Goal: Task Accomplishment & Management: Manage account settings

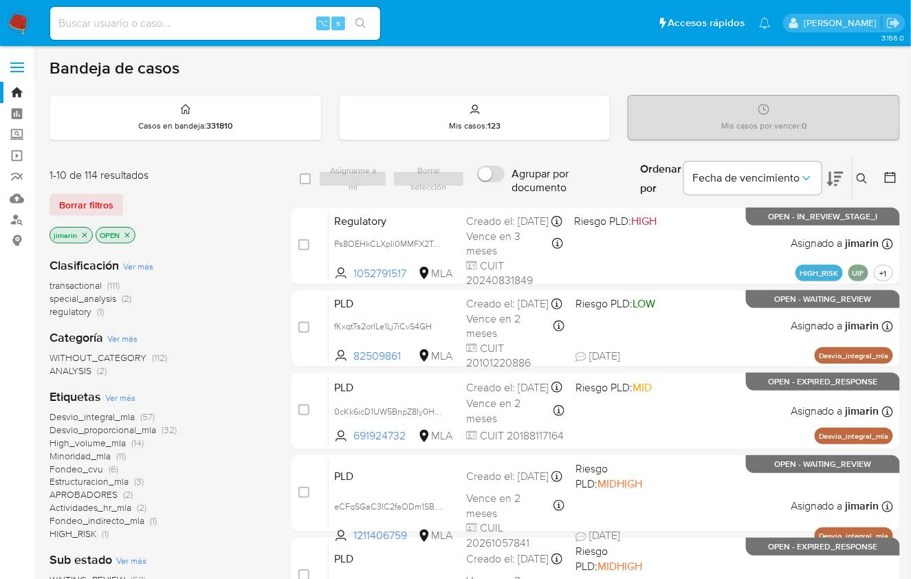
click at [860, 181] on icon at bounding box center [862, 178] width 11 height 11
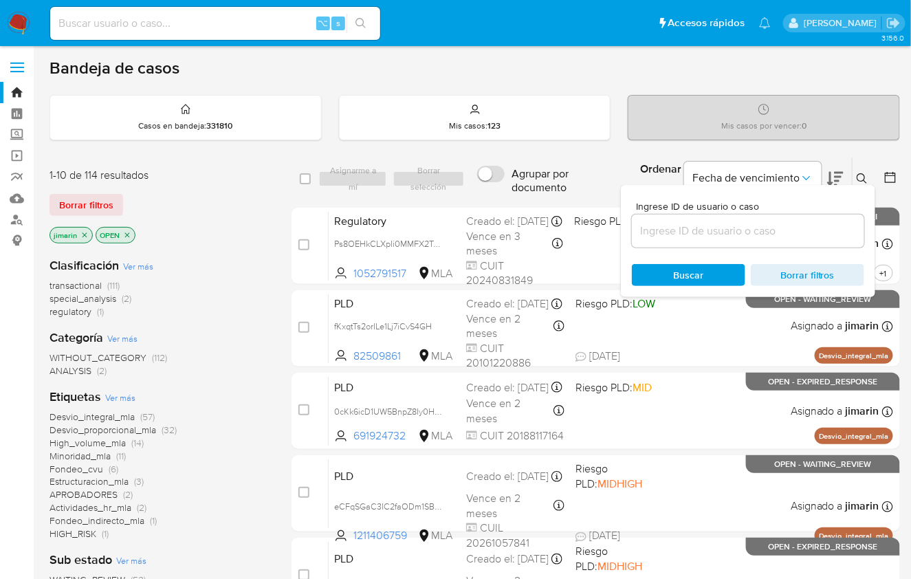
click at [790, 228] on input at bounding box center [748, 231] width 232 height 18
type input "57848543"
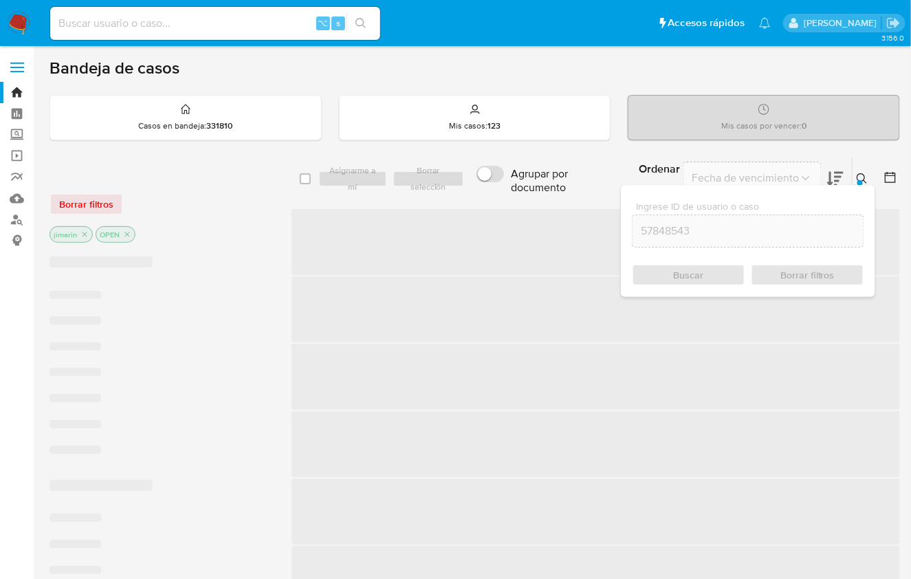
click at [861, 173] on icon at bounding box center [862, 178] width 11 height 11
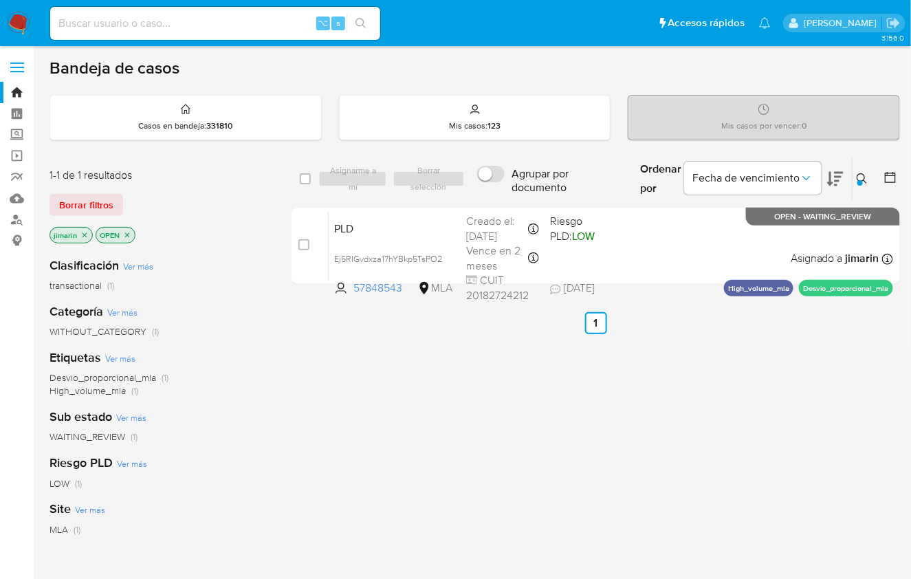
click at [127, 235] on icon "close-filter" at bounding box center [127, 235] width 8 height 8
click at [83, 233] on icon "close-filter" at bounding box center [85, 234] width 5 height 5
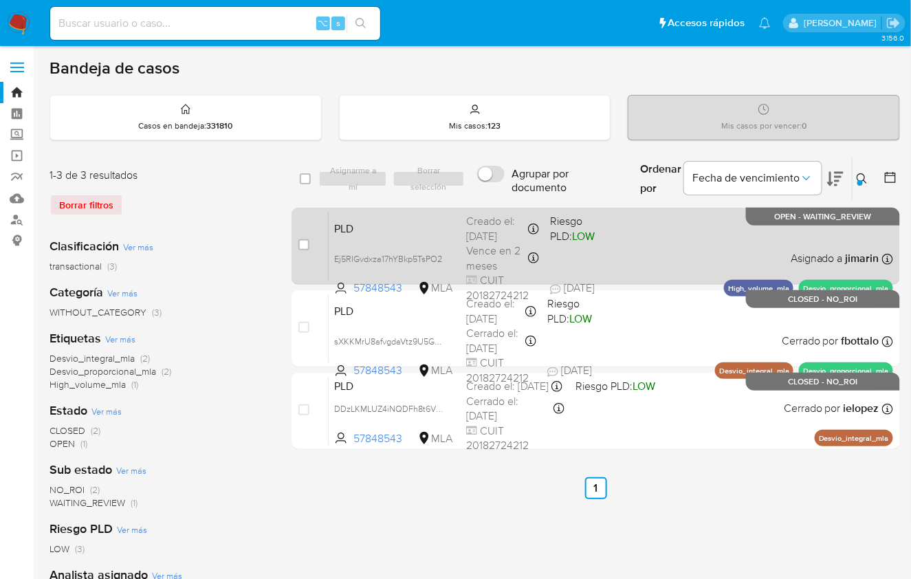
click at [711, 254] on div "PLD Ej5RIGvdxza17hYBkp5TsPO2 57848543 MLA Riesgo PLD: LOW Creado el: 12/08/2025…" at bounding box center [611, 245] width 565 height 69
click at [303, 246] on input "checkbox" at bounding box center [303, 244] width 11 height 11
checkbox input "true"
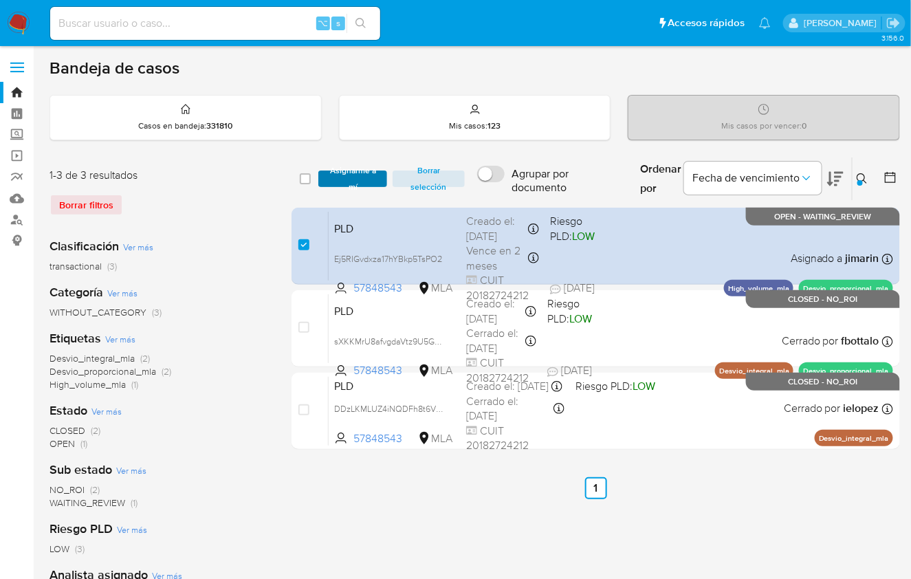
click at [359, 172] on span "Asignarme a mí" at bounding box center [352, 179] width 55 height 14
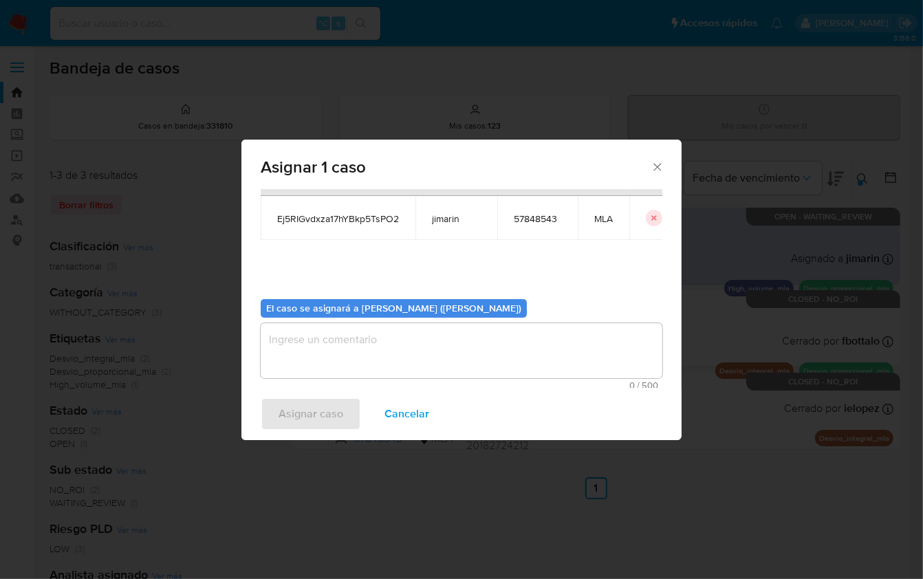
scroll to position [70, 0]
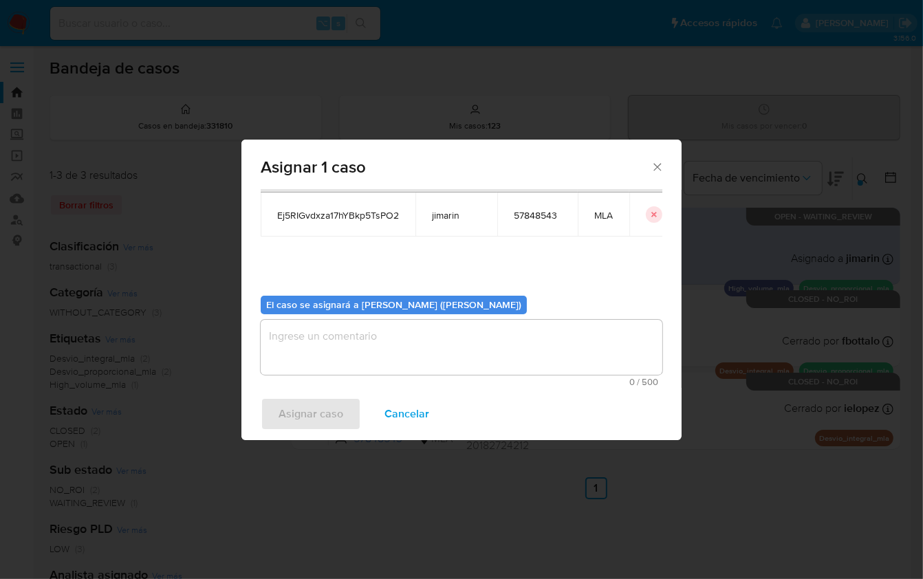
click at [412, 327] on textarea "assign-modal" at bounding box center [462, 347] width 402 height 55
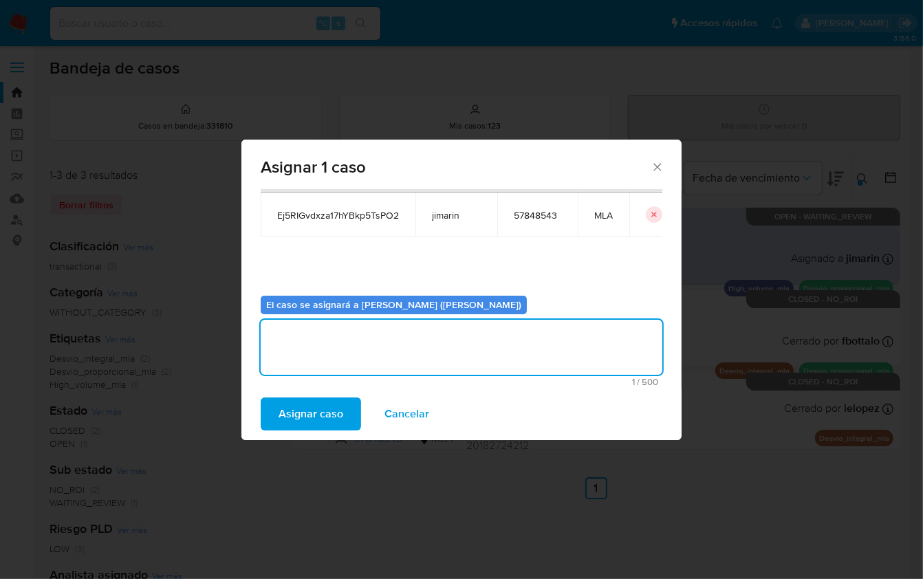
click at [342, 405] on button "Asignar caso" at bounding box center [311, 414] width 100 height 33
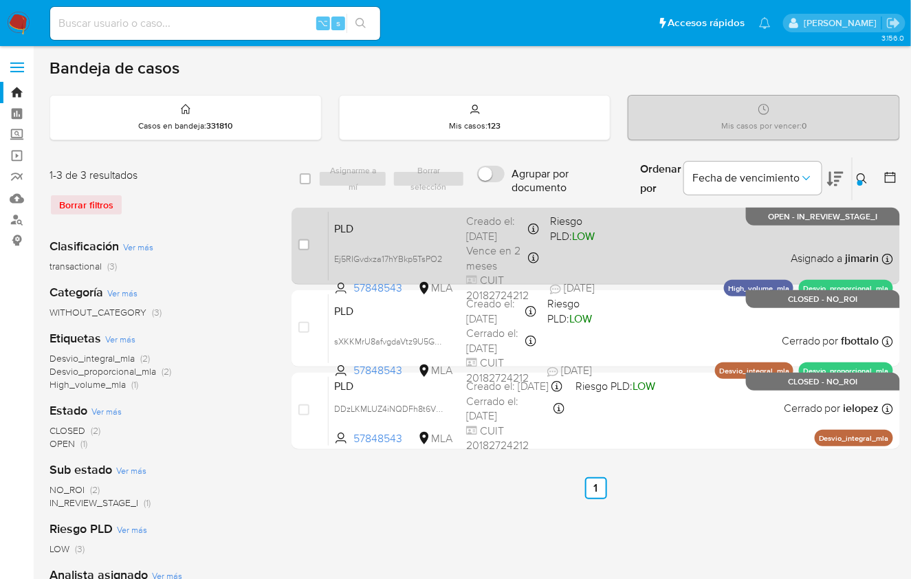
click at [803, 229] on div "PLD Ej5RIGvdxza17hYBkp5TsPO2 57848543 MLA Riesgo PLD: LOW Creado el: 12/08/2025…" at bounding box center [611, 245] width 565 height 69
click at [309, 232] on div "case-item-checkbox No es posible asignar el caso" at bounding box center [313, 245] width 30 height 69
drag, startPoint x: 306, startPoint y: 243, endPoint x: 316, endPoint y: 214, distance: 30.4
click at [307, 243] on input "checkbox" at bounding box center [303, 244] width 11 height 11
checkbox input "true"
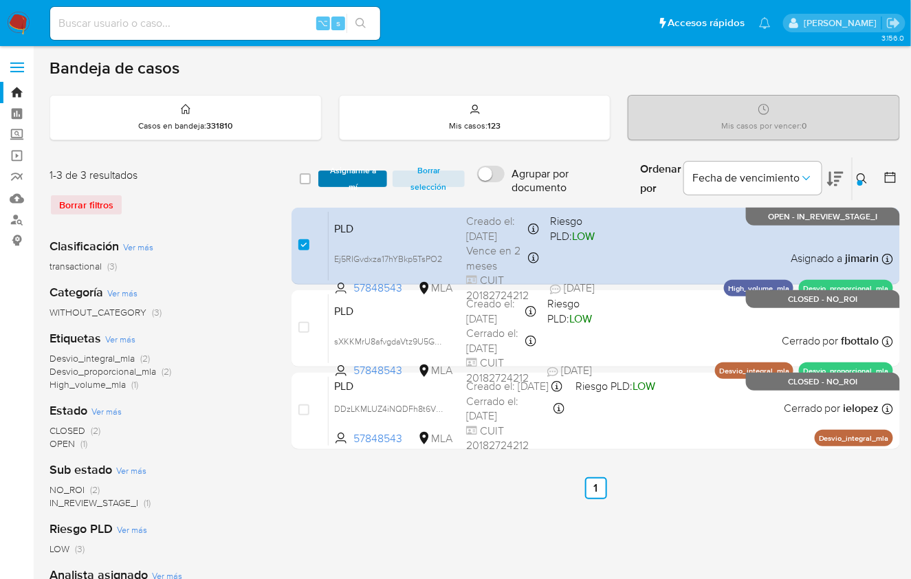
click at [343, 186] on span "Asignarme a mí" at bounding box center [352, 179] width 55 height 14
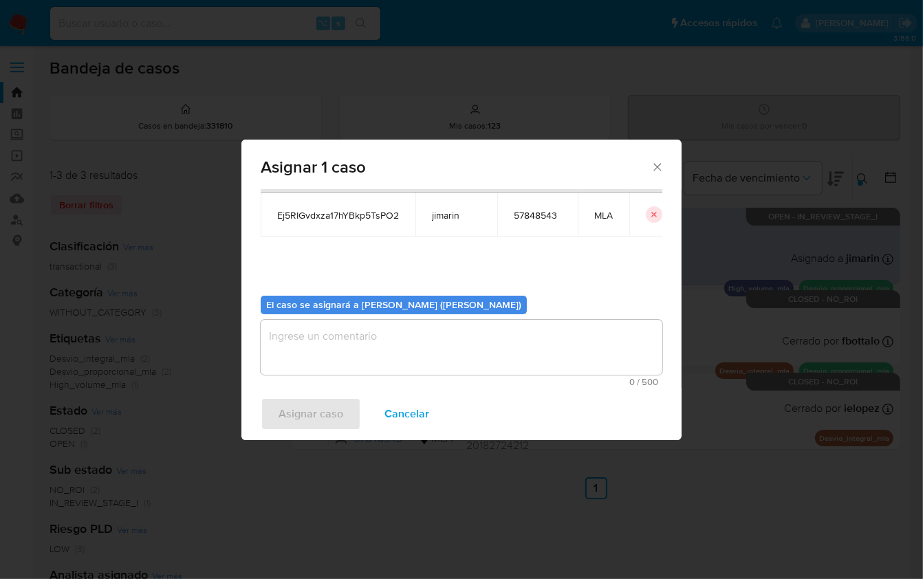
click at [365, 310] on b "El caso se asignará a Jian Greyss Marin Mieles (jimarin)" at bounding box center [393, 305] width 255 height 14
click at [366, 337] on textarea "assign-modal" at bounding box center [462, 347] width 402 height 55
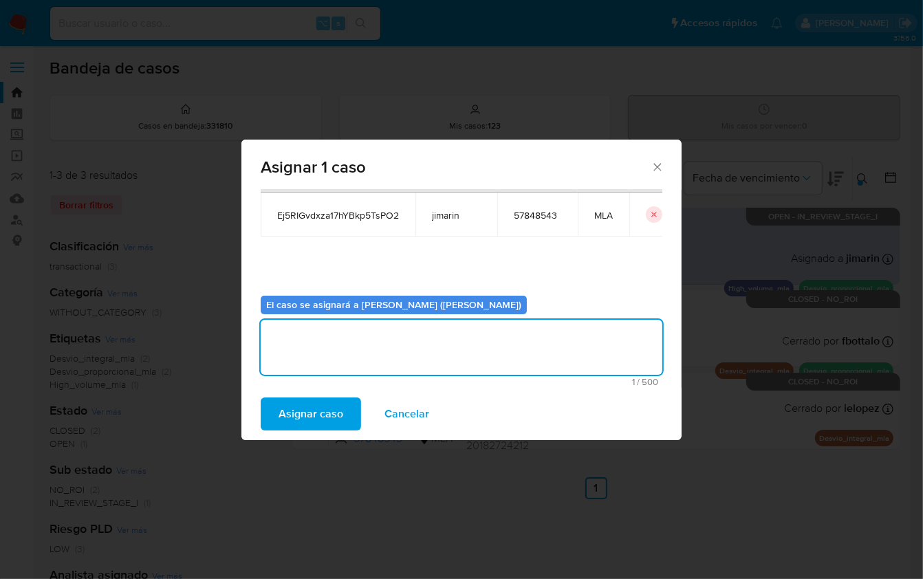
click at [326, 413] on span "Asignar caso" at bounding box center [311, 414] width 65 height 30
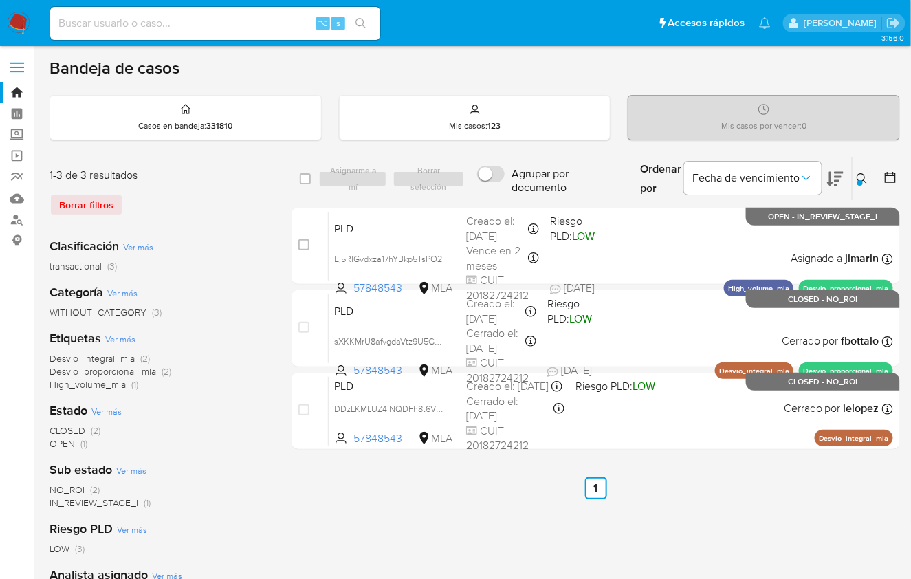
click at [863, 183] on button at bounding box center [864, 179] width 23 height 17
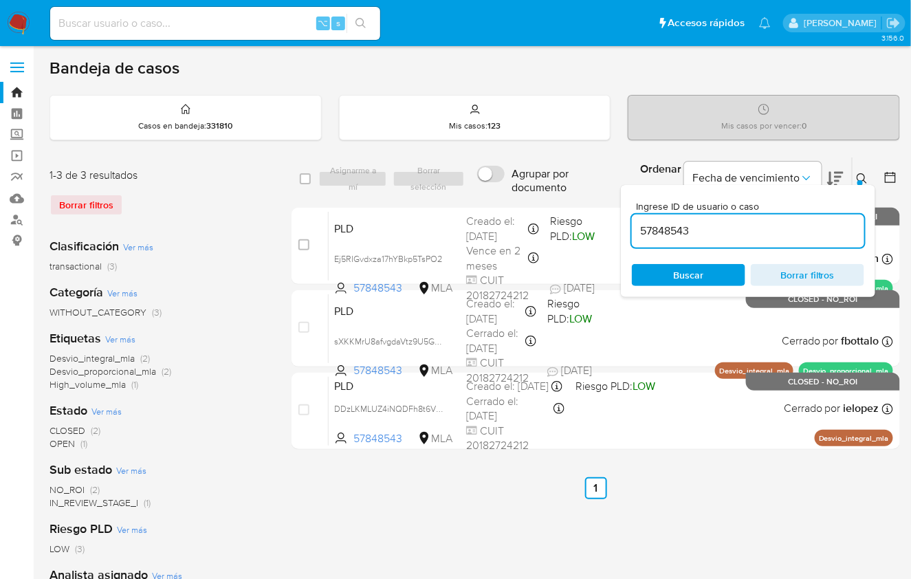
click at [747, 230] on input "57848543" at bounding box center [748, 231] width 232 height 18
type input "2084445905"
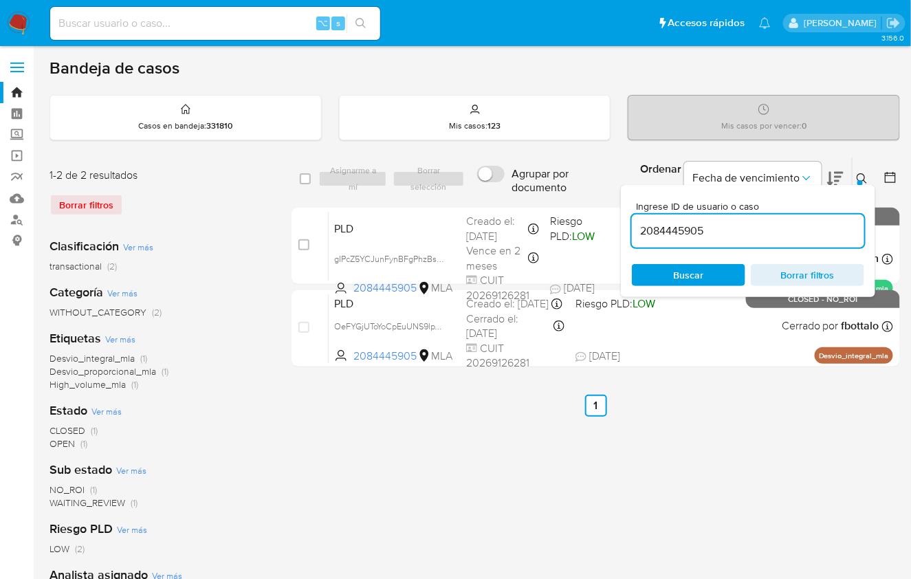
click at [864, 171] on button at bounding box center [864, 179] width 23 height 17
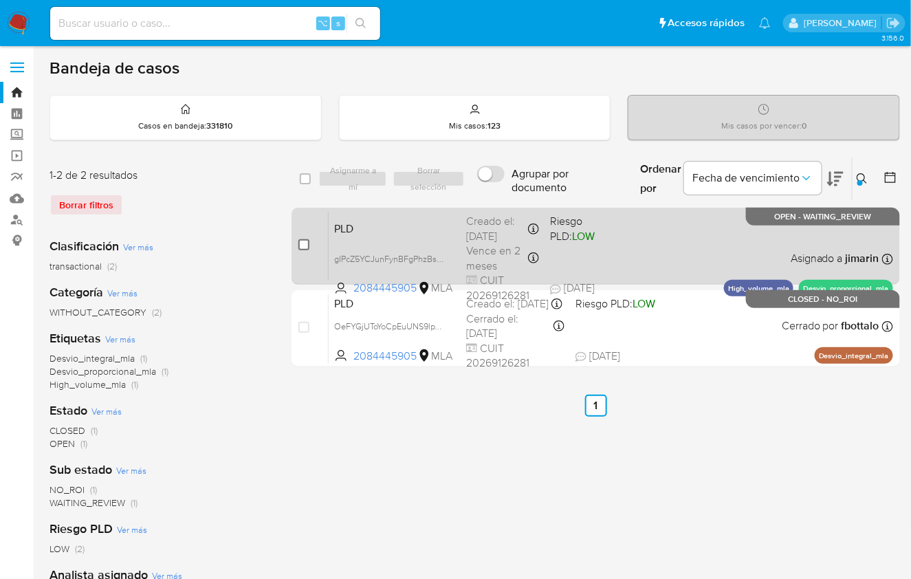
click at [305, 244] on input "checkbox" at bounding box center [303, 244] width 11 height 11
checkbox input "true"
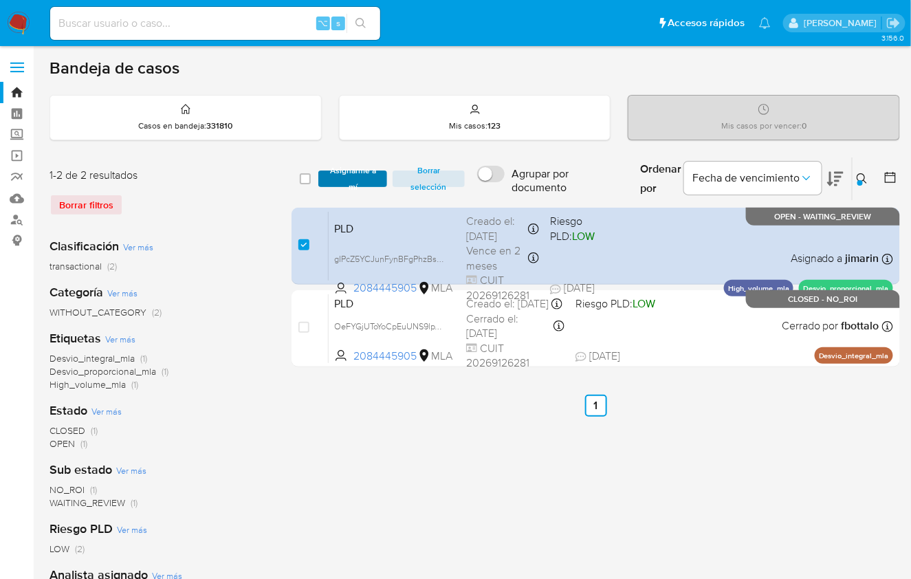
click at [344, 184] on span "Asignarme a mí" at bounding box center [352, 179] width 55 height 14
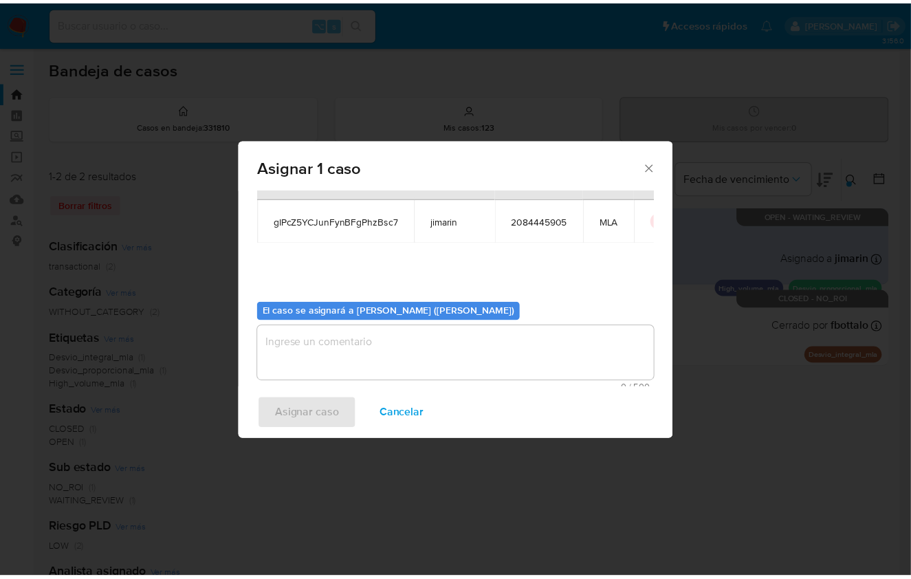
scroll to position [70, 0]
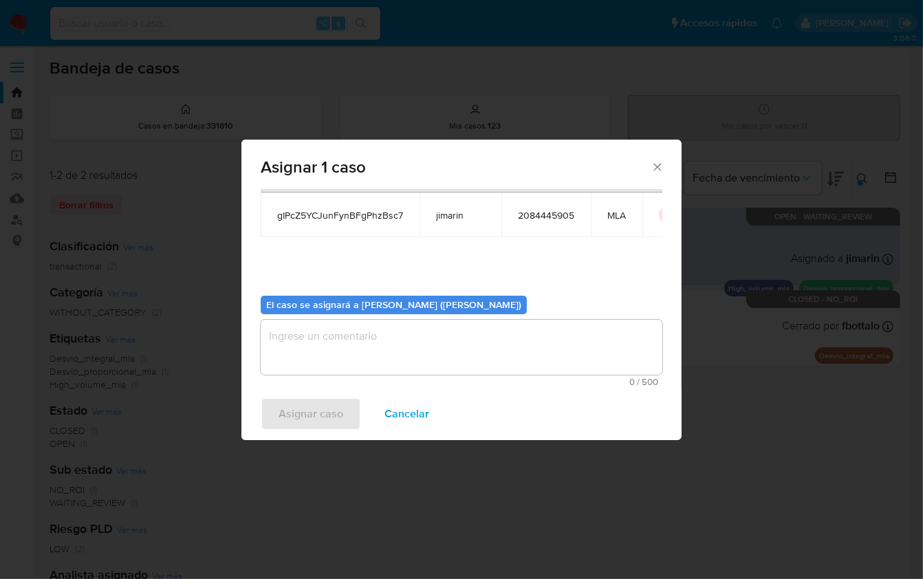
click at [378, 353] on textarea "assign-modal" at bounding box center [462, 347] width 402 height 55
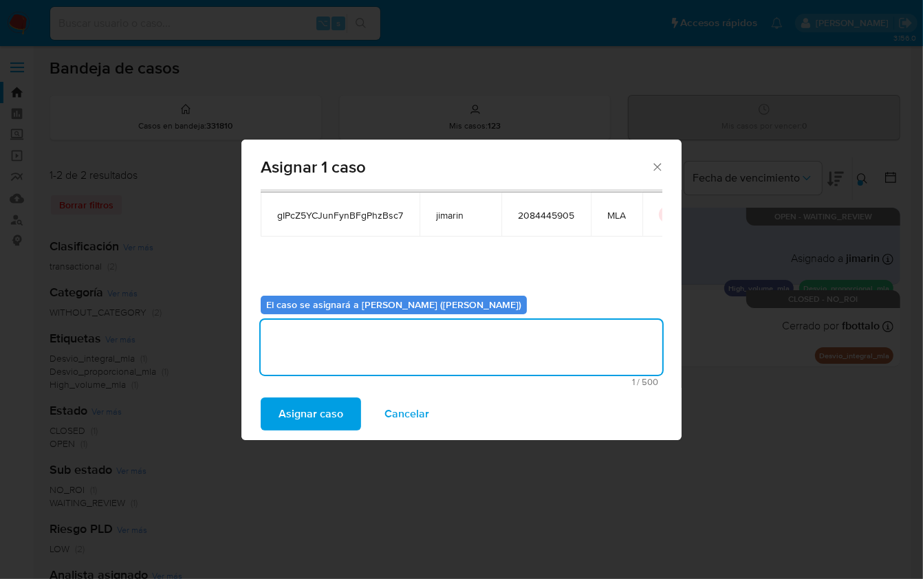
click at [347, 393] on div "Asignar caso Cancelar" at bounding box center [461, 414] width 440 height 52
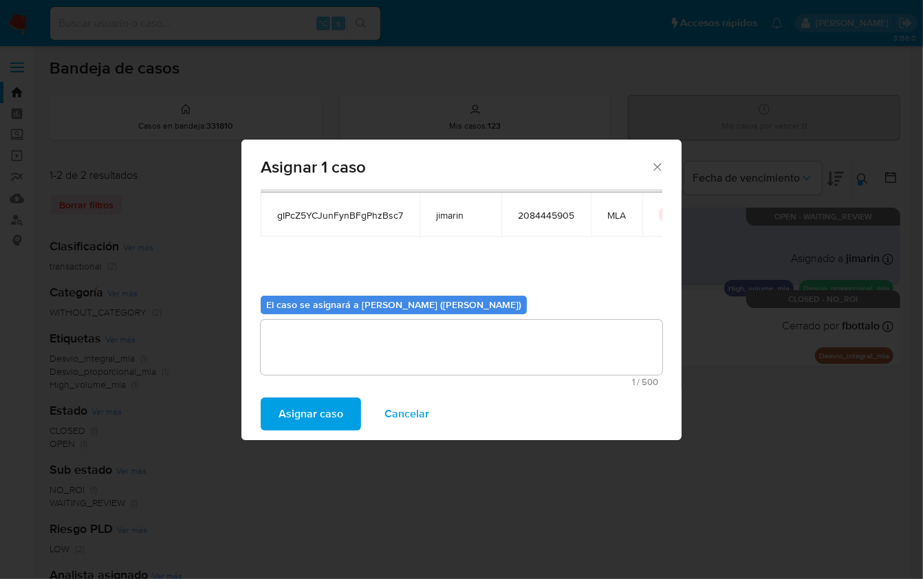
click at [343, 405] on button "Asignar caso" at bounding box center [311, 414] width 100 height 33
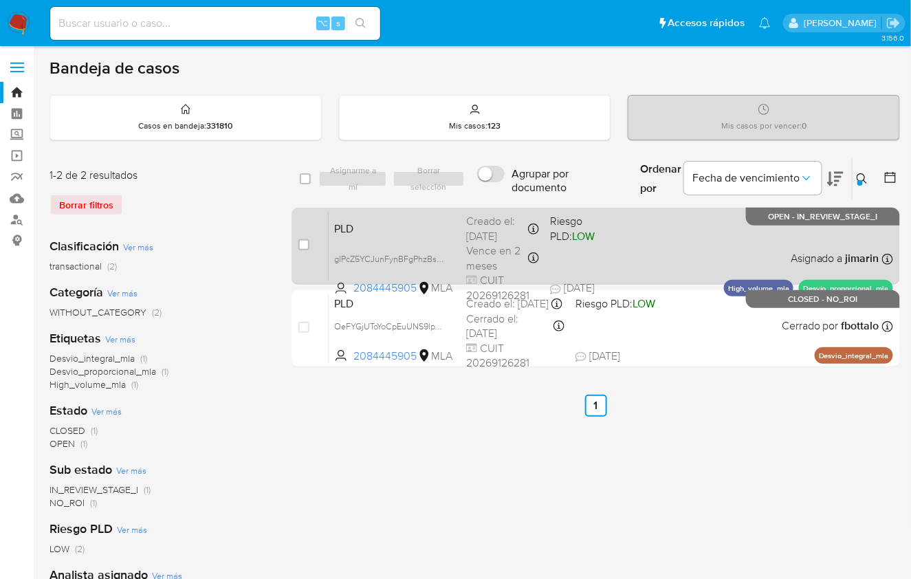
click at [587, 221] on span "Riesgo PLD: LOW" at bounding box center [572, 228] width 45 height 30
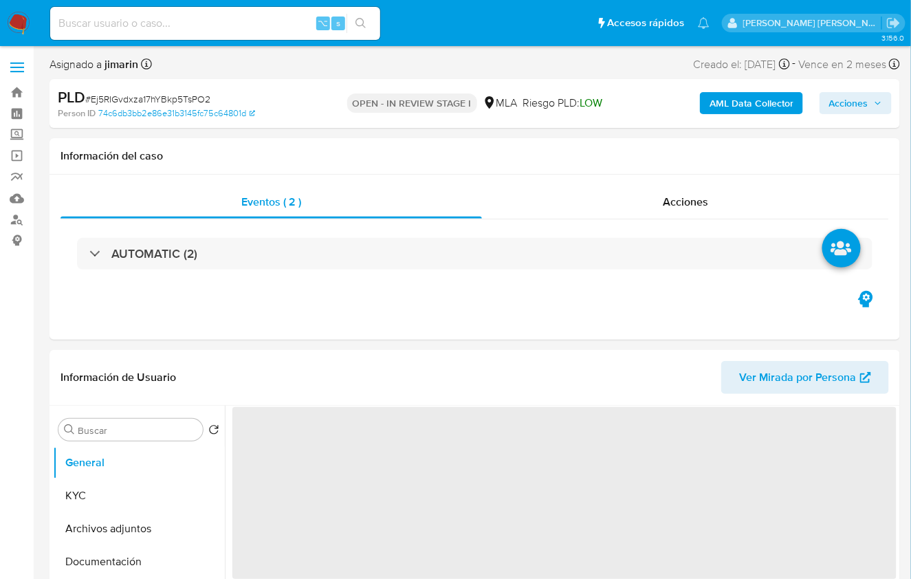
click at [182, 100] on span "# Ej5RIGvdxza17hYBkp5TsPO2" at bounding box center [147, 99] width 125 height 14
copy span "Ej5RIGvdxza17hYBkp5TsPO2"
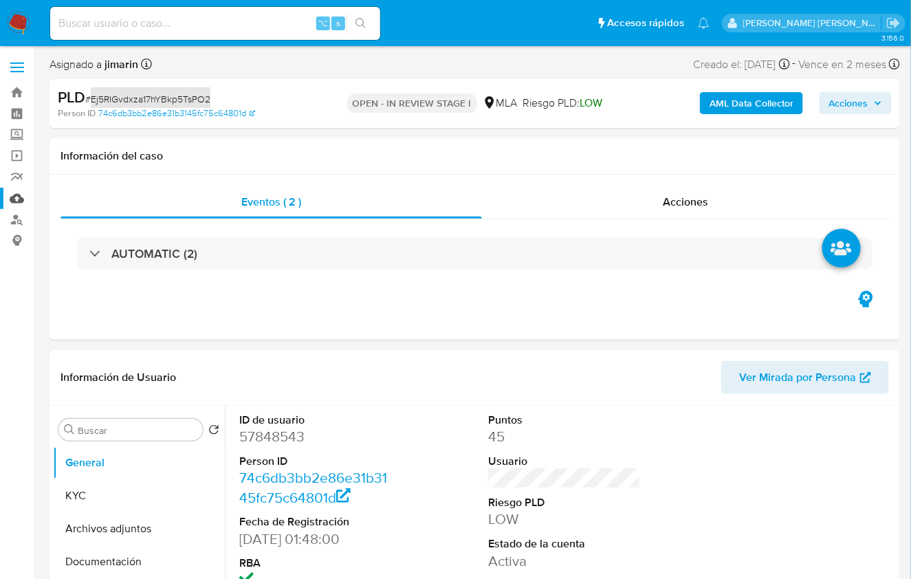
select select "10"
click at [262, 433] on dd "57848543" at bounding box center [315, 436] width 153 height 19
copy dd "57848543"
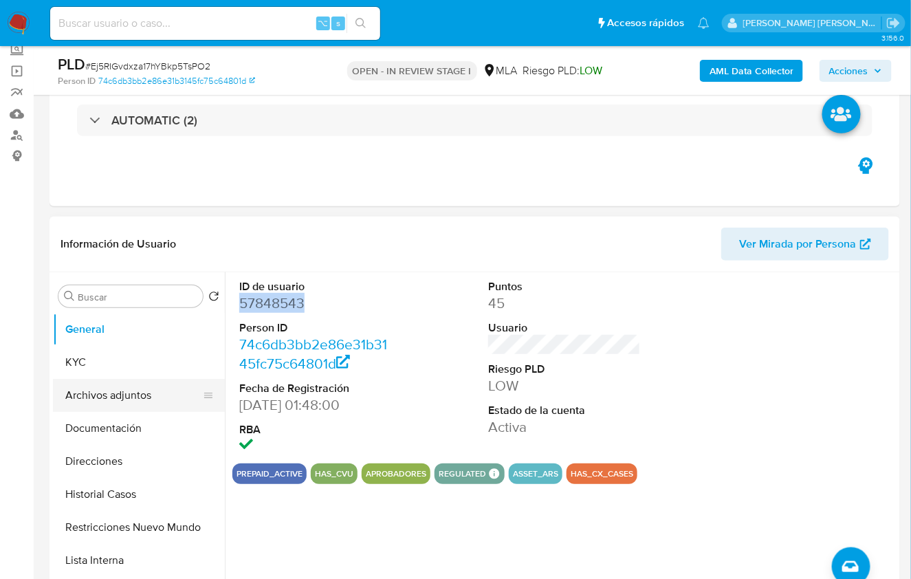
scroll to position [97, 0]
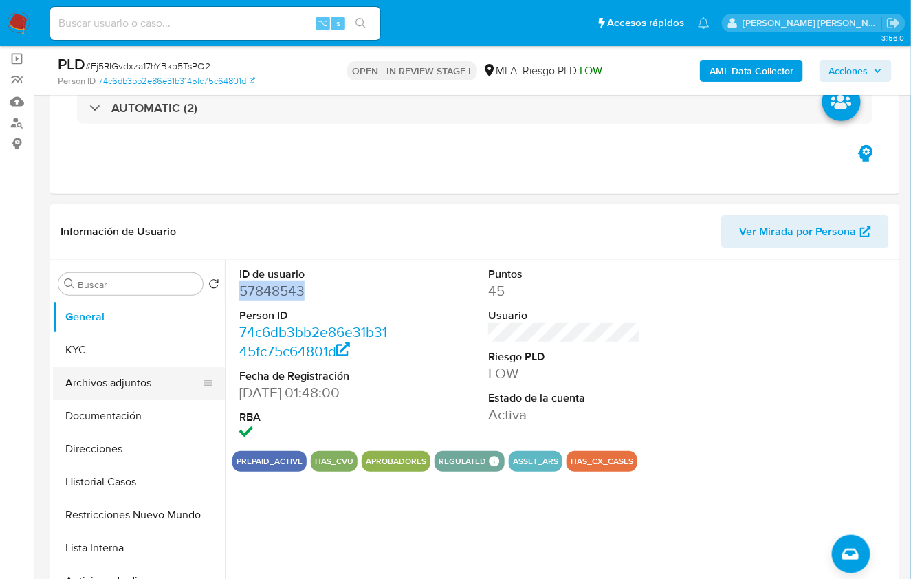
click at [138, 378] on button "Archivos adjuntos" at bounding box center [133, 383] width 161 height 33
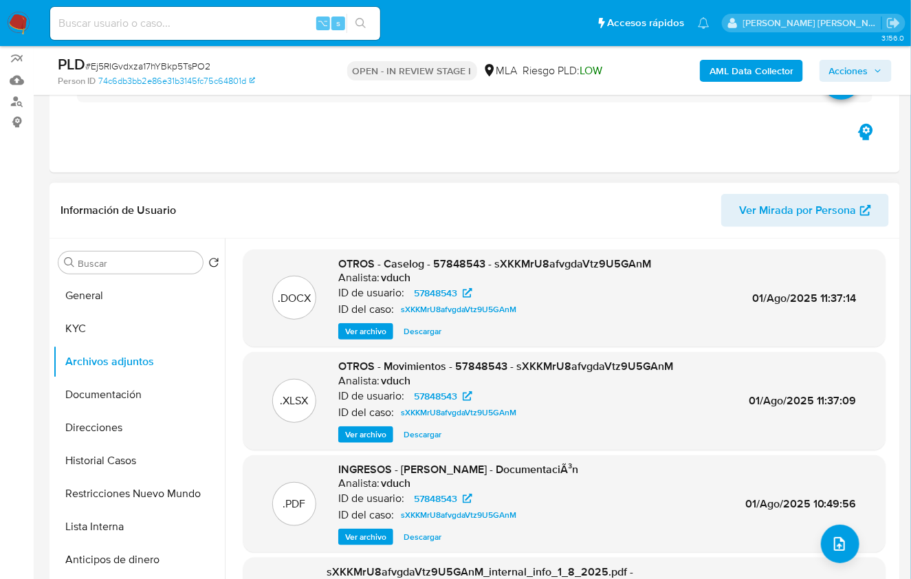
scroll to position [120, 0]
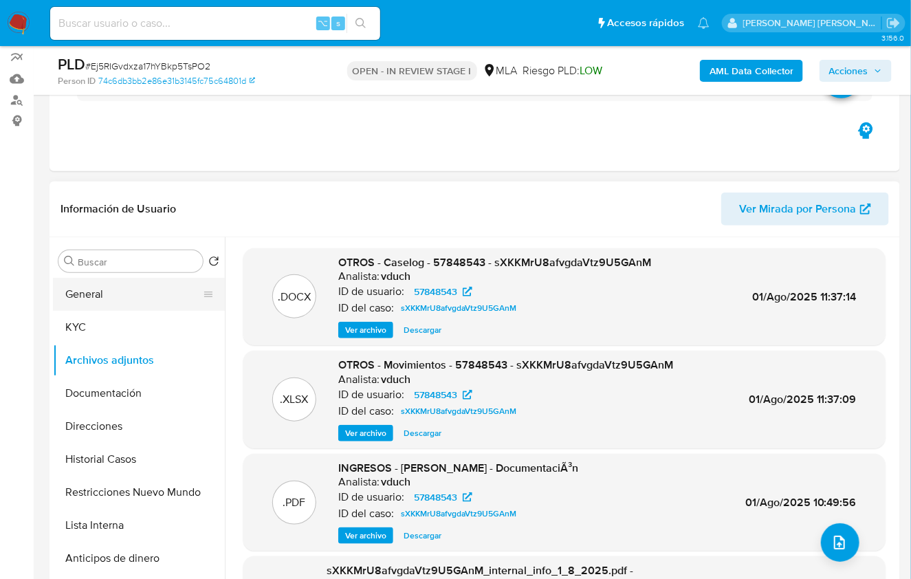
click at [107, 303] on button "General" at bounding box center [133, 294] width 161 height 33
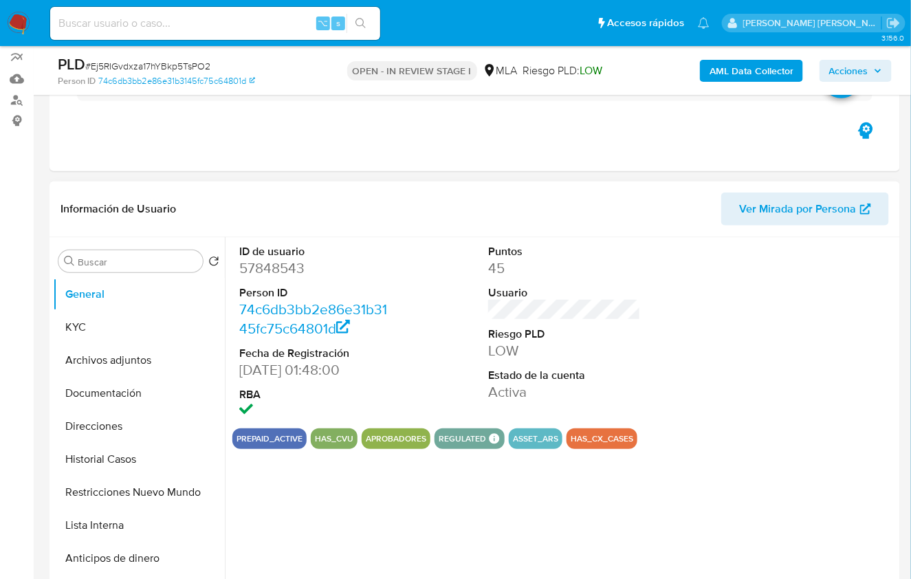
click at [245, 264] on dd "57848543" at bounding box center [315, 268] width 153 height 19
click at [246, 264] on dd "57848543" at bounding box center [315, 268] width 153 height 19
copy dd "57848543"
click at [108, 328] on button "KYC" at bounding box center [133, 327] width 161 height 33
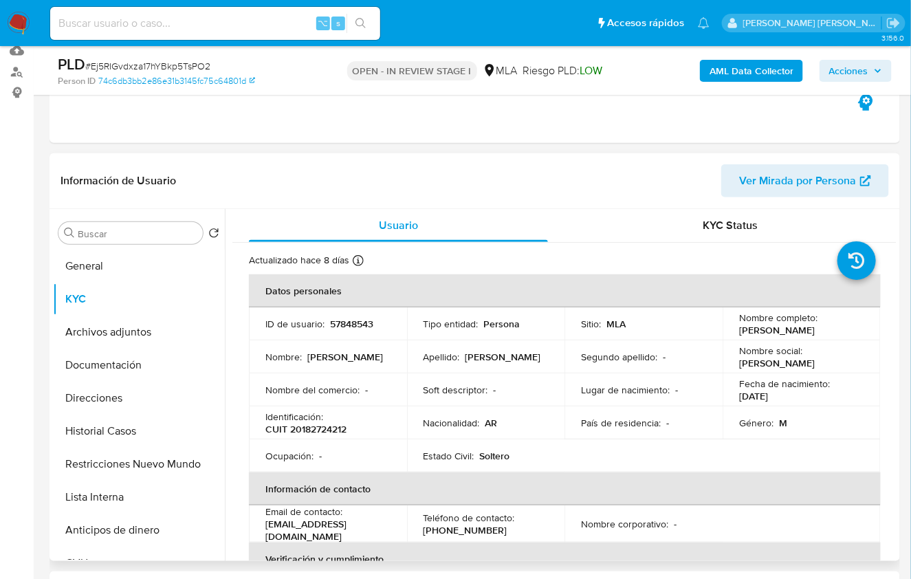
scroll to position [500, 0]
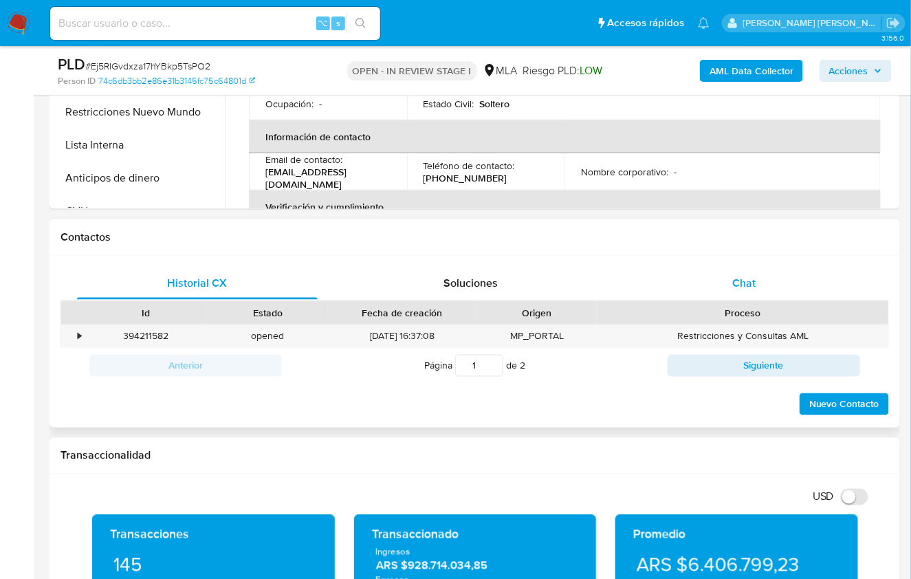
click at [813, 289] on div "Chat" at bounding box center [744, 283] width 241 height 33
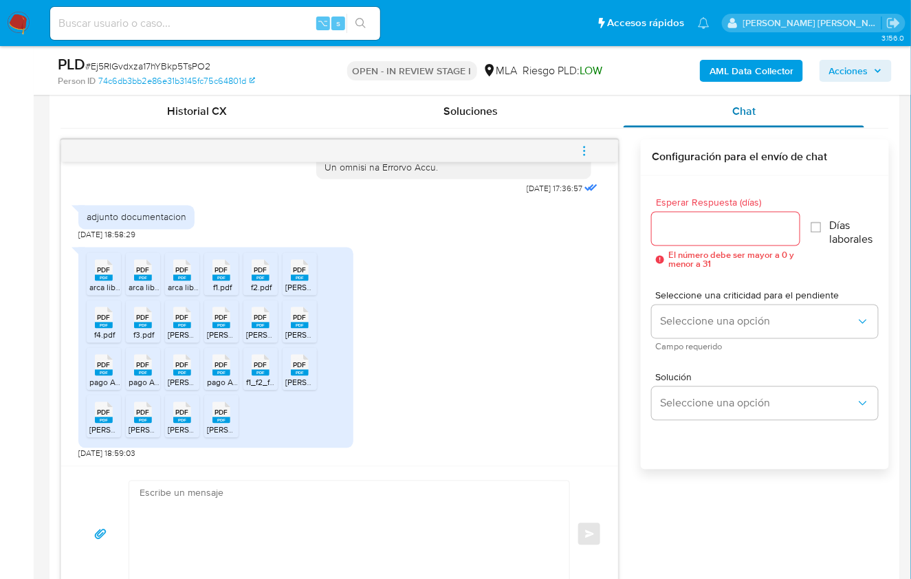
scroll to position [668, 0]
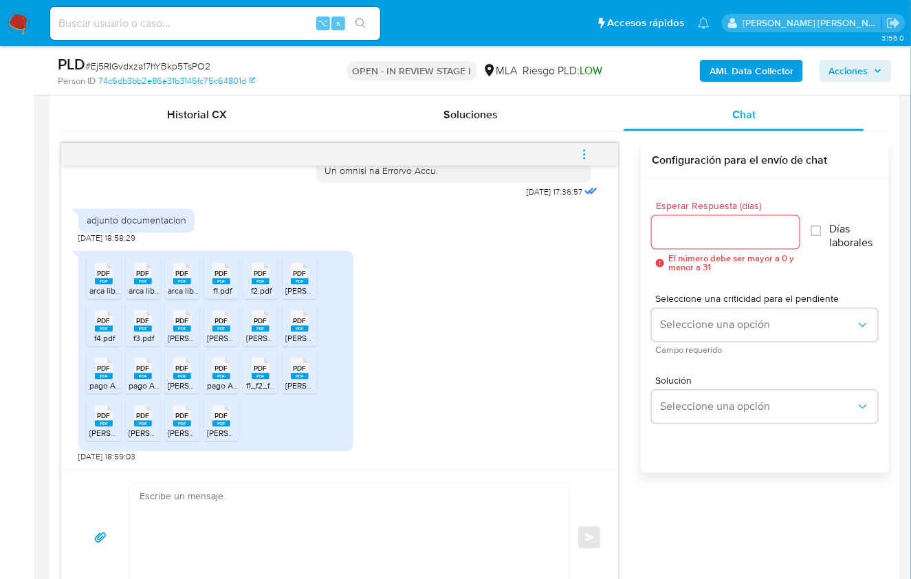
click at [102, 272] on span "PDF" at bounding box center [104, 274] width 13 height 9
click at [138, 275] on span "PDF" at bounding box center [143, 274] width 13 height 9
click at [173, 272] on icon at bounding box center [182, 273] width 18 height 21
click at [215, 270] on span "PDF" at bounding box center [221, 274] width 13 height 9
click at [261, 275] on span "PDF" at bounding box center [260, 274] width 13 height 9
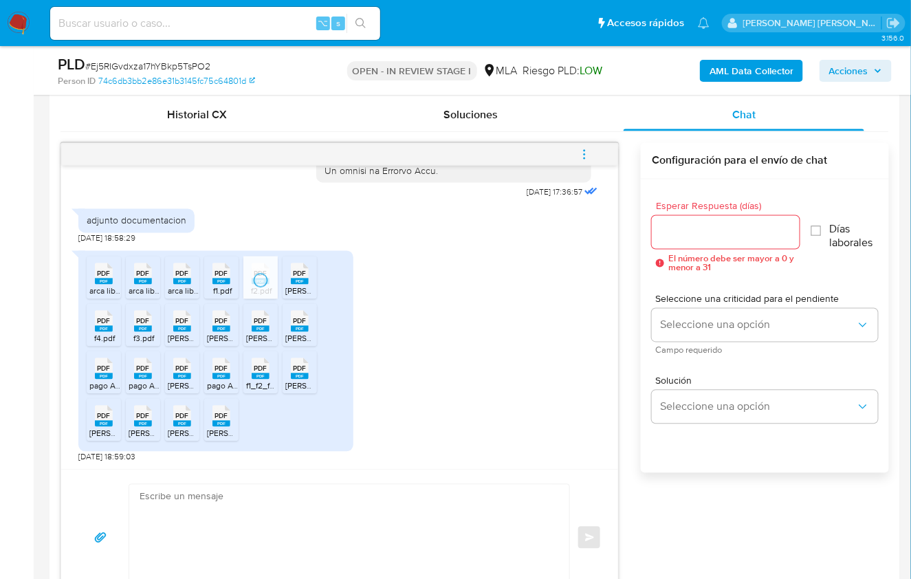
click at [295, 274] on span "PDF" at bounding box center [300, 274] width 13 height 9
click at [116, 314] on div "PDF PDF" at bounding box center [103, 320] width 29 height 27
click at [134, 320] on icon at bounding box center [143, 321] width 18 height 21
click at [180, 329] on rect at bounding box center [182, 329] width 18 height 6
click at [211, 325] on div "PDF PDF" at bounding box center [221, 320] width 29 height 27
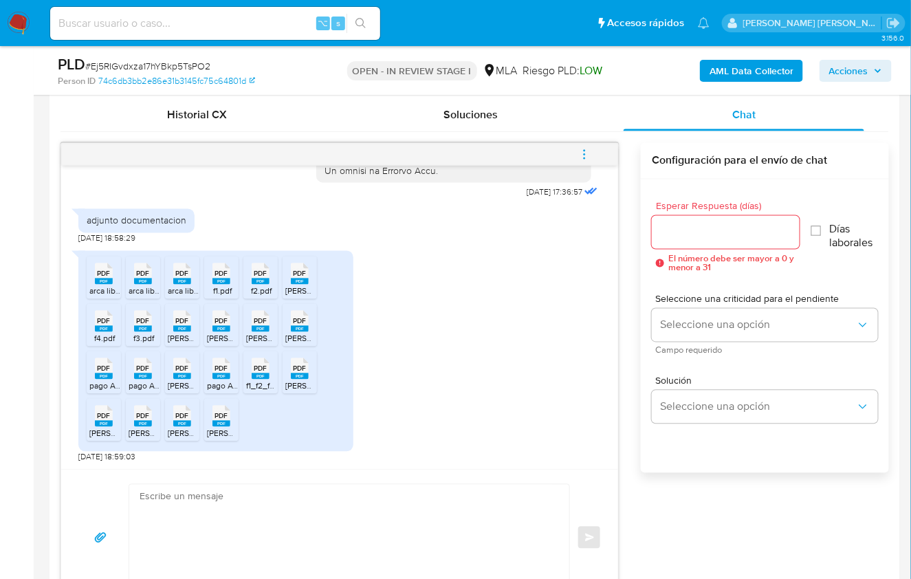
click at [254, 320] on span "PDF" at bounding box center [260, 321] width 13 height 9
click at [294, 322] on span "PDF" at bounding box center [300, 321] width 13 height 9
click at [294, 358] on icon at bounding box center [300, 368] width 18 height 21
click at [259, 364] on span "PDF" at bounding box center [260, 368] width 13 height 9
click at [230, 364] on div "PDF PDF" at bounding box center [221, 367] width 29 height 27
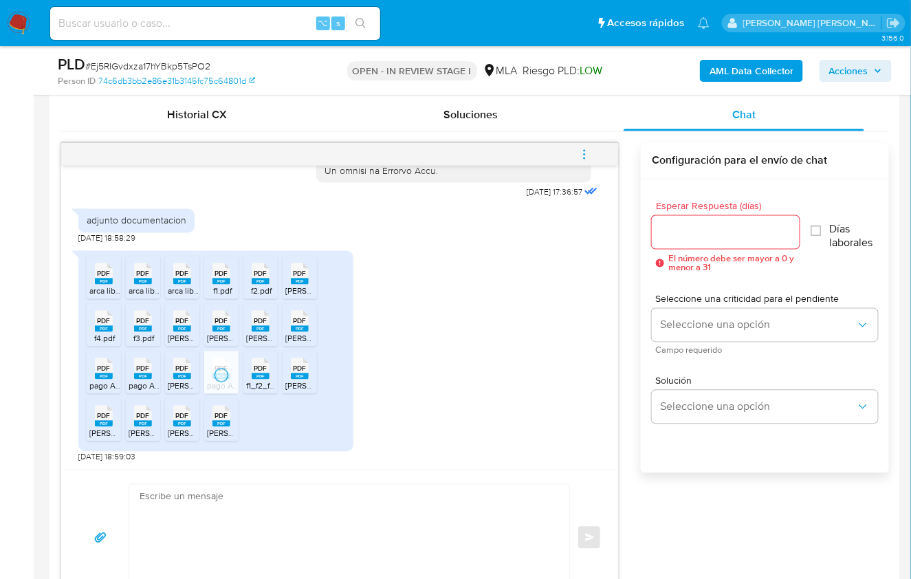
click at [184, 373] on rect at bounding box center [182, 376] width 18 height 6
click at [148, 374] on rect at bounding box center [143, 376] width 18 height 6
click at [94, 373] on div "PDF PDF" at bounding box center [103, 367] width 29 height 27
click at [100, 412] on span "PDF" at bounding box center [104, 416] width 13 height 9
click at [149, 417] on icon at bounding box center [143, 416] width 18 height 21
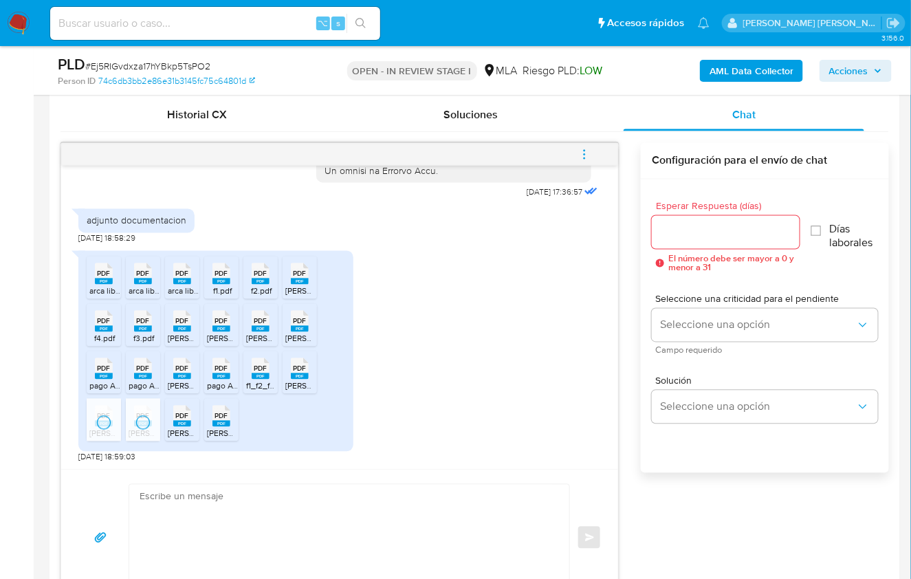
drag, startPoint x: 186, startPoint y: 419, endPoint x: 202, endPoint y: 425, distance: 16.3
click at [186, 421] on rect at bounding box center [182, 424] width 18 height 6
click at [224, 428] on span "linares base 122024.pdf" at bounding box center [270, 434] width 127 height 12
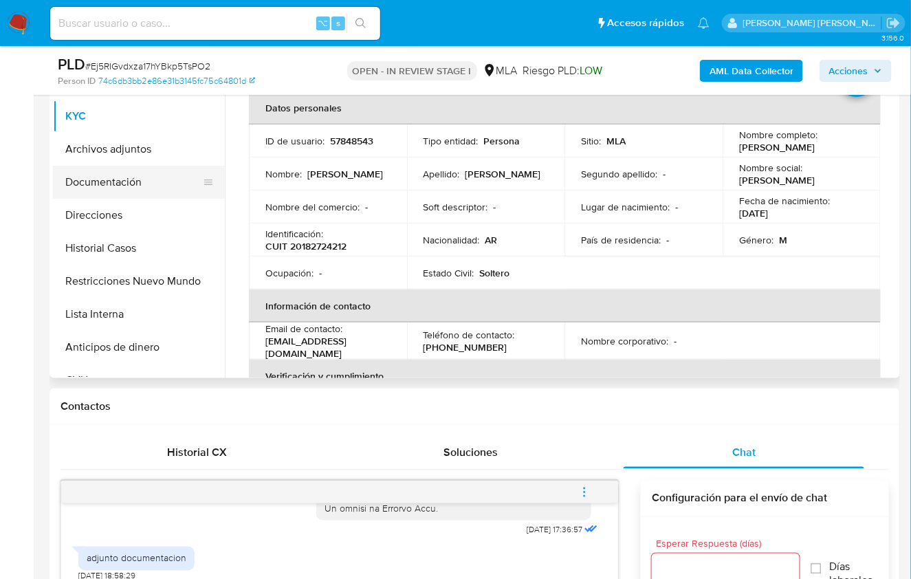
scroll to position [327, 0]
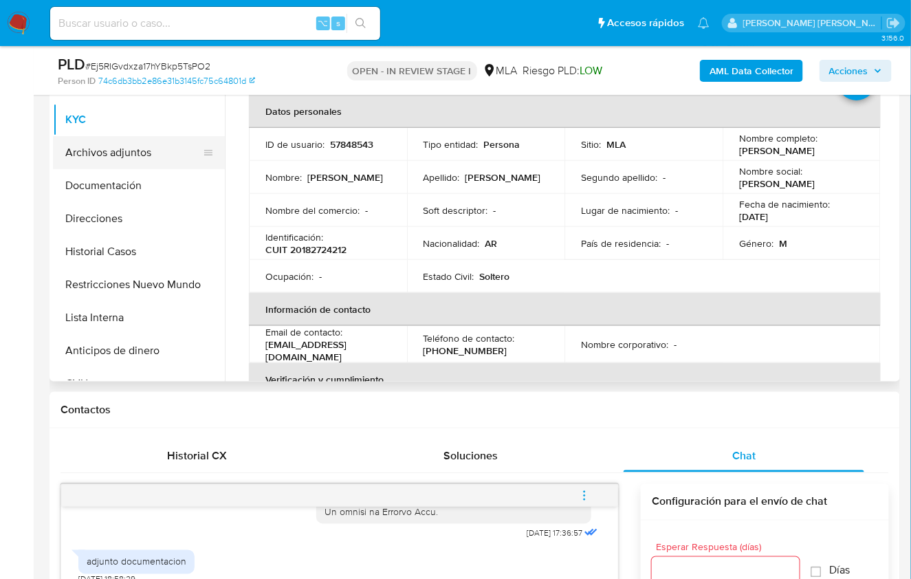
click at [131, 162] on button "Archivos adjuntos" at bounding box center [133, 152] width 161 height 33
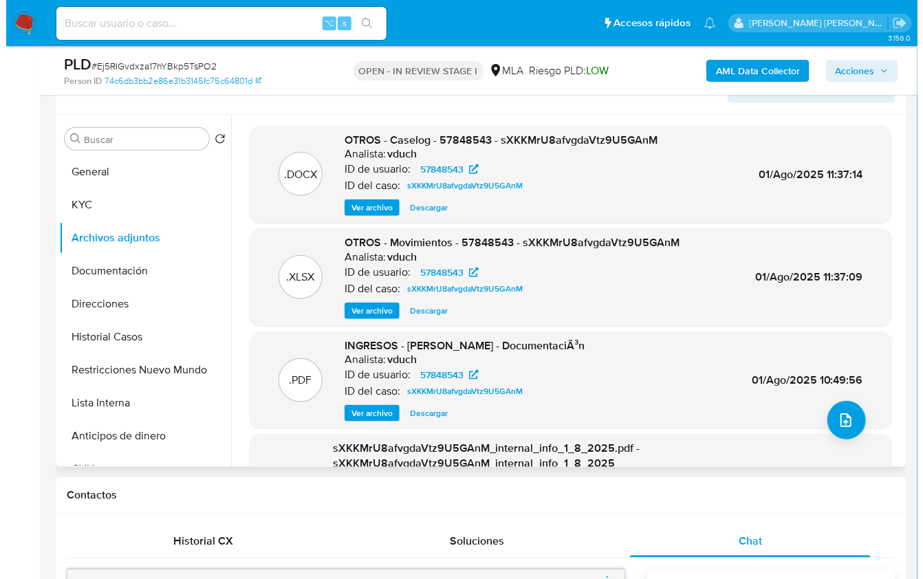
scroll to position [211, 0]
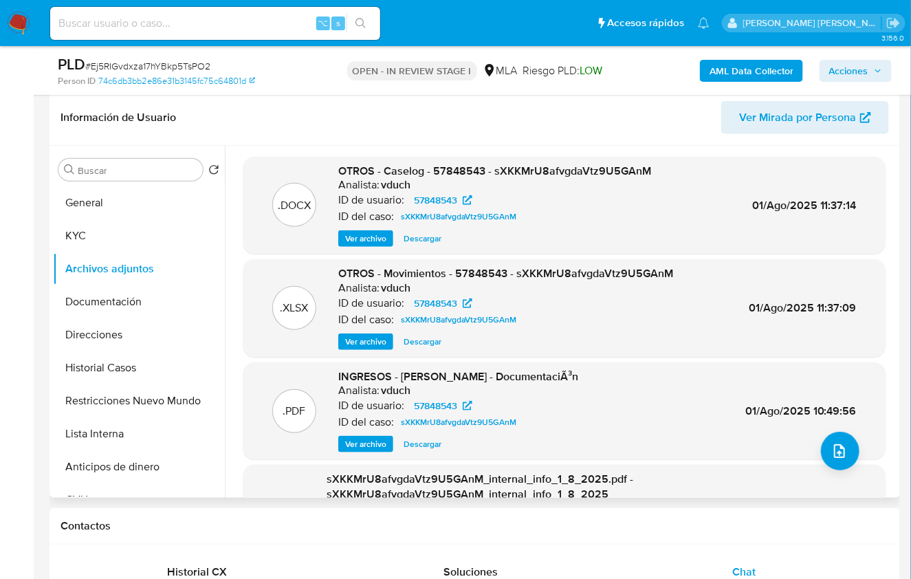
click at [378, 243] on span "Ver archivo" at bounding box center [365, 239] width 41 height 14
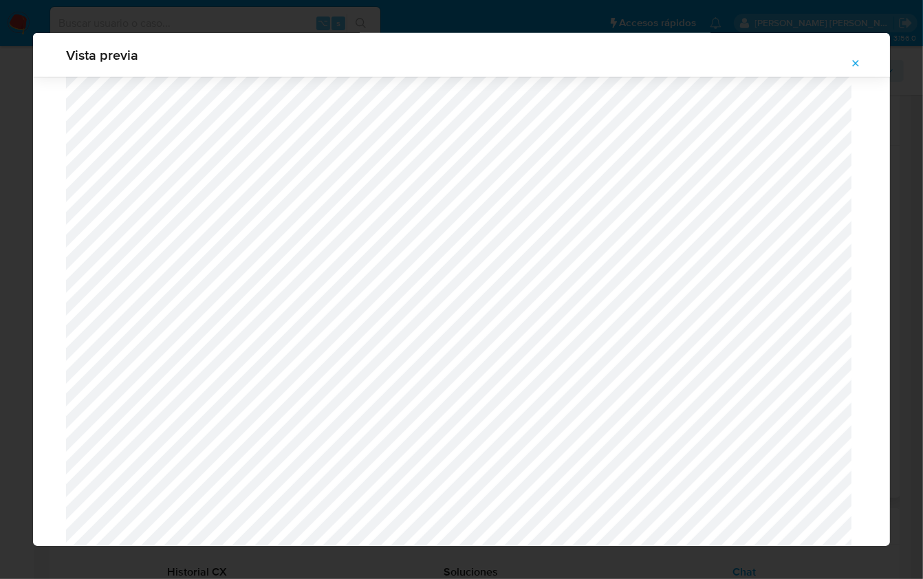
scroll to position [668, 0]
click at [855, 67] on icon "Attachment preview" at bounding box center [855, 63] width 11 height 11
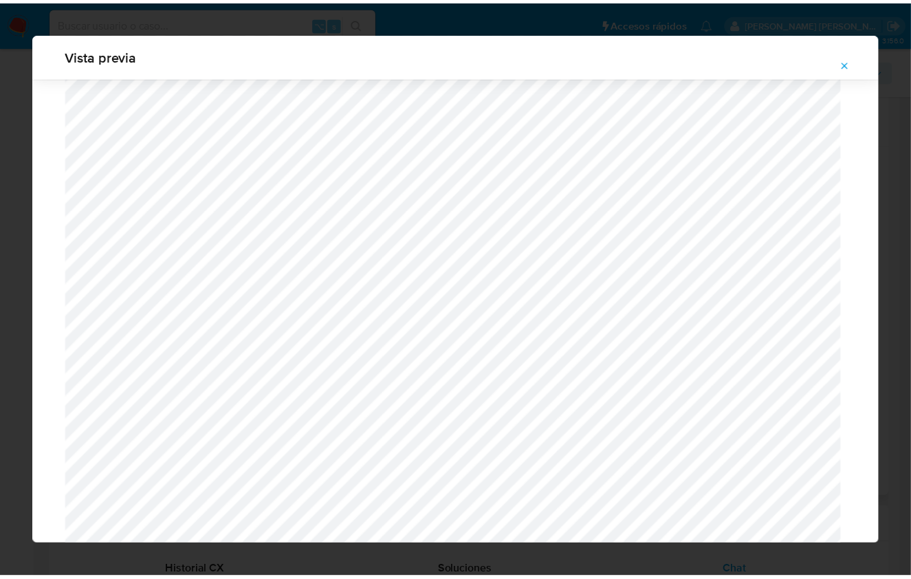
scroll to position [0, 0]
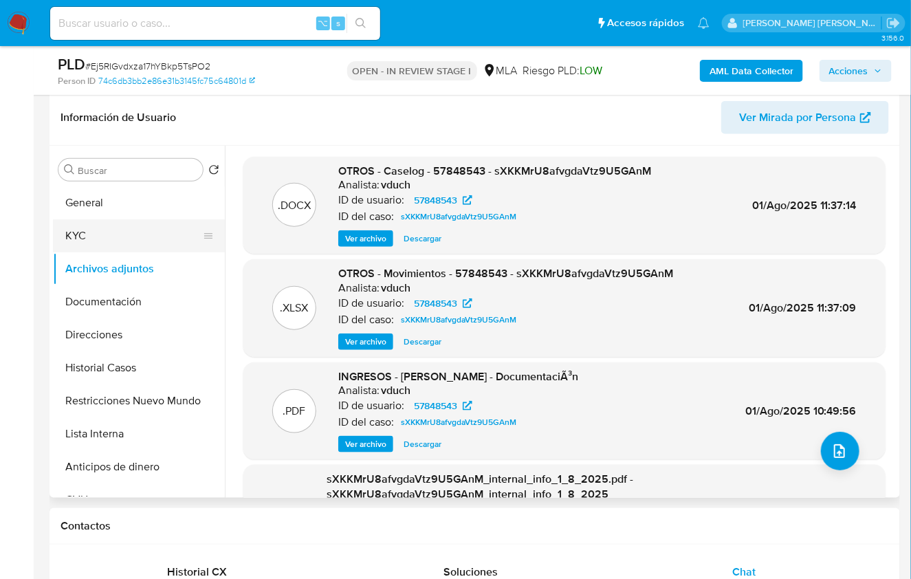
click at [57, 233] on button "KYC" at bounding box center [133, 235] width 161 height 33
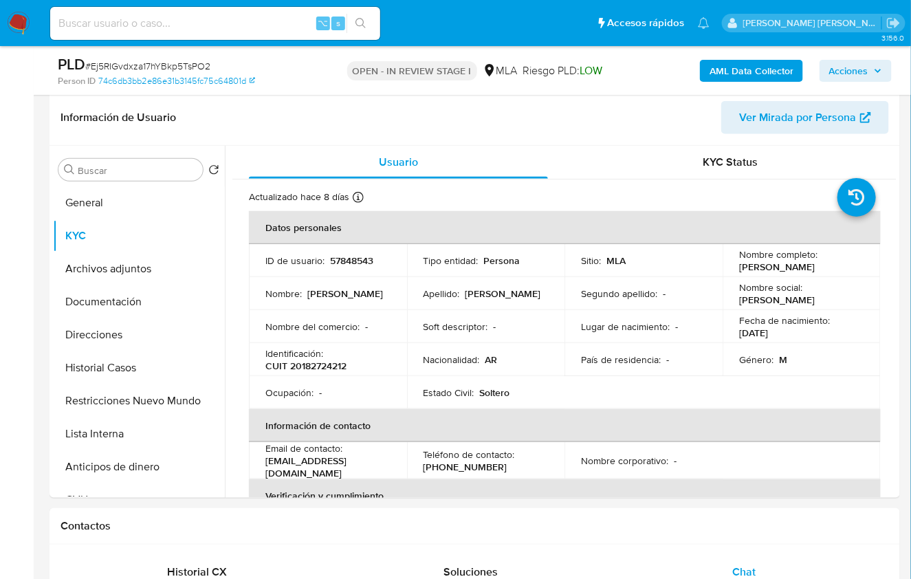
click at [331, 362] on p "CUIT 20182724212" at bounding box center [305, 366] width 81 height 12
click at [331, 363] on p "CUIT 20182724212" at bounding box center [305, 366] width 81 height 12
copy p "20182724212"
click at [166, 399] on button "Restricciones Nuevo Mundo" at bounding box center [133, 400] width 161 height 33
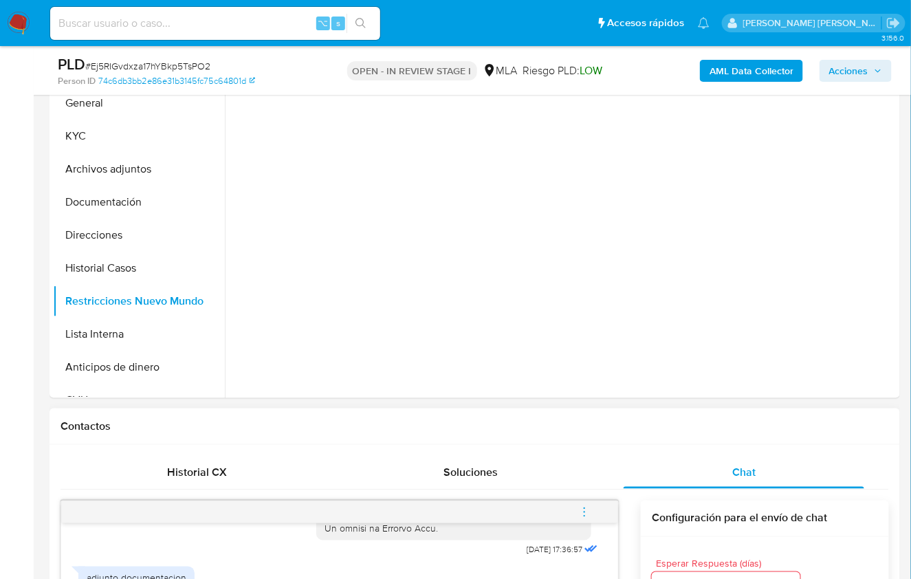
scroll to position [457, 0]
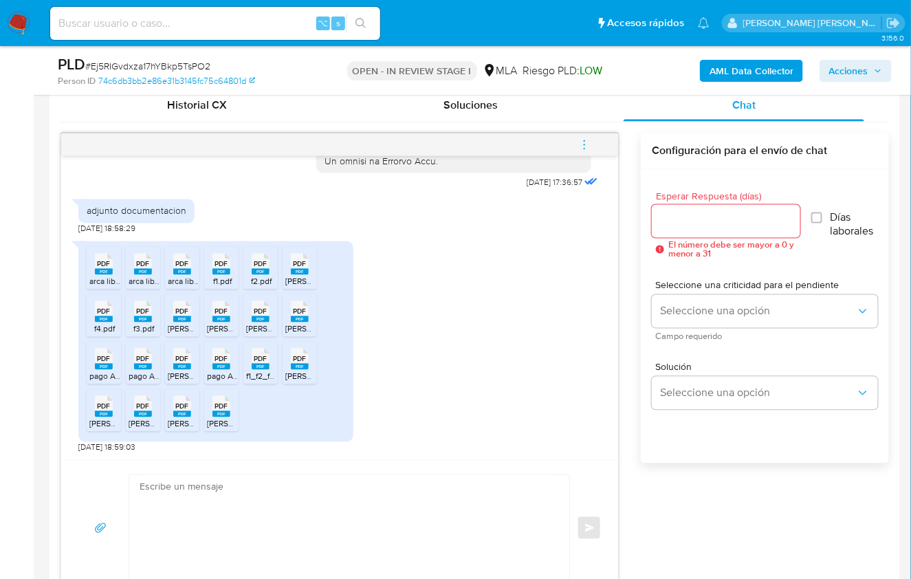
click at [283, 526] on textarea at bounding box center [346, 528] width 413 height 106
paste textarea "Hola, ¡Muchas gracias por tu respuesta! Confirmamos la recepción de la document…"
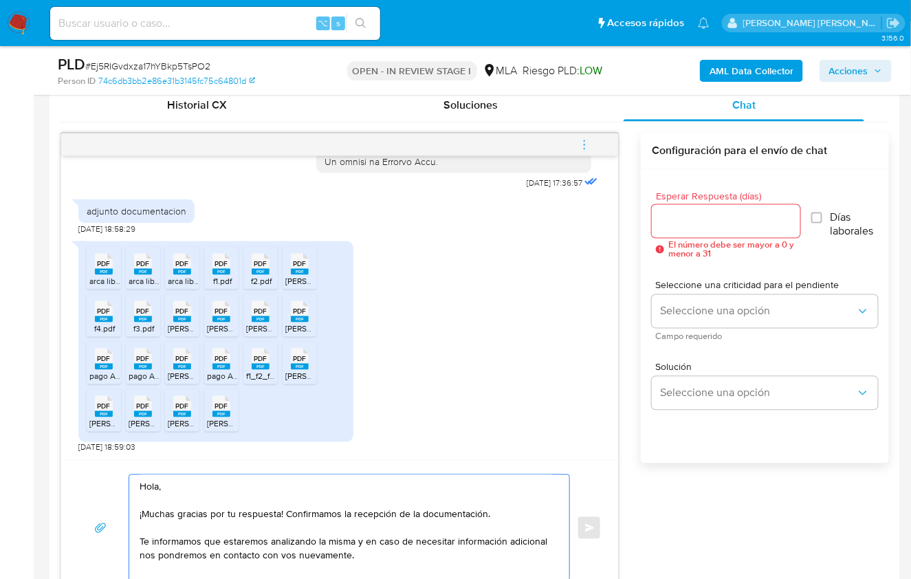
scroll to position [700, 0]
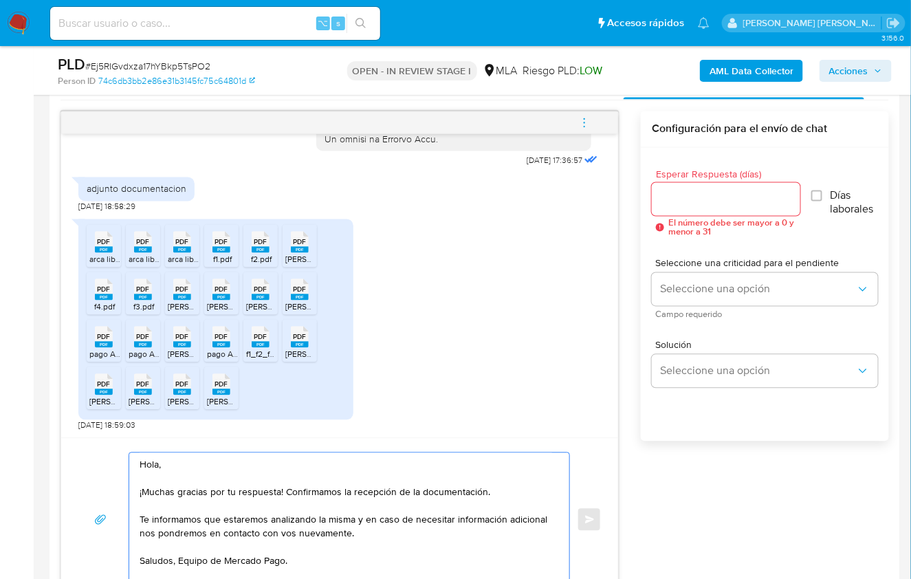
type textarea "Hola, ¡Muchas gracias por tu respuesta! Confirmamos la recepción de la document…"
click at [676, 197] on input "Esperar Respuesta (días)" at bounding box center [726, 200] width 149 height 18
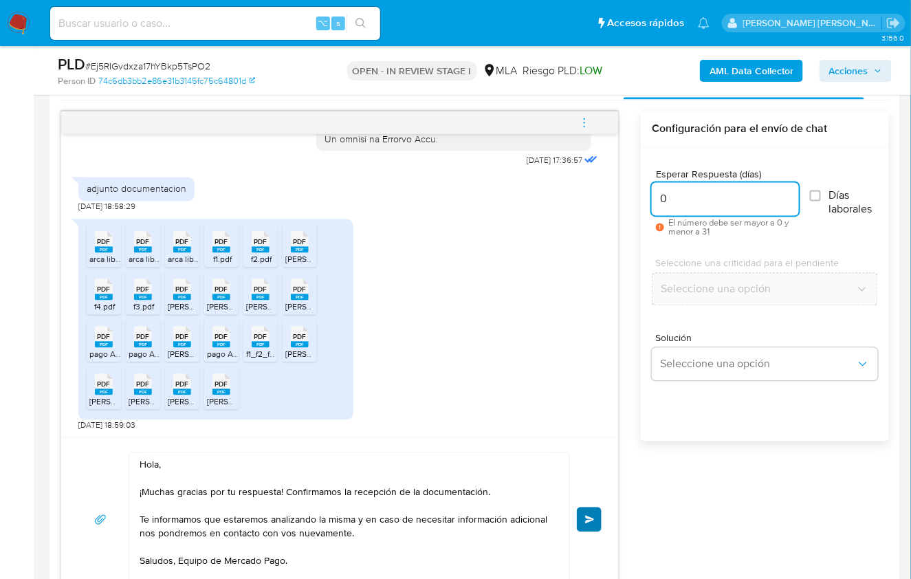
type input "0"
click at [599, 512] on button "Enviar" at bounding box center [589, 520] width 25 height 25
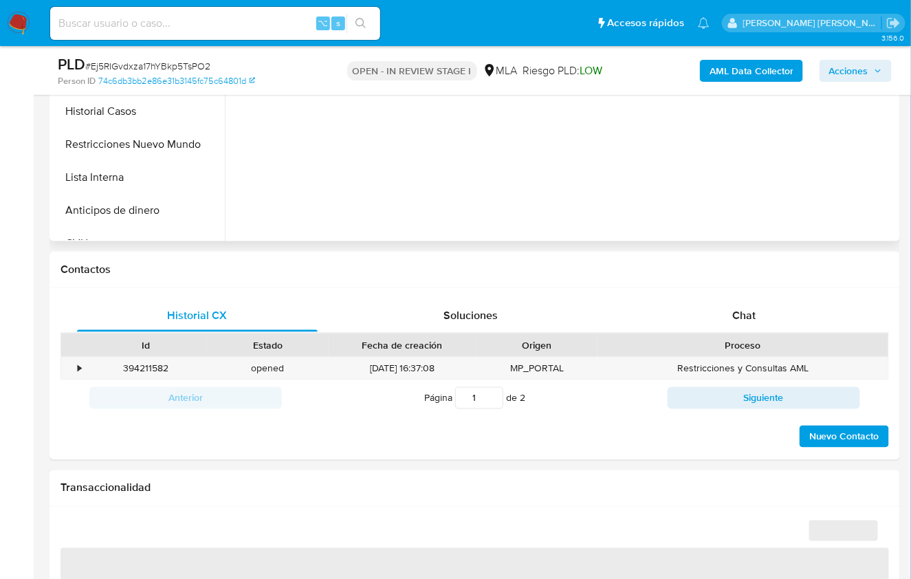
scroll to position [536, 0]
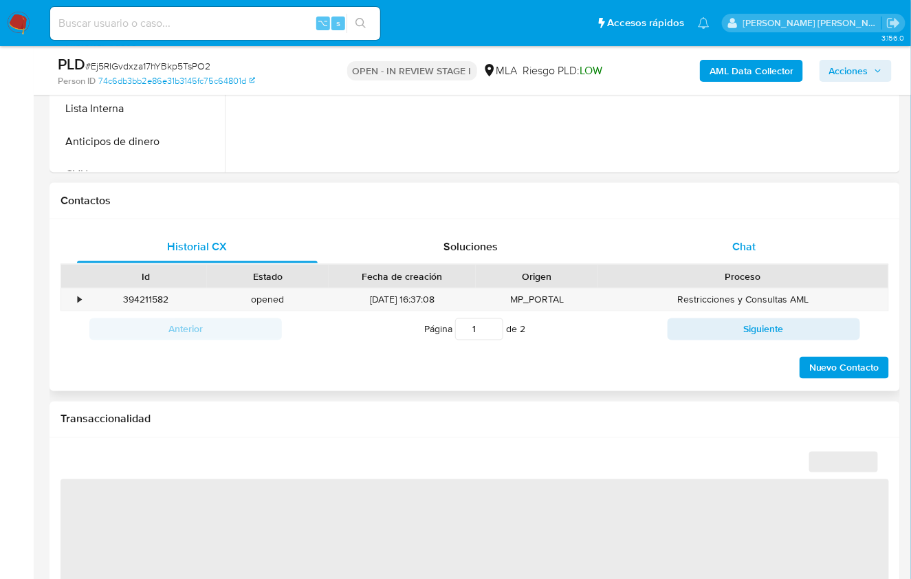
click at [748, 244] on span "Chat" at bounding box center [743, 247] width 23 height 16
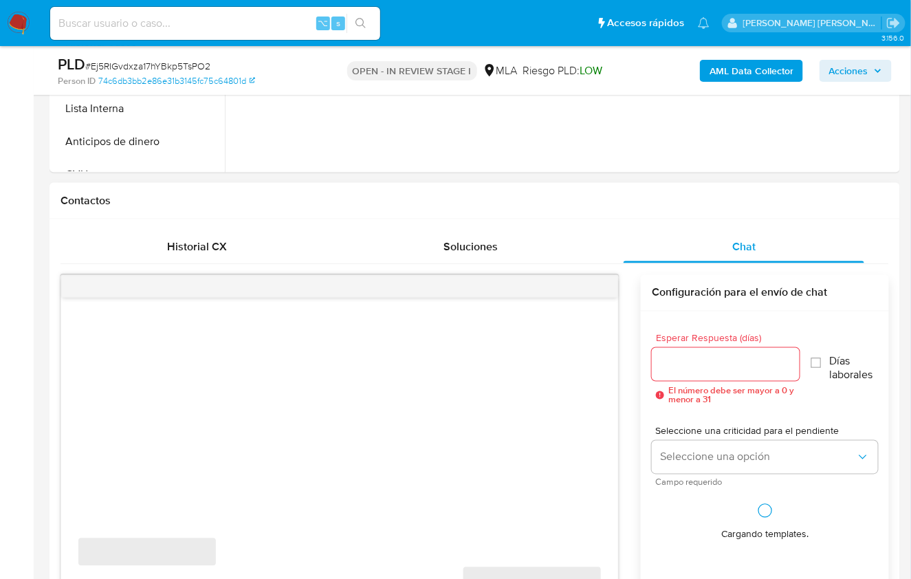
select select "10"
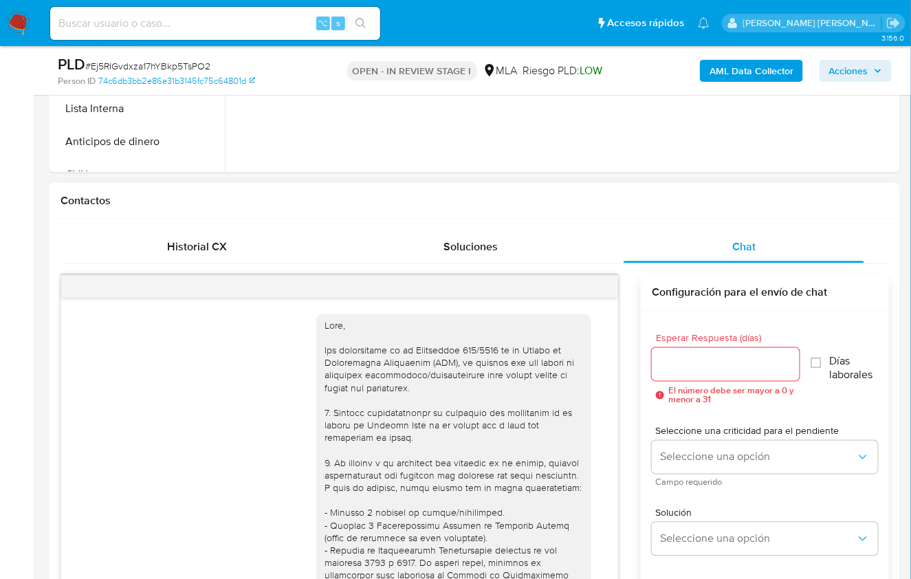
scroll to position [913, 0]
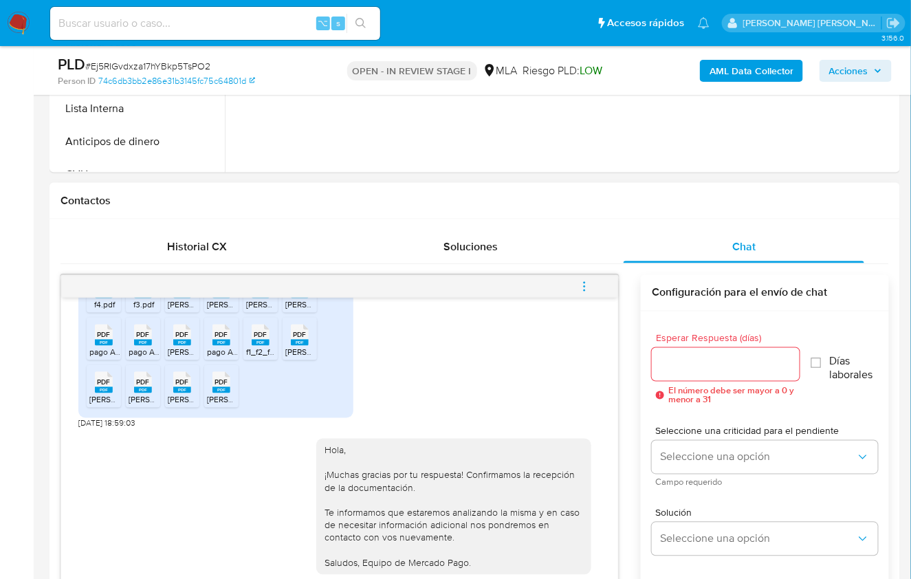
click at [601, 283] on button "menu-action" at bounding box center [584, 286] width 45 height 33
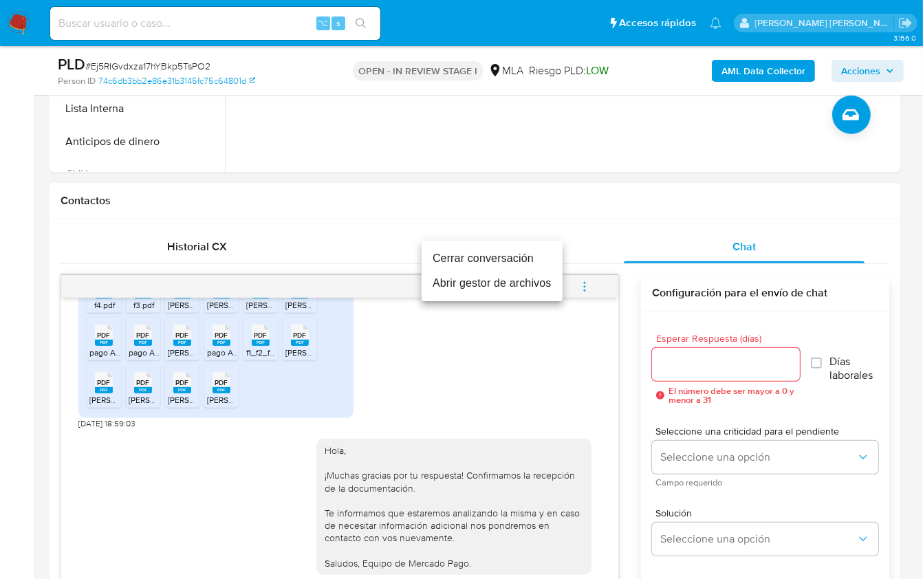
click at [486, 260] on li "Cerrar conversación" at bounding box center [492, 258] width 141 height 25
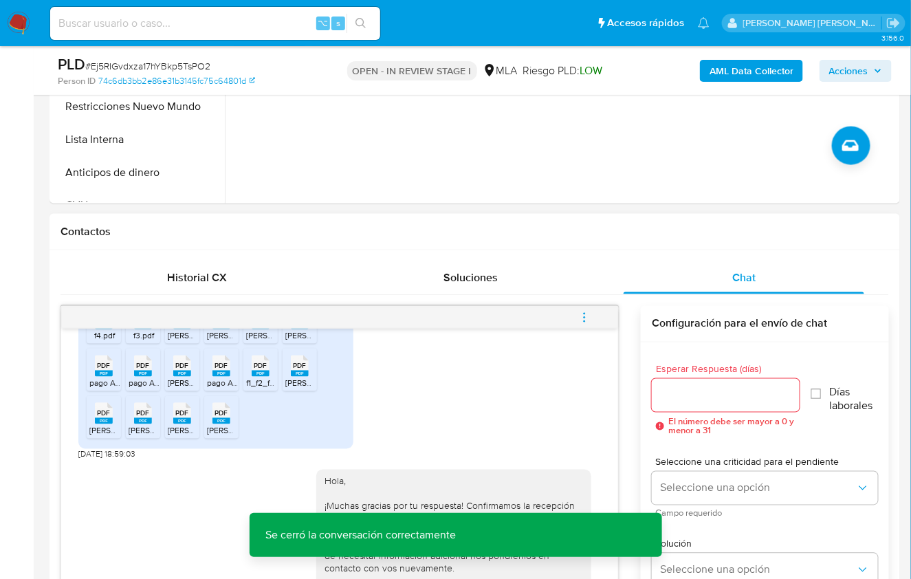
scroll to position [421, 0]
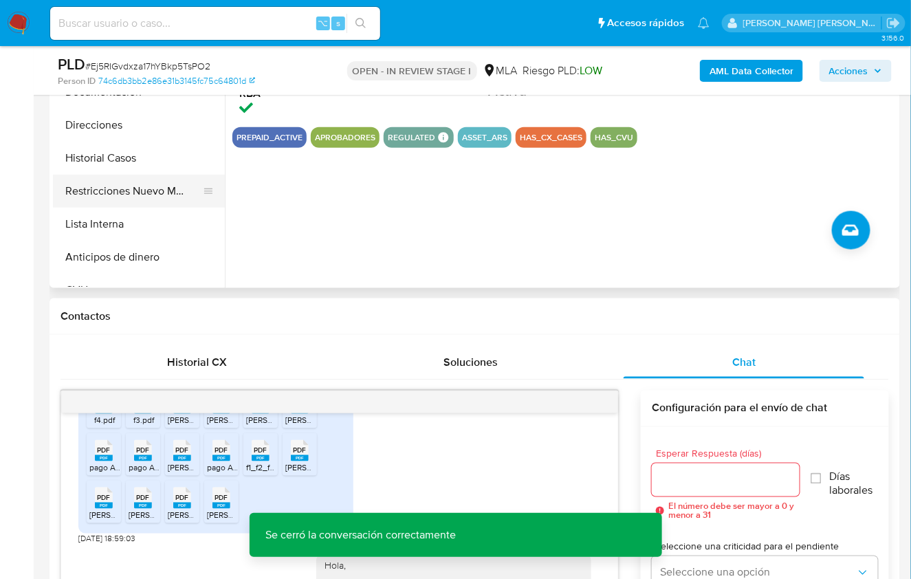
click at [171, 183] on button "Restricciones Nuevo Mundo" at bounding box center [133, 191] width 161 height 33
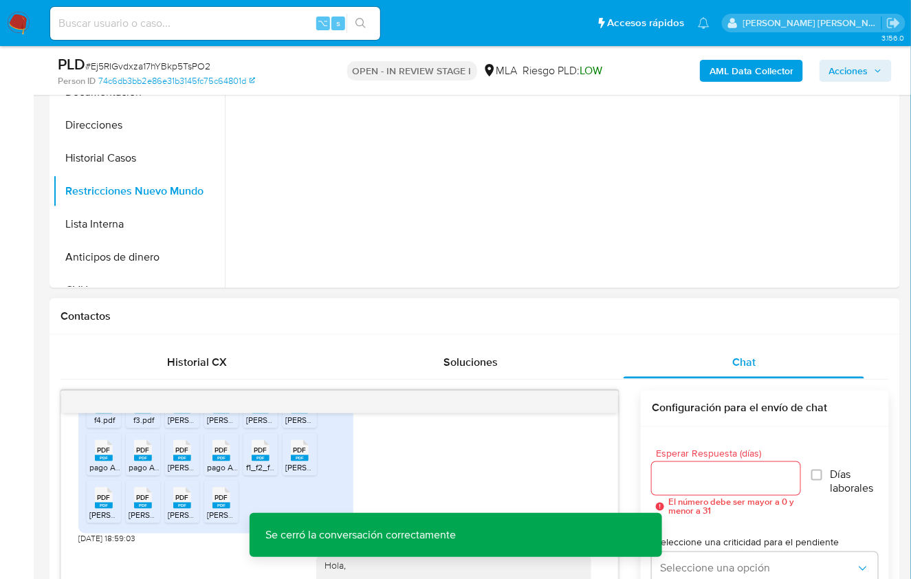
click at [746, 79] on b "AML Data Collector" at bounding box center [752, 71] width 84 height 22
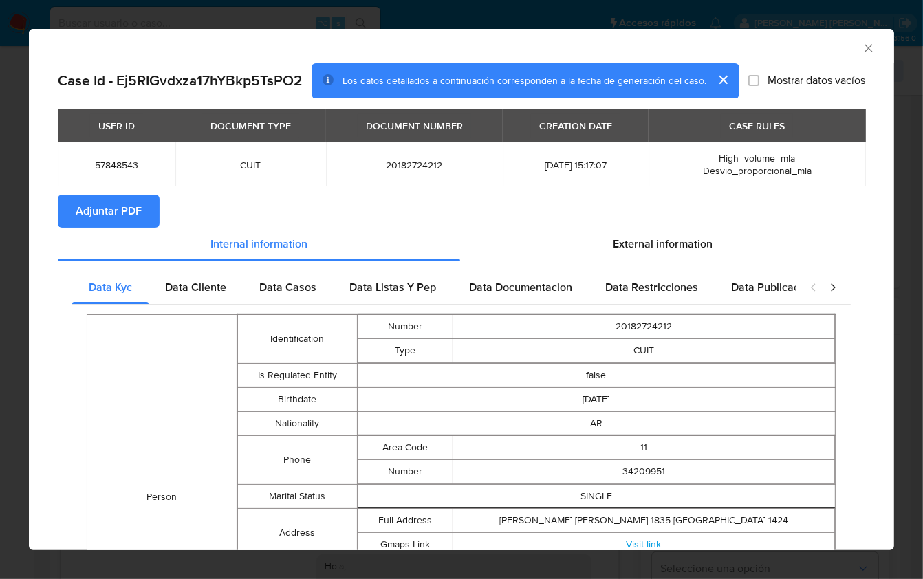
click at [154, 211] on button "Adjuntar PDF" at bounding box center [109, 211] width 102 height 33
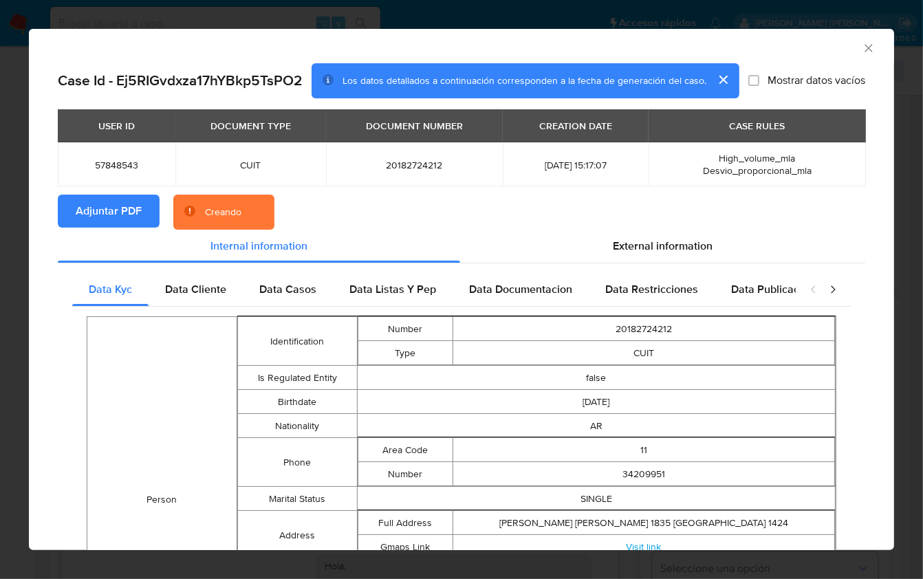
click at [512, 210] on section "Adjuntar PDF Creando" at bounding box center [461, 213] width 807 height 36
click at [821, 58] on div "AML Data Collector" at bounding box center [461, 46] width 865 height 34
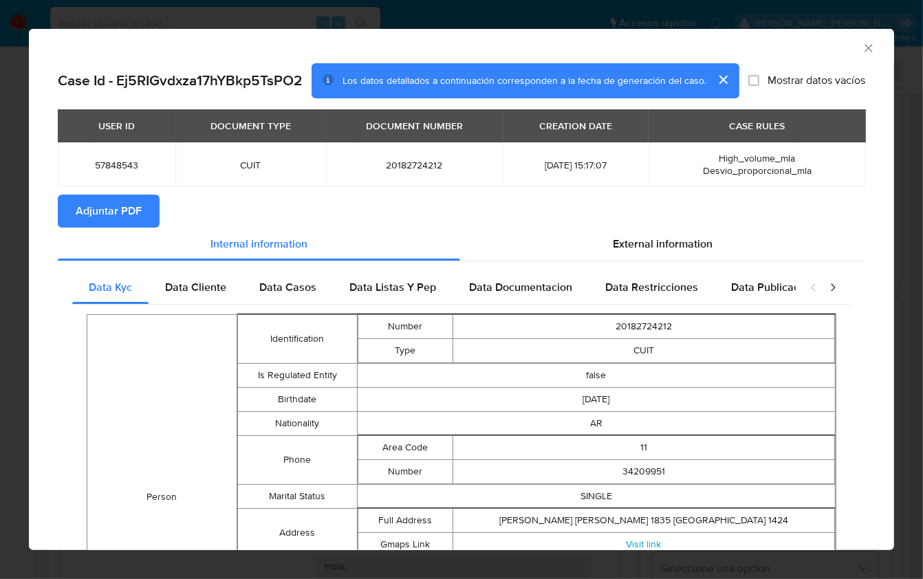
click at [864, 50] on icon "Cerrar ventana" at bounding box center [868, 48] width 8 height 8
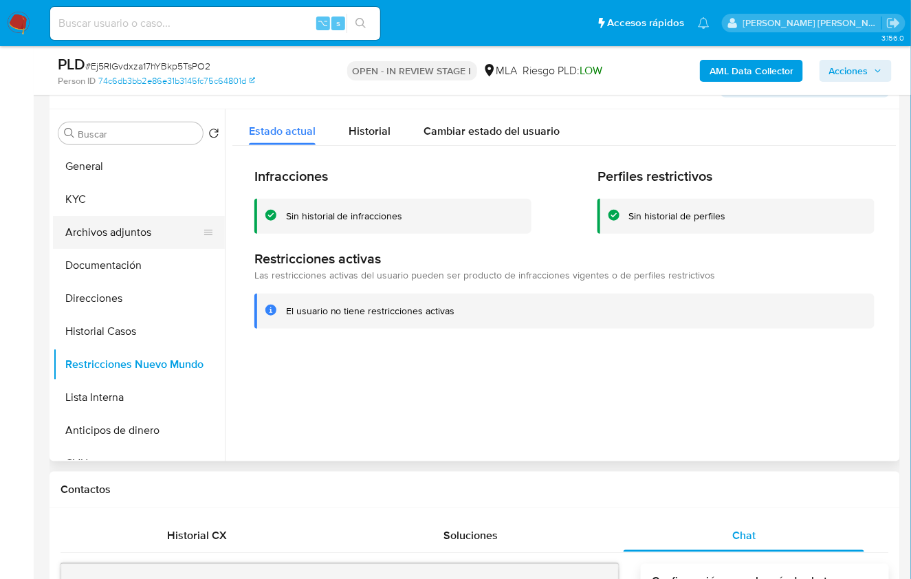
scroll to position [220, 0]
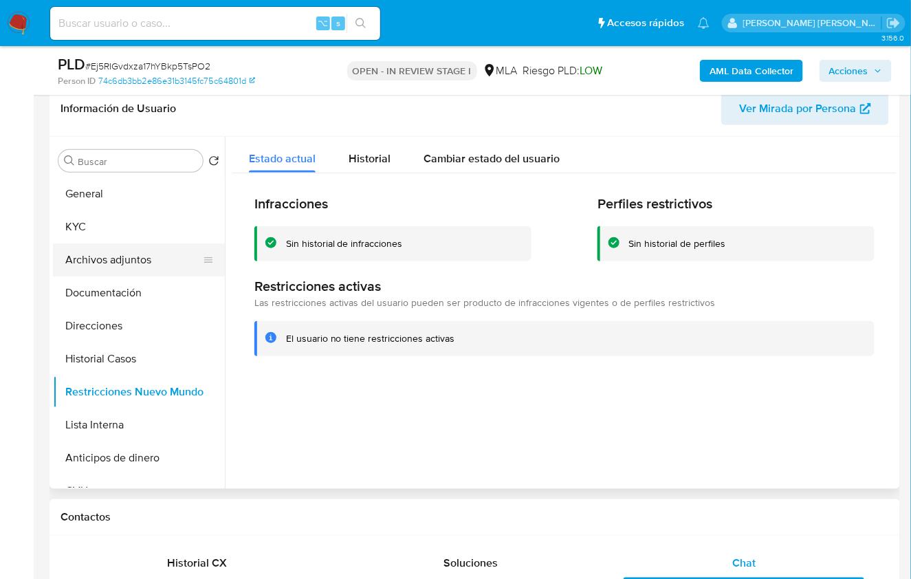
click at [140, 268] on button "Archivos adjuntos" at bounding box center [133, 259] width 161 height 33
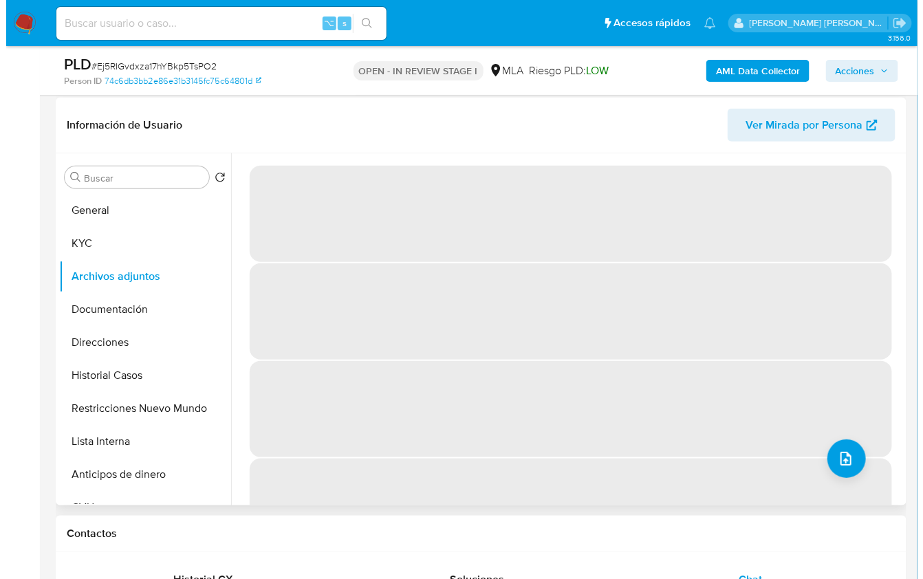
scroll to position [200, 0]
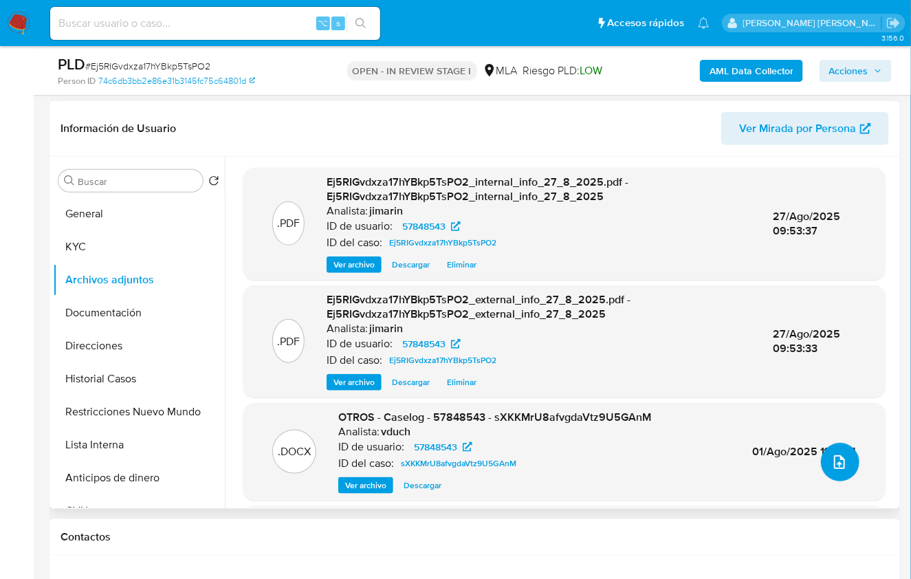
click at [822, 472] on button "upload-file" at bounding box center [840, 462] width 39 height 39
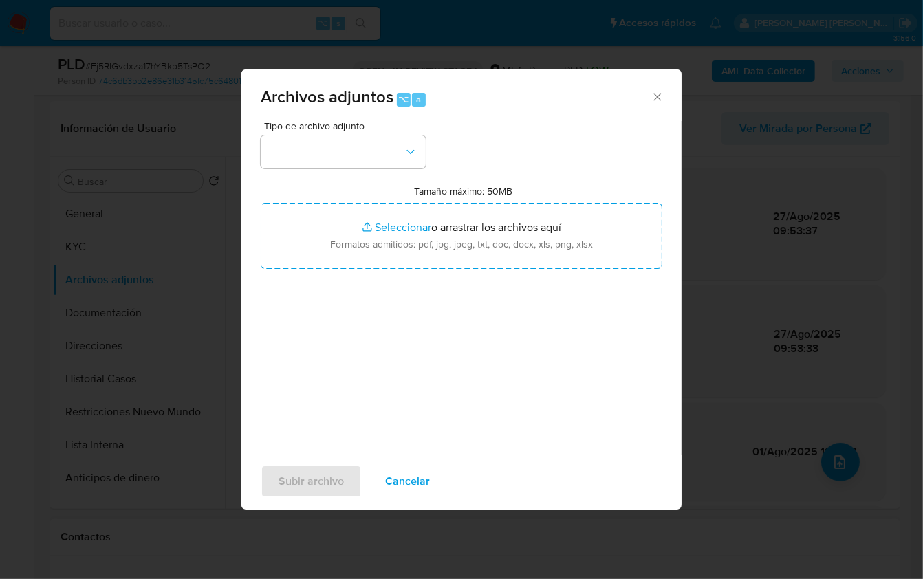
click at [655, 91] on icon "Cerrar" at bounding box center [658, 97] width 14 height 14
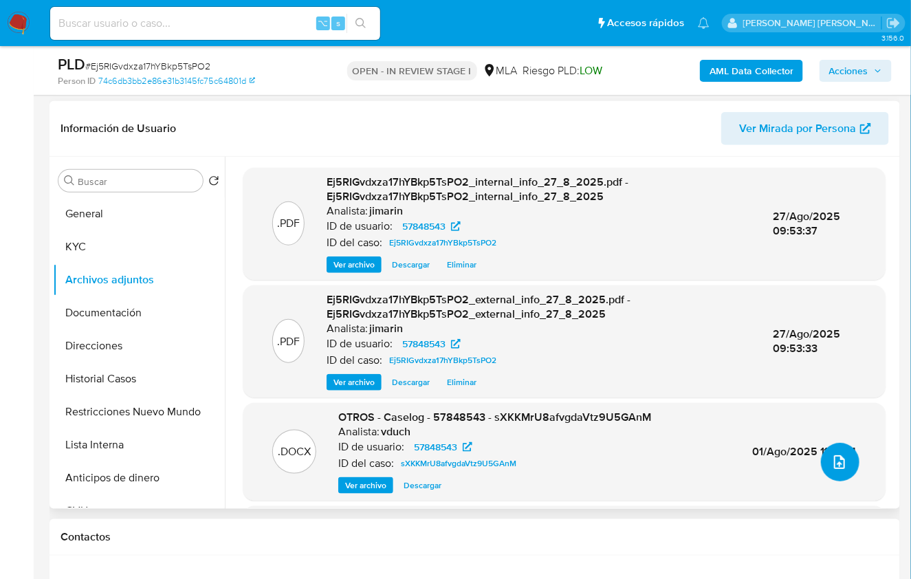
click at [836, 477] on button "upload-file" at bounding box center [840, 462] width 39 height 39
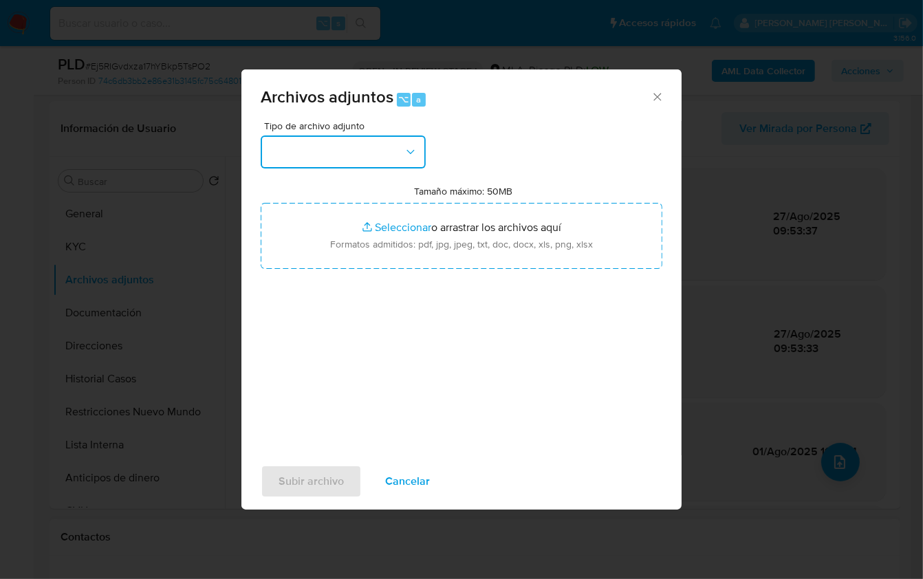
click at [342, 167] on button "button" at bounding box center [343, 151] width 165 height 33
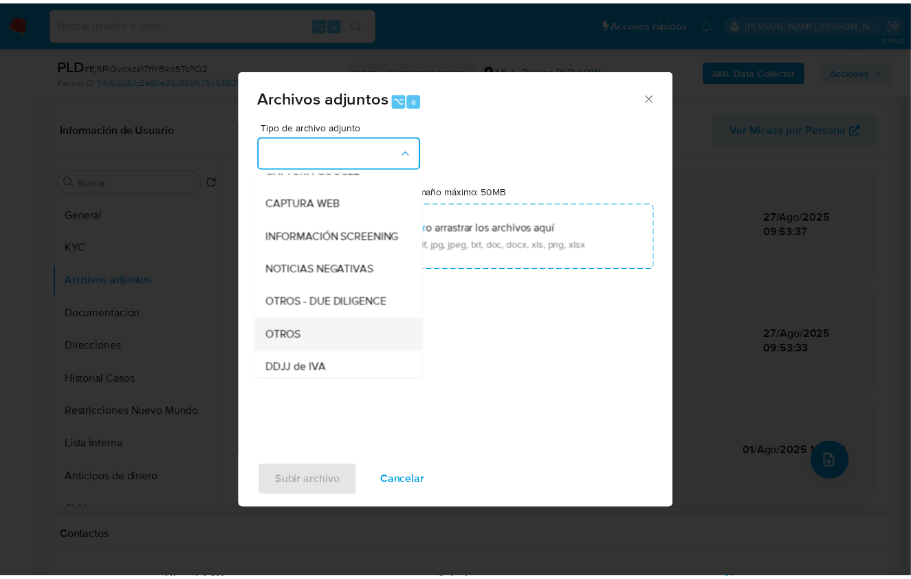
scroll to position [138, 0]
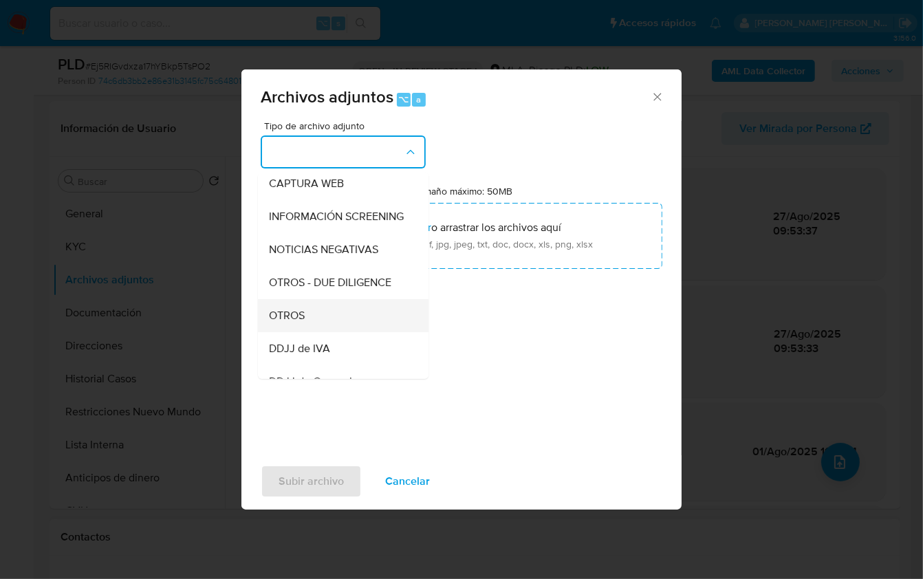
click at [315, 328] on div "OTROS" at bounding box center [339, 314] width 140 height 33
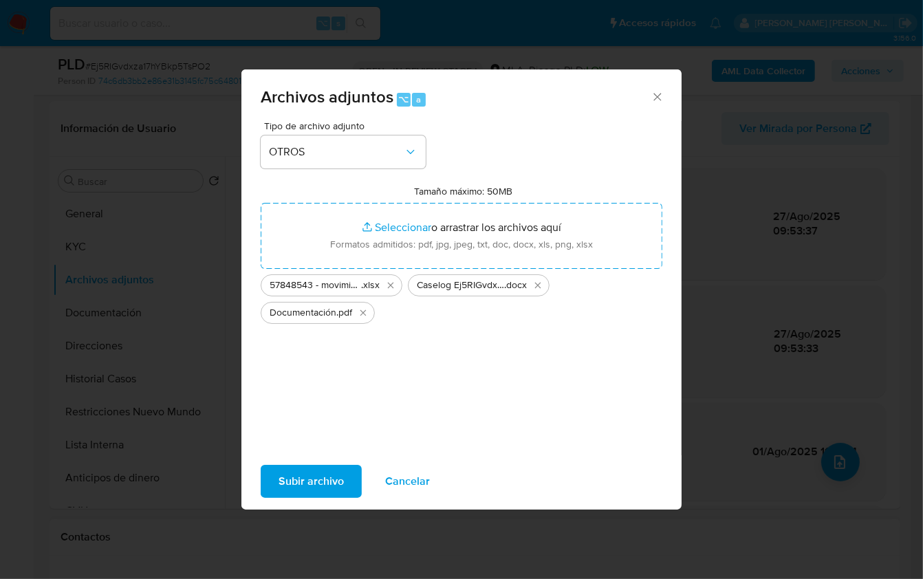
click at [311, 480] on span "Subir archivo" at bounding box center [311, 481] width 65 height 30
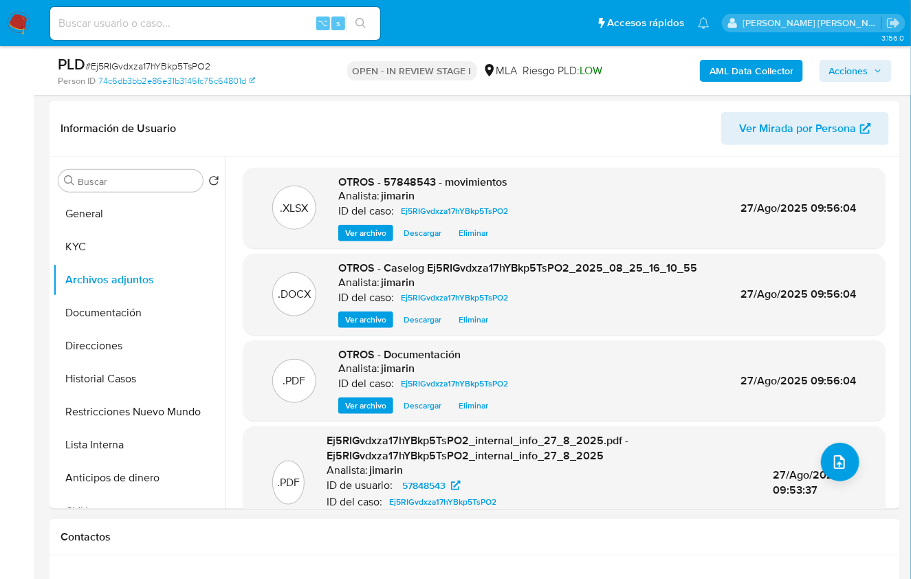
click at [862, 74] on span "Acciones" at bounding box center [848, 71] width 39 height 22
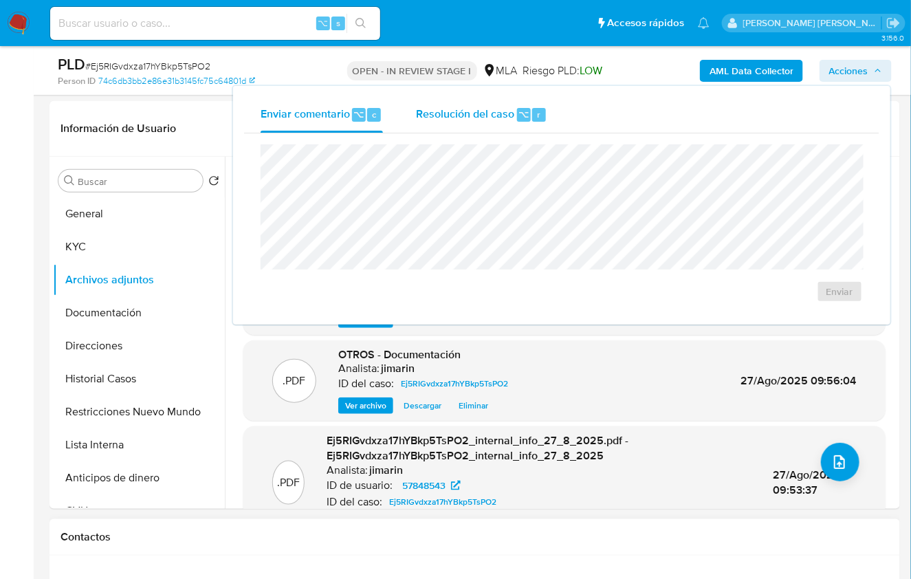
click at [499, 115] on span "Resolución del caso" at bounding box center [465, 114] width 98 height 16
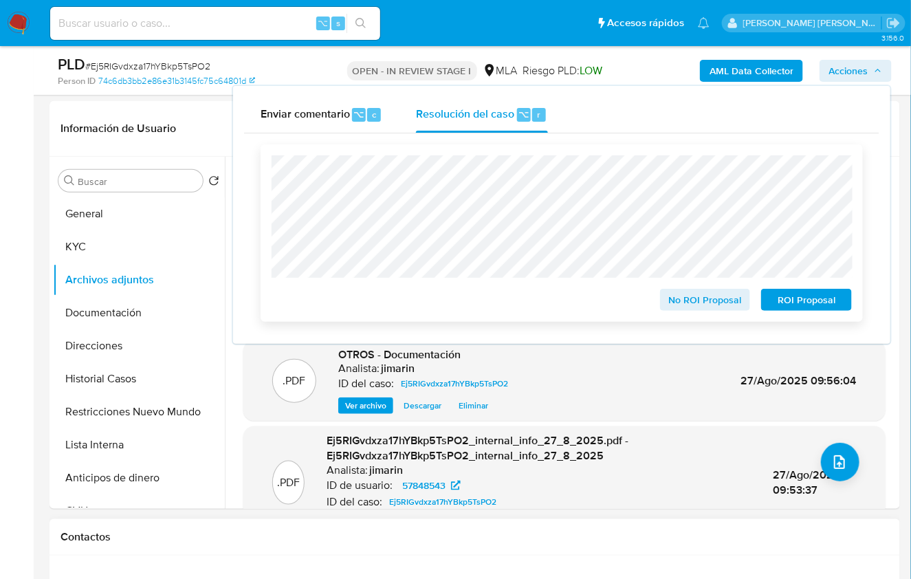
click at [682, 301] on span "No ROI Proposal" at bounding box center [706, 299] width 72 height 19
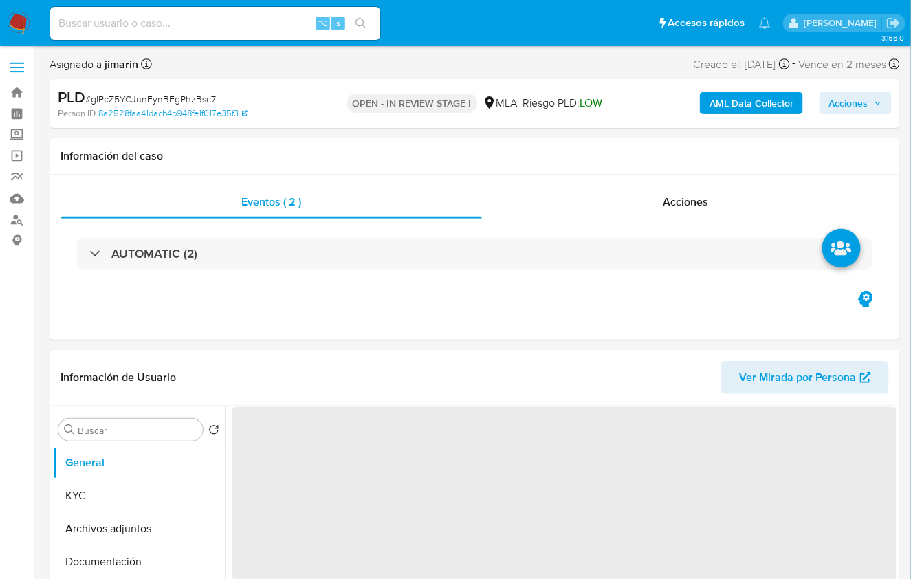
click at [168, 96] on span "# gIPcZ5YCJunFynBFgPhzBsc7" at bounding box center [150, 99] width 131 height 14
copy span "gIPcZ5YCJunFynBFgPhzBsc7"
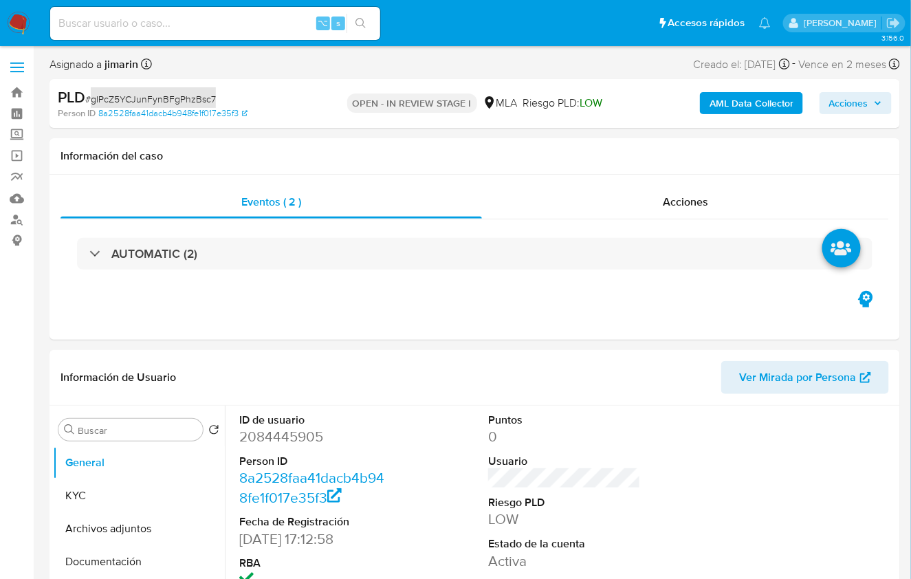
select select "10"
click at [296, 446] on dd "2084445905" at bounding box center [315, 436] width 153 height 19
drag, startPoint x: 296, startPoint y: 446, endPoint x: 287, endPoint y: 437, distance: 12.6
click at [296, 446] on dd "2084445905" at bounding box center [315, 436] width 153 height 19
copy dd "2084445905"
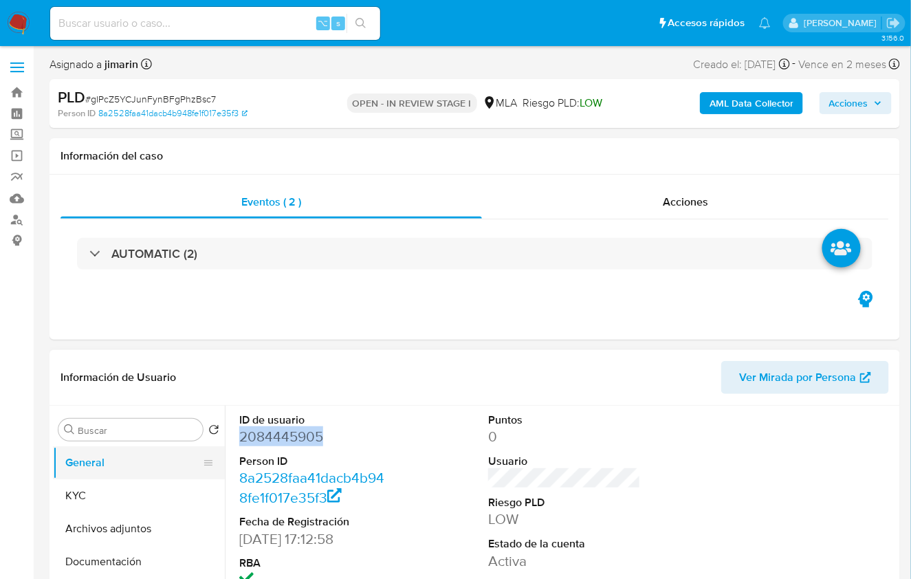
click at [128, 477] on button "General" at bounding box center [133, 462] width 161 height 33
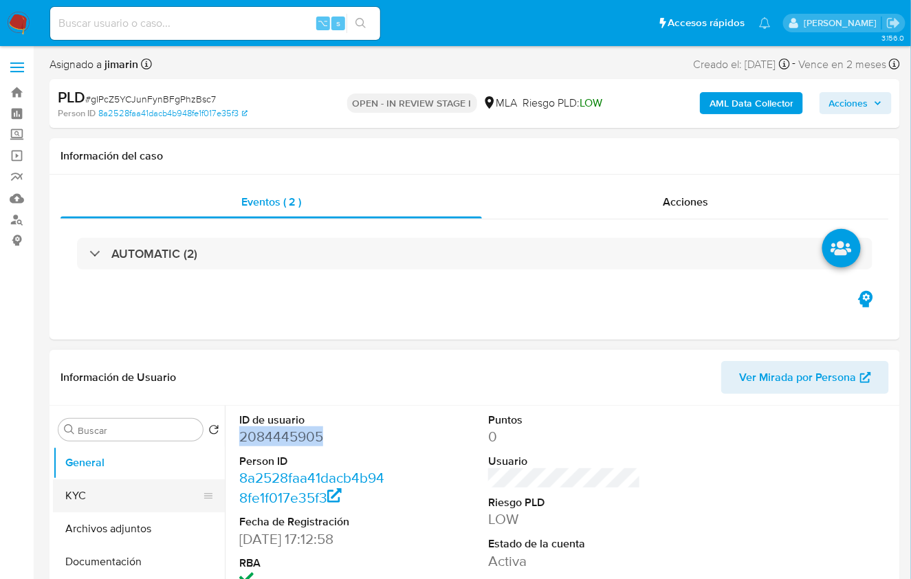
click at [127, 488] on button "KYC" at bounding box center [133, 495] width 161 height 33
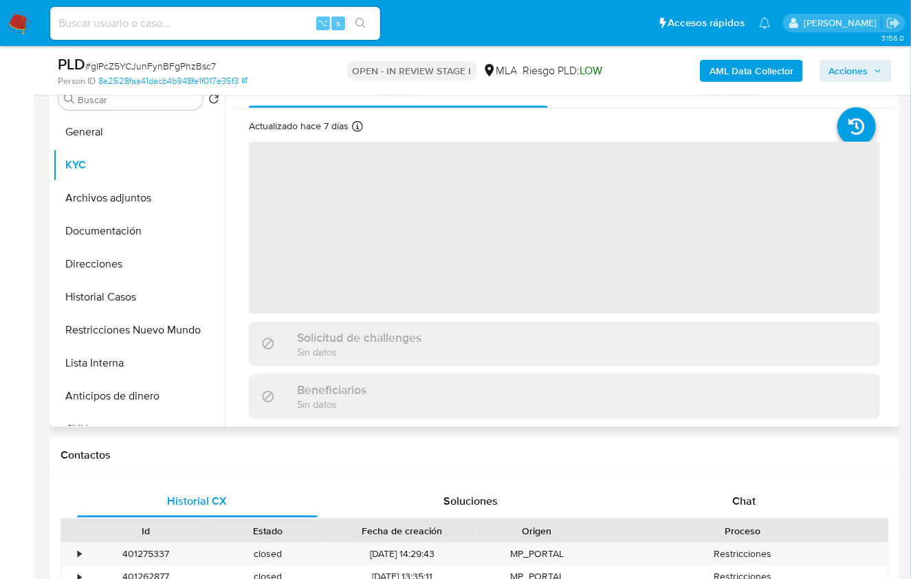
scroll to position [248, 0]
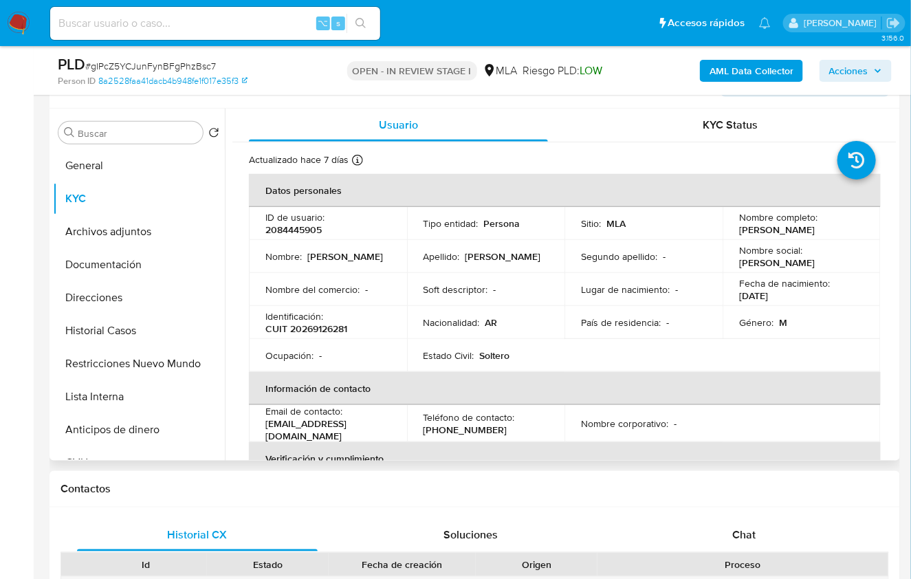
click at [317, 325] on p "CUIT 20269126281" at bounding box center [306, 329] width 82 height 12
copy p "20269126281"
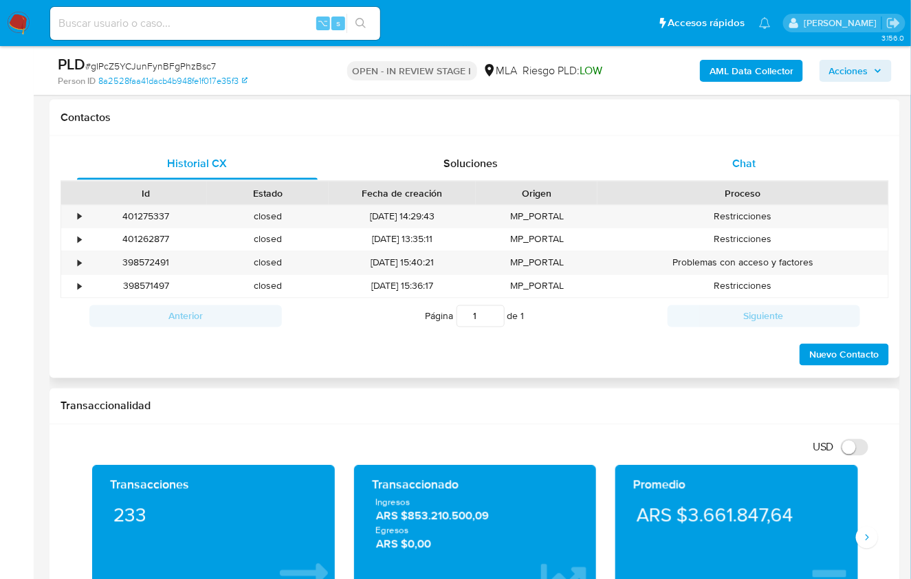
click at [773, 177] on div "Chat" at bounding box center [744, 163] width 241 height 33
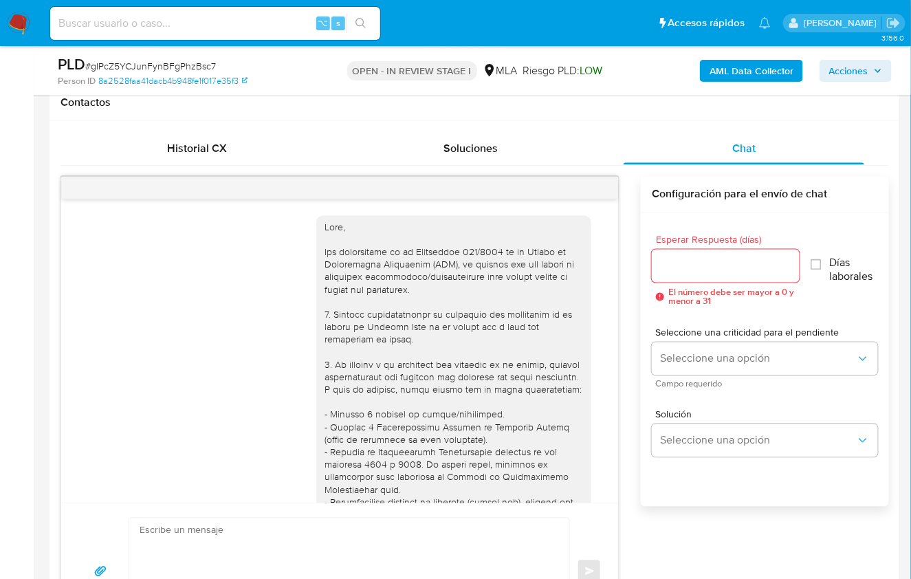
scroll to position [608, 0]
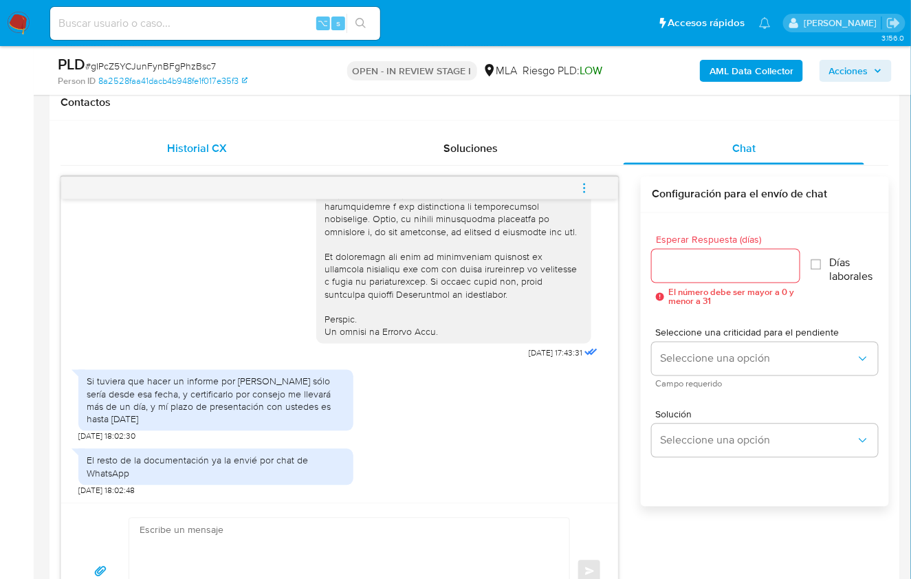
click at [191, 149] on span "Historial CX" at bounding box center [197, 148] width 60 height 16
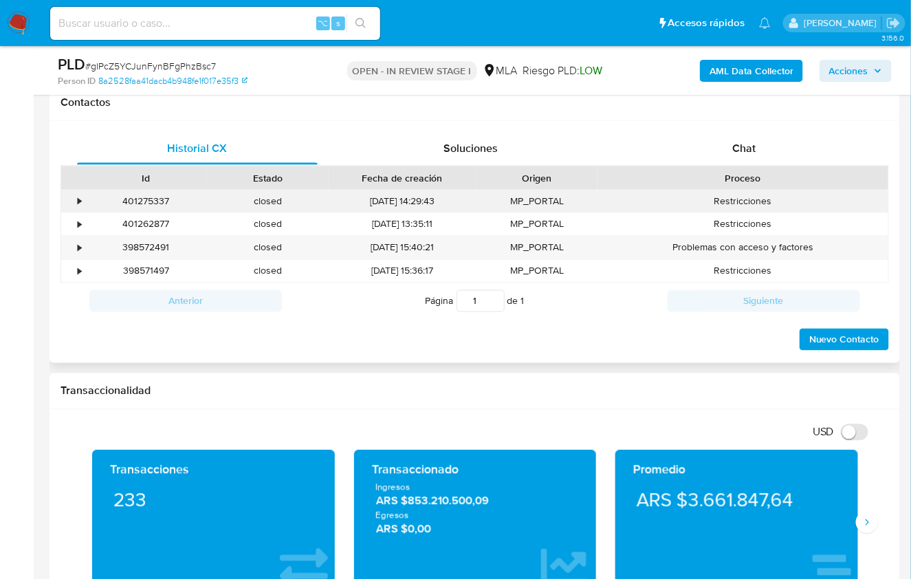
click at [151, 196] on div "401275337" at bounding box center [146, 202] width 122 height 23
copy div "401275337"
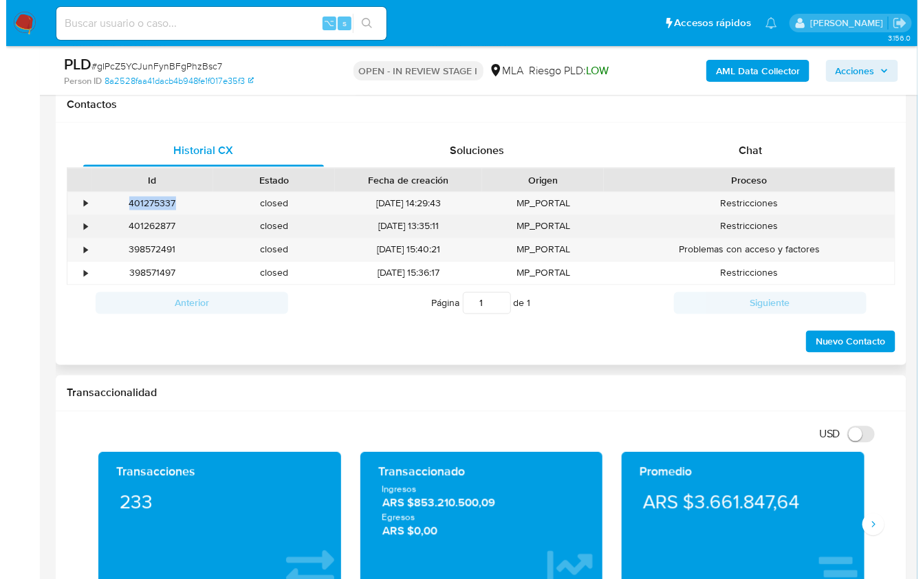
scroll to position [631, 0]
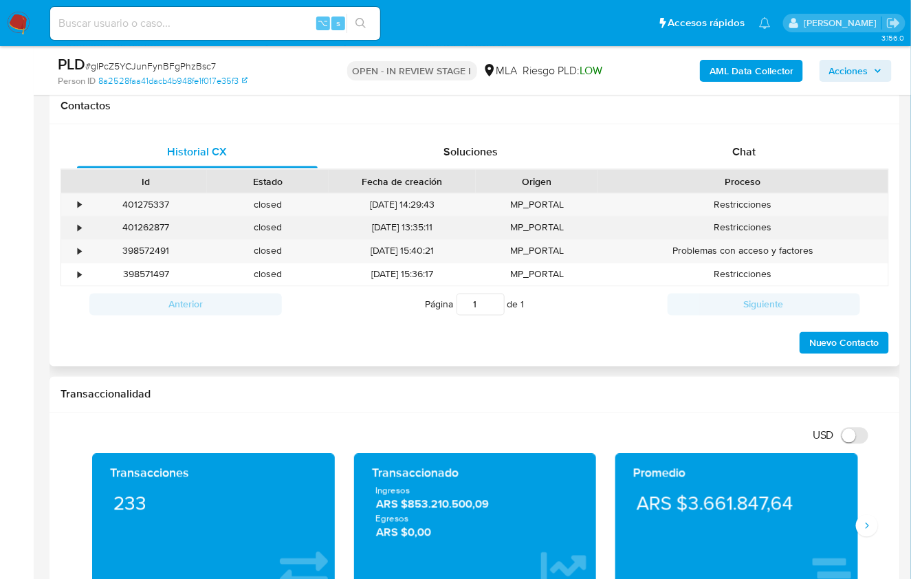
click at [78, 227] on div "•" at bounding box center [79, 227] width 3 height 13
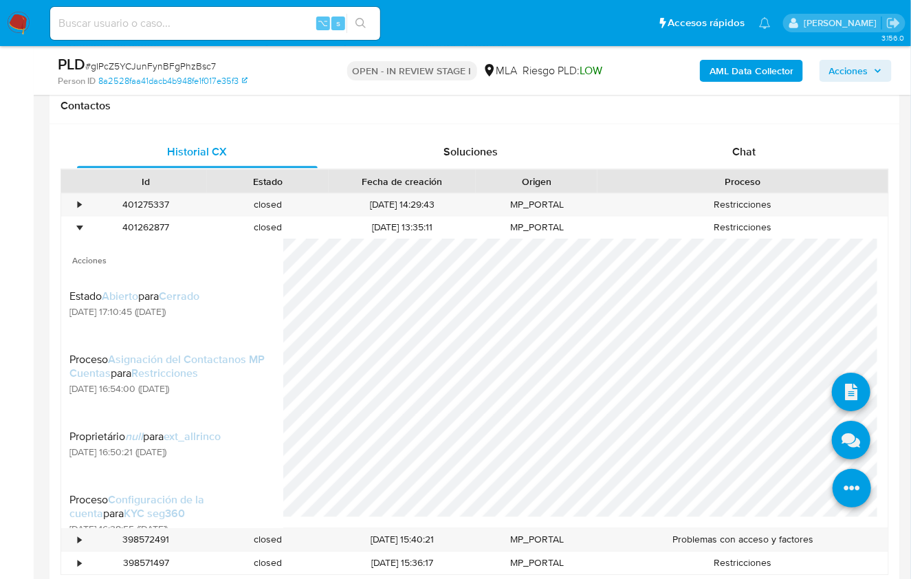
click at [863, 490] on li at bounding box center [852, 490] width 73 height 76
click at [845, 424] on icon at bounding box center [851, 440] width 39 height 39
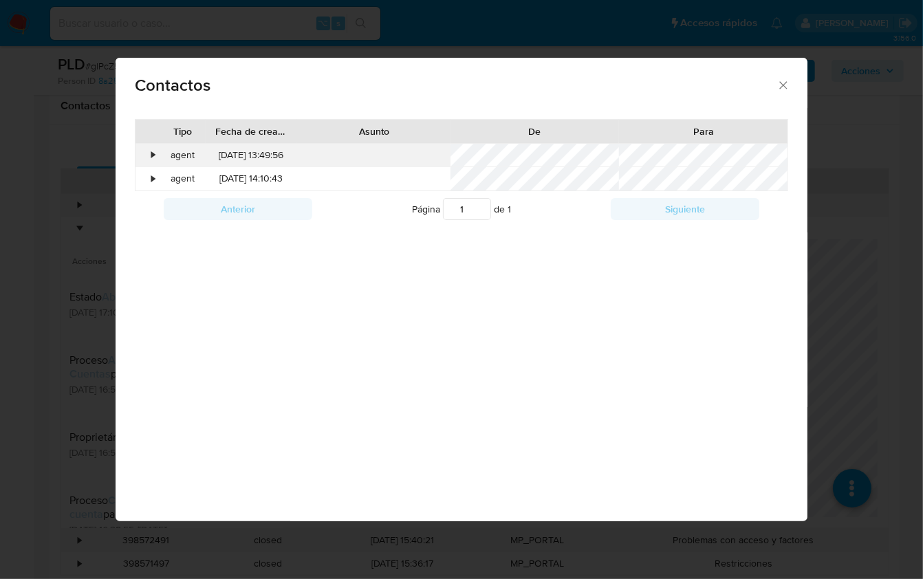
click at [154, 153] on div "•" at bounding box center [153, 156] width 3 height 14
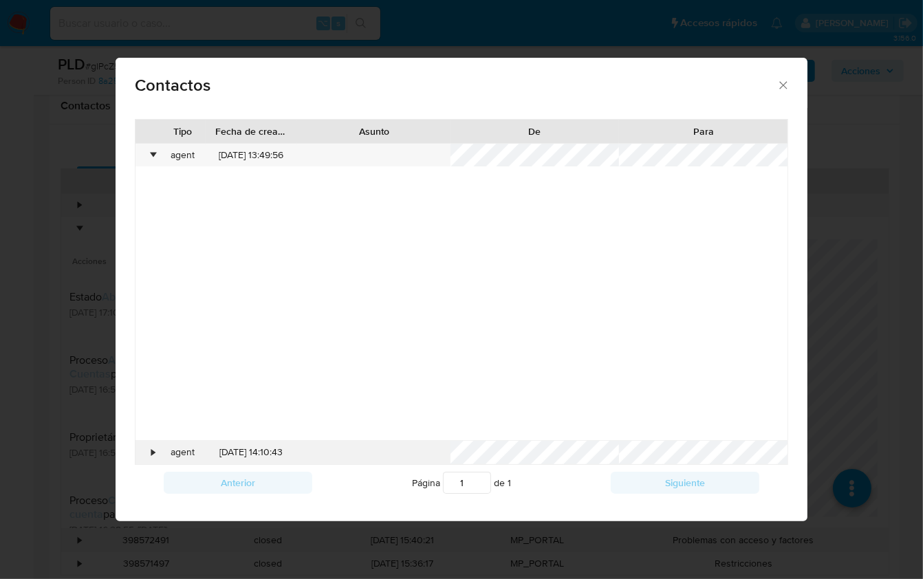
click at [150, 448] on div "•" at bounding box center [147, 452] width 24 height 23
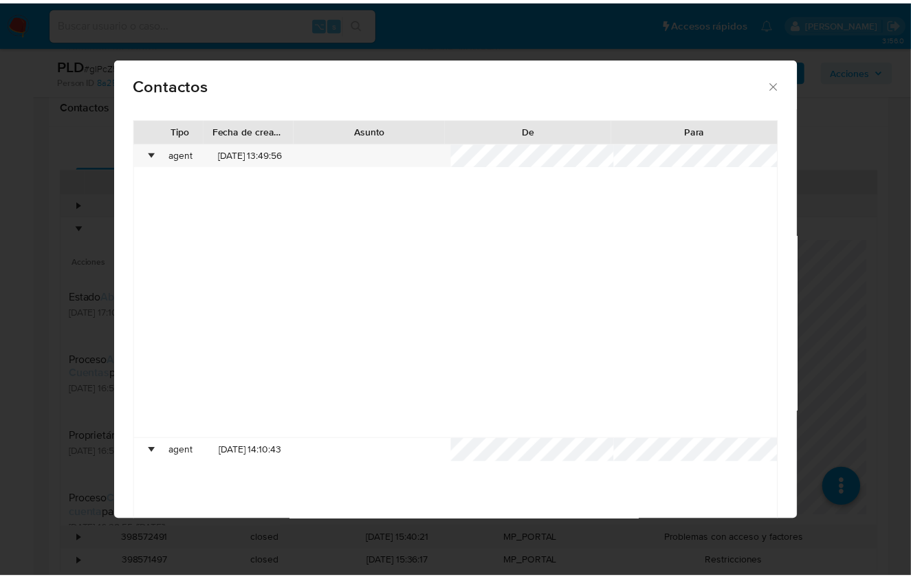
scroll to position [0, 0]
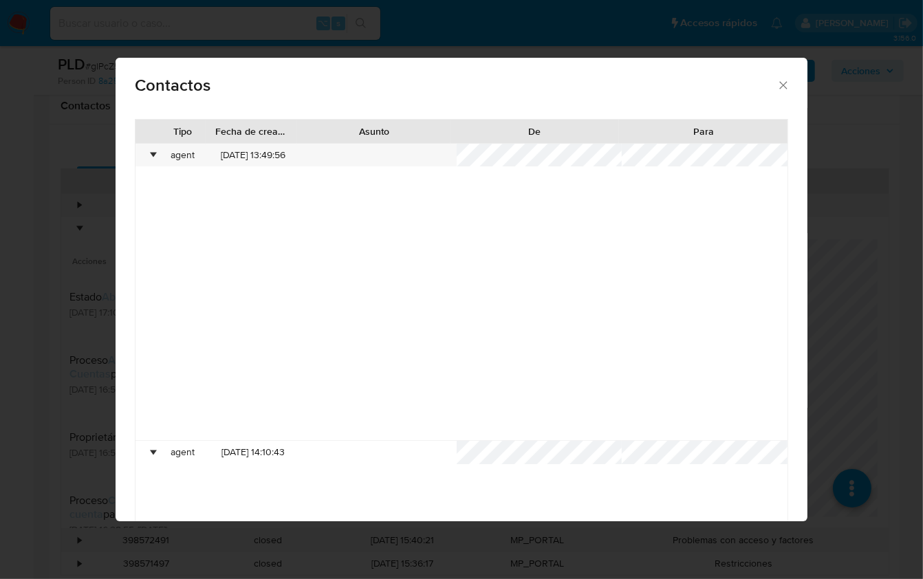
click at [780, 91] on div "Contactos" at bounding box center [462, 83] width 692 height 50
click at [776, 89] on icon "close" at bounding box center [783, 85] width 14 height 14
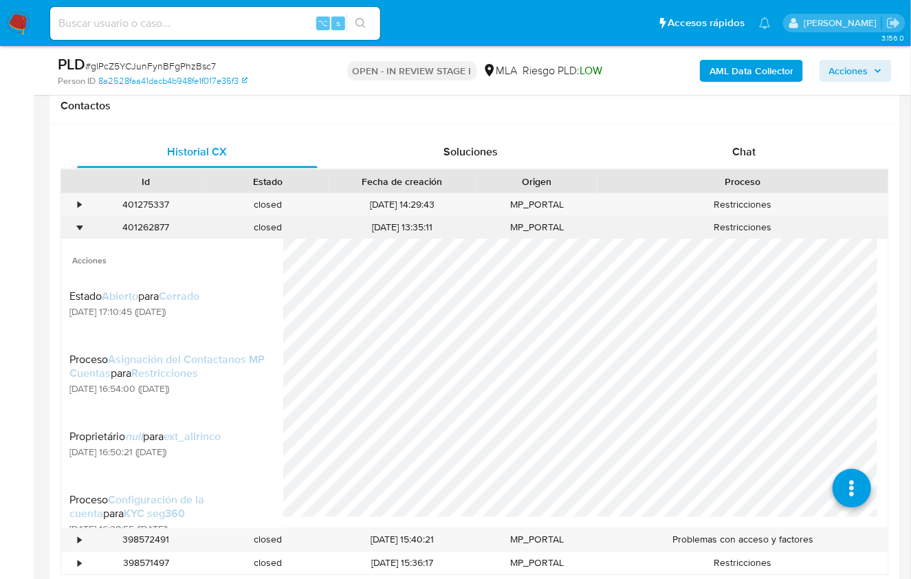
click at [81, 227] on div "•" at bounding box center [79, 227] width 3 height 13
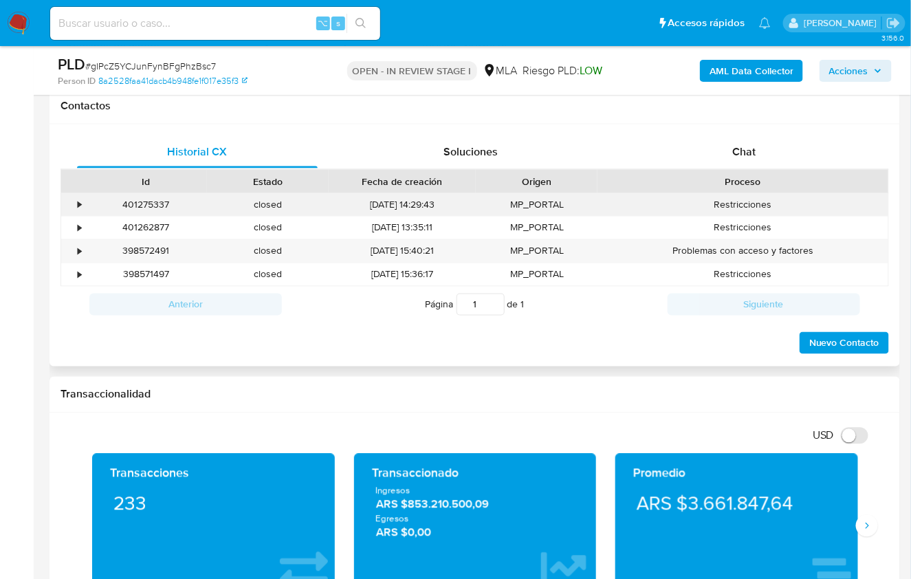
click at [80, 209] on div "•" at bounding box center [79, 205] width 3 height 13
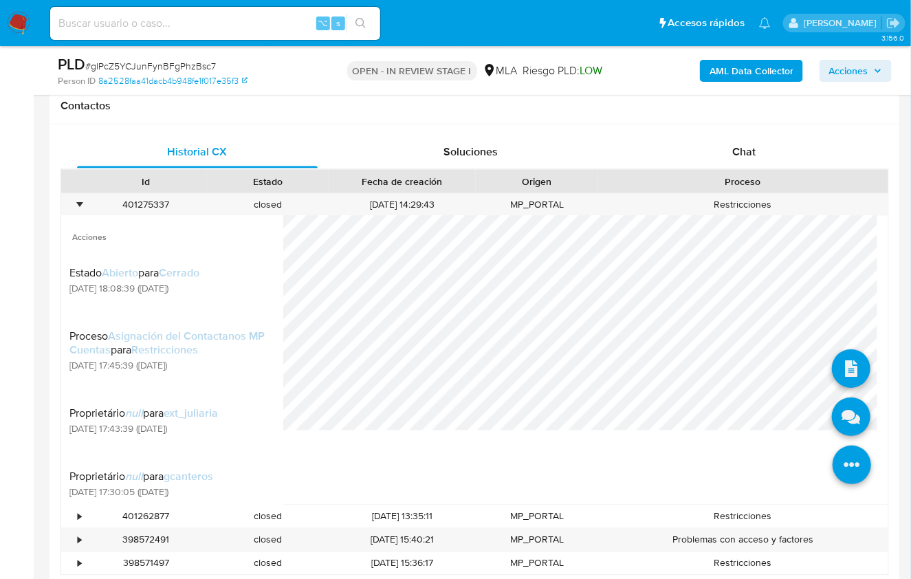
click at [848, 444] on li at bounding box center [852, 467] width 73 height 76
click at [847, 415] on icon at bounding box center [851, 417] width 39 height 39
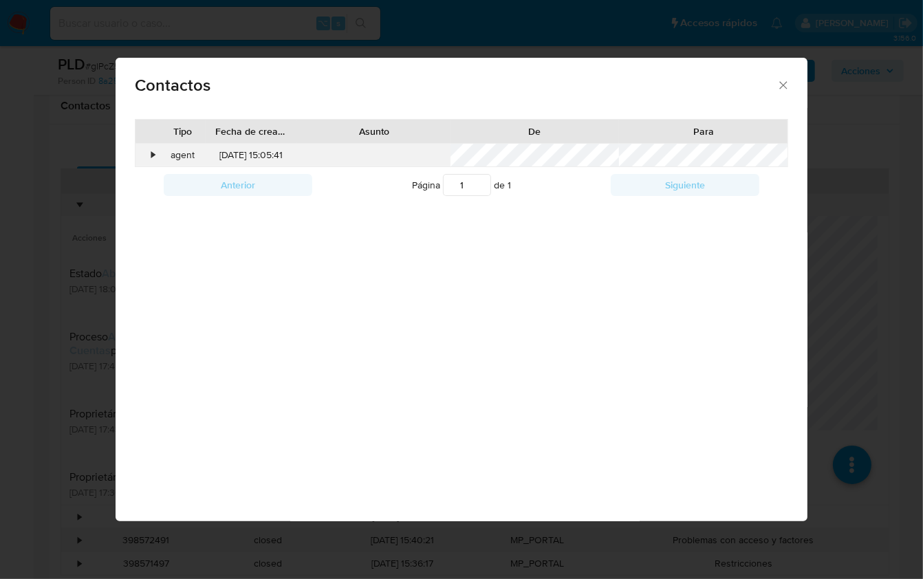
click at [149, 160] on div "•" at bounding box center [147, 155] width 24 height 23
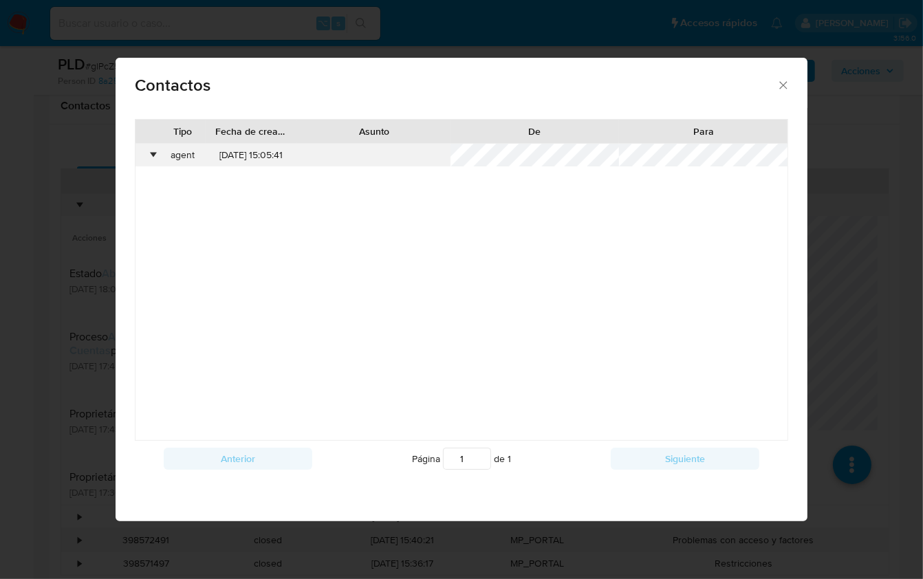
click at [155, 156] on div "•" at bounding box center [153, 156] width 3 height 14
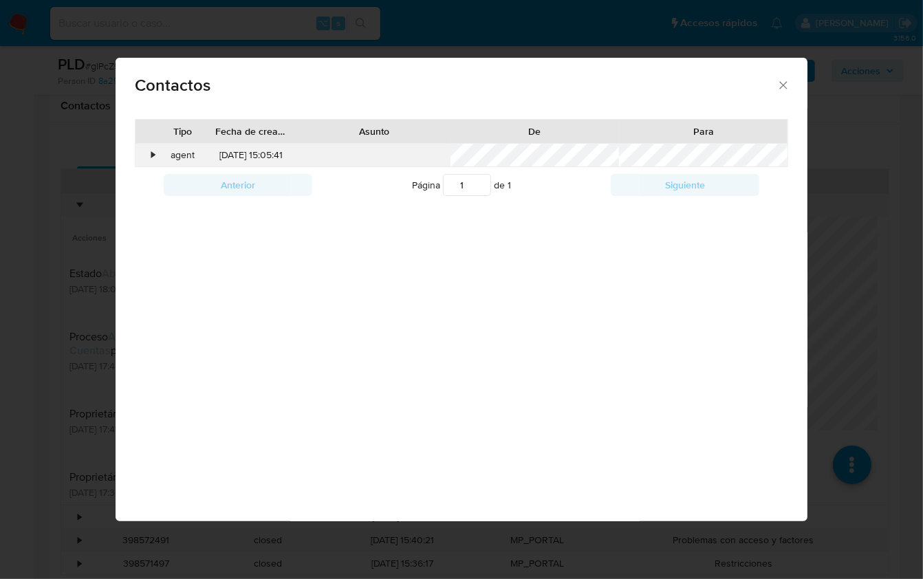
click at [155, 156] on div "•" at bounding box center [147, 155] width 24 height 23
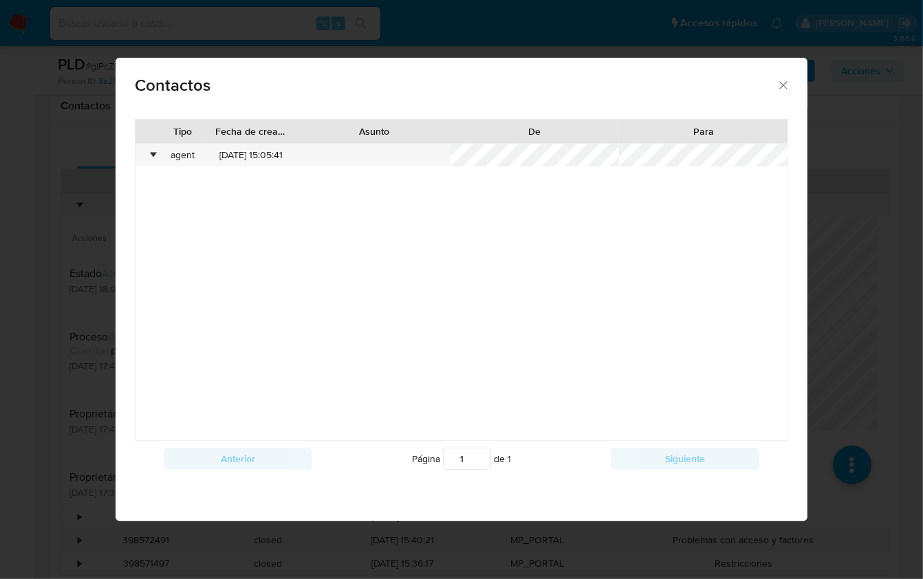
click at [780, 89] on icon "close" at bounding box center [783, 85] width 14 height 14
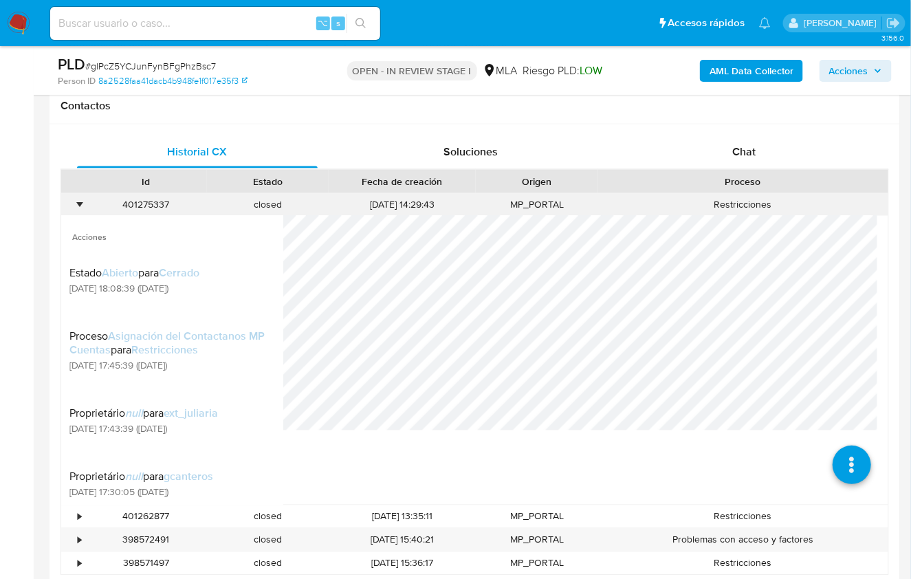
click at [74, 208] on div "•" at bounding box center [73, 205] width 24 height 23
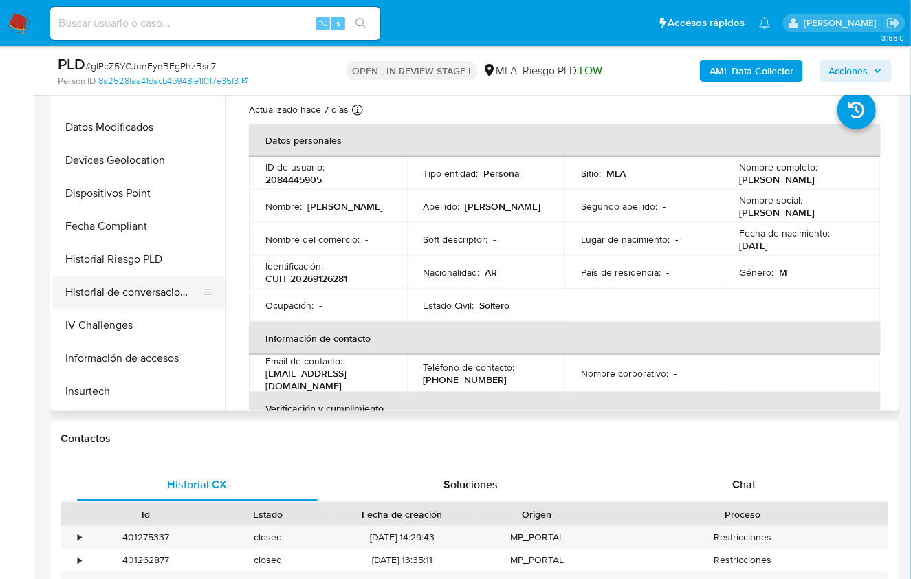
scroll to position [422, 0]
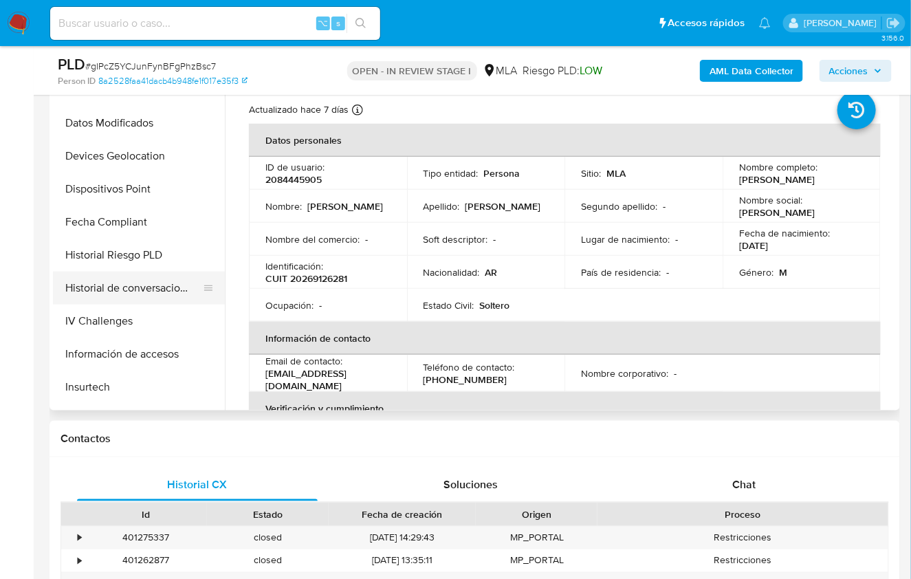
click at [151, 294] on button "Historial de conversaciones" at bounding box center [133, 288] width 161 height 33
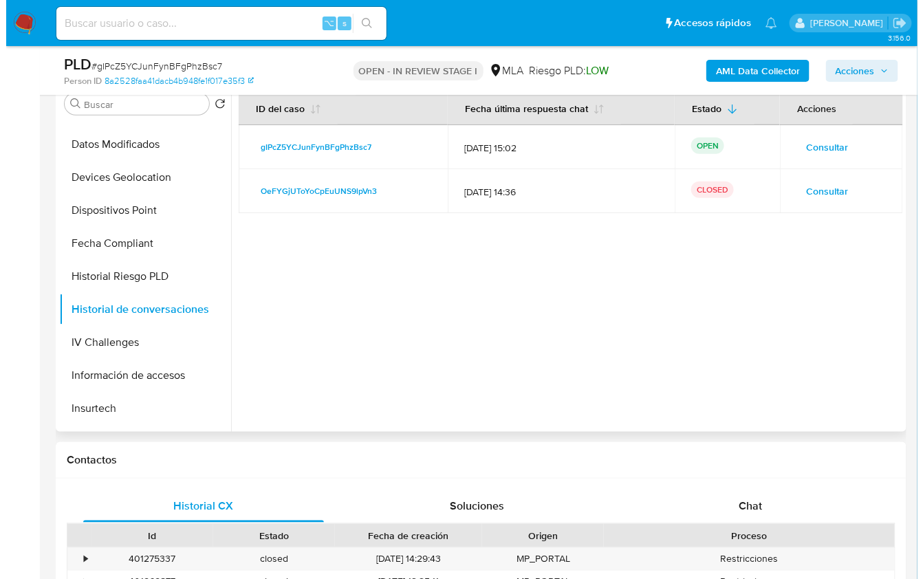
scroll to position [276, 0]
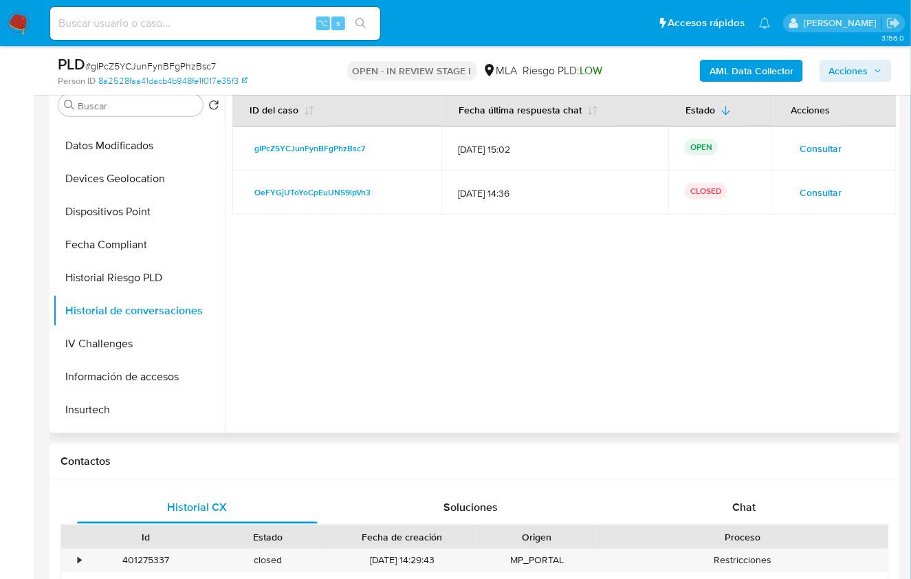
click at [811, 194] on span "Consultar" at bounding box center [821, 192] width 42 height 19
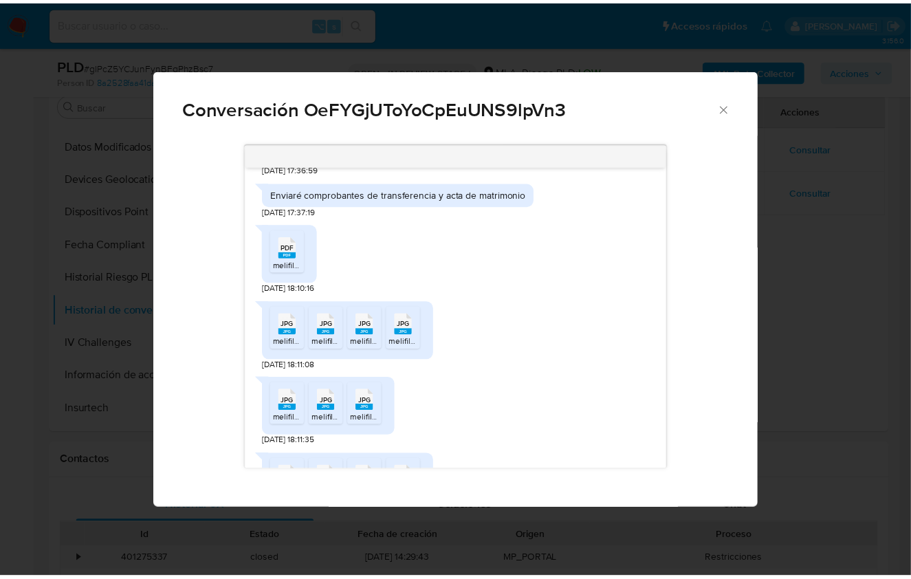
scroll to position [272, 0]
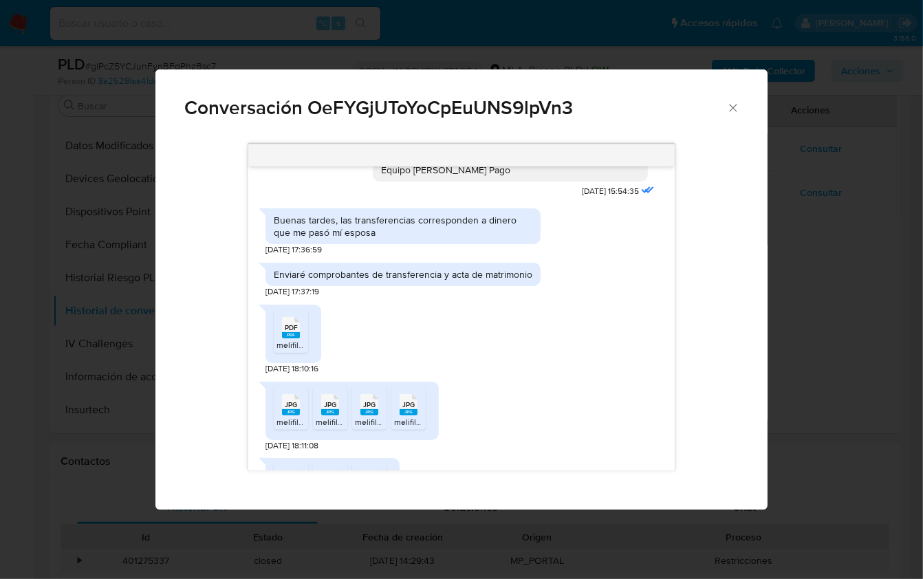
click at [730, 111] on icon "Cerrar" at bounding box center [733, 108] width 14 height 14
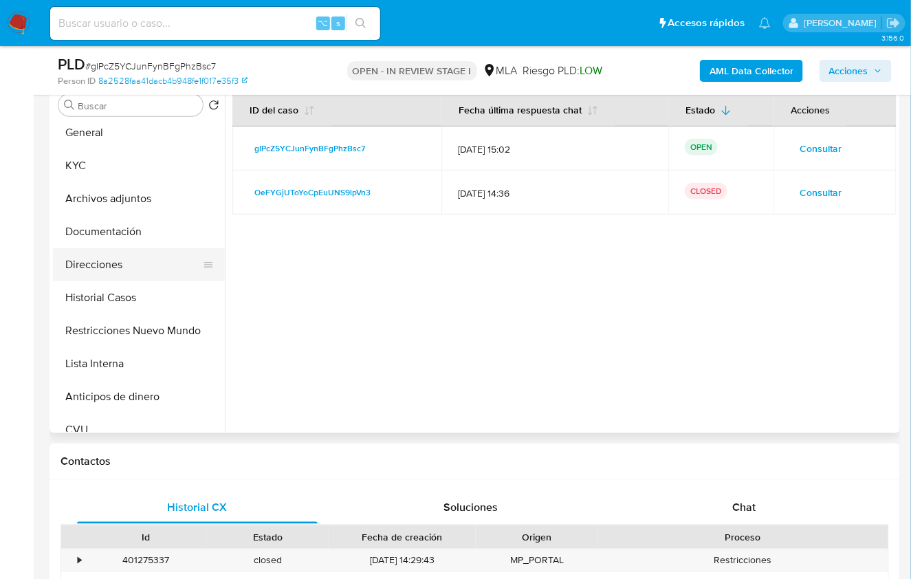
scroll to position [0, 0]
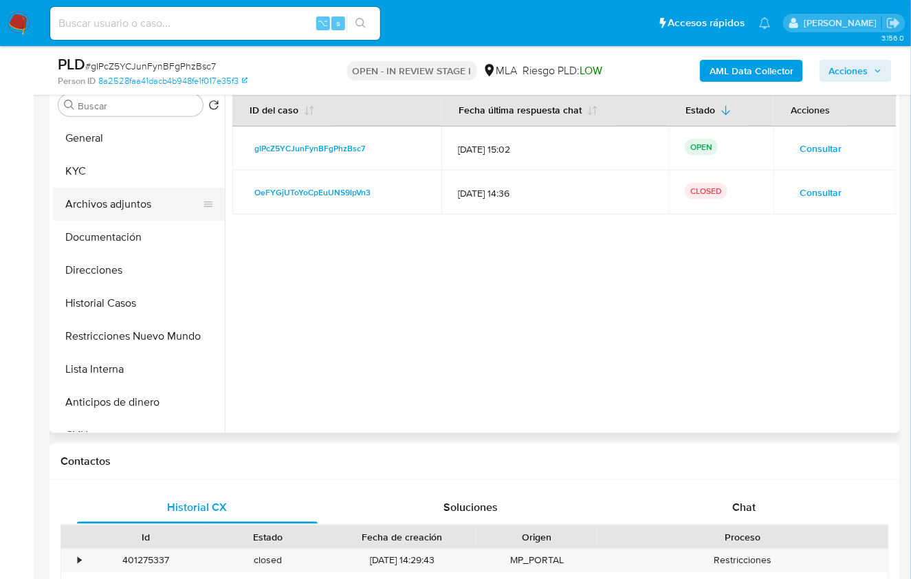
click at [117, 206] on button "Archivos adjuntos" at bounding box center [133, 204] width 161 height 33
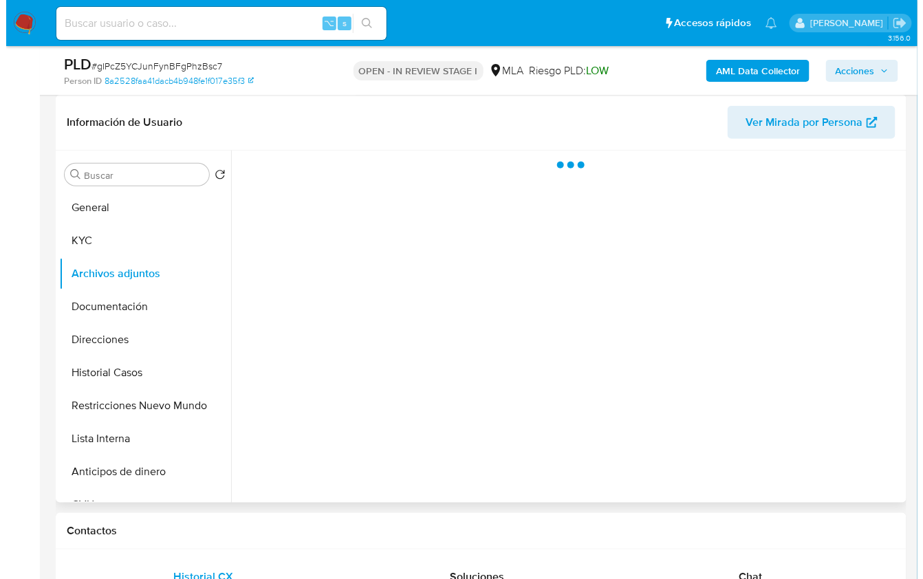
scroll to position [203, 0]
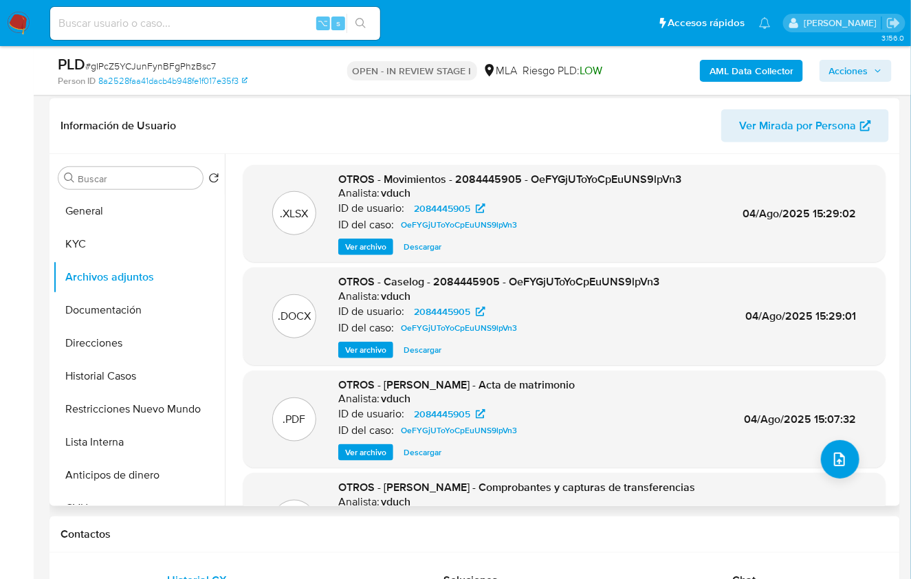
click at [367, 351] on span "Ver archivo" at bounding box center [365, 350] width 41 height 14
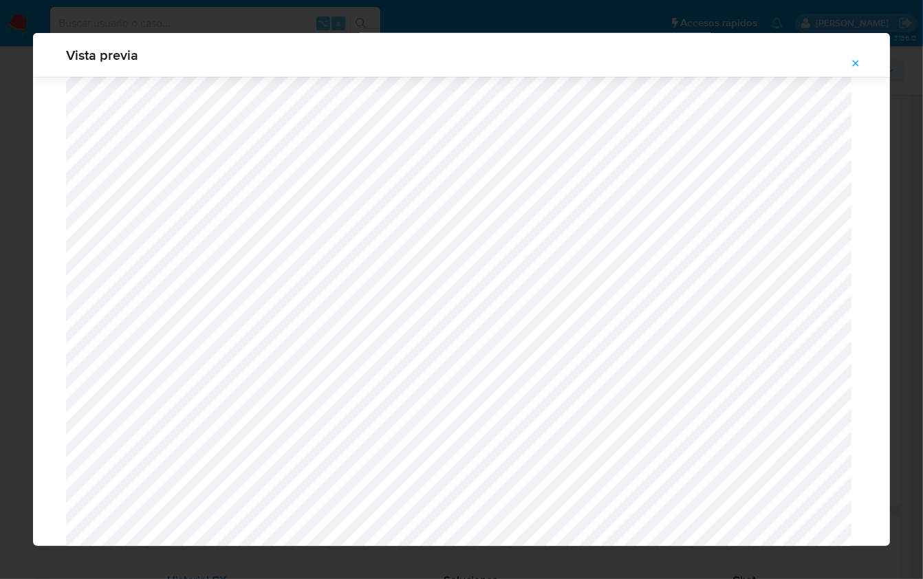
scroll to position [1058, 0]
click at [855, 65] on icon "Attachment preview" at bounding box center [855, 63] width 11 height 11
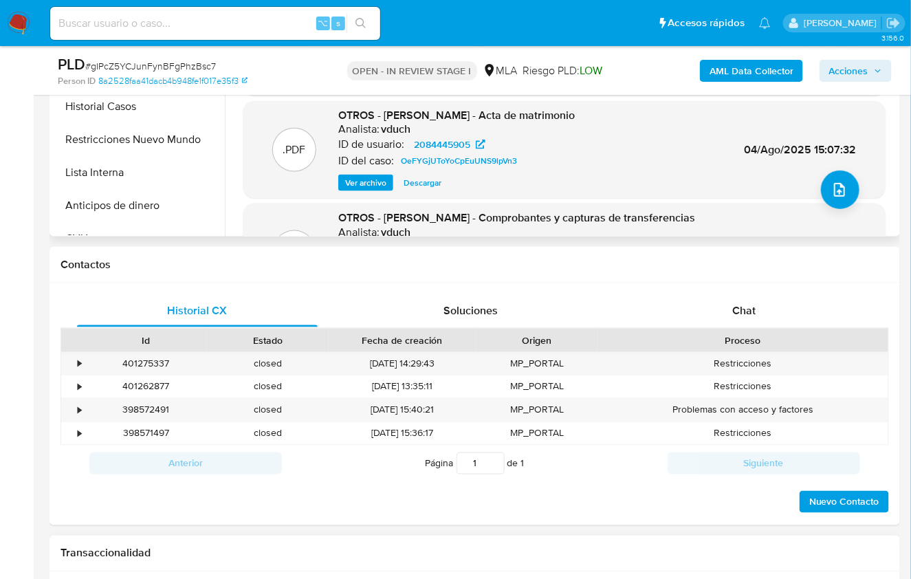
scroll to position [534, 0]
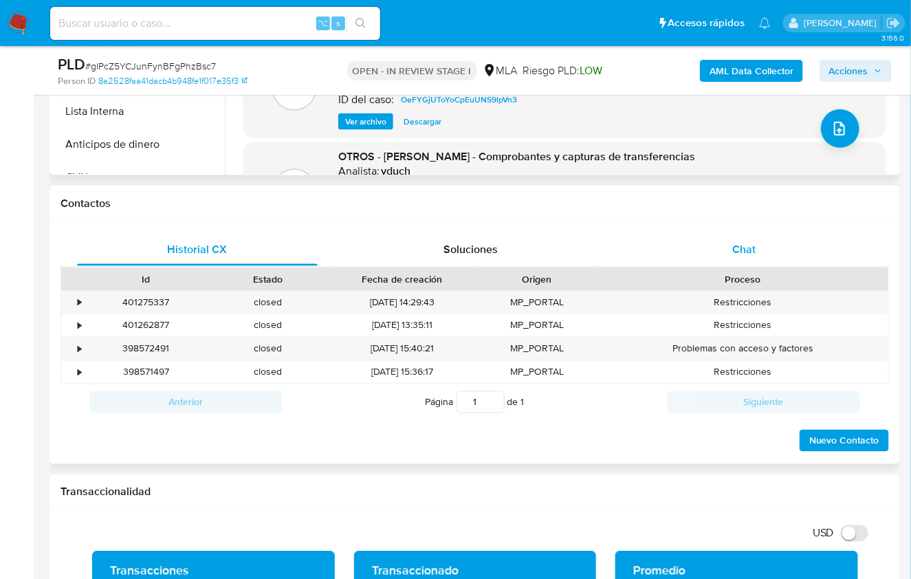
click at [762, 258] on div "Chat" at bounding box center [744, 249] width 241 height 33
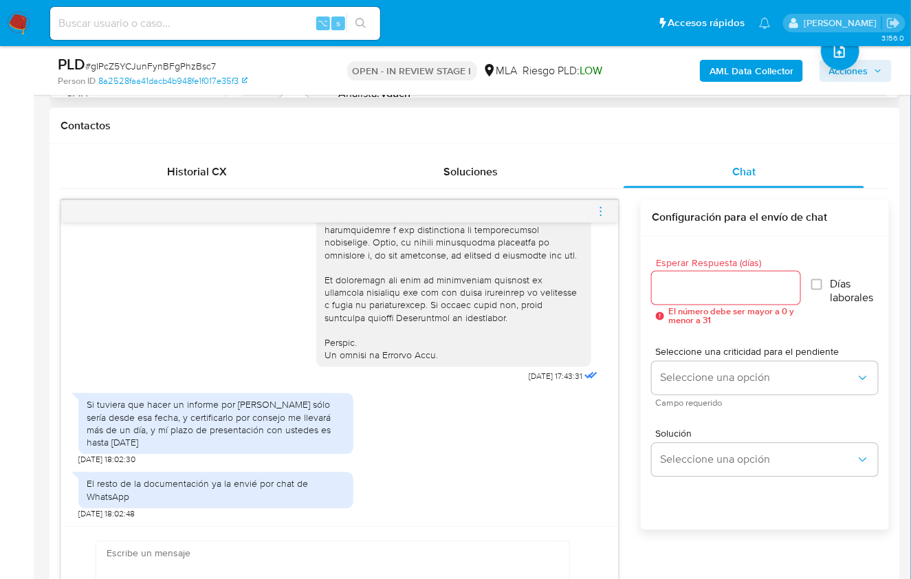
scroll to position [631, 0]
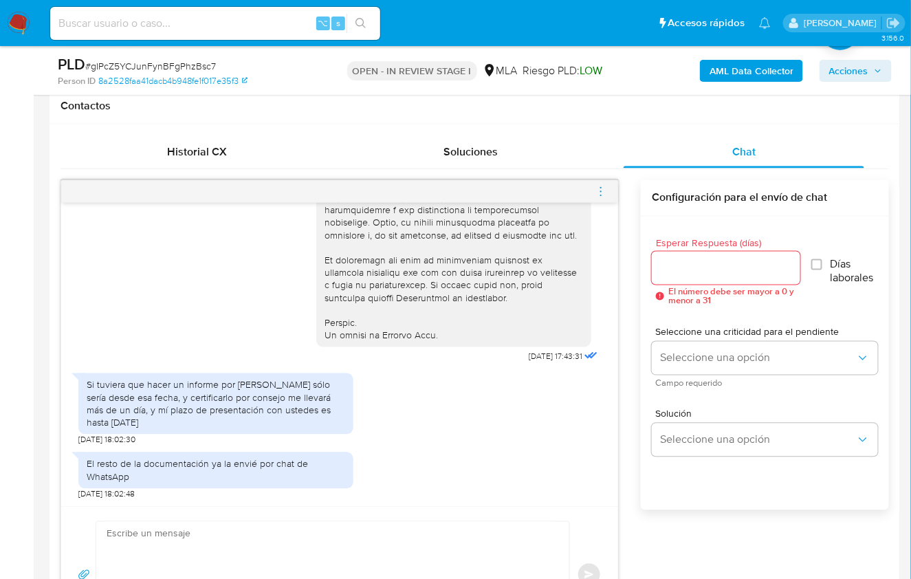
click at [281, 569] on textarea at bounding box center [330, 575] width 446 height 106
click at [360, 567] on textarea at bounding box center [330, 575] width 446 height 106
paste textarea "Hola, ¡Muchas gracias por tu respuesta! Confirmamos la recepción de la document…"
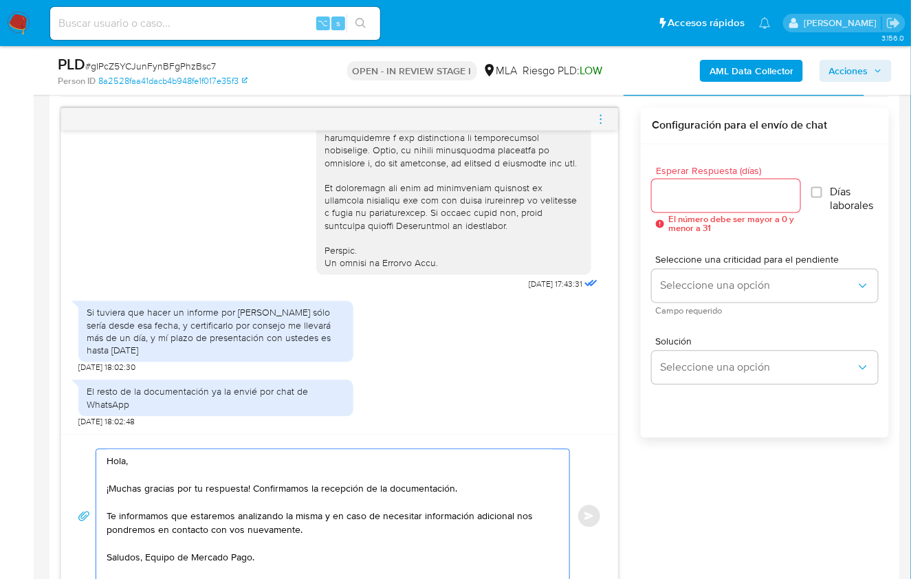
scroll to position [706, 0]
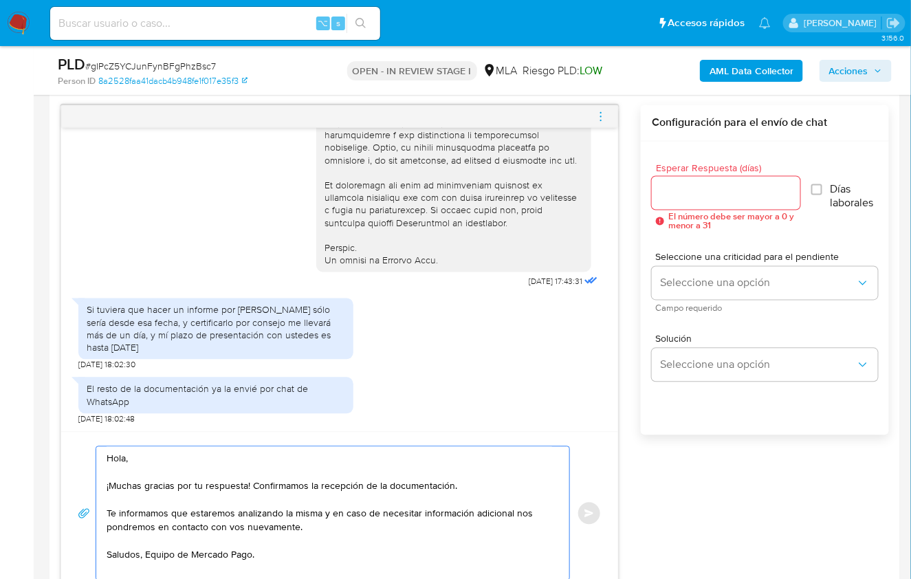
drag, startPoint x: 460, startPoint y: 490, endPoint x: 252, endPoint y: 485, distance: 208.5
click at [252, 485] on textarea "Hola, ¡Muchas gracias por tu respuesta! Confirmamos la recepción de la document…" at bounding box center [330, 513] width 446 height 133
type textarea "Hola, ¡Muchas gracias por tu respuesta! Te informamos que estaremos analizando …"
click at [679, 201] on div at bounding box center [726, 193] width 149 height 33
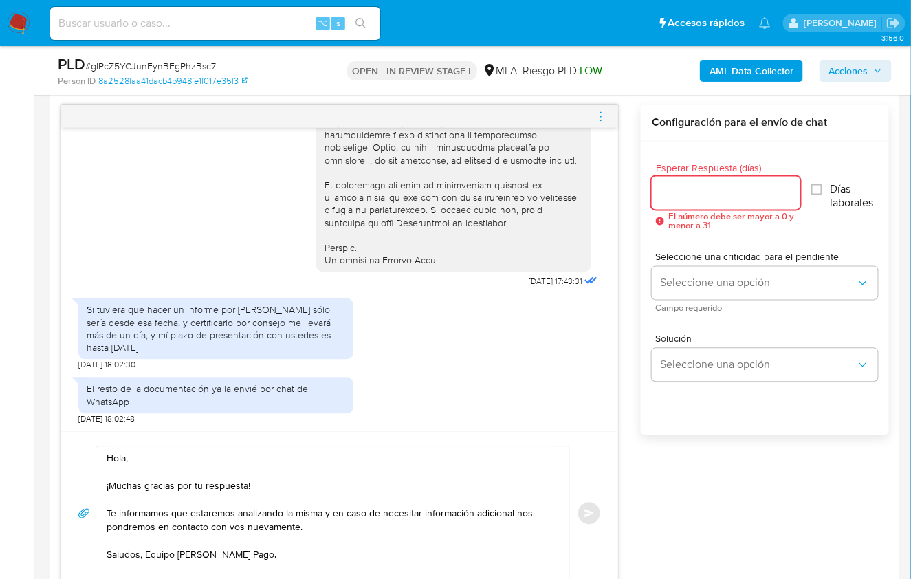
click at [679, 197] on input "Esperar Respuesta (días)" at bounding box center [726, 193] width 149 height 18
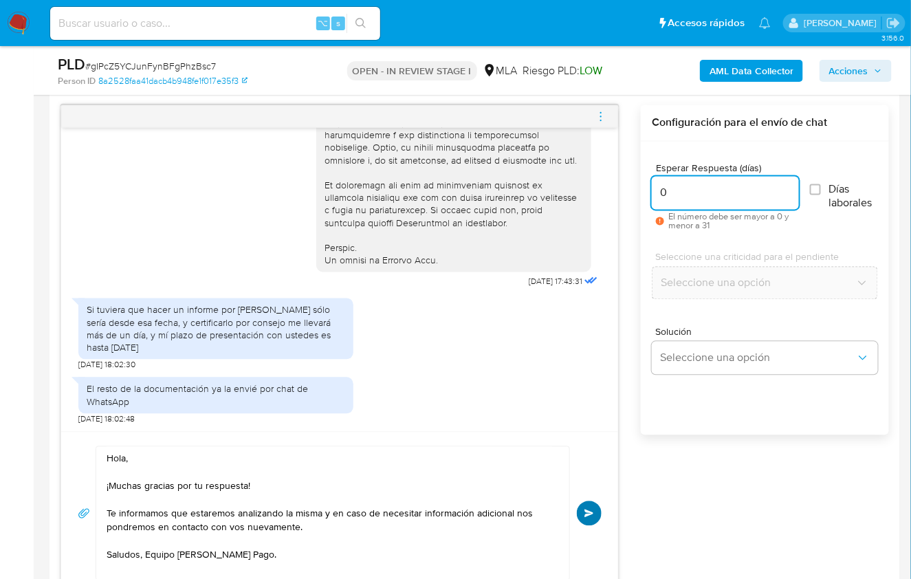
type input "0"
click at [596, 513] on button "Enviar" at bounding box center [589, 513] width 25 height 25
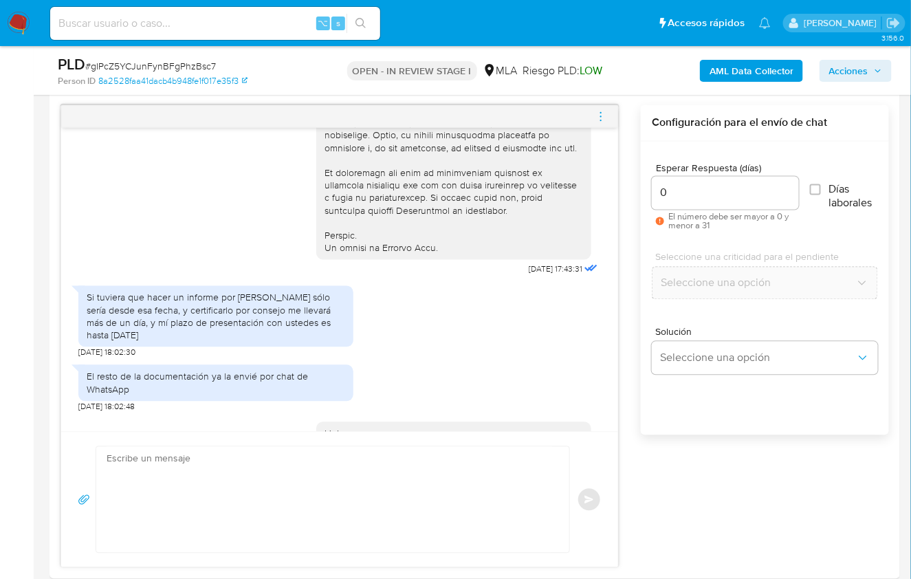
scroll to position [761, 0]
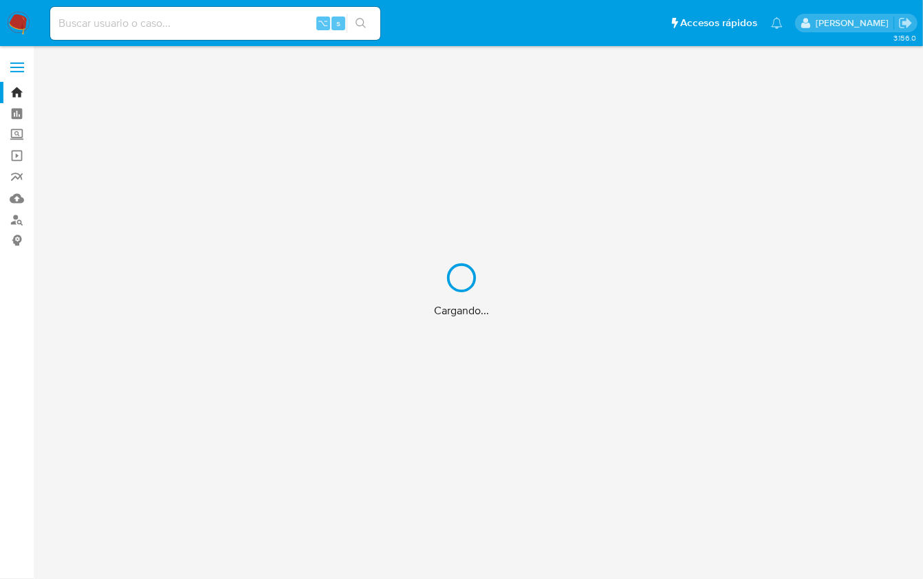
click at [168, 32] on div "Cargando..." at bounding box center [461, 289] width 923 height 579
click at [165, 27] on div "Cargando..." at bounding box center [461, 289] width 923 height 579
click at [131, 26] on div "Cargando..." at bounding box center [461, 289] width 923 height 579
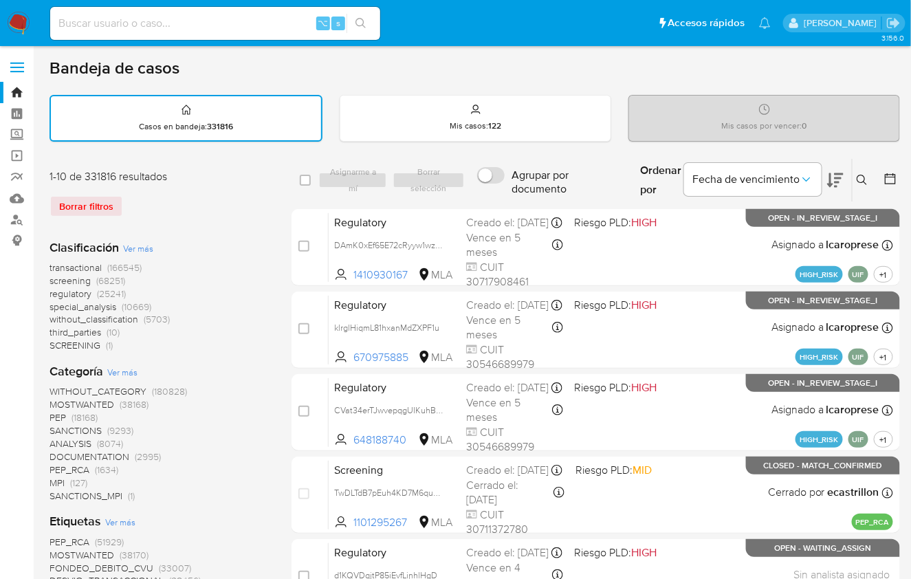
click at [856, 182] on button at bounding box center [864, 180] width 23 height 17
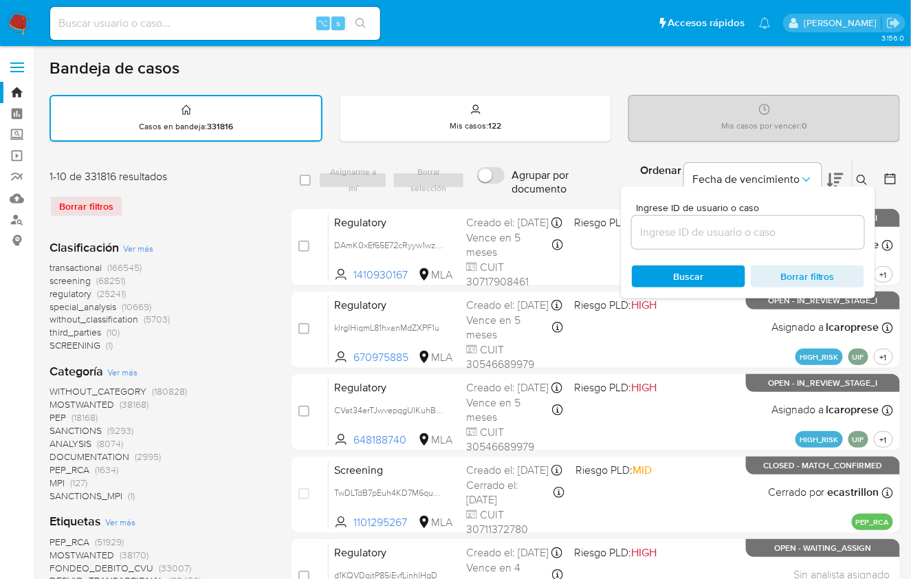
click at [757, 224] on input at bounding box center [748, 233] width 232 height 18
type input "90052491"
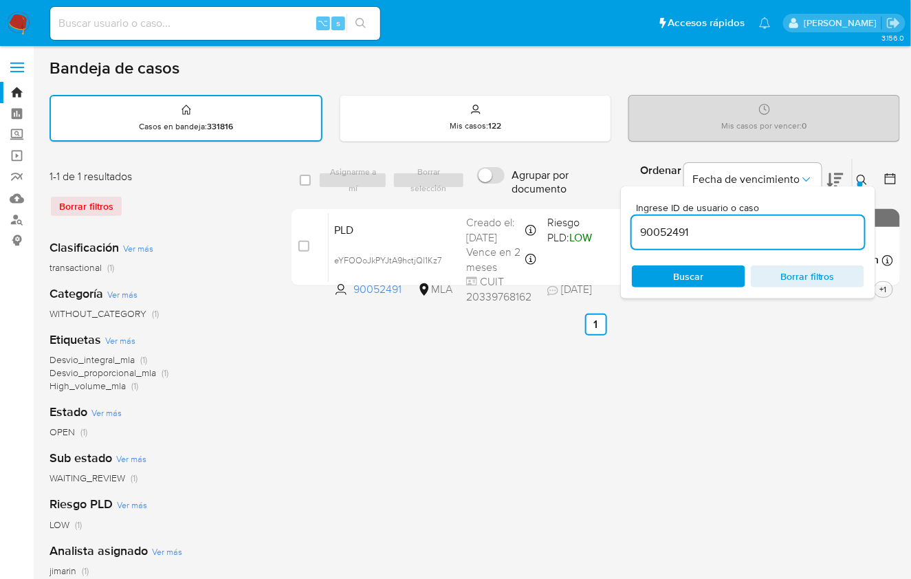
click at [860, 172] on button at bounding box center [864, 180] width 23 height 17
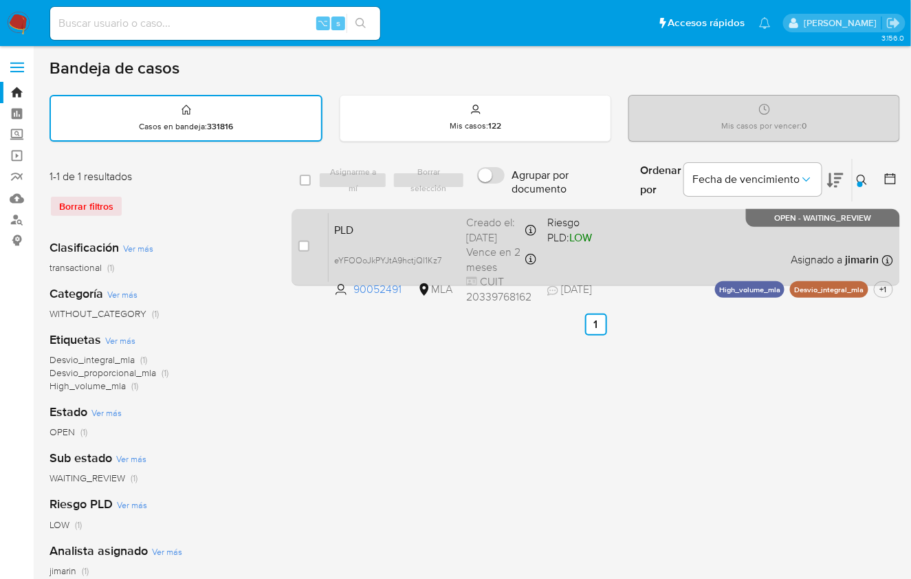
click at [737, 243] on div "PLD eYFOOoJkPYJtA9hctjQl1Kz7 90052491 MLA Riesgo PLD: LOW Creado el: [DATE] Cre…" at bounding box center [611, 247] width 565 height 69
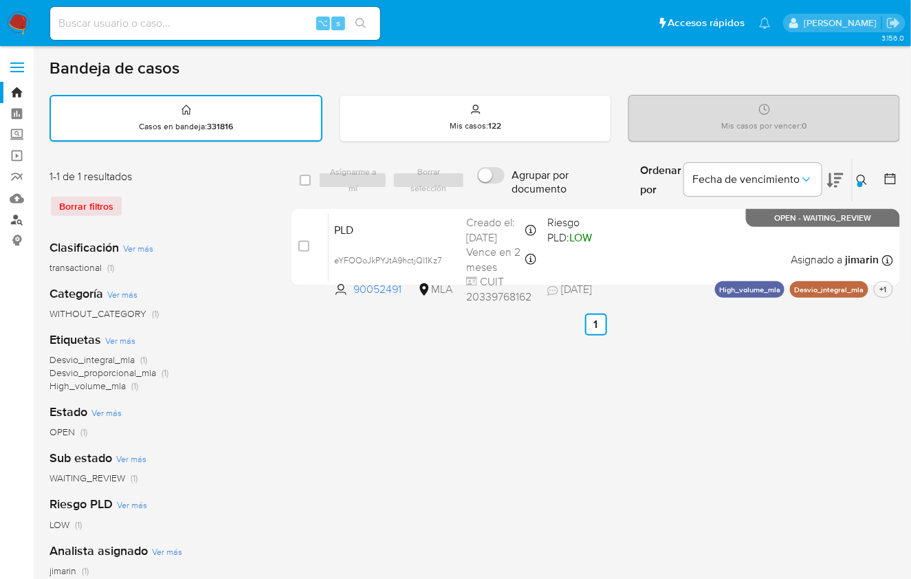
click at [21, 216] on link "Buscador de personas" at bounding box center [82, 219] width 164 height 21
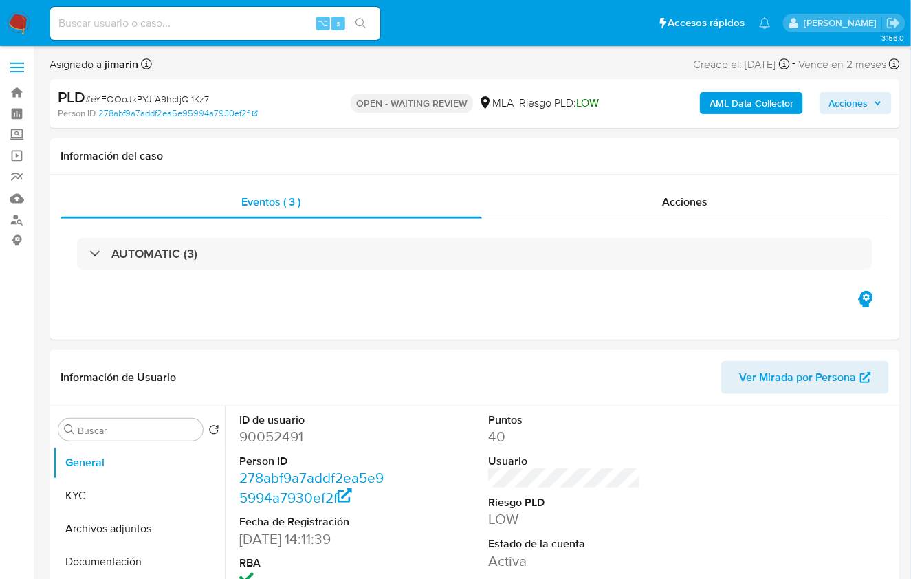
select select "10"
click at [646, 325] on div "Eventos ( 3 ) Acciones AUTOMATIC (3)" at bounding box center [475, 257] width 851 height 165
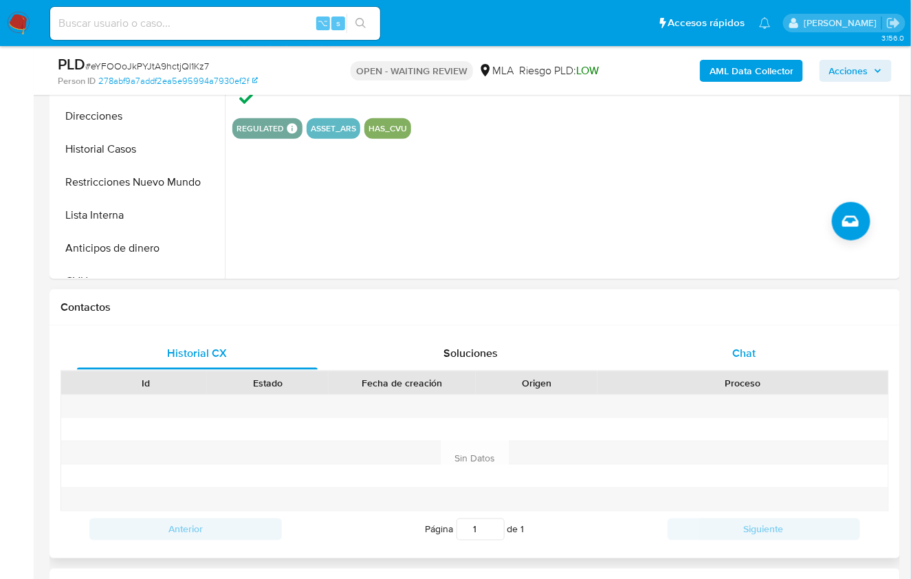
click at [772, 359] on div "Chat" at bounding box center [744, 353] width 241 height 33
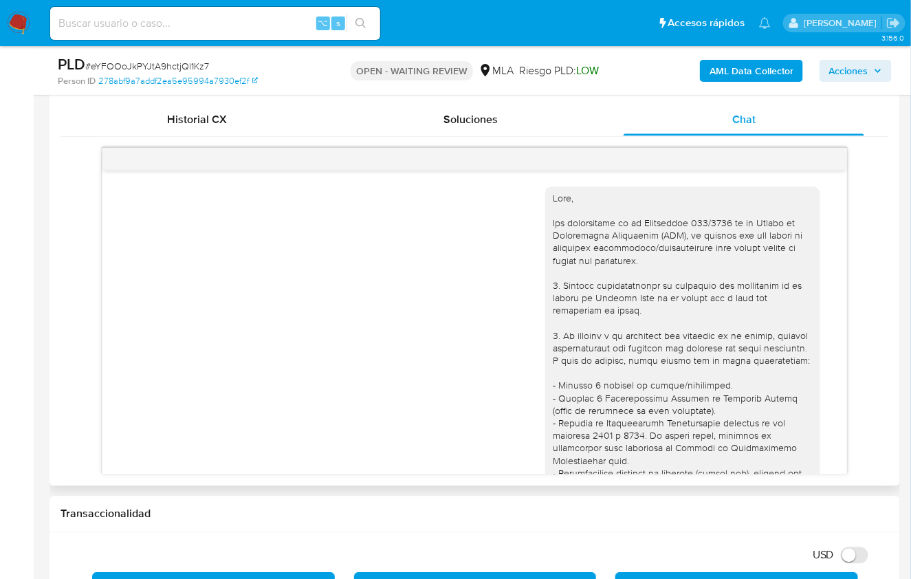
scroll to position [689, 0]
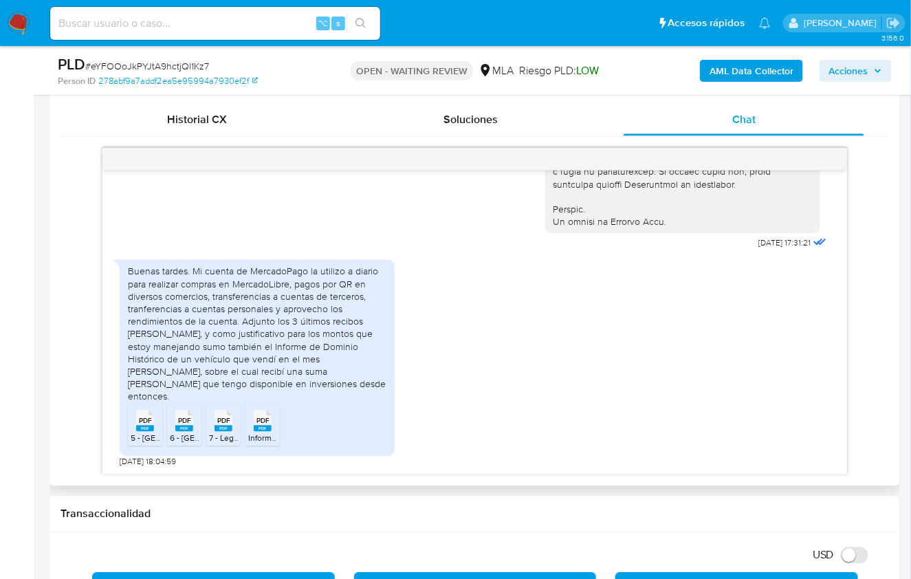
click at [879, 333] on div "[DATE] 17:31:21 Buenas tardes. Mi cuenta de MercadoPago la utilizo a diario par…" at bounding box center [475, 311] width 829 height 327
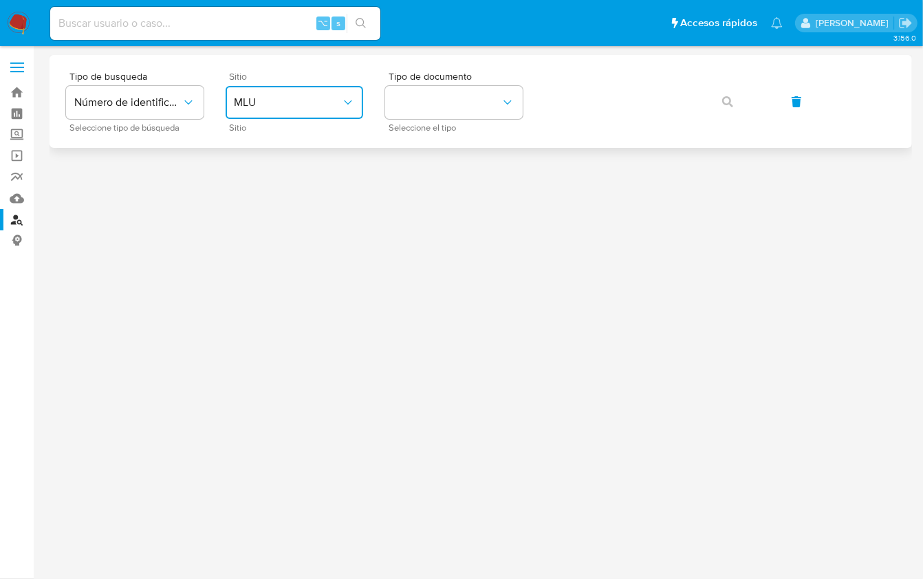
drag, startPoint x: 335, startPoint y: 105, endPoint x: 335, endPoint y: 113, distance: 8.9
click at [335, 105] on span "MLU" at bounding box center [287, 103] width 107 height 14
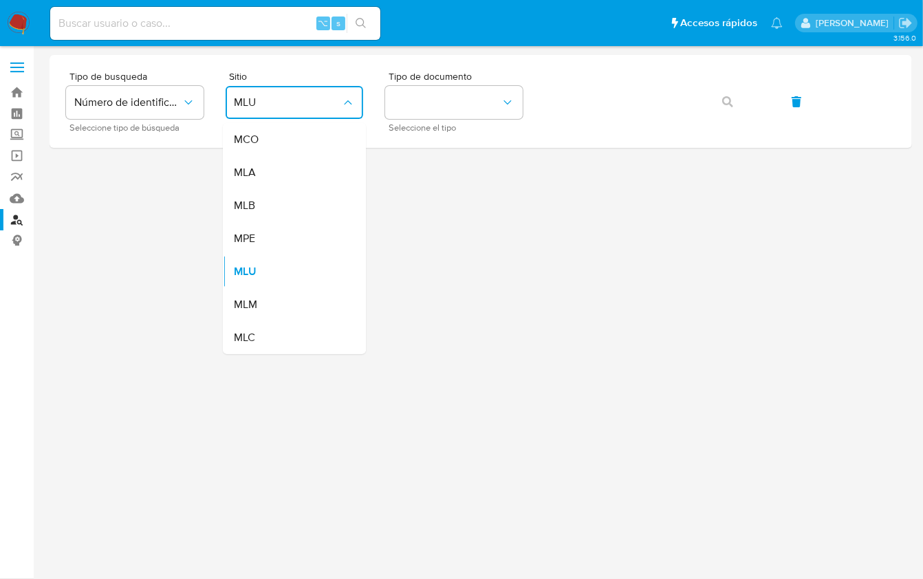
click at [292, 180] on div "MLA" at bounding box center [290, 172] width 113 height 33
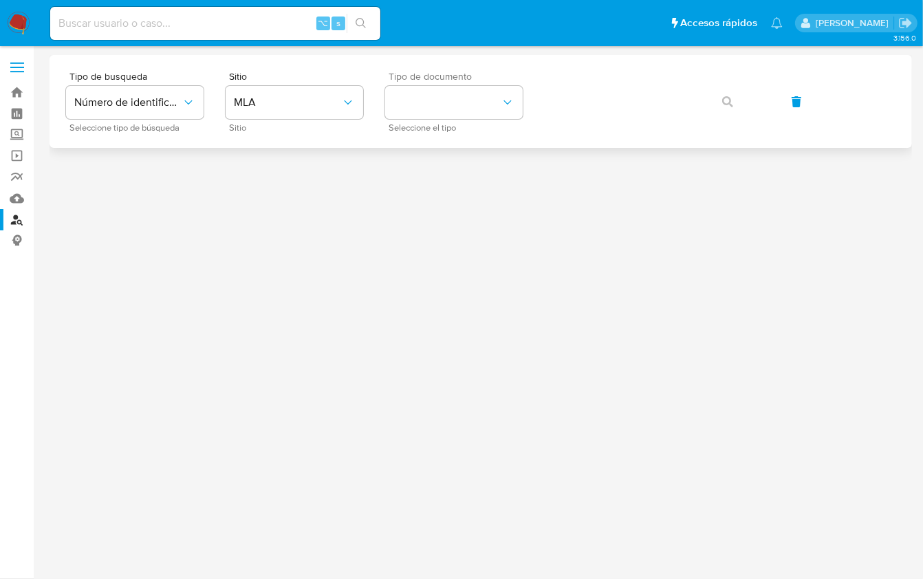
click at [479, 85] on div "Tipo de documento Seleccione el tipo" at bounding box center [454, 102] width 138 height 60
click at [437, 109] on button "identificationType" at bounding box center [454, 102] width 138 height 33
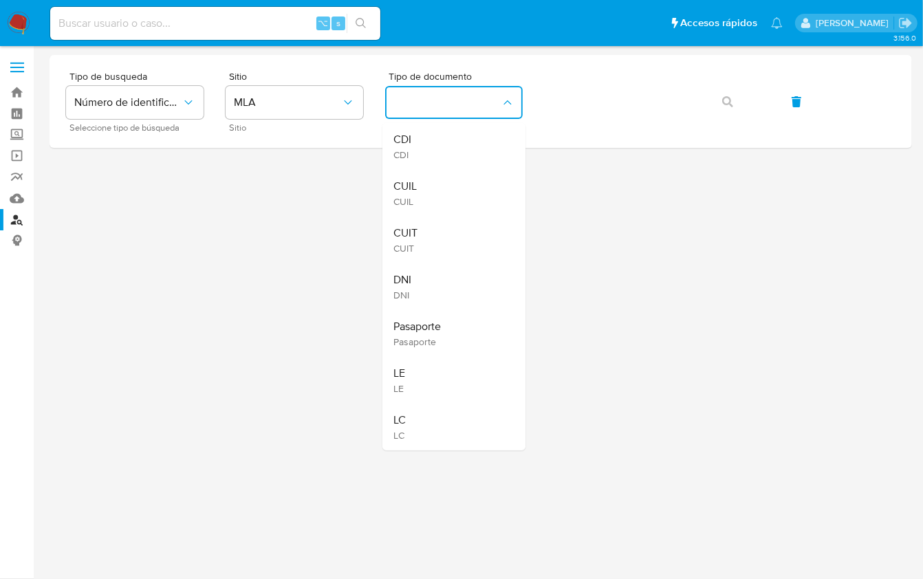
click at [418, 226] on div "CUIT CUIT" at bounding box center [449, 240] width 113 height 47
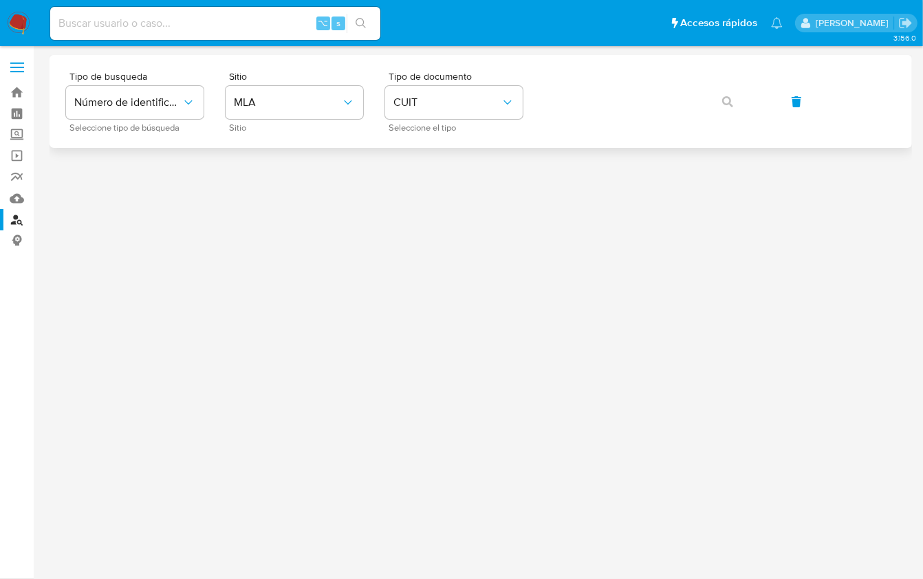
click at [543, 120] on div "Tipo de busqueda Número de identificación Seleccione tipo de búsqueda Sitio MLA…" at bounding box center [480, 102] width 829 height 60
click at [801, 119] on div "Tipo de busqueda Número de identificación Seleccione tipo de búsqueda Sitio MLA…" at bounding box center [480, 102] width 829 height 60
click at [715, 97] on button "button" at bounding box center [727, 101] width 47 height 33
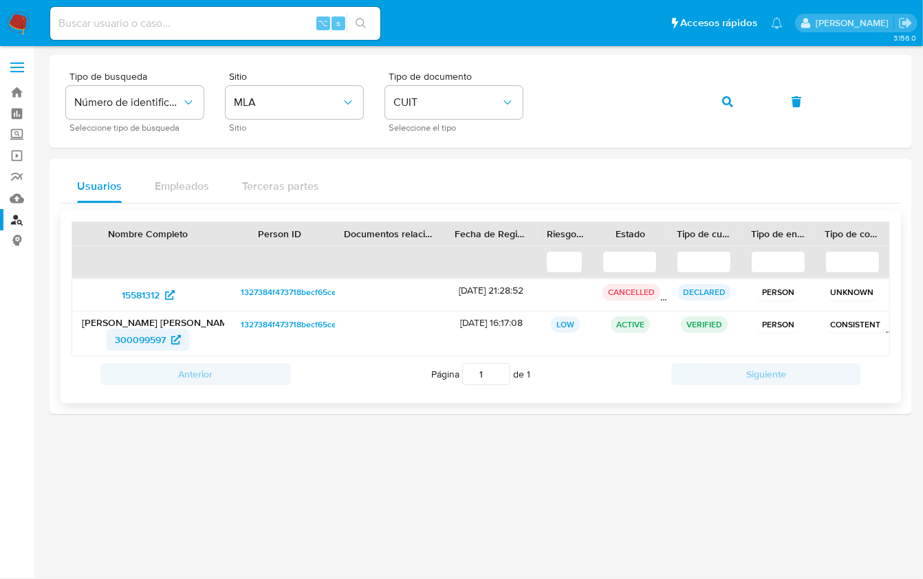
click at [165, 331] on span "300099597" at bounding box center [140, 340] width 51 height 22
click at [558, 161] on div "Usuarios Empleados Terceras partes Nombre Completo Person ID Documentos relacio…" at bounding box center [481, 286] width 862 height 255
click at [142, 334] on span "300099597" at bounding box center [140, 340] width 51 height 22
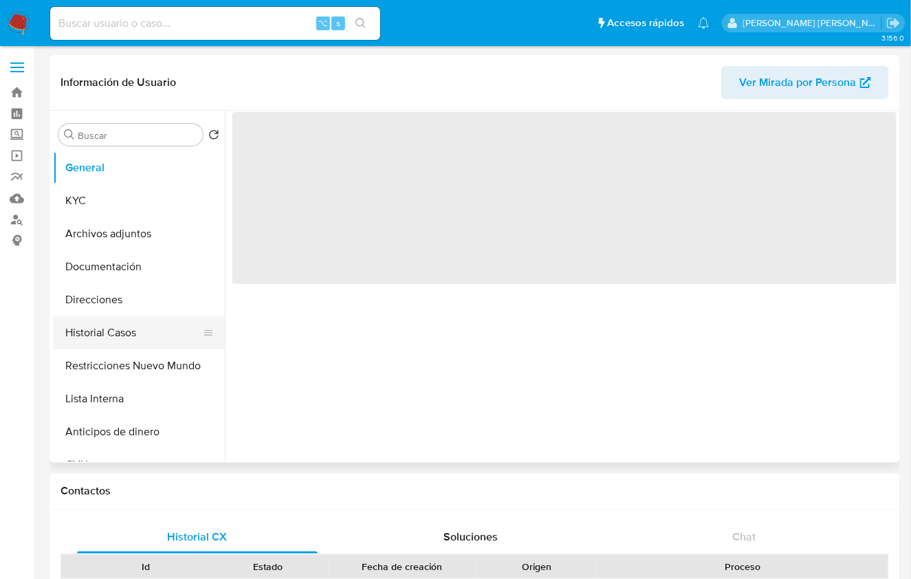
click at [96, 345] on button "Historial Casos" at bounding box center [133, 332] width 161 height 33
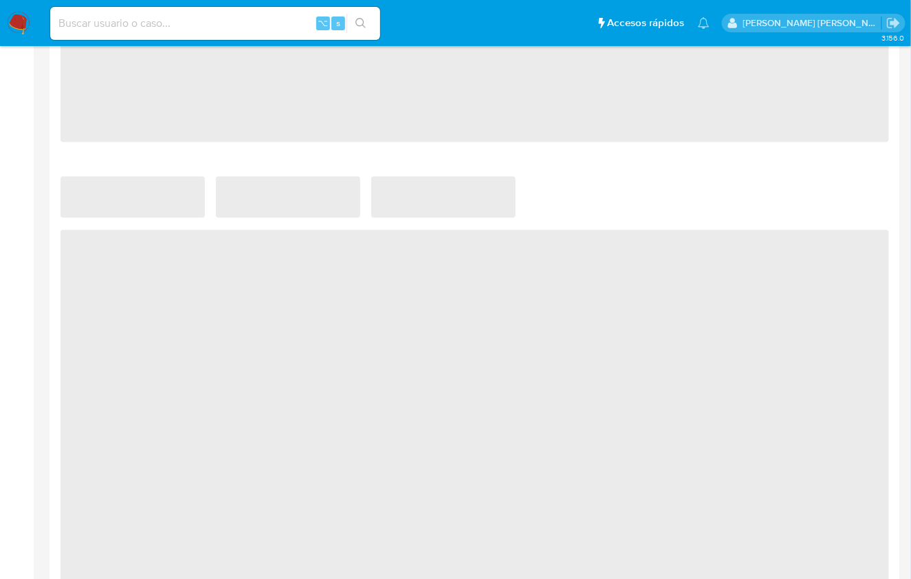
select select "10"
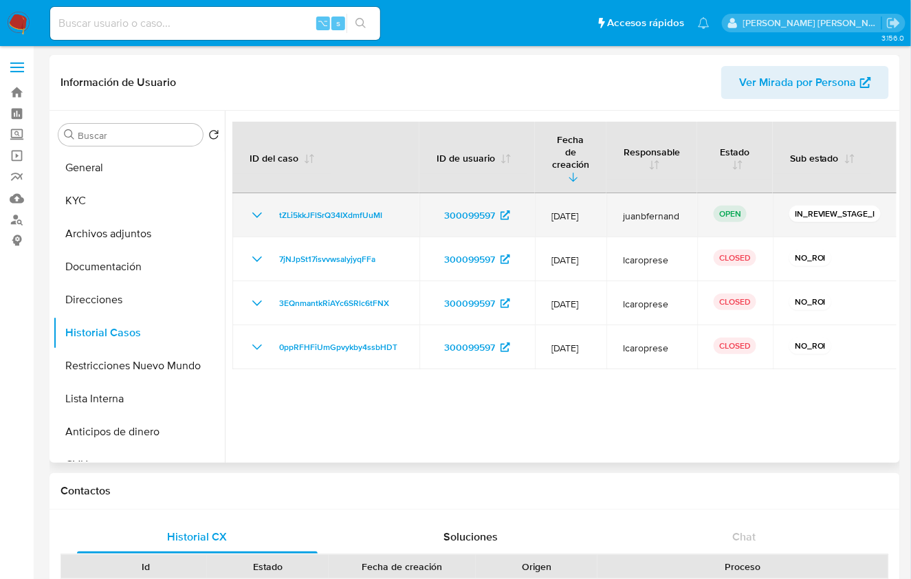
click at [254, 207] on icon "Mostrar/Ocultar" at bounding box center [257, 215] width 17 height 17
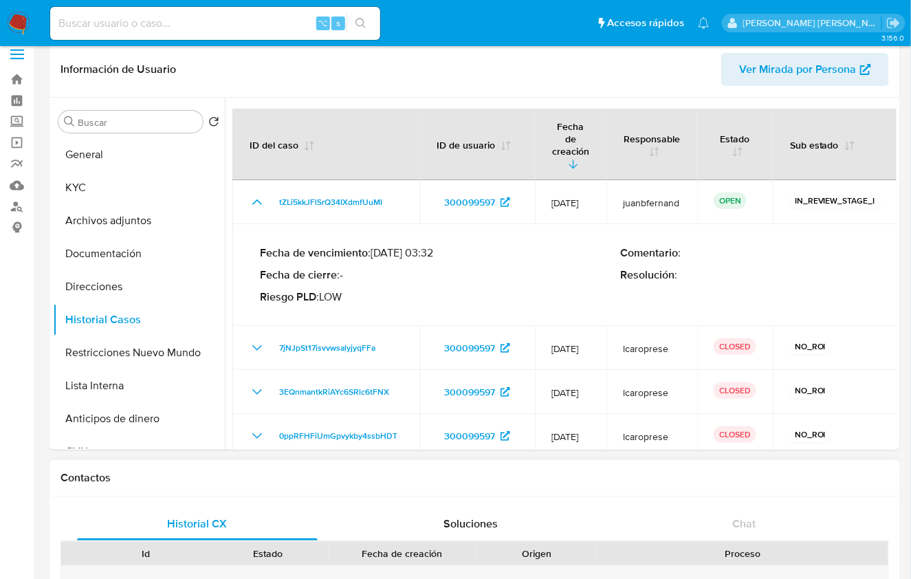
scroll to position [17, 0]
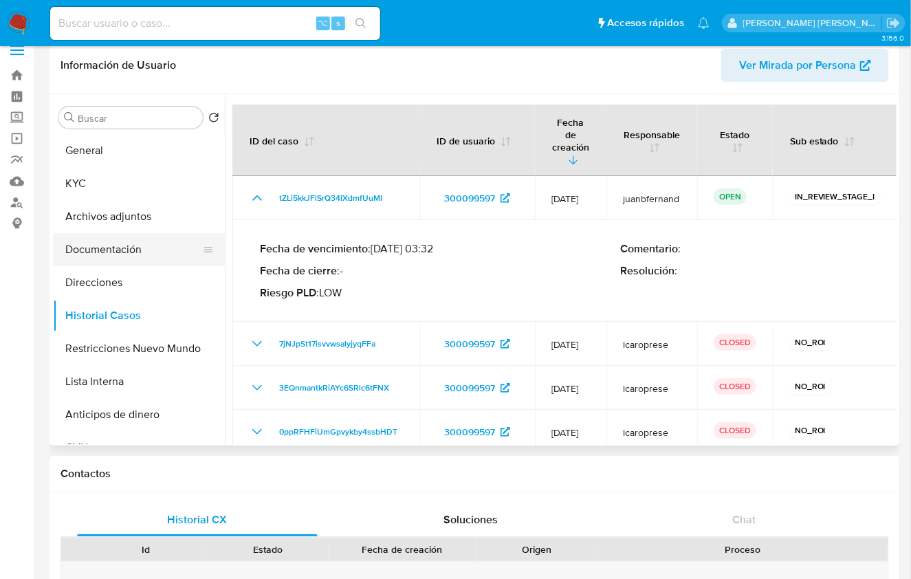
click at [162, 233] on button "Documentación" at bounding box center [133, 249] width 161 height 33
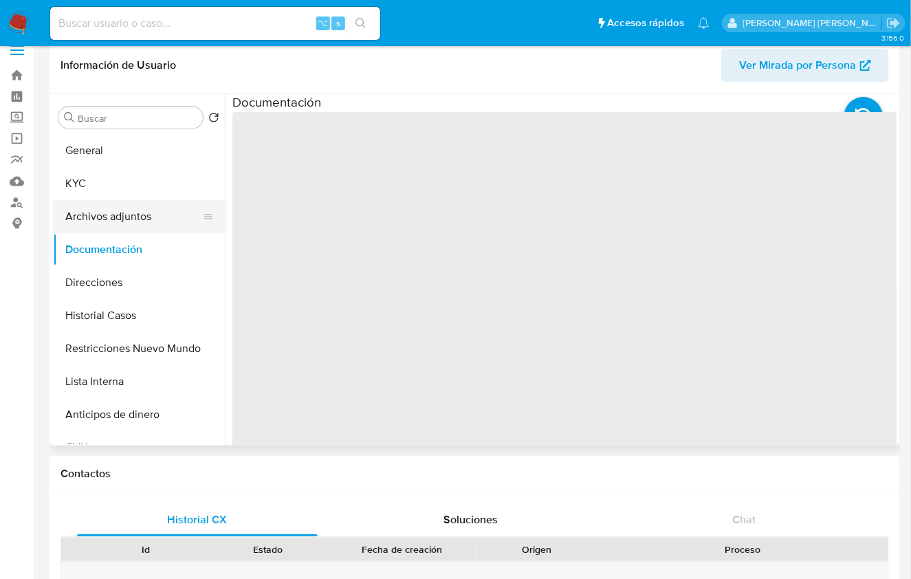
click at [158, 225] on button "Archivos adjuntos" at bounding box center [133, 216] width 161 height 33
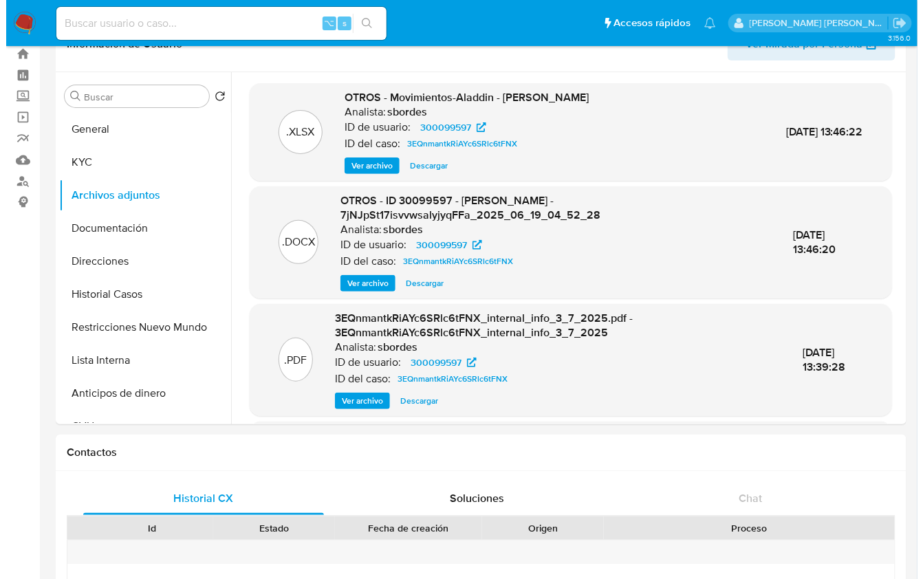
scroll to position [11, 0]
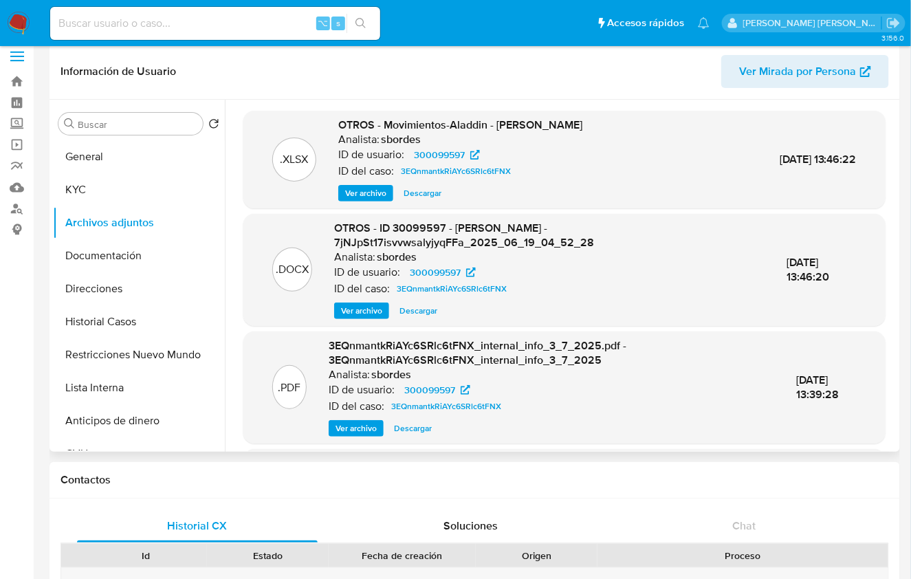
click at [358, 314] on span "Ver archivo" at bounding box center [361, 311] width 41 height 14
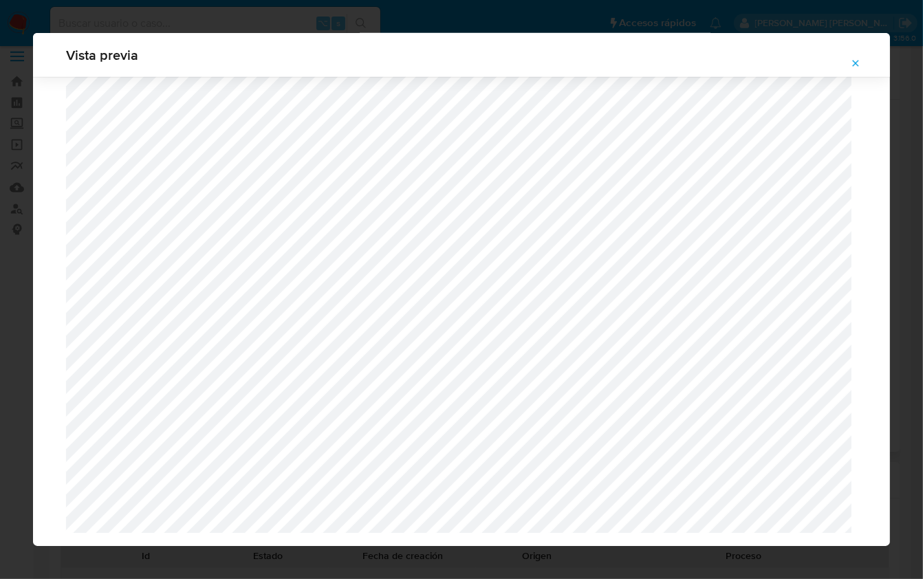
scroll to position [1100, 0]
click at [853, 72] on span "Attachment preview" at bounding box center [855, 63] width 11 height 19
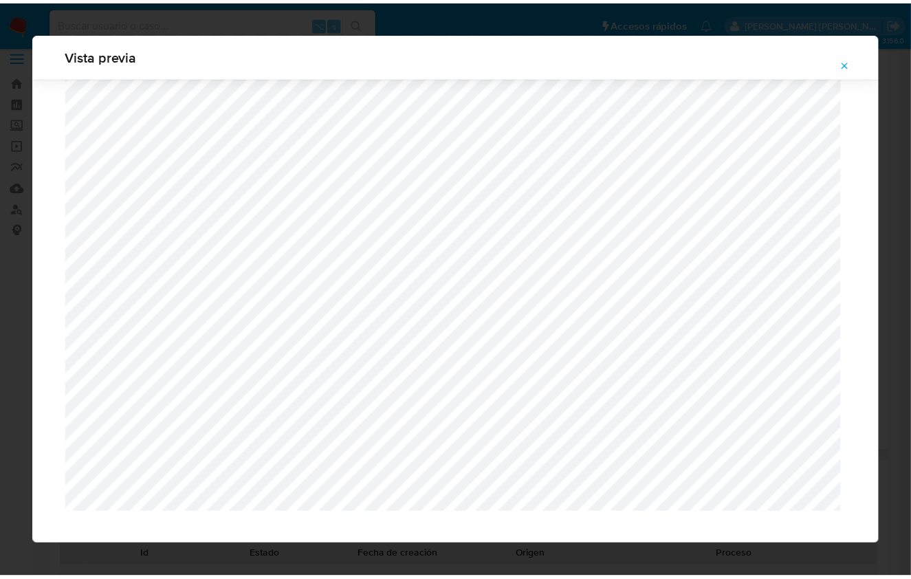
scroll to position [0, 0]
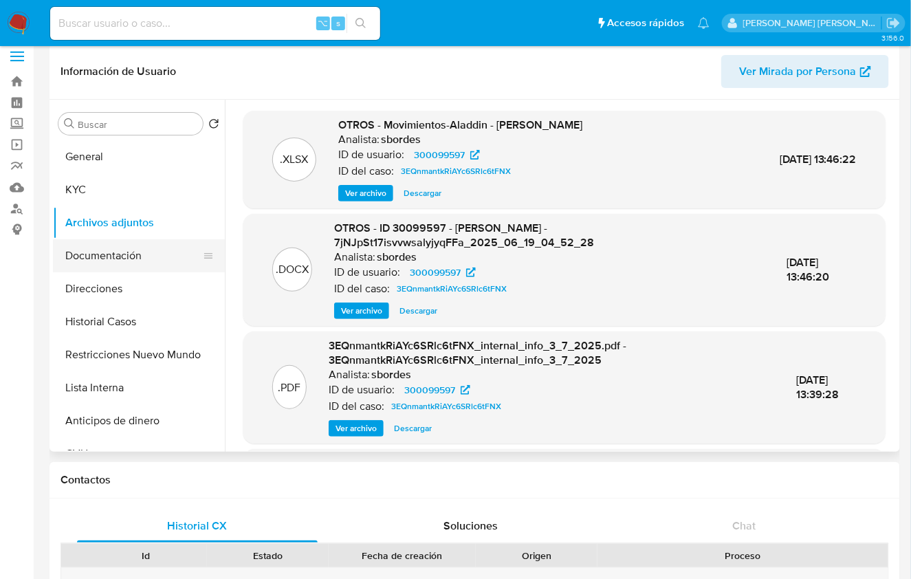
click at [151, 258] on button "Documentación" at bounding box center [133, 255] width 161 height 33
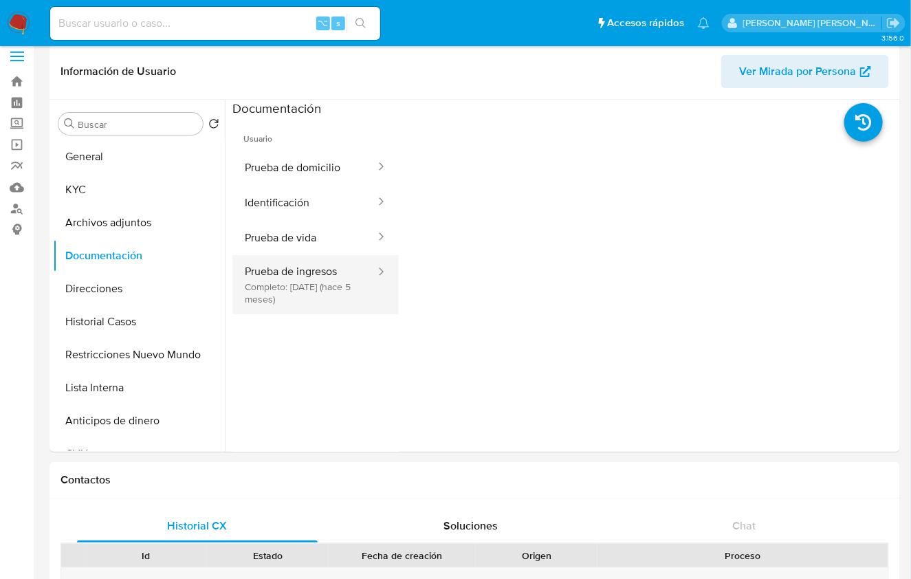
click at [319, 277] on button "Prueba de ingresos Completo: 11/04/2025 (hace 5 meses)" at bounding box center [304, 284] width 144 height 59
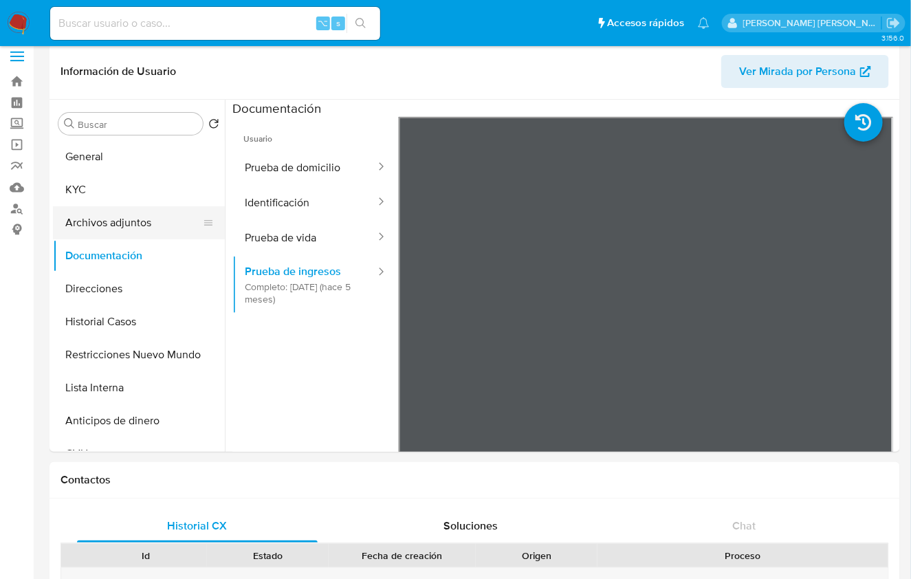
click at [130, 228] on button "Archivos adjuntos" at bounding box center [133, 222] width 161 height 33
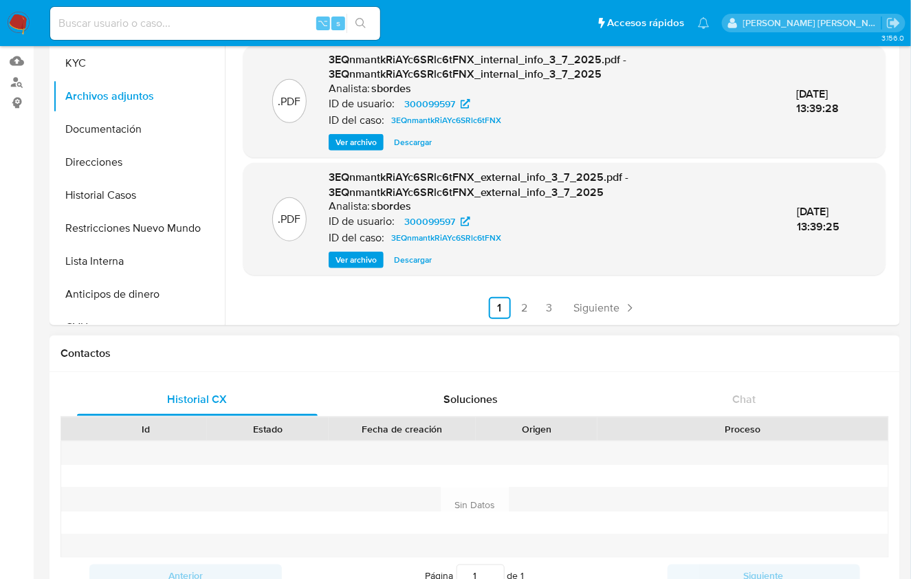
scroll to position [317, 0]
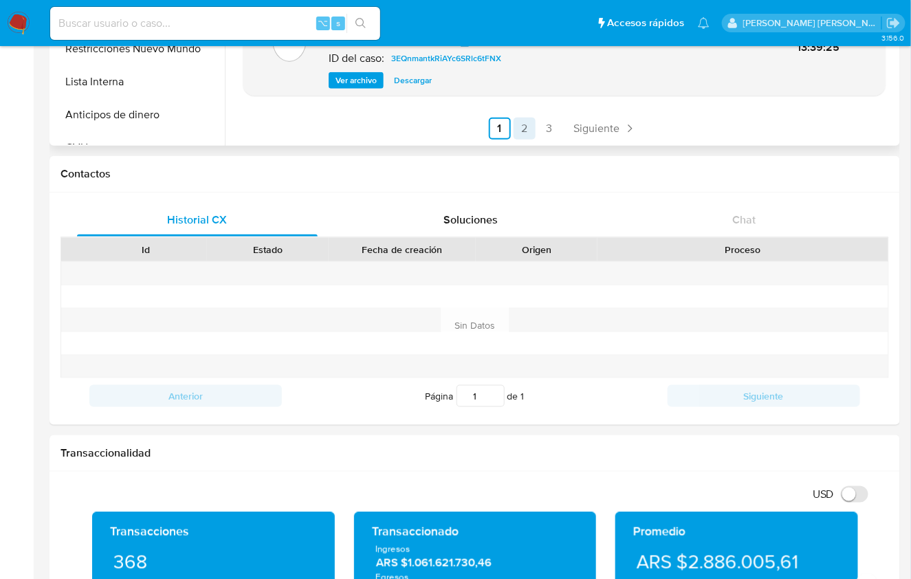
click at [518, 133] on link "2" at bounding box center [525, 129] width 22 height 22
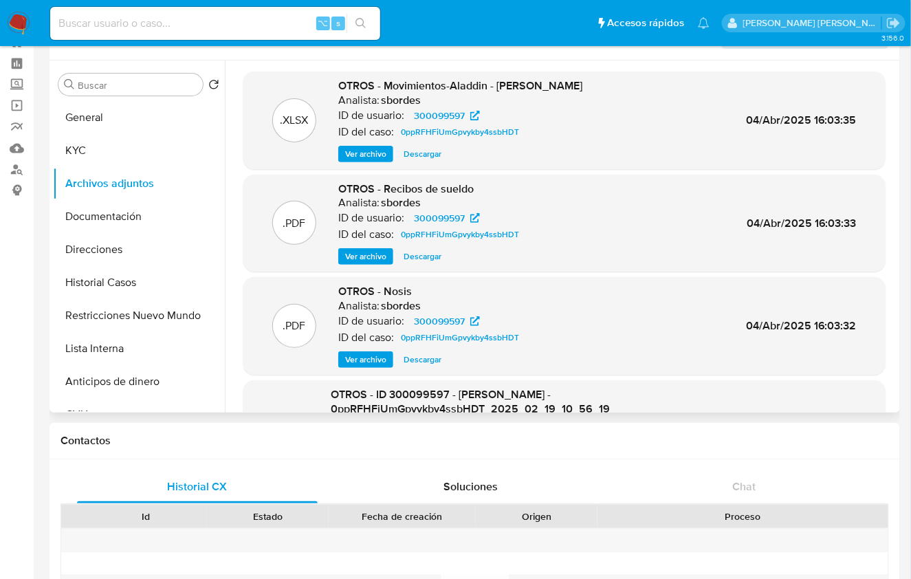
scroll to position [45, 0]
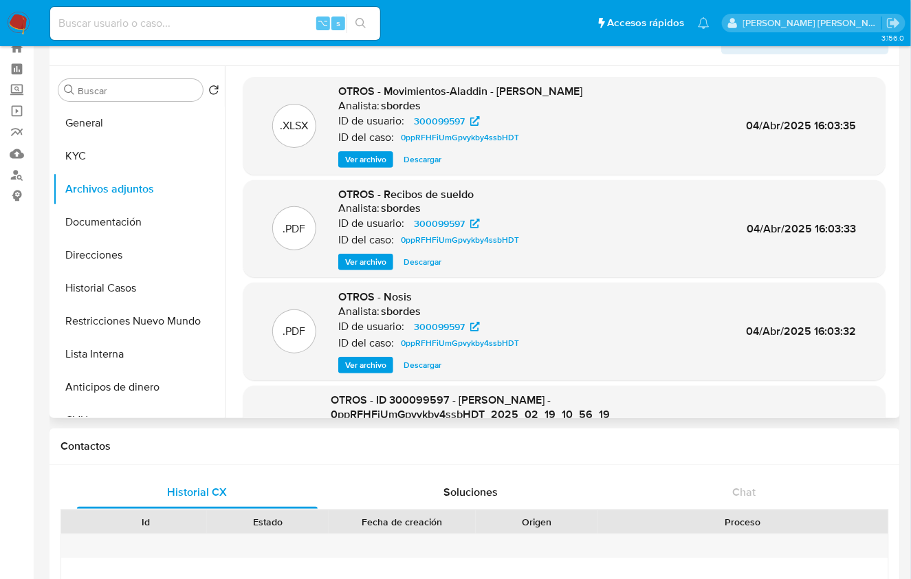
click at [376, 258] on span "Ver archivo" at bounding box center [365, 262] width 41 height 14
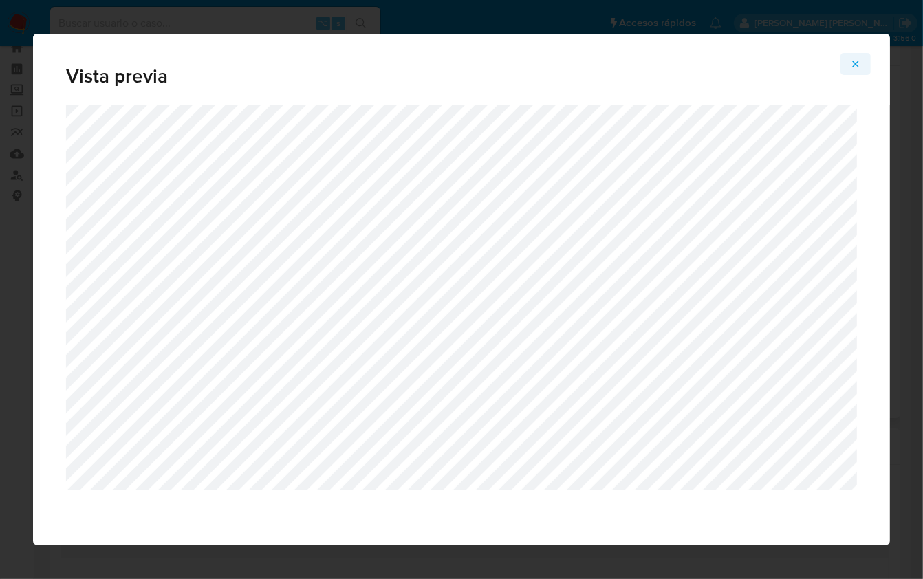
click at [858, 69] on icon "Attachment preview" at bounding box center [855, 63] width 11 height 11
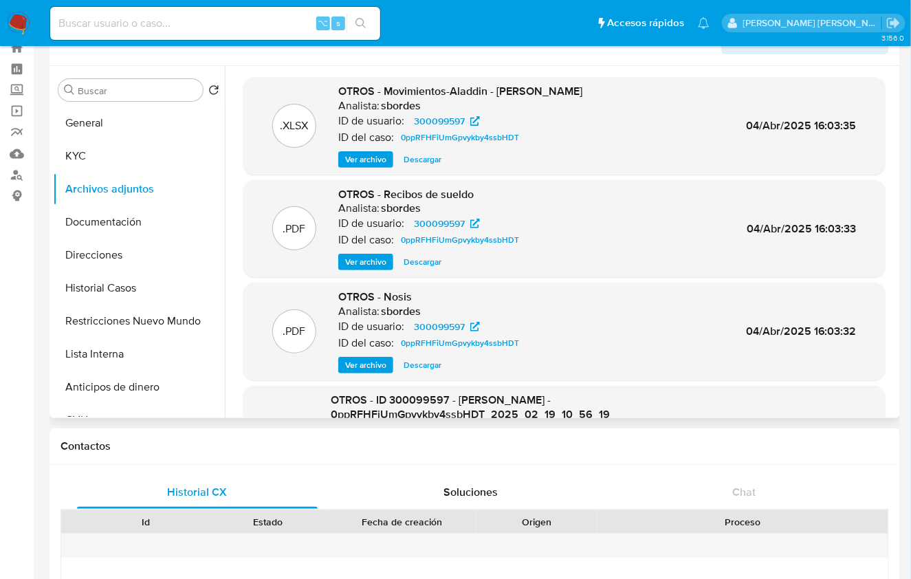
click at [431, 261] on span "Descargar" at bounding box center [423, 262] width 38 height 14
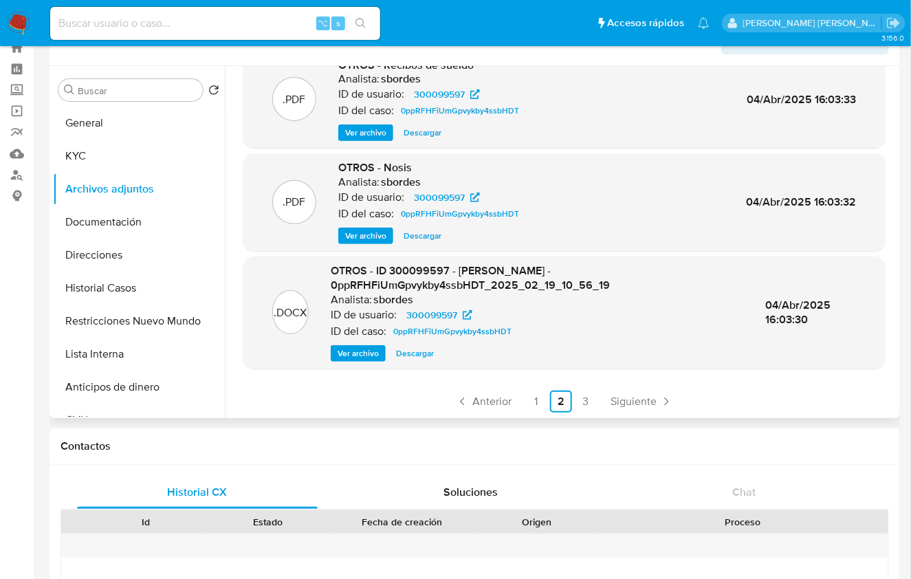
scroll to position [130, 0]
click at [586, 401] on link "3" at bounding box center [586, 401] width 22 height 22
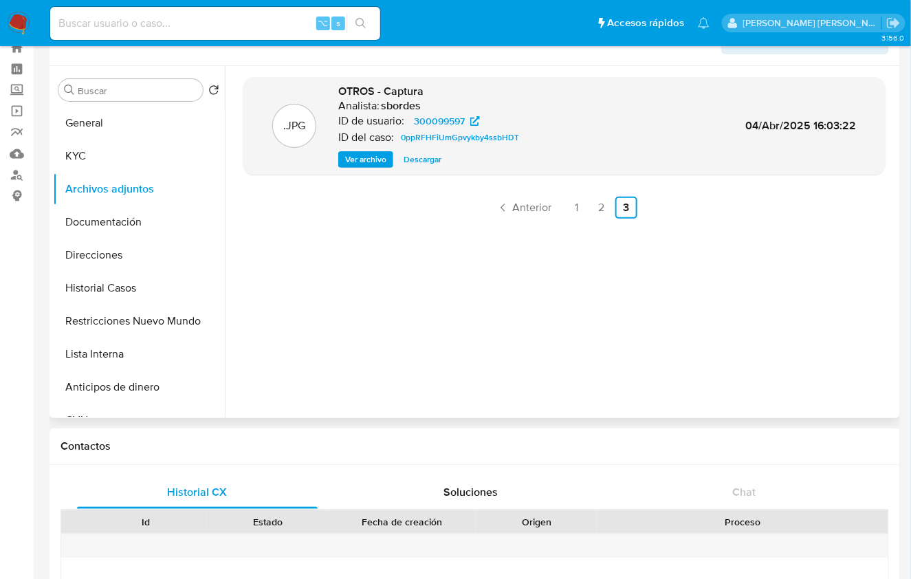
click at [326, 246] on div ".JPG OTROS - Captura Analista: sbordes ID de usuario: 300099597 ID del caso: 0p…" at bounding box center [564, 242] width 642 height 330
click at [110, 157] on button "KYC" at bounding box center [133, 156] width 161 height 33
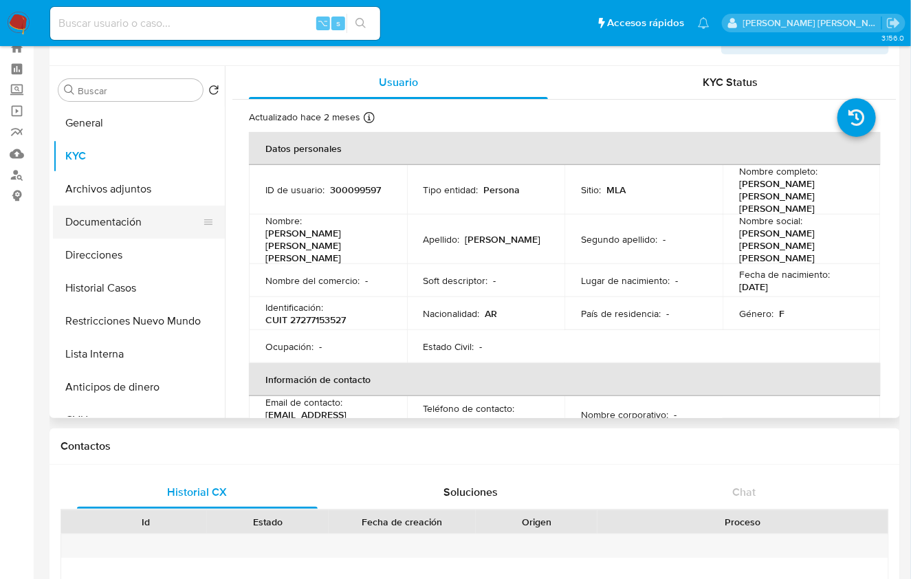
click at [123, 229] on button "Documentación" at bounding box center [133, 222] width 161 height 33
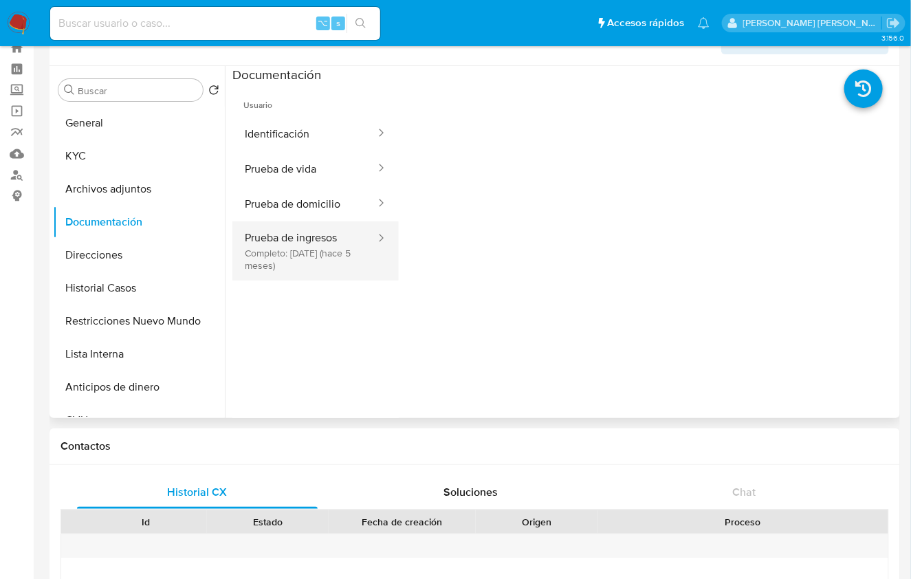
click at [287, 258] on button "Prueba de ingresos Completo: 11/04/2025 (hace 5 meses)" at bounding box center [304, 250] width 144 height 59
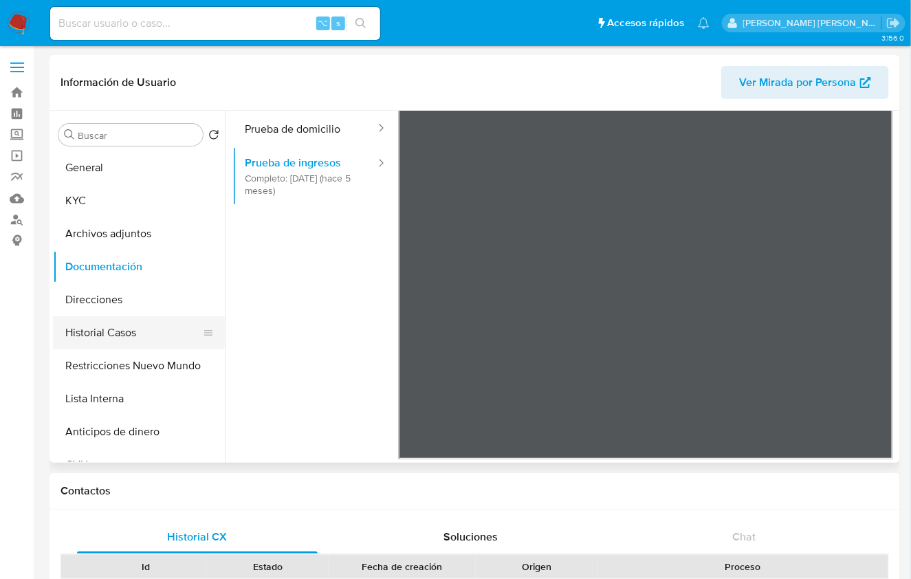
click at [124, 330] on button "Historial Casos" at bounding box center [133, 332] width 161 height 33
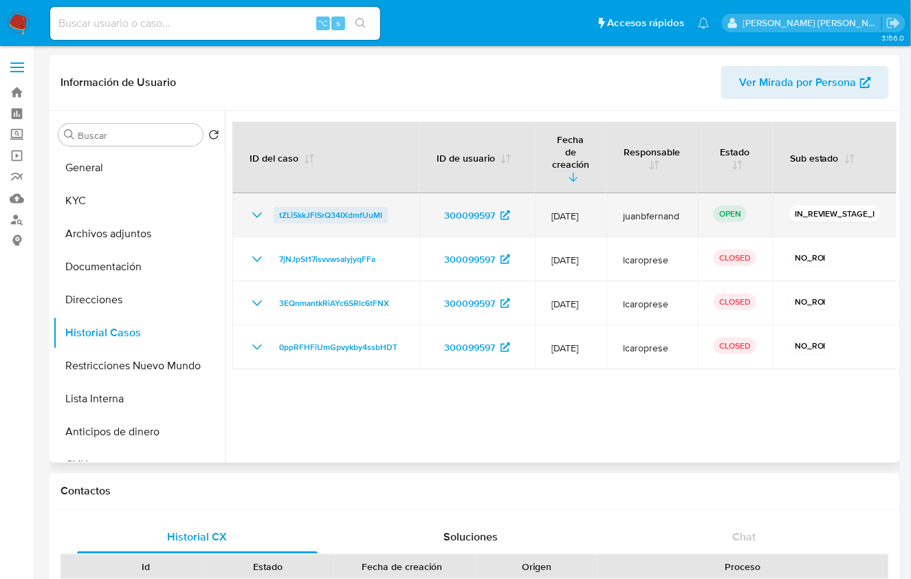
click at [371, 207] on span "tZLi5kkJFlSrQ34IXdmfUuMI" at bounding box center [330, 215] width 103 height 17
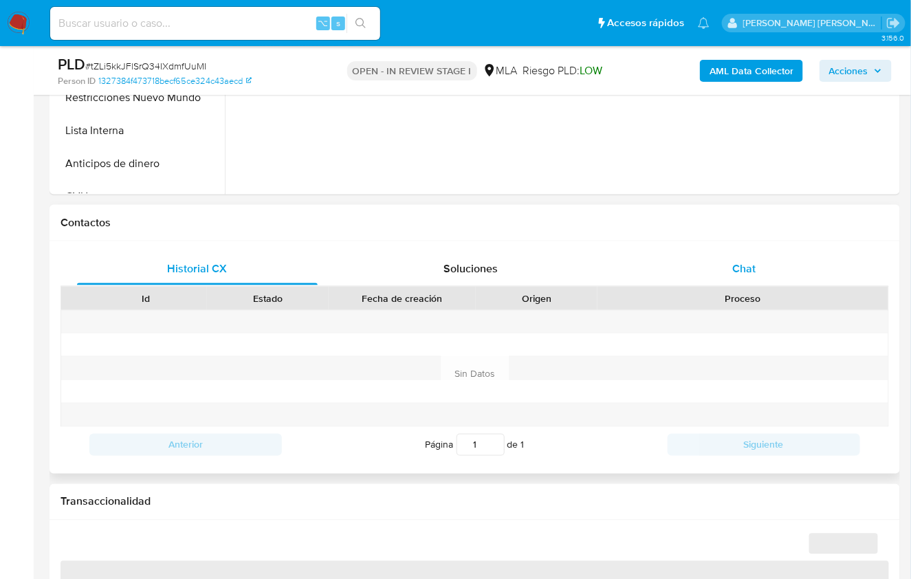
click at [746, 276] on div "Chat" at bounding box center [744, 268] width 241 height 33
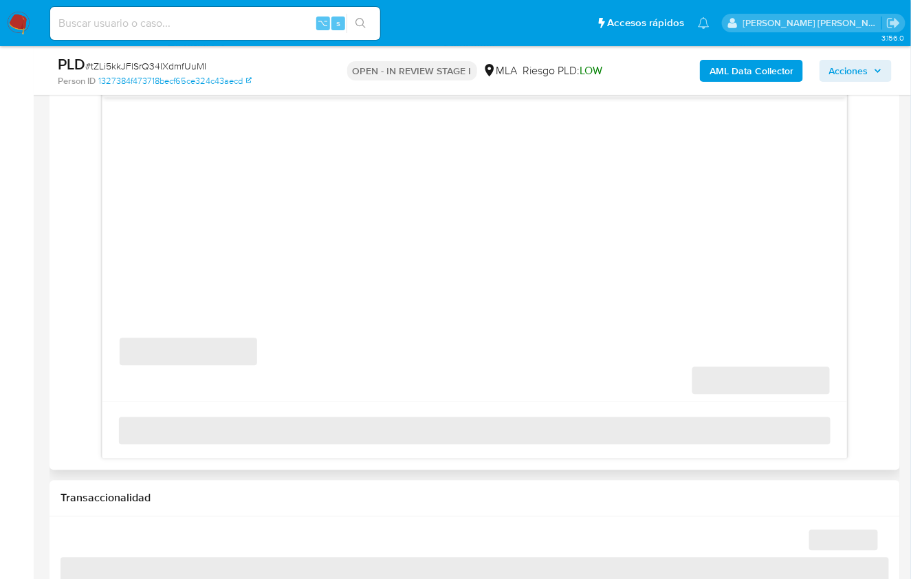
select select "10"
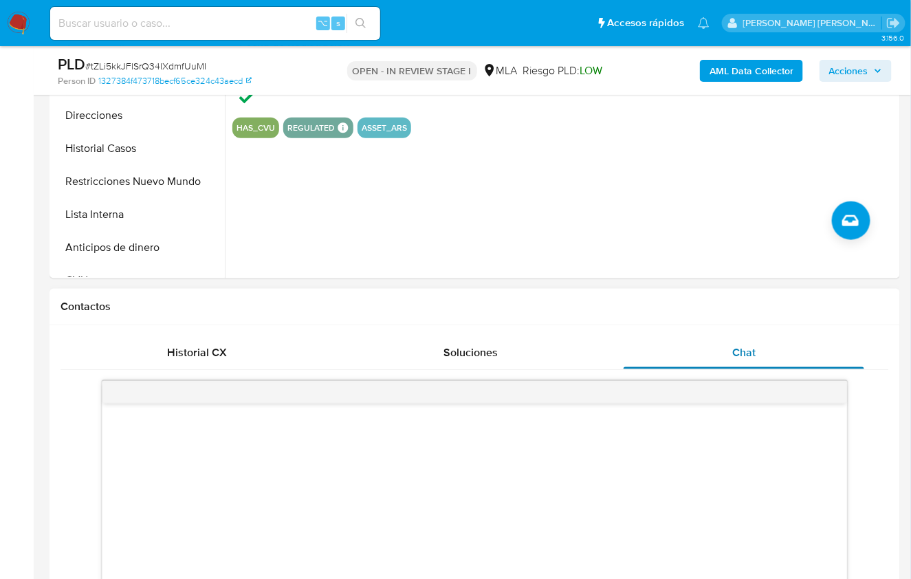
scroll to position [317, 0]
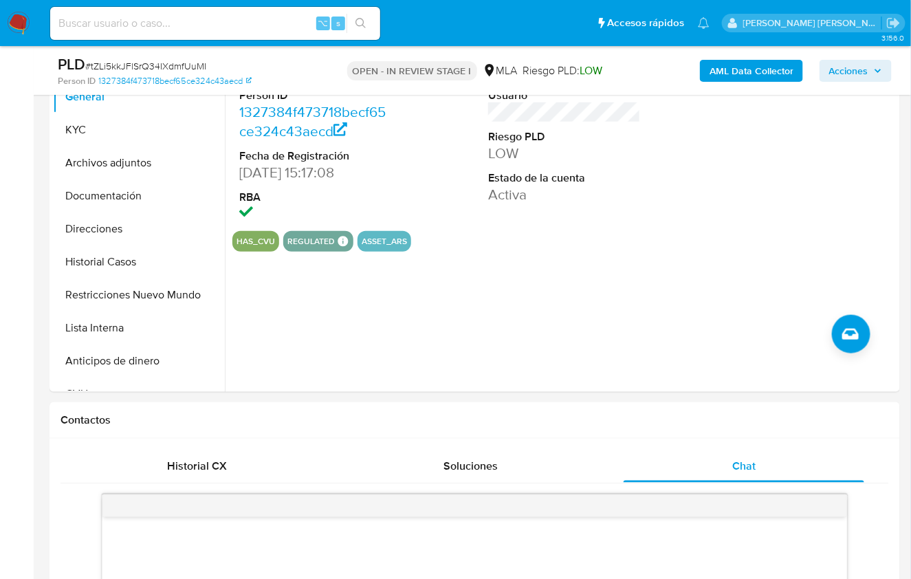
click at [210, 472] on span "Historial CX" at bounding box center [197, 466] width 60 height 16
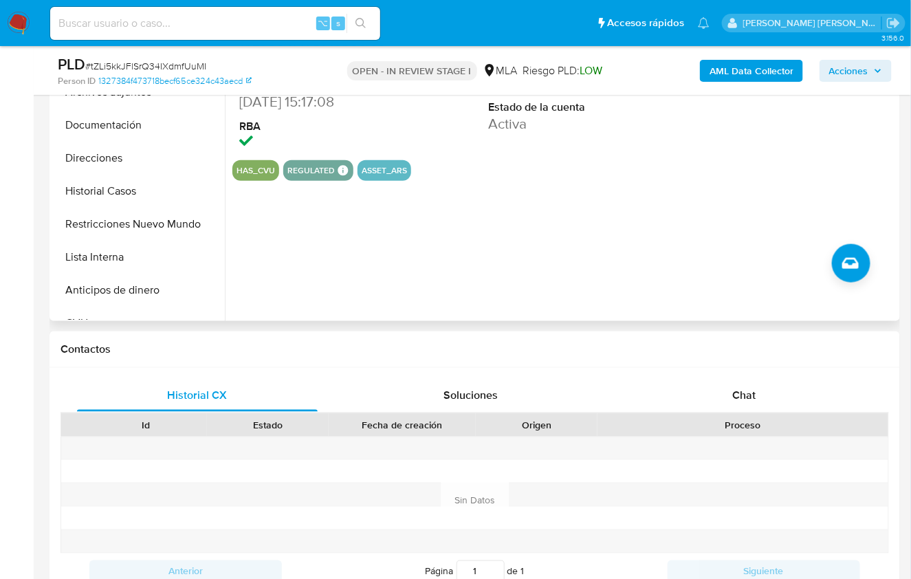
scroll to position [197, 0]
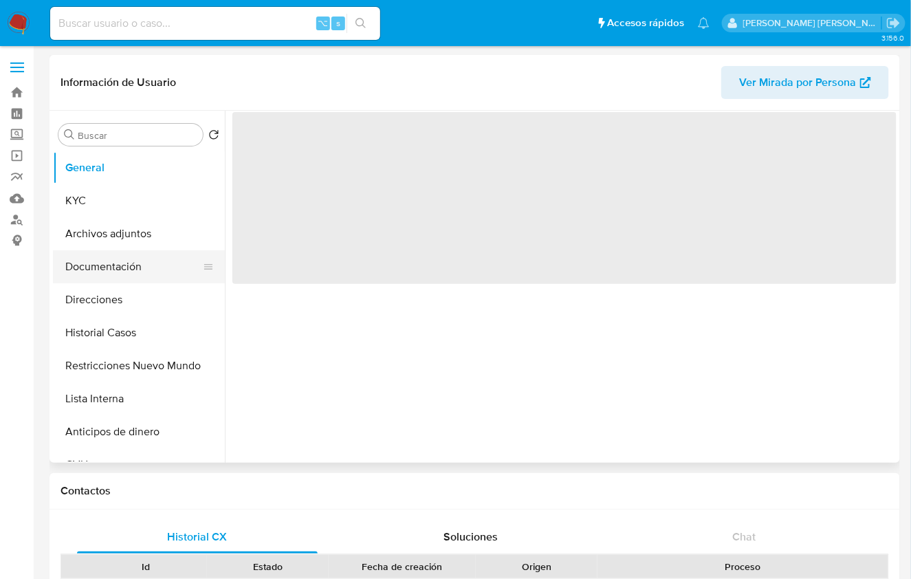
click at [131, 265] on button "Documentación" at bounding box center [133, 266] width 161 height 33
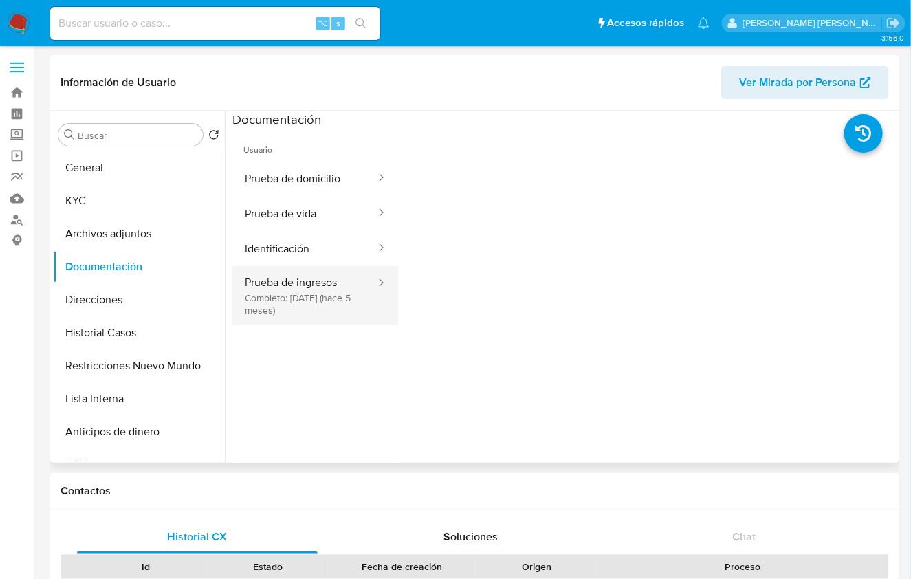
select select "10"
click at [304, 292] on button "Prueba de ingresos Completo: 11/04/2025 (hace 5 meses)" at bounding box center [304, 295] width 144 height 59
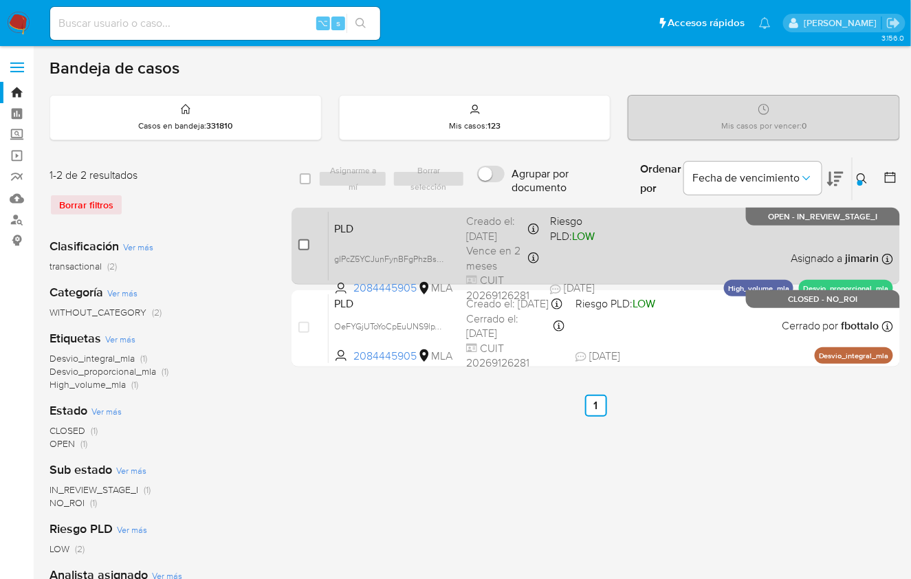
click at [300, 244] on input "checkbox" at bounding box center [303, 244] width 11 height 11
checkbox input "true"
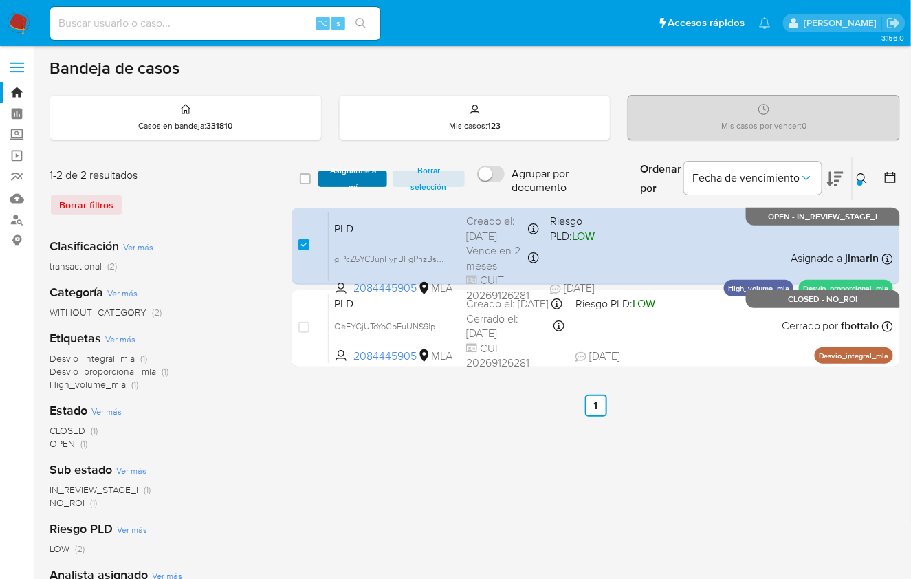
click at [345, 182] on span "Asignarme a mí" at bounding box center [352, 179] width 55 height 14
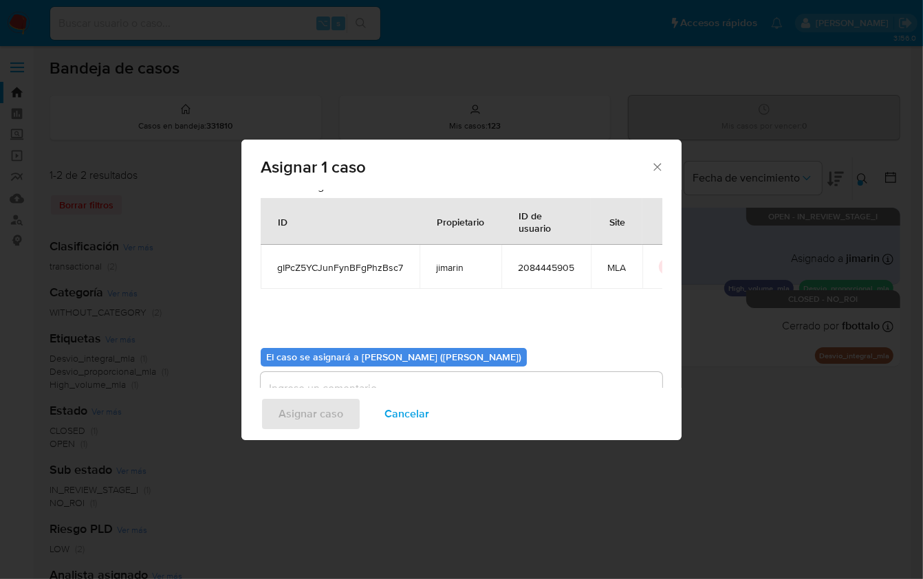
scroll to position [70, 0]
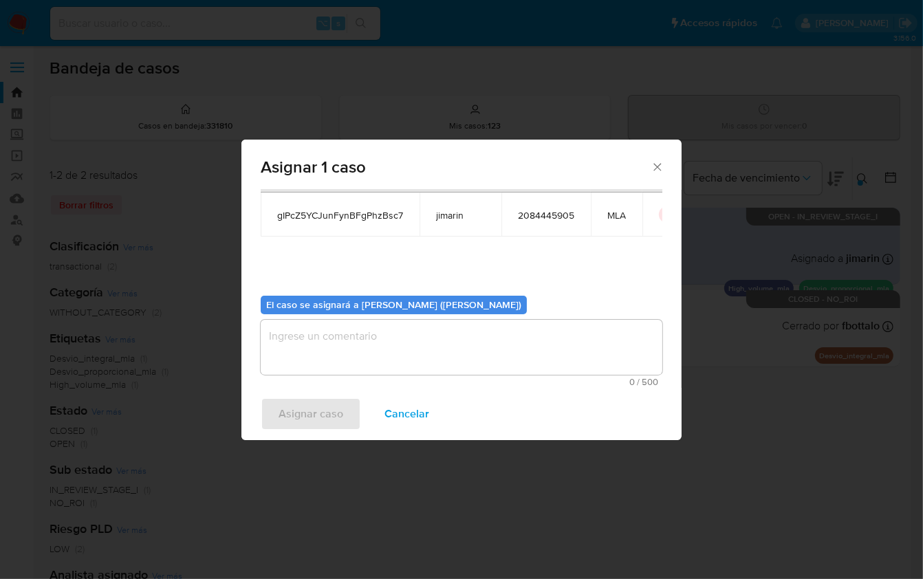
click at [371, 336] on textarea "assign-modal" at bounding box center [462, 347] width 402 height 55
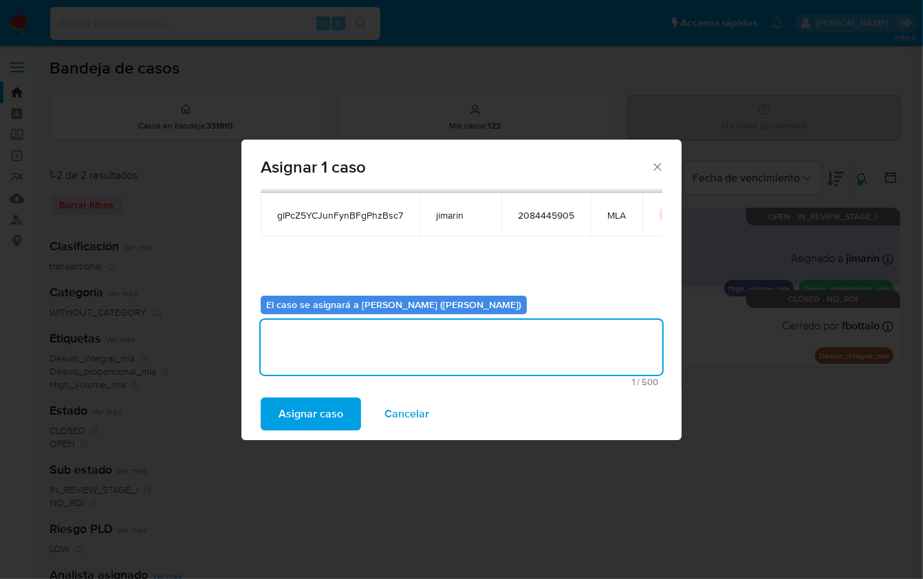
click at [342, 414] on button "Asignar caso" at bounding box center [311, 414] width 100 height 33
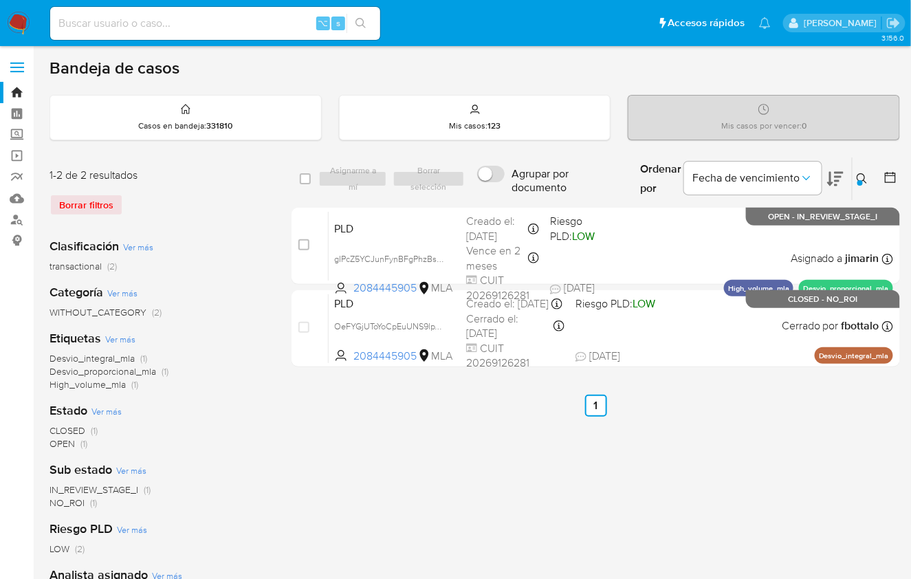
drag, startPoint x: 857, startPoint y: 174, endPoint x: 848, endPoint y: 191, distance: 19.4
click at [857, 174] on icon at bounding box center [862, 178] width 11 height 11
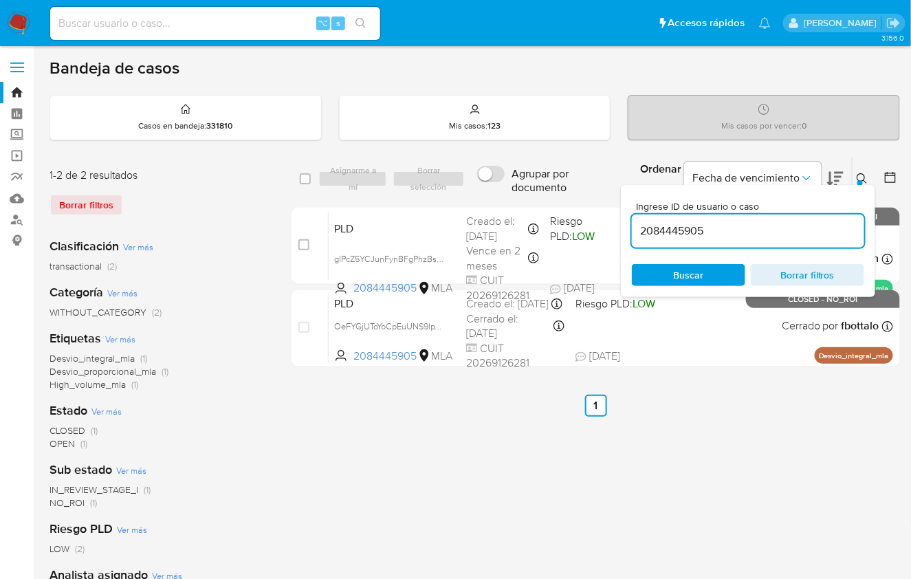
click at [807, 217] on div "2084445905" at bounding box center [748, 231] width 232 height 33
click at [796, 226] on input "2084445905" at bounding box center [748, 231] width 232 height 18
paste input "114936001"
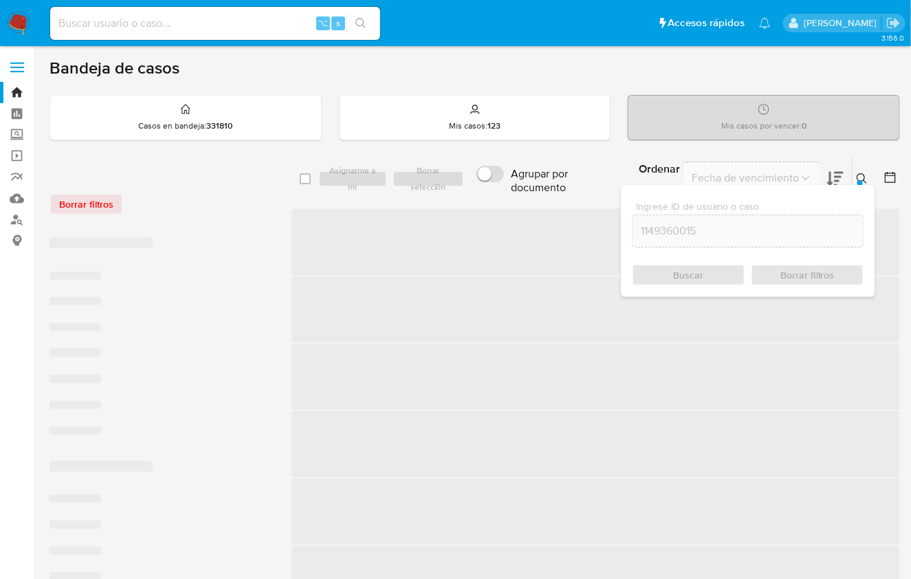
click at [861, 174] on icon at bounding box center [862, 178] width 11 height 11
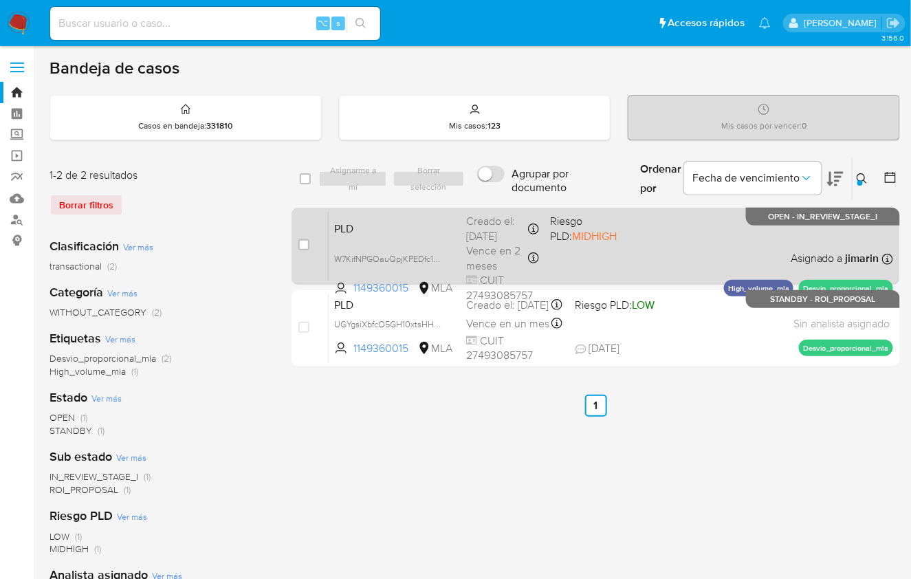
click at [645, 249] on div "PLD W7KifNPGOauQpjKPEDfc1BI3 1149360015 MLA Riesgo PLD: MIDHIGH Creado el: 12/0…" at bounding box center [611, 245] width 565 height 69
click at [709, 255] on div "PLD W7KifNPGOauQpjKPEDfc1BI3 1149360015 MLA Riesgo PLD: MIDHIGH Creado el: 12/0…" at bounding box center [611, 245] width 565 height 69
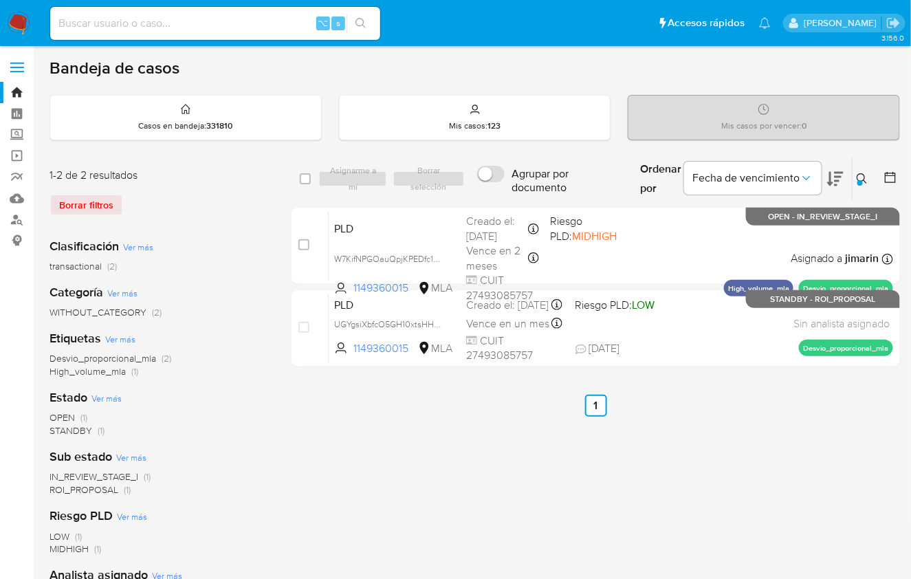
click at [857, 184] on button at bounding box center [864, 179] width 23 height 17
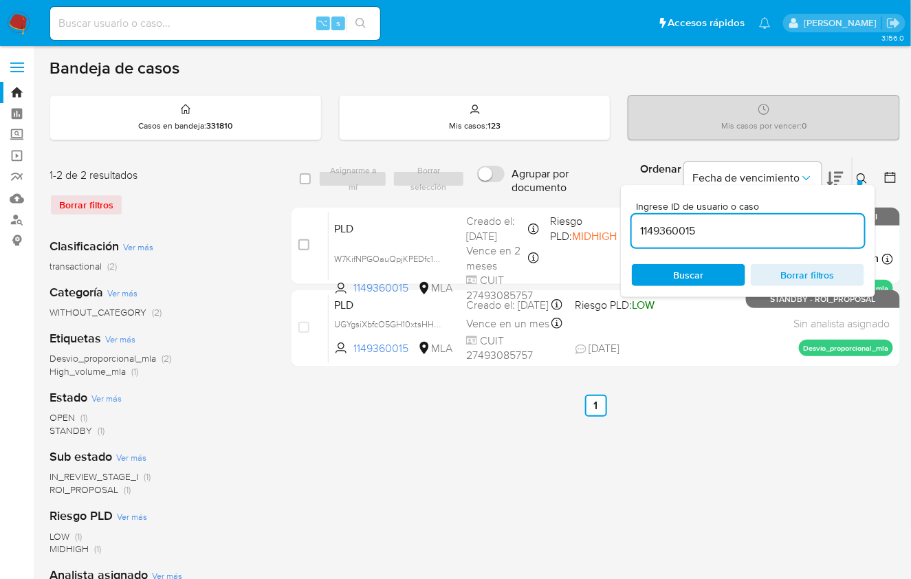
click at [789, 226] on input "1149360015" at bounding box center [748, 231] width 232 height 18
type input "79381809"
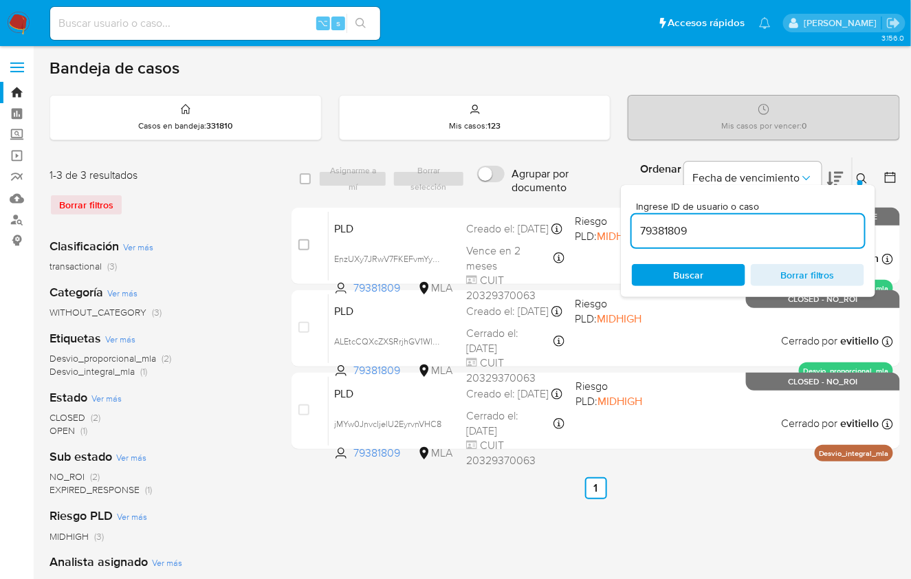
click at [864, 171] on button at bounding box center [864, 179] width 23 height 17
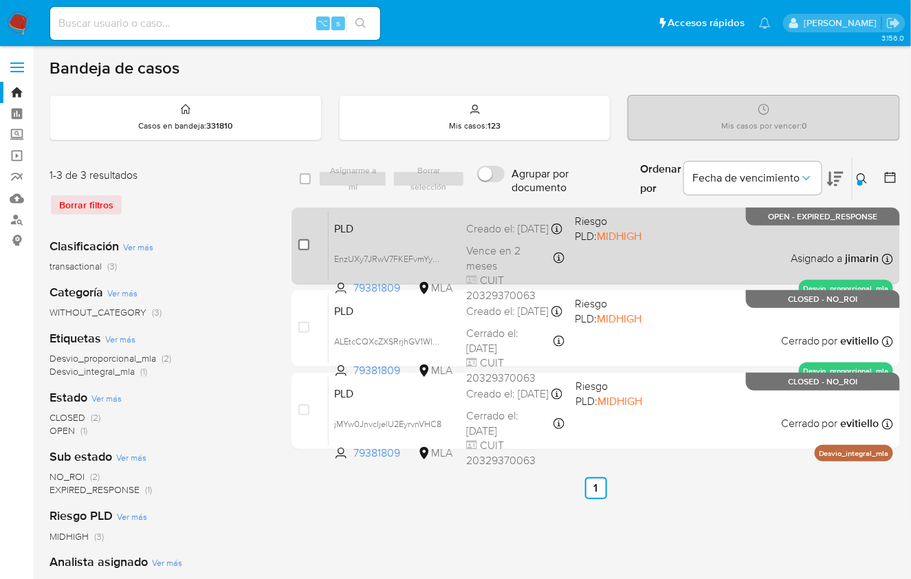
click at [307, 247] on input "checkbox" at bounding box center [303, 244] width 11 height 11
checkbox input "true"
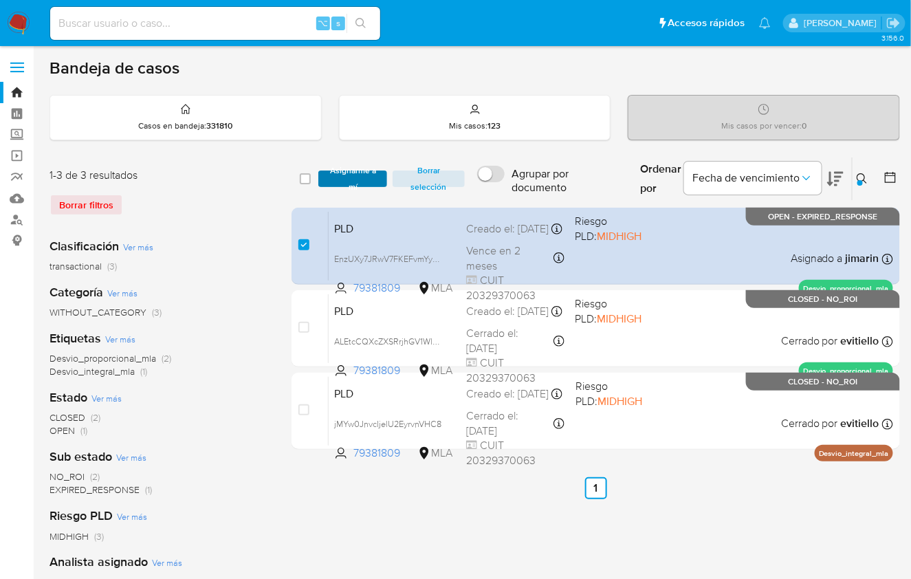
click at [350, 180] on span "Asignarme a mí" at bounding box center [352, 179] width 55 height 14
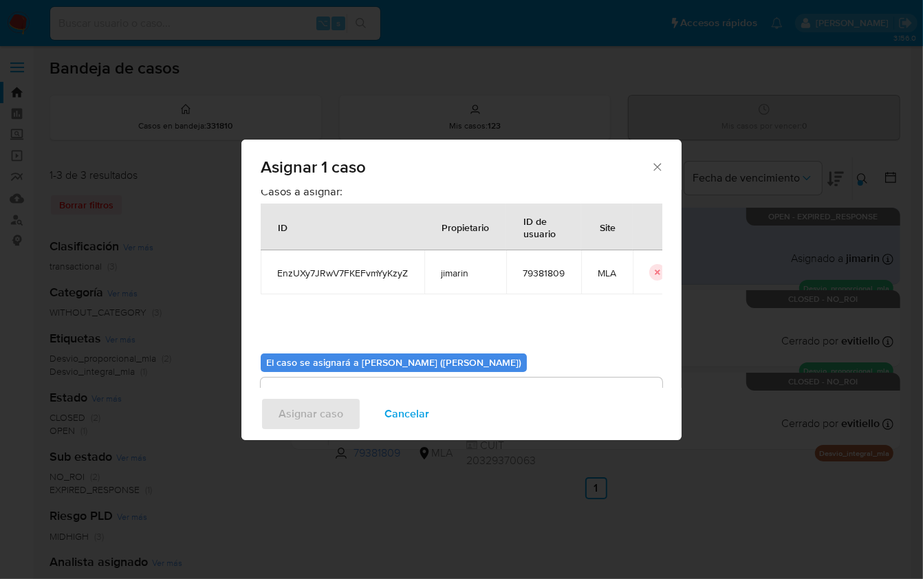
scroll to position [70, 0]
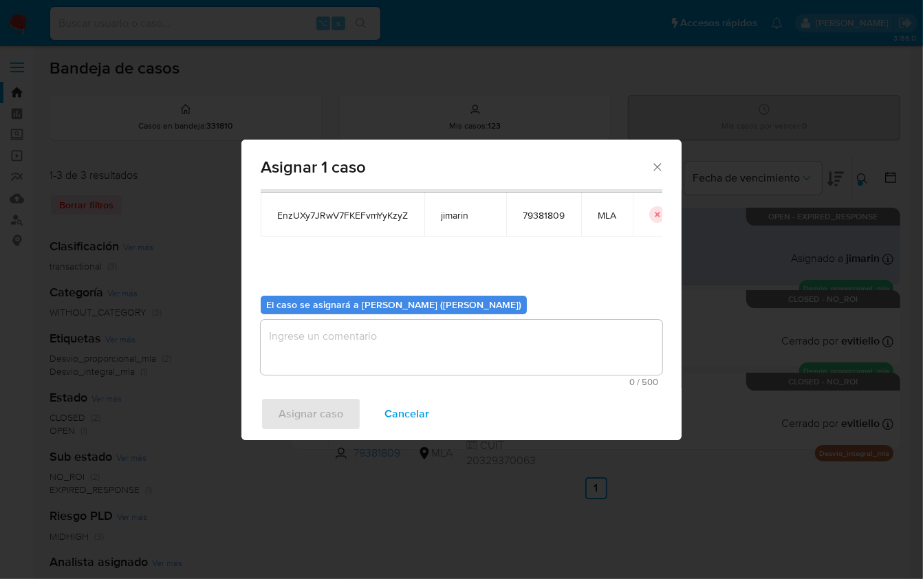
click at [360, 368] on textarea "assign-modal" at bounding box center [462, 347] width 402 height 55
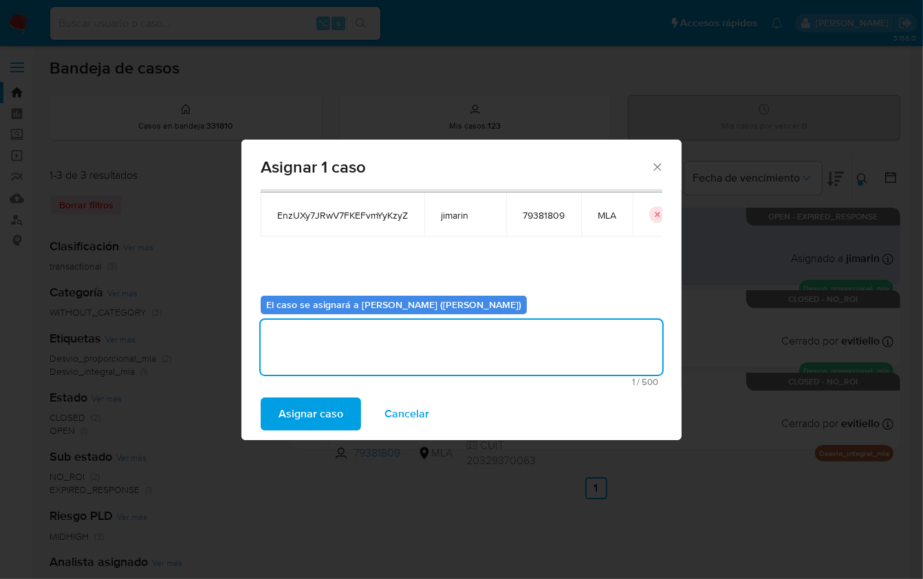
click at [330, 414] on span "Asignar caso" at bounding box center [311, 414] width 65 height 30
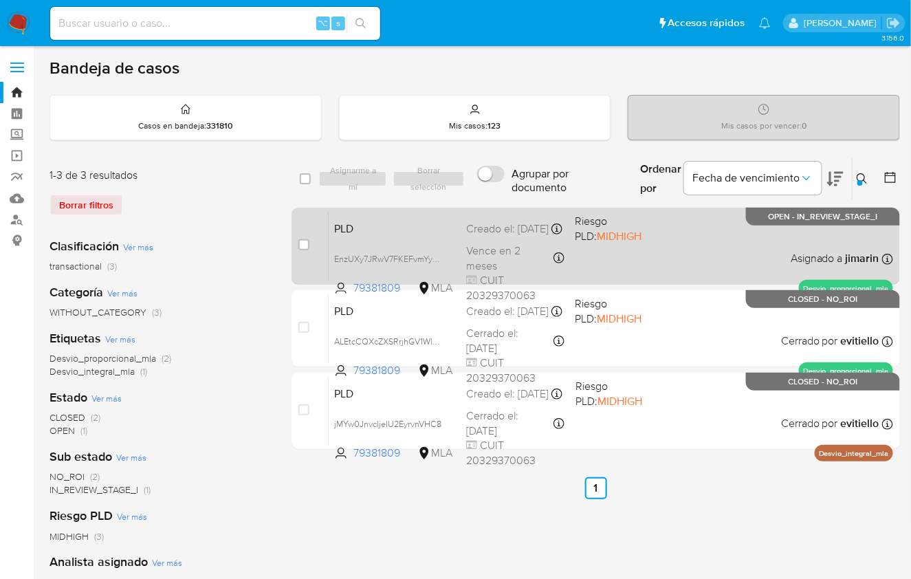
click at [717, 237] on div "PLD EnzUXy7JRwV7FKEFvmYyKzyZ 79381809 MLA Riesgo PLD: MIDHIGH Creado el: 12/08/…" at bounding box center [611, 245] width 565 height 69
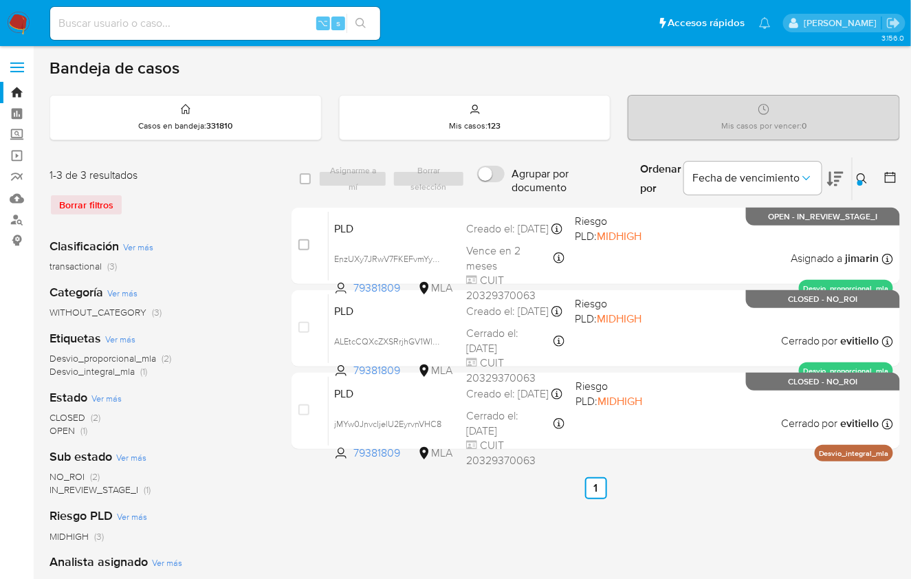
click at [864, 184] on button at bounding box center [864, 179] width 23 height 17
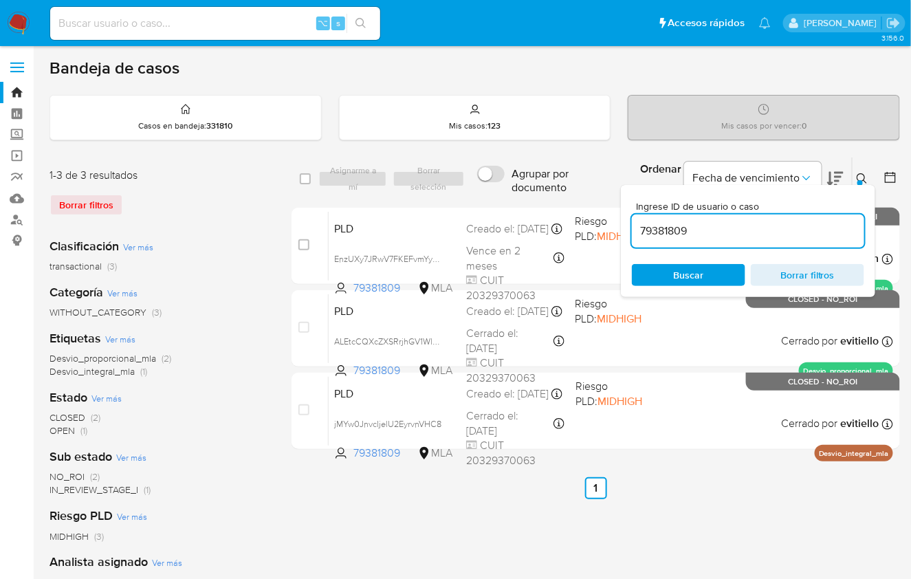
click at [796, 224] on input "79381809" at bounding box center [748, 231] width 232 height 18
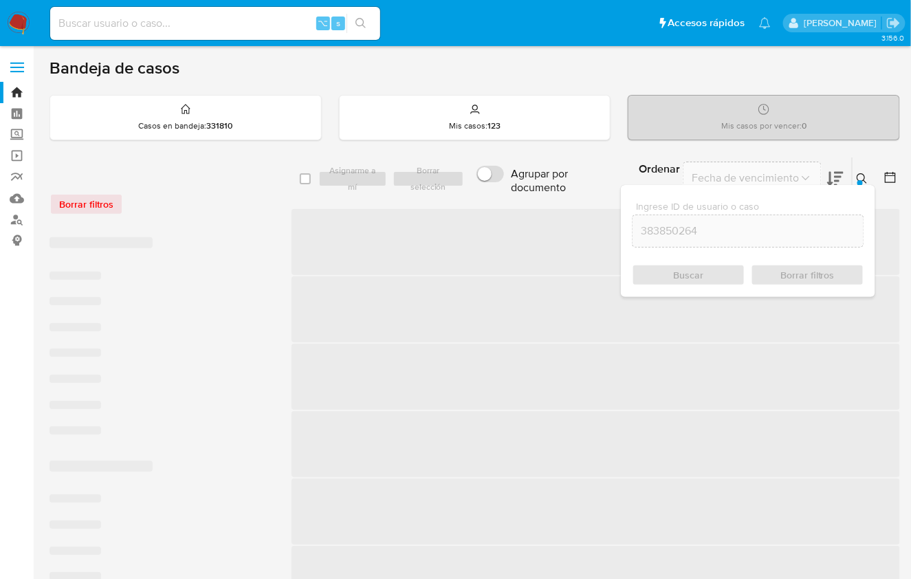
click at [863, 175] on icon at bounding box center [862, 178] width 11 height 11
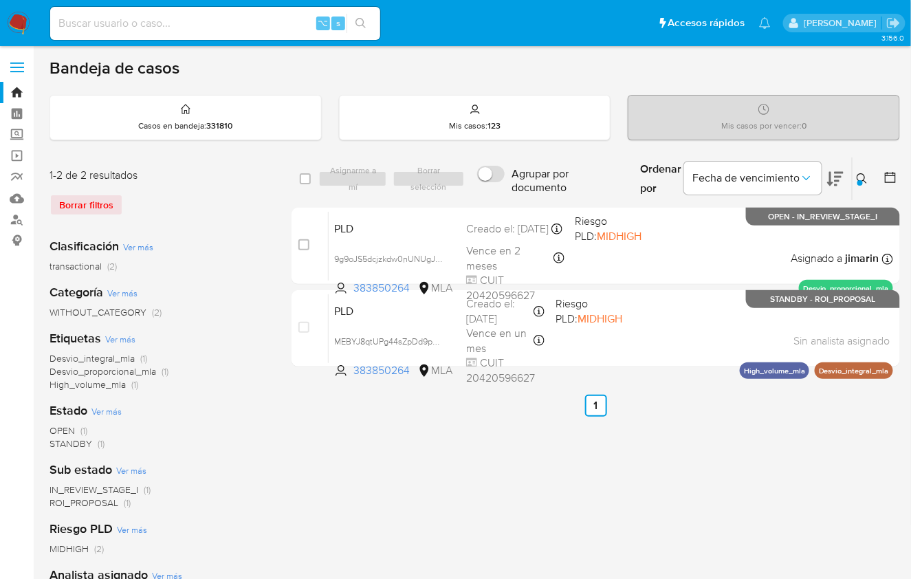
click at [860, 182] on div at bounding box center [861, 183] width 6 height 6
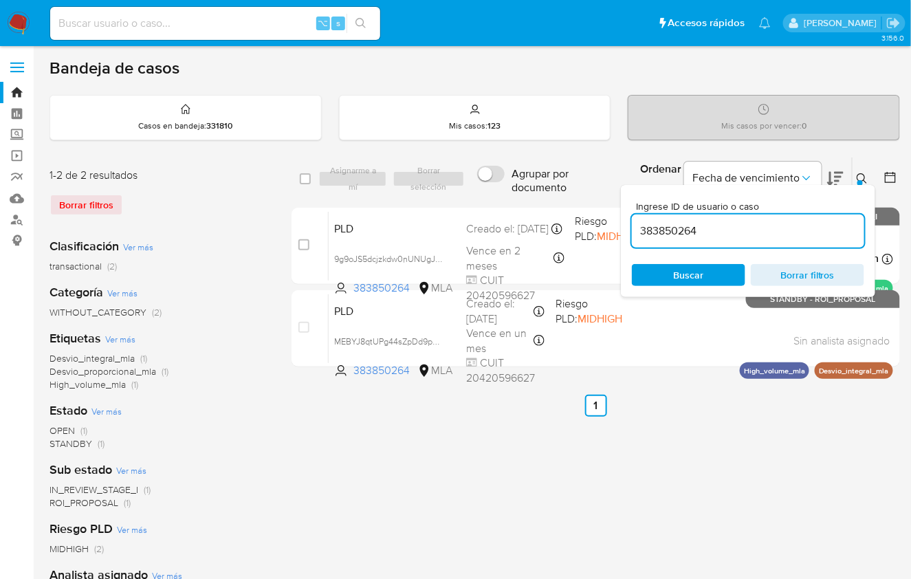
click at [774, 230] on input "383850264" at bounding box center [748, 231] width 232 height 18
type input "90052491"
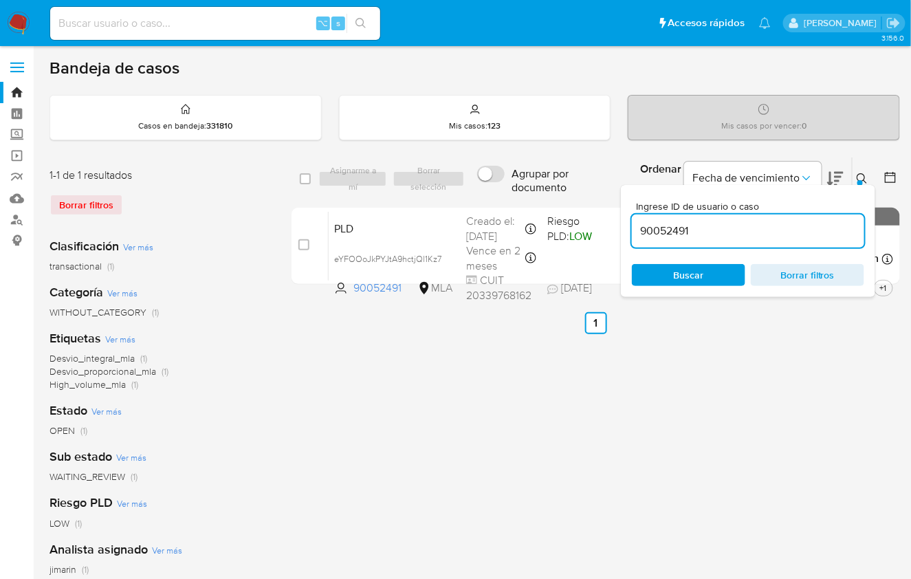
click at [853, 174] on button at bounding box center [864, 179] width 23 height 17
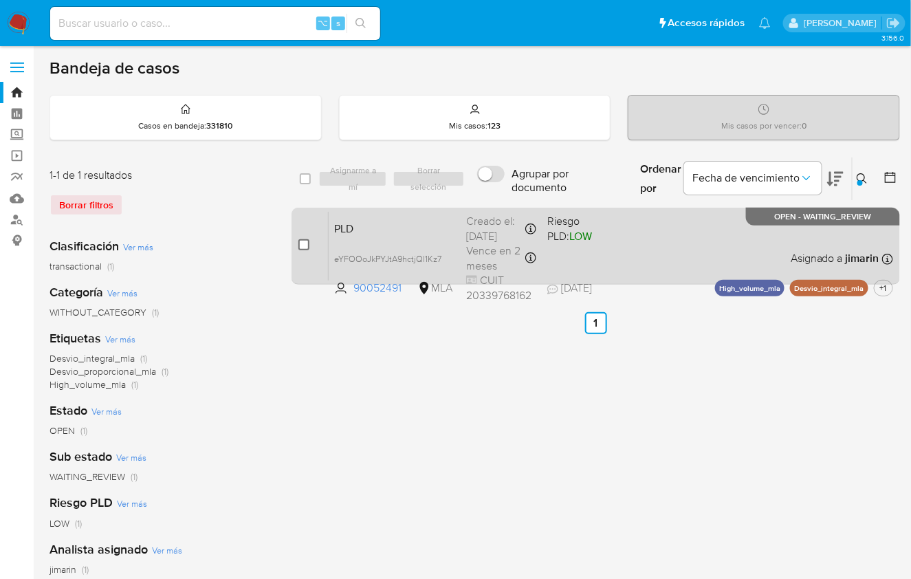
click at [305, 246] on input "checkbox" at bounding box center [303, 244] width 11 height 11
checkbox input "true"
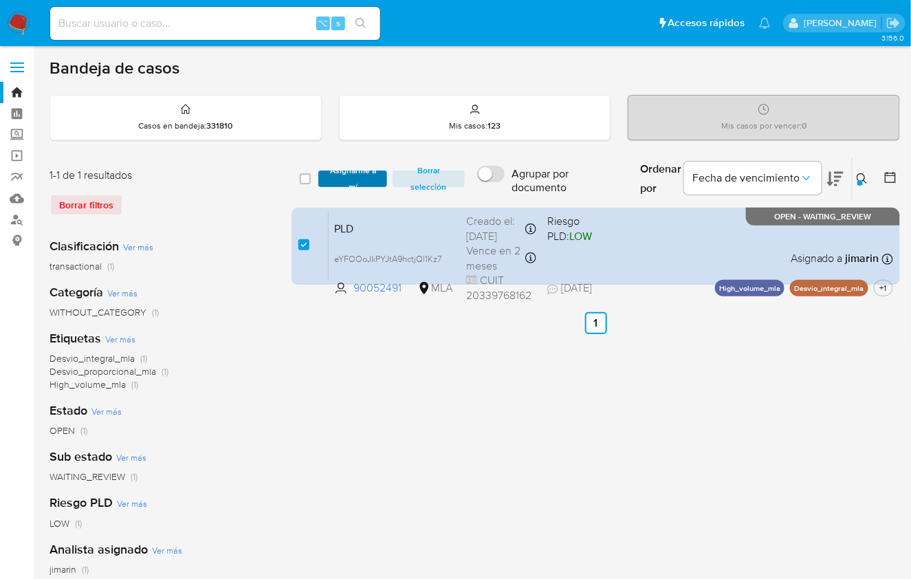
click at [345, 186] on span "Asignarme a mí" at bounding box center [352, 179] width 55 height 14
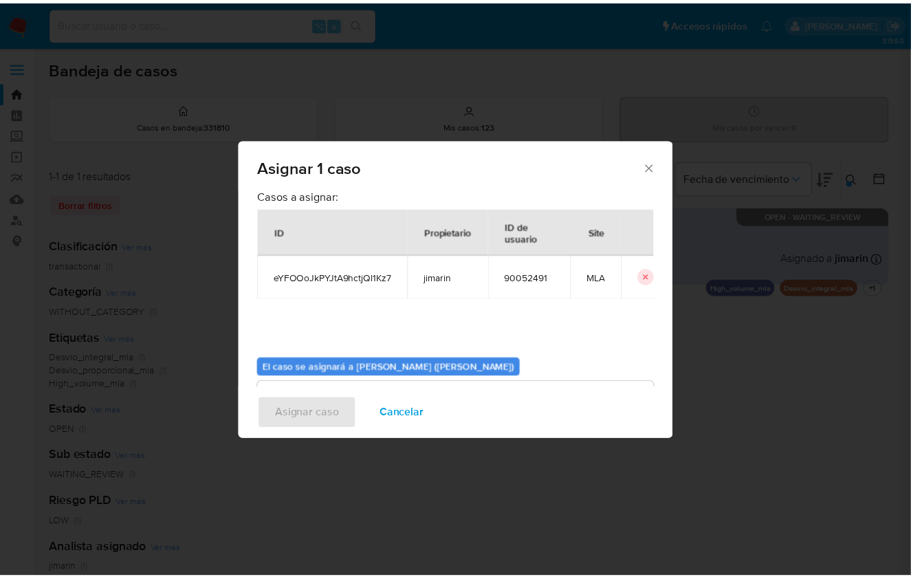
scroll to position [70, 0]
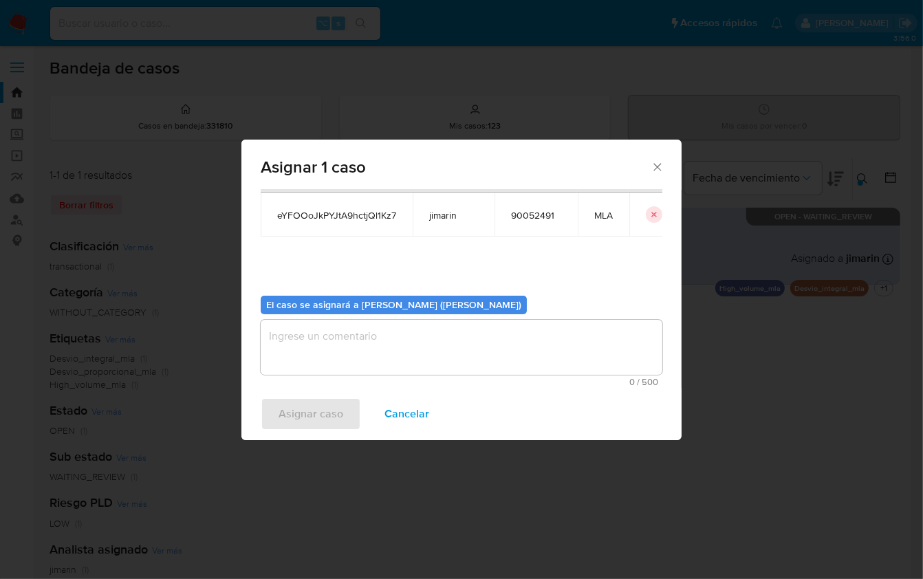
click at [387, 332] on textarea "assign-modal" at bounding box center [462, 347] width 402 height 55
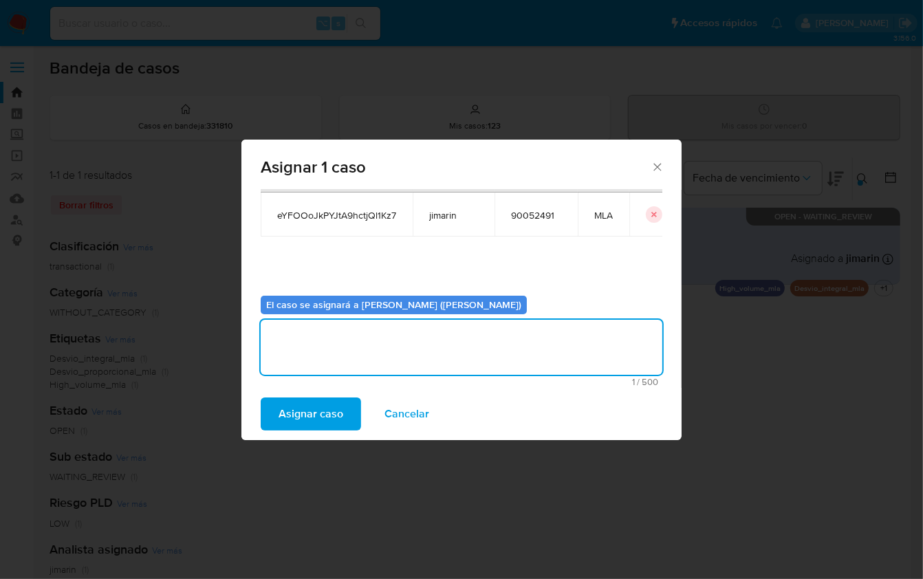
click at [334, 399] on span "Asignar caso" at bounding box center [311, 414] width 65 height 30
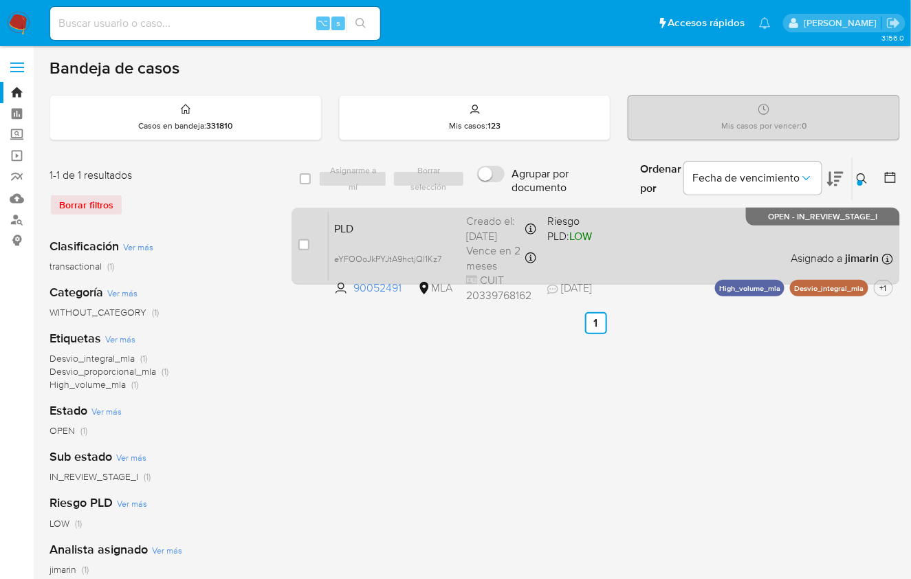
click at [704, 227] on div "PLD eYFOOoJkPYJtA9hctjQl1Kz7 90052491 MLA Riesgo PLD: LOW Creado el: 12/08/2025…" at bounding box center [611, 245] width 565 height 69
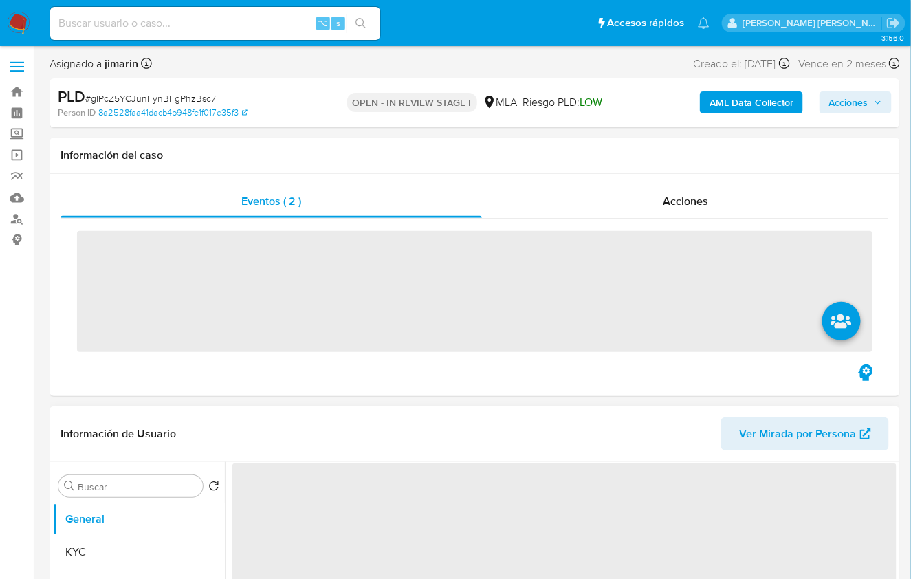
scroll to position [578, 0]
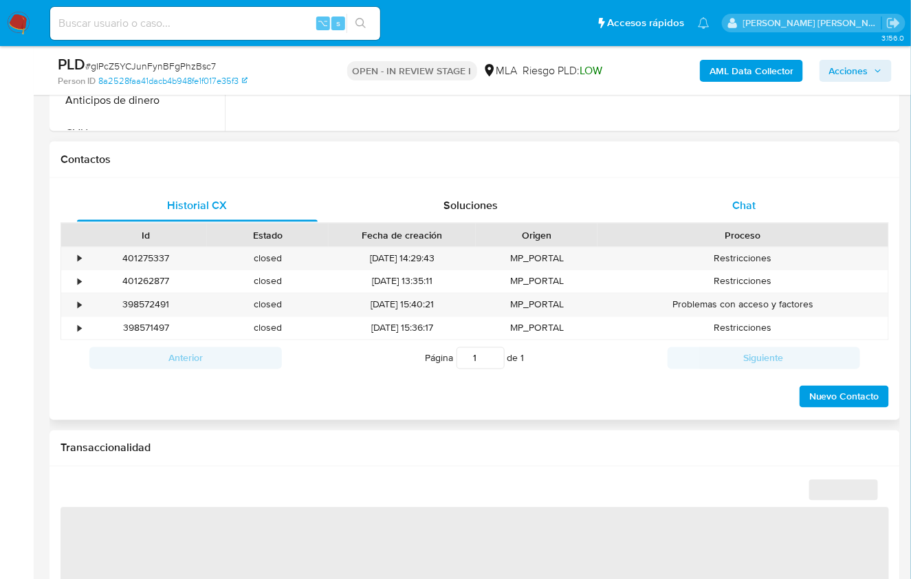
click at [763, 209] on div "Chat" at bounding box center [744, 205] width 241 height 33
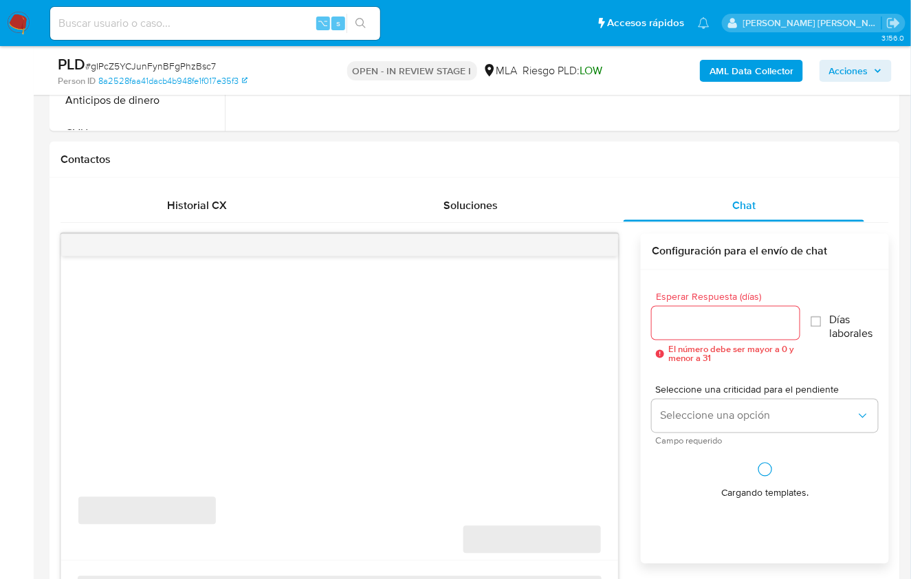
click at [597, 245] on div "‌" at bounding box center [339, 246] width 557 height 22
select select "10"
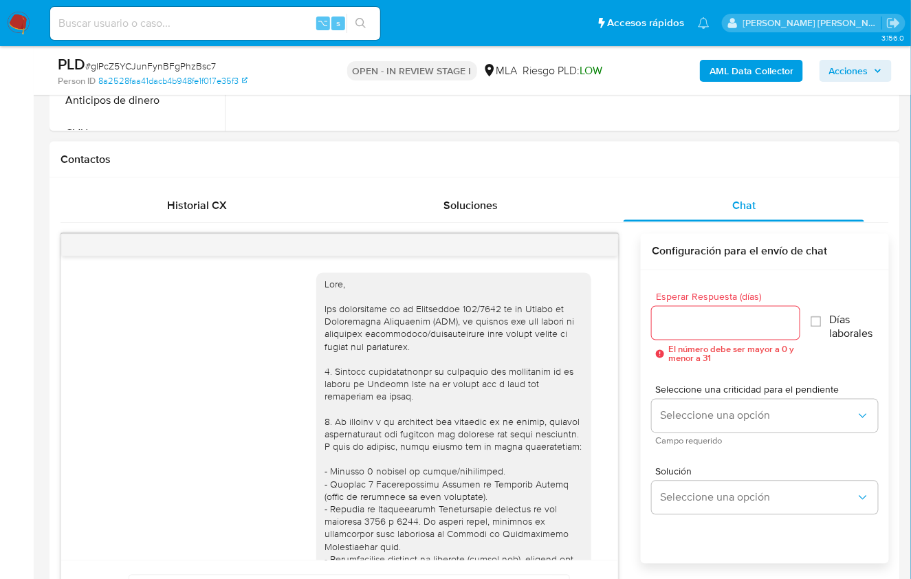
scroll to position [761, 0]
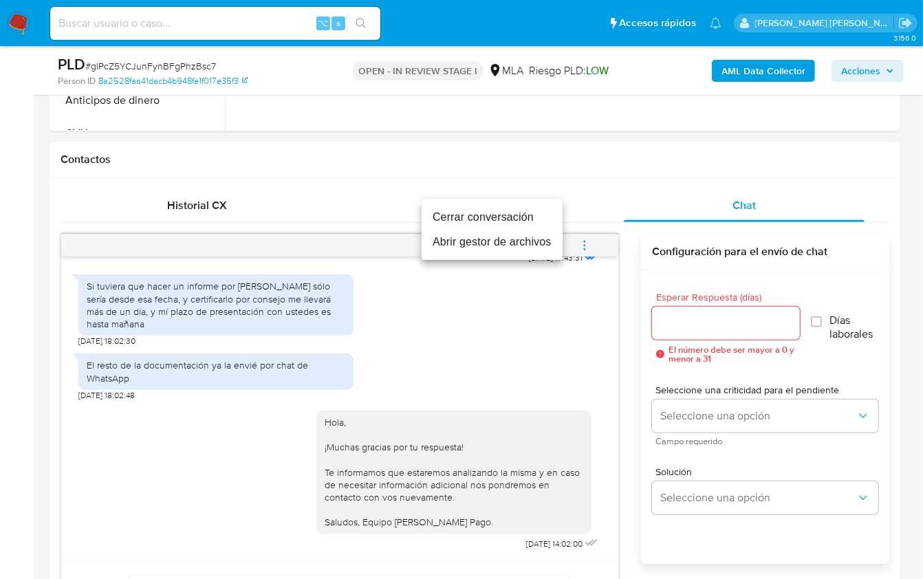
click at [514, 223] on li "Cerrar conversación" at bounding box center [492, 217] width 141 height 25
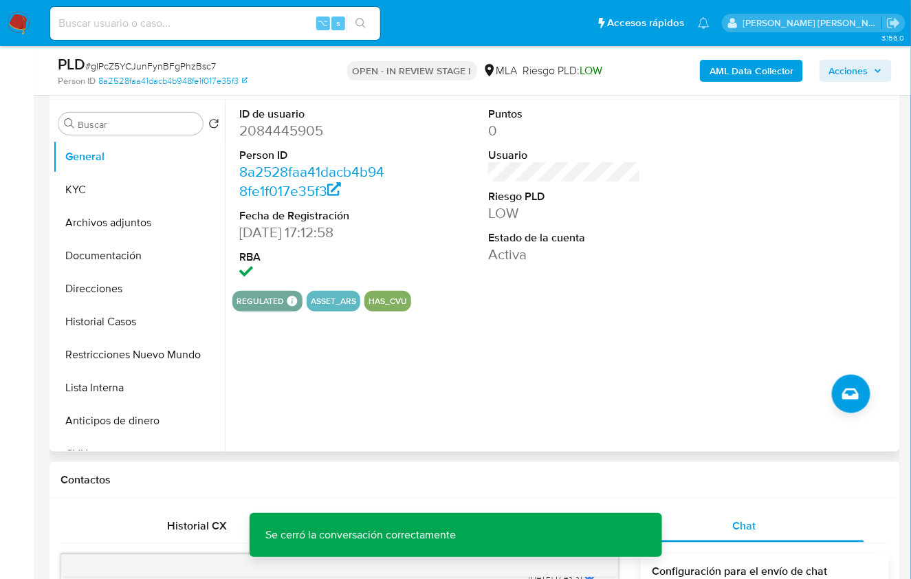
scroll to position [241, 0]
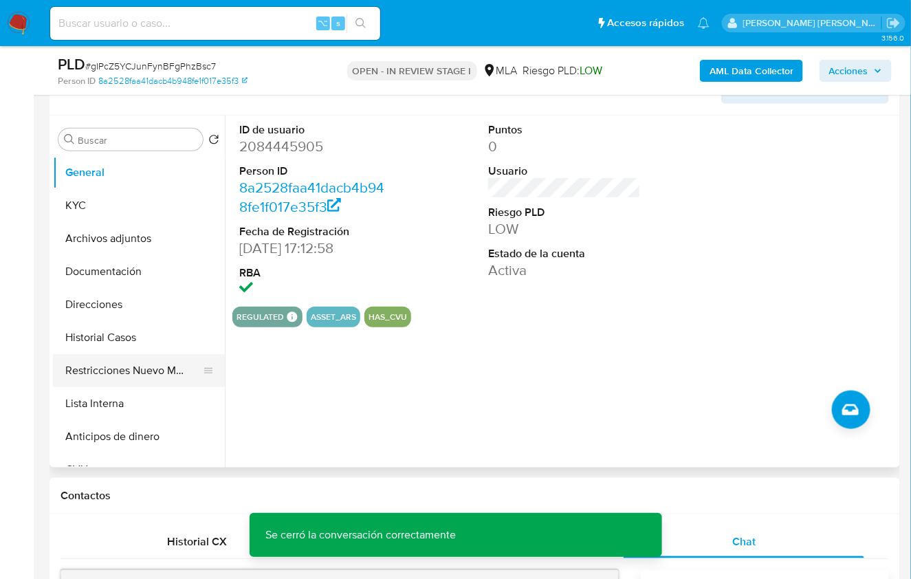
click at [109, 377] on button "Restricciones Nuevo Mundo" at bounding box center [133, 370] width 161 height 33
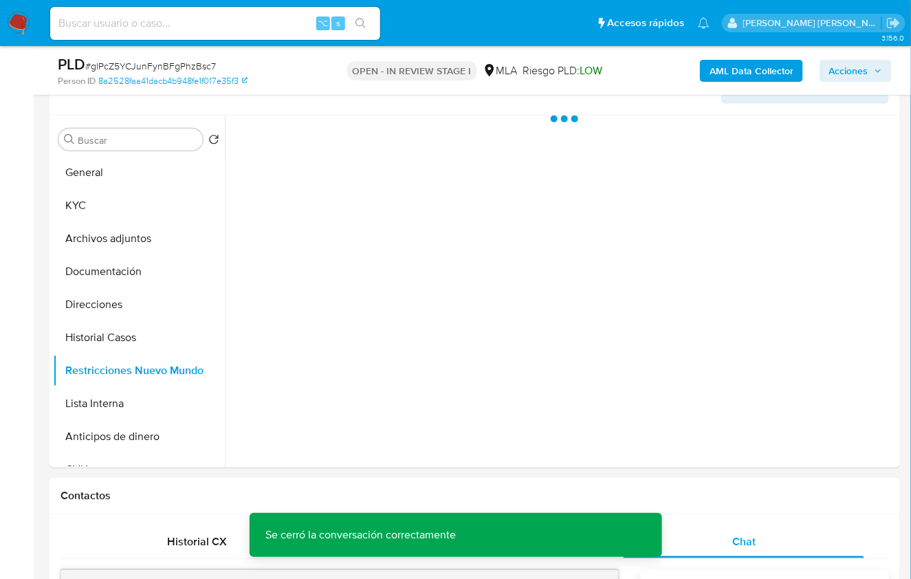
click at [741, 71] on b "AML Data Collector" at bounding box center [752, 71] width 84 height 22
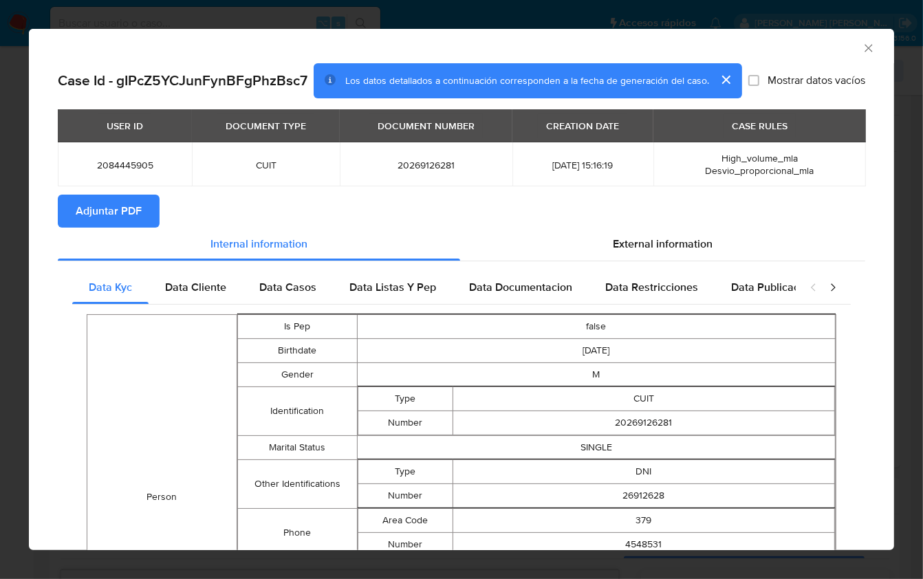
click at [74, 218] on button "Adjuntar PDF" at bounding box center [109, 211] width 102 height 33
click at [864, 51] on icon "Cerrar ventana" at bounding box center [868, 48] width 8 height 8
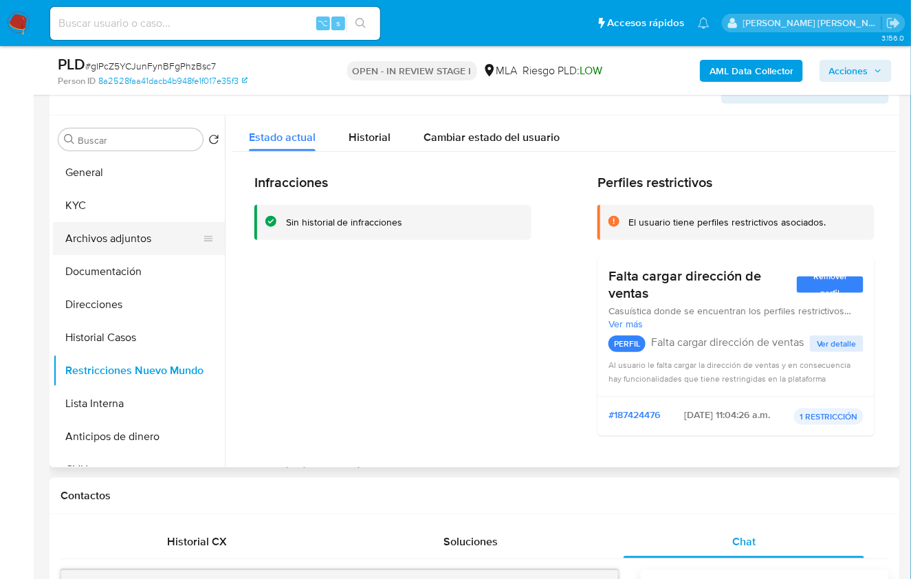
click at [139, 234] on button "Archivos adjuntos" at bounding box center [133, 238] width 161 height 33
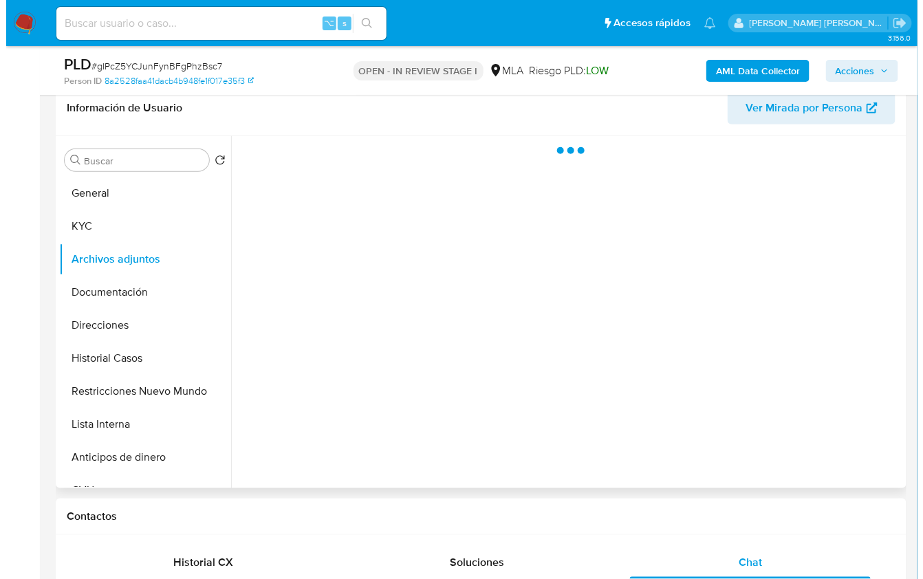
scroll to position [219, 0]
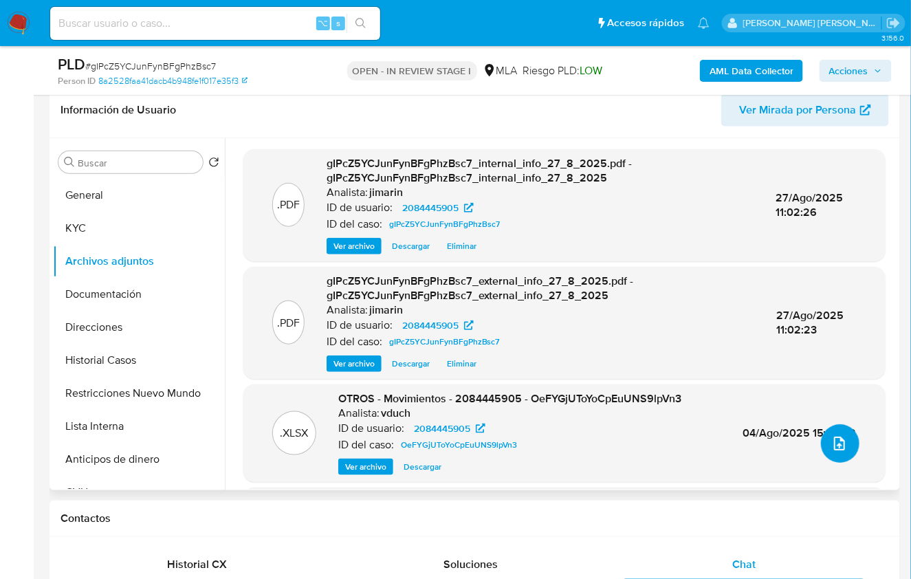
click at [837, 426] on button "upload-file" at bounding box center [840, 443] width 39 height 39
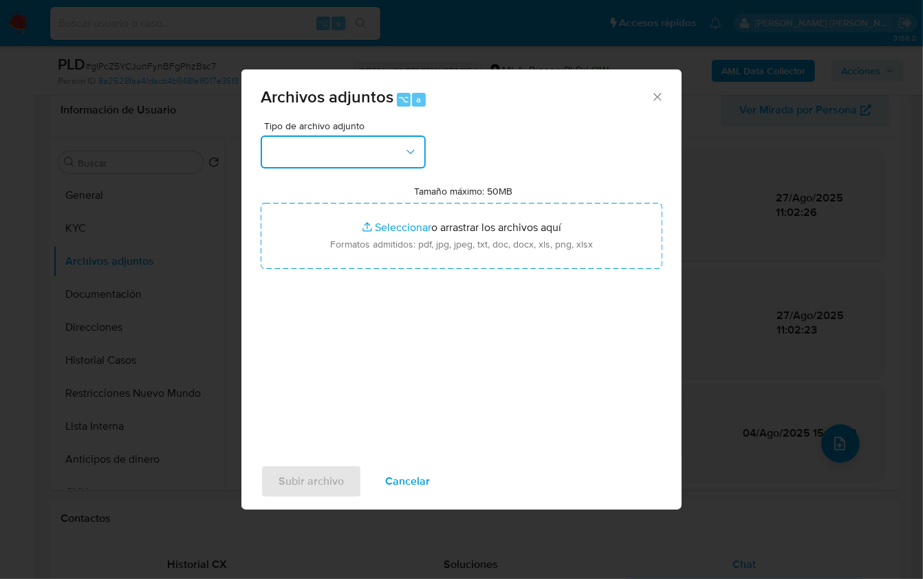
click at [354, 151] on button "button" at bounding box center [343, 151] width 165 height 33
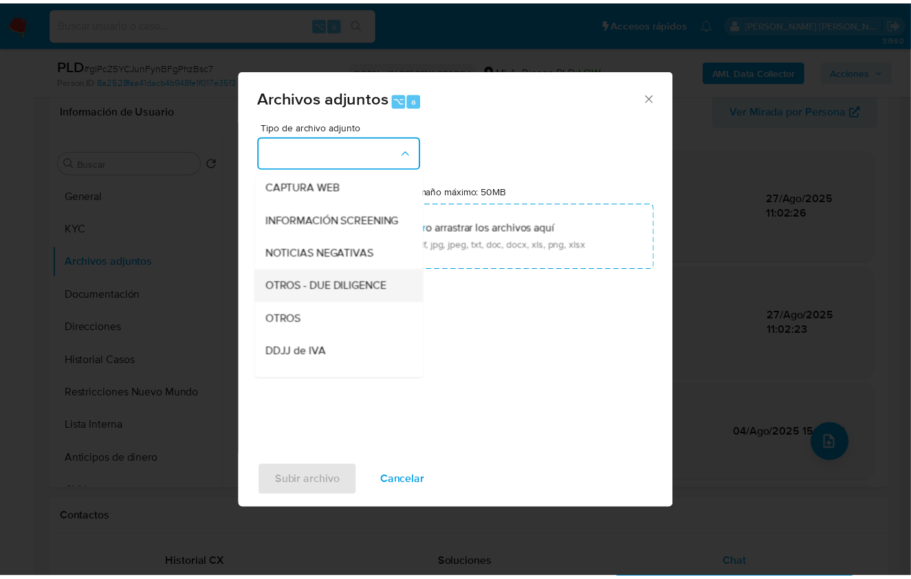
scroll to position [140, 0]
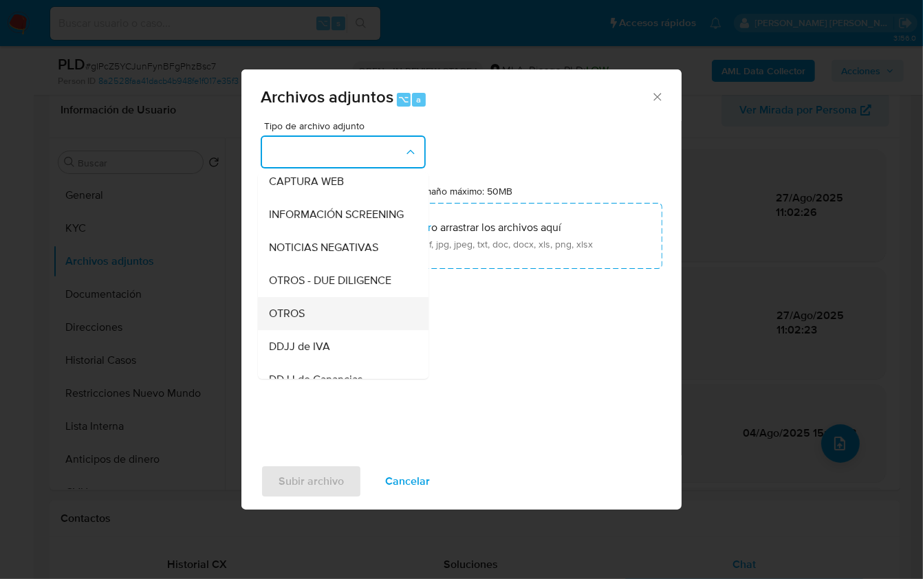
click at [316, 321] on div "OTROS" at bounding box center [339, 312] width 140 height 33
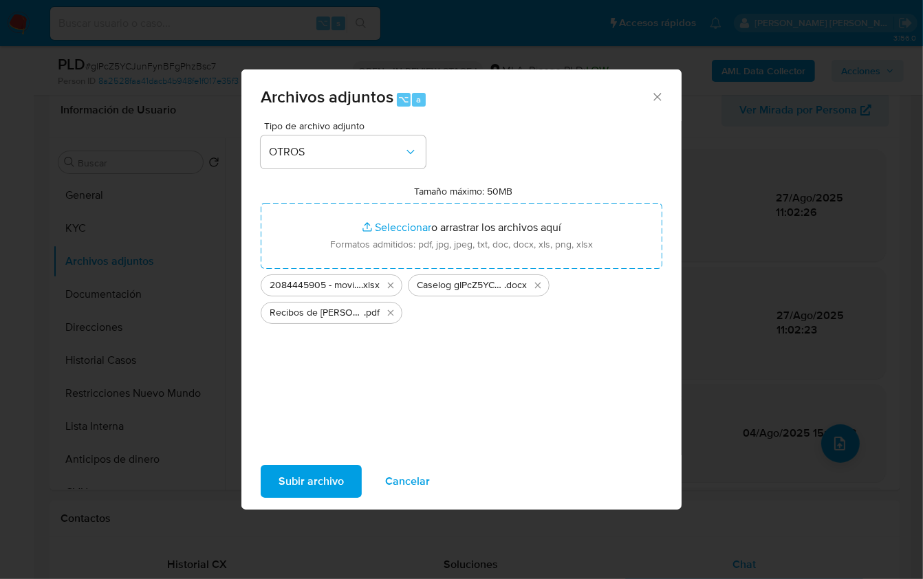
click at [318, 486] on span "Subir archivo" at bounding box center [311, 481] width 65 height 30
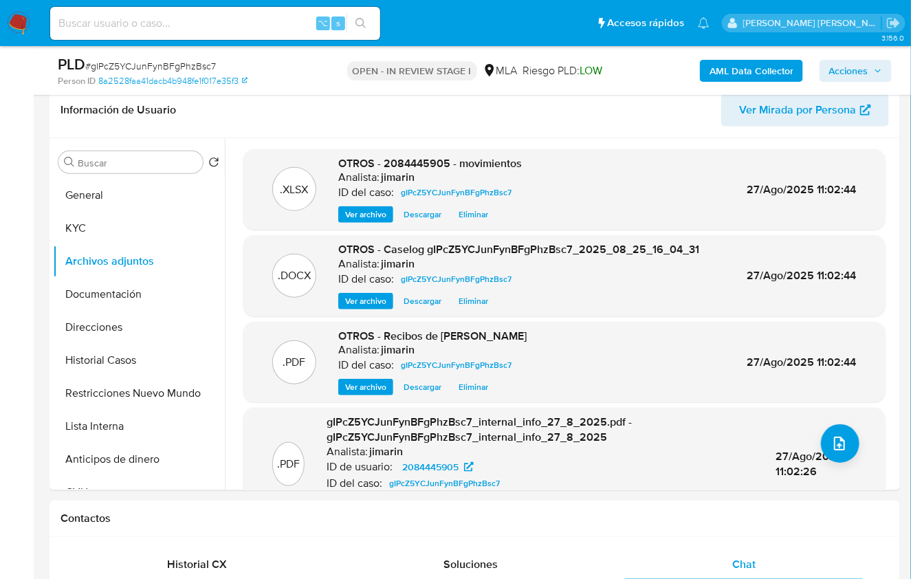
click at [860, 72] on span "Acciones" at bounding box center [848, 71] width 39 height 22
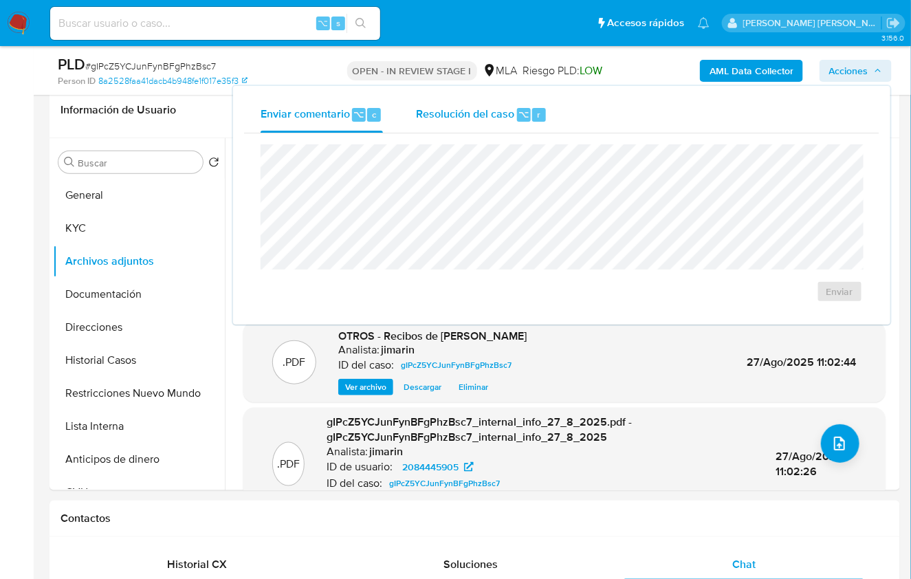
click at [485, 131] on div "Resolución del caso ⌥ r" at bounding box center [481, 115] width 131 height 36
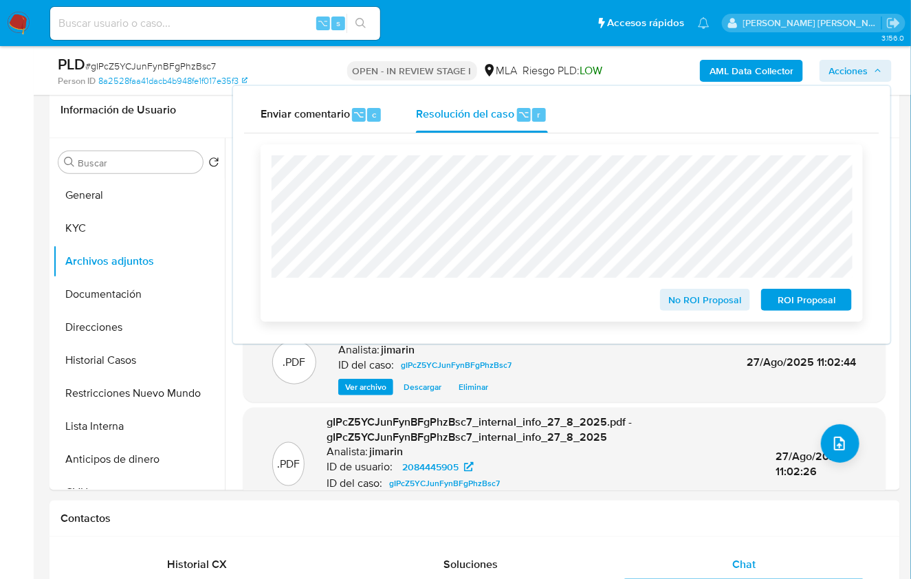
click at [697, 306] on span "No ROI Proposal" at bounding box center [706, 299] width 72 height 19
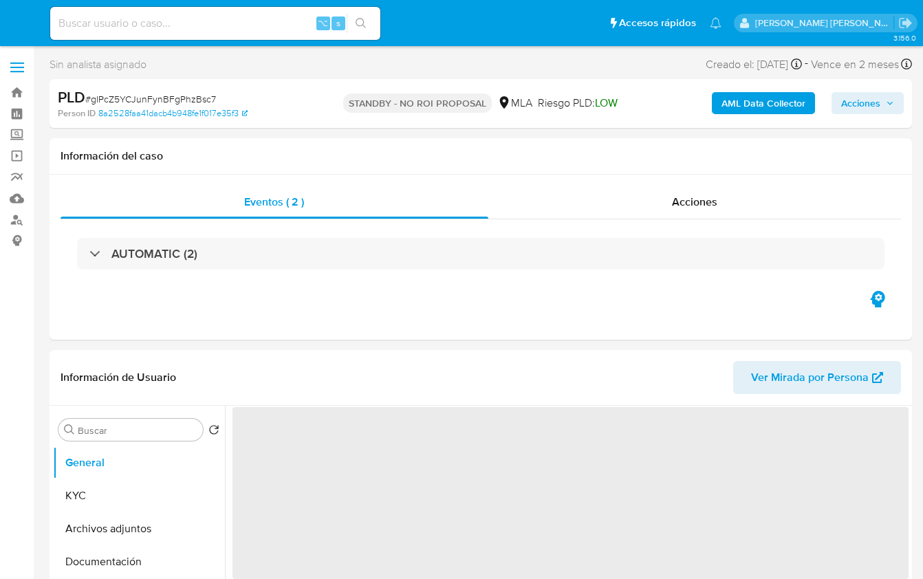
select select "10"
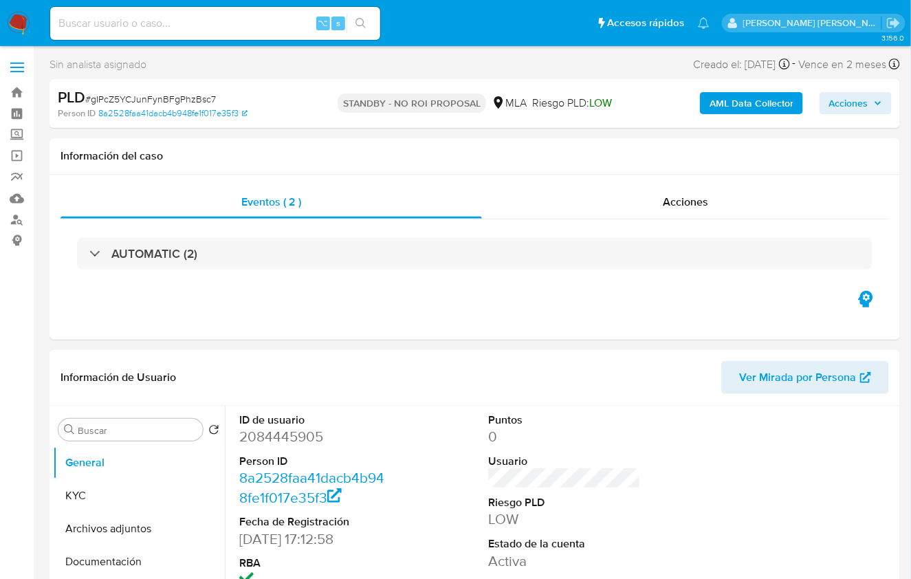
click at [275, 435] on dd "2084445905" at bounding box center [315, 436] width 153 height 19
copy dd "2084445905"
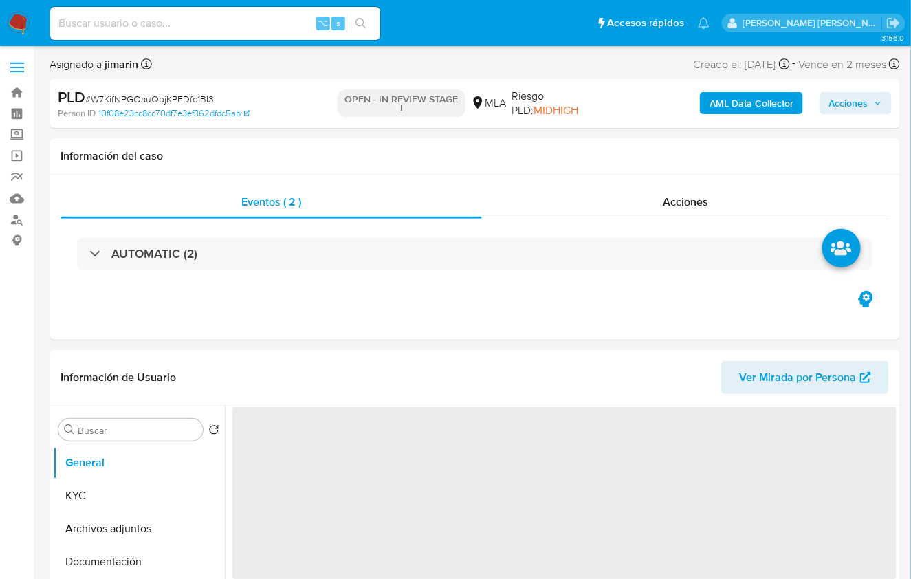
select select "10"
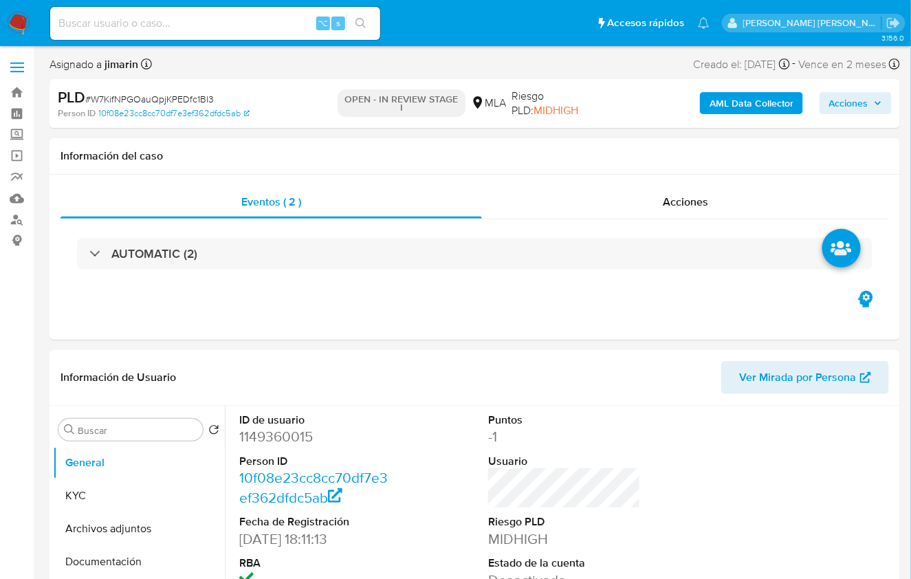
click at [204, 99] on span "# W7KifNPGOauQpjKPEDfc1BI3" at bounding box center [149, 99] width 129 height 14
copy span "W7KifNPGOauQpjKPEDfc1BI3"
click at [271, 442] on dd "1149360015" at bounding box center [315, 436] width 153 height 19
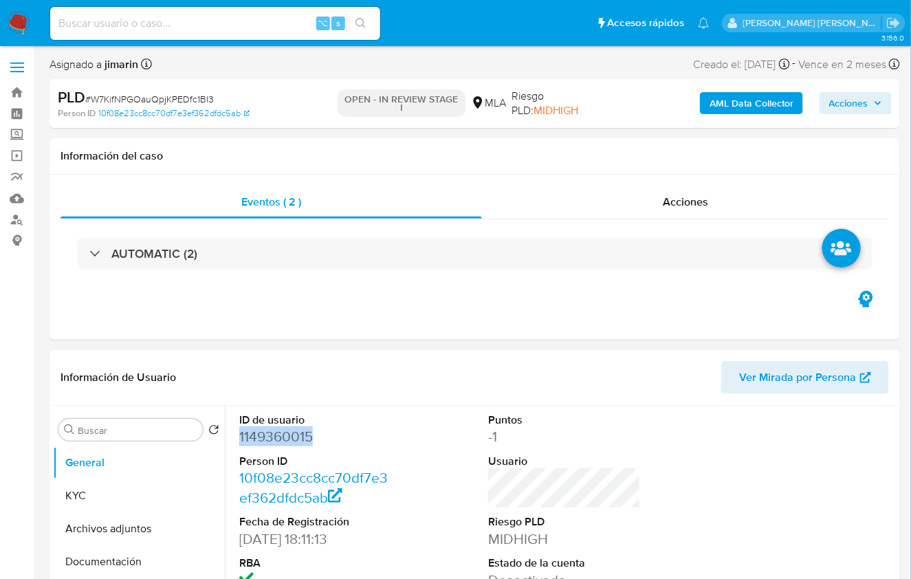
copy dd "1149360015"
click at [272, 439] on dd "1149360015" at bounding box center [315, 436] width 153 height 19
click at [279, 432] on dd "1149360015" at bounding box center [315, 436] width 153 height 19
copy dd "1149360015"
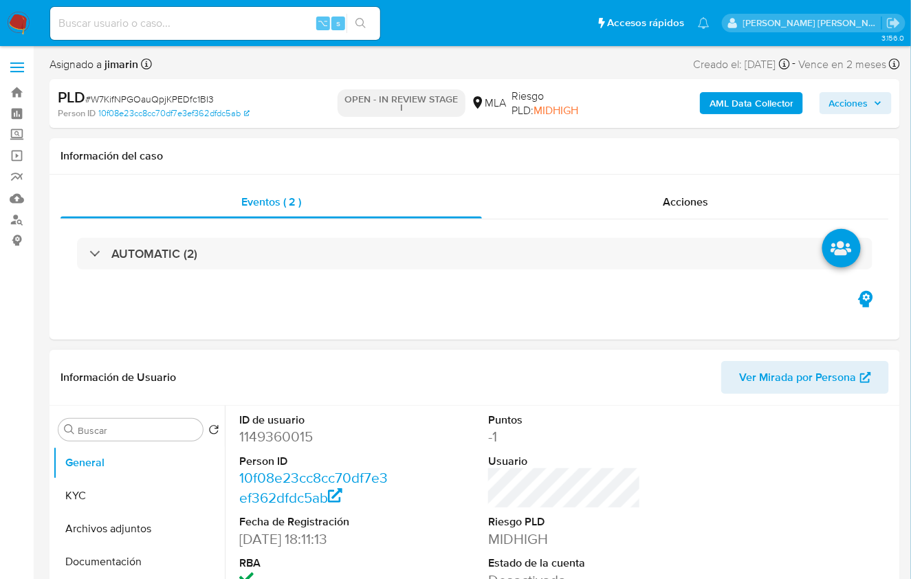
select select "10"
click at [278, 437] on dd "1149360015" at bounding box center [315, 436] width 153 height 19
click at [279, 437] on dd "1149360015" at bounding box center [315, 436] width 153 height 19
copy dd "1149360015"
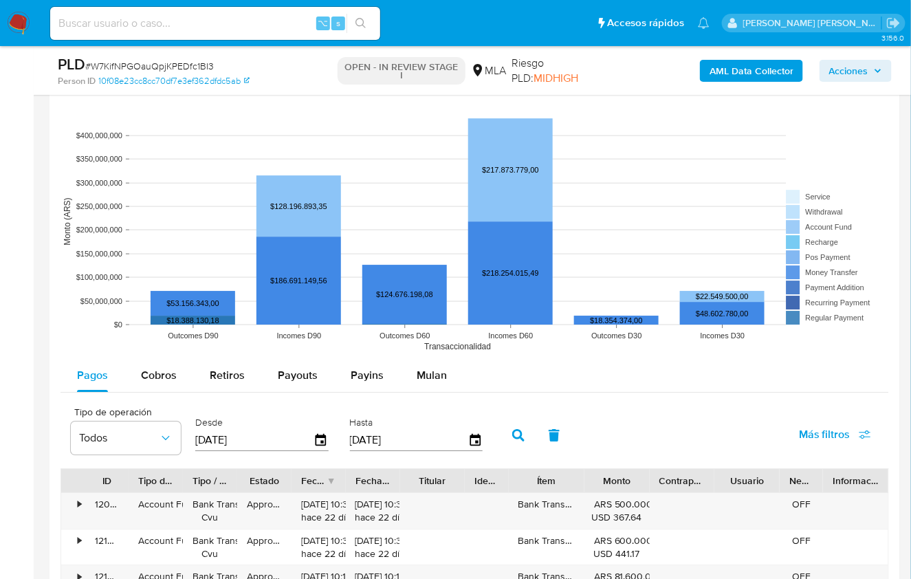
scroll to position [1262, 0]
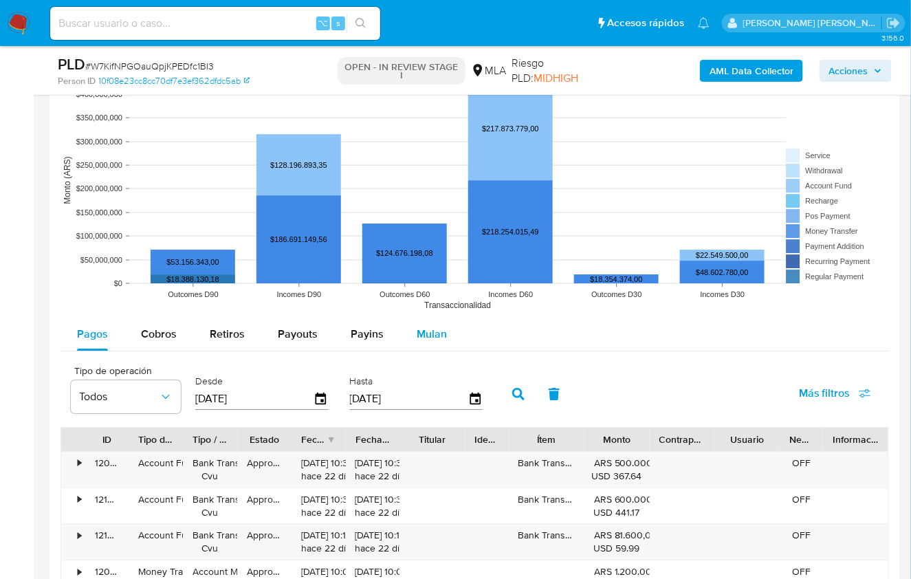
click at [437, 335] on span "Mulan" at bounding box center [432, 334] width 30 height 16
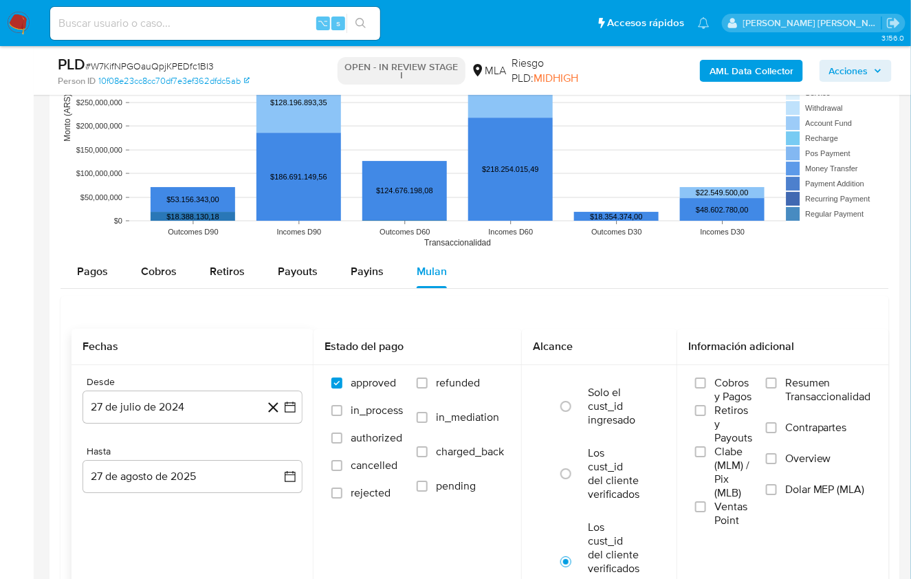
scroll to position [1329, 0]
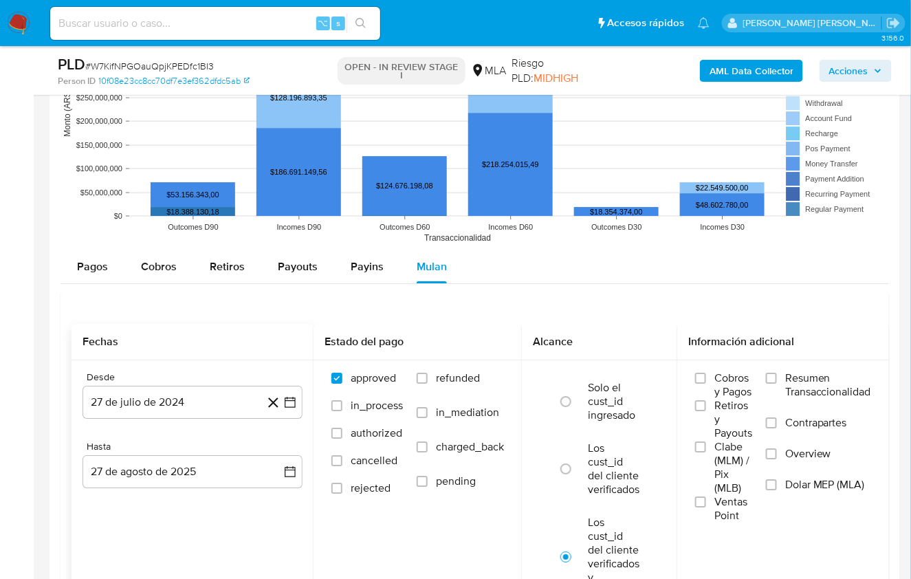
click at [170, 435] on div "Desde 27 de julio de 2024 27-07-2024 Hasta 27 de agosto de 2025 27-08-2025" at bounding box center [193, 440] width 242 height 161
click at [173, 409] on button "27 de julio de 2024" at bounding box center [193, 402] width 220 height 33
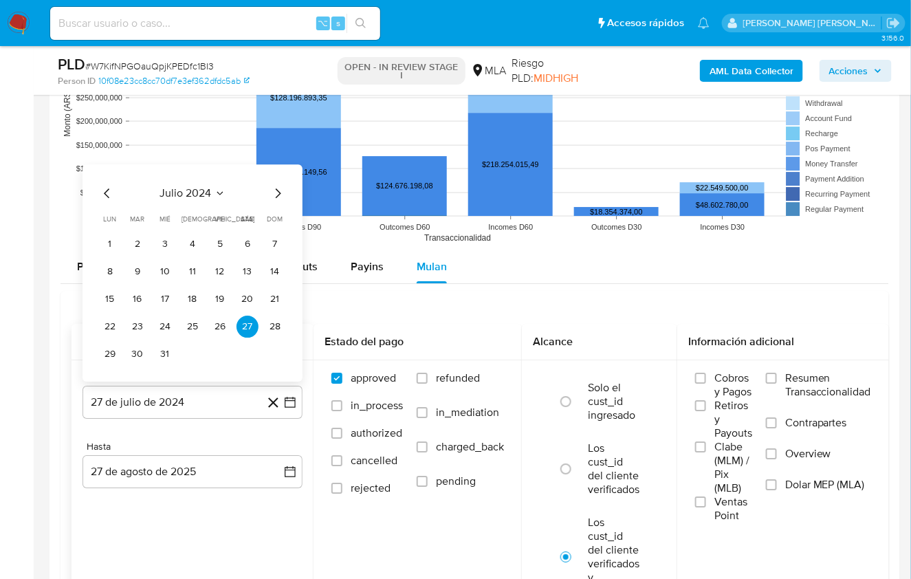
click at [219, 185] on div "julio 2024" at bounding box center [192, 193] width 187 height 17
click at [215, 191] on icon "Seleccionar mes y año" at bounding box center [220, 193] width 11 height 11
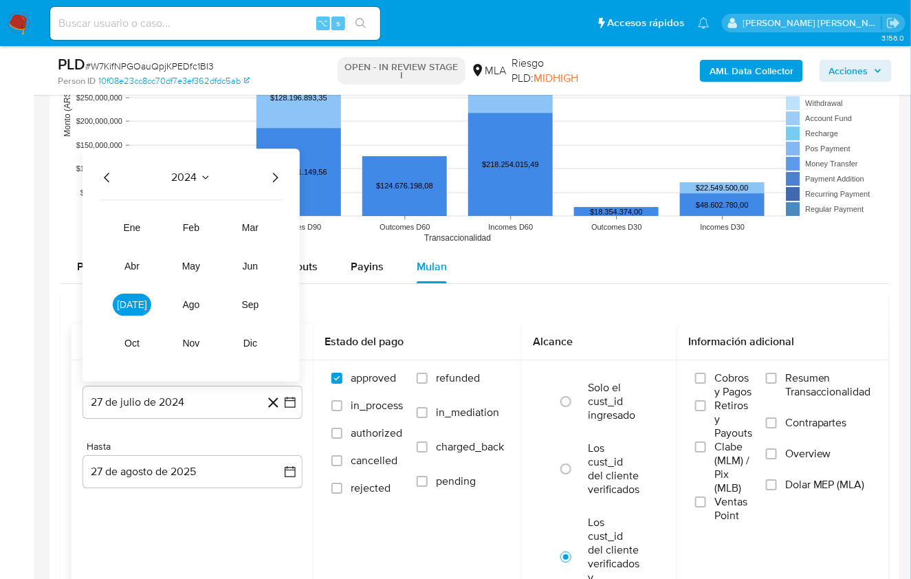
click at [272, 176] on icon "Año siguiente" at bounding box center [275, 177] width 17 height 17
click at [259, 227] on button "mar" at bounding box center [250, 228] width 39 height 22
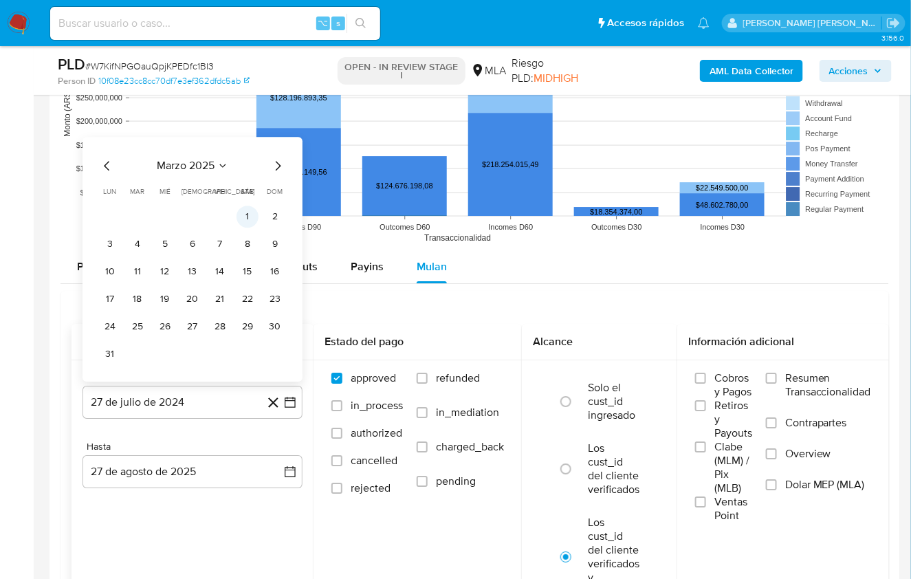
click at [239, 215] on button "1" at bounding box center [248, 217] width 22 height 22
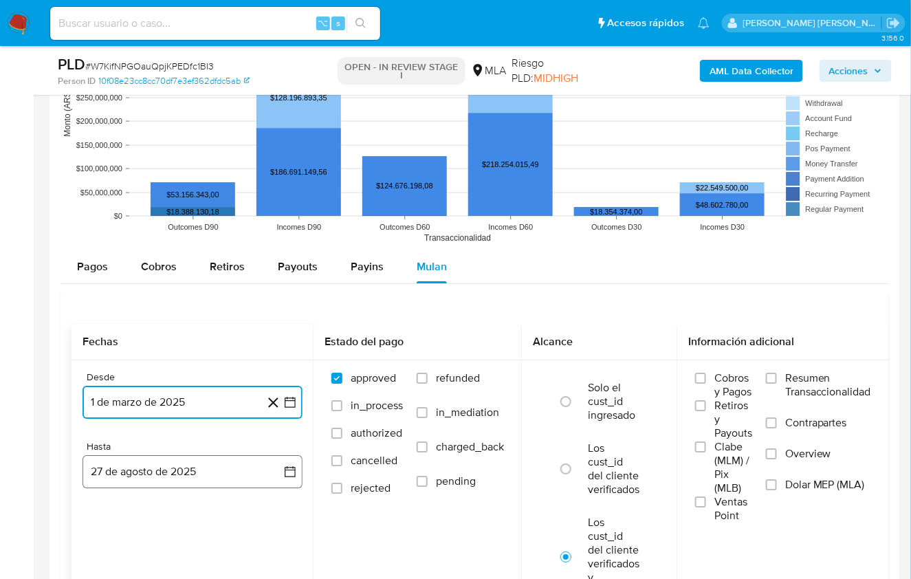
click at [193, 463] on button "27 de agosto de 2025" at bounding box center [193, 471] width 220 height 33
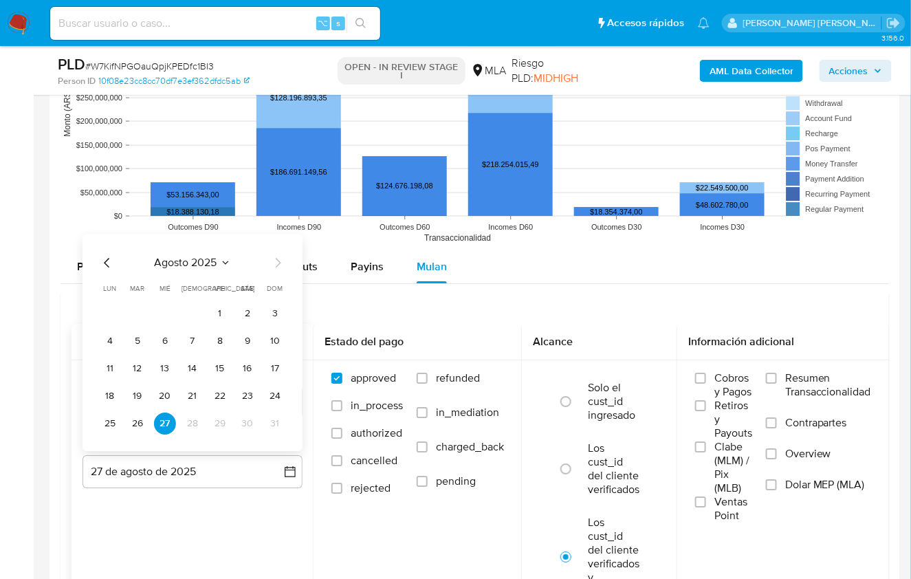
click at [104, 259] on icon "Mes anterior" at bounding box center [107, 263] width 6 height 10
click at [192, 420] on button "31" at bounding box center [193, 424] width 22 height 22
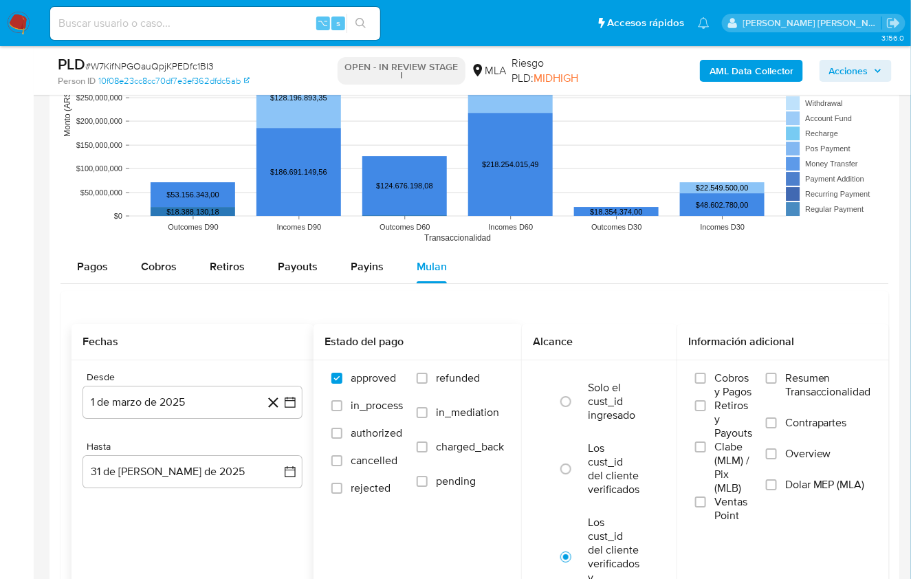
click at [451, 380] on span "refunded" at bounding box center [458, 378] width 44 height 14
click at [428, 380] on input "refunded" at bounding box center [422, 378] width 11 height 11
checkbox input "true"
click at [809, 488] on span "Dolar MEP (MLA)" at bounding box center [825, 485] width 80 height 14
click at [777, 488] on input "Dolar MEP (MLA)" at bounding box center [771, 484] width 11 height 11
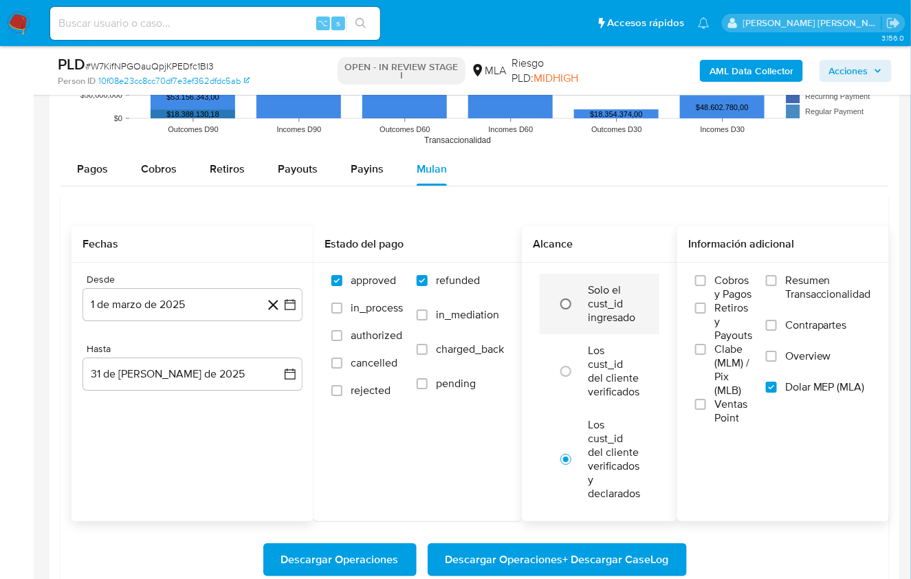
scroll to position [1430, 0]
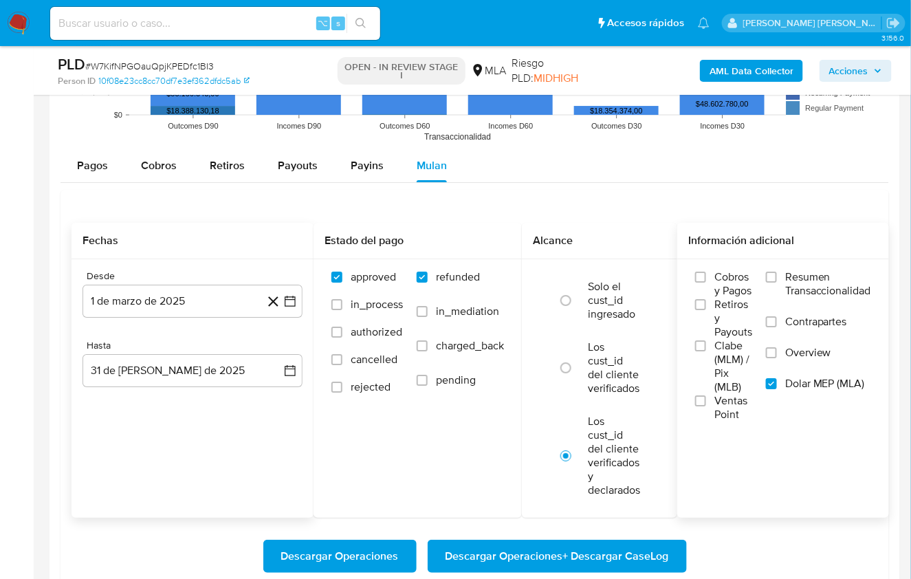
click at [513, 555] on span "Descargar Operaciones + Descargar CaseLog" at bounding box center [558, 556] width 224 height 30
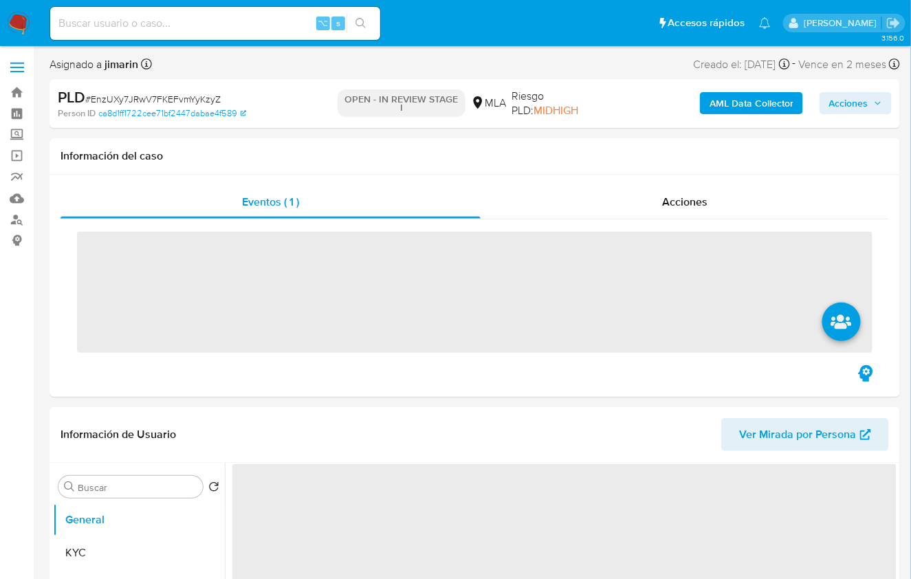
click at [177, 101] on span "# EnzUXy7JRwV7FKEFvmYyKzyZ" at bounding box center [152, 99] width 135 height 14
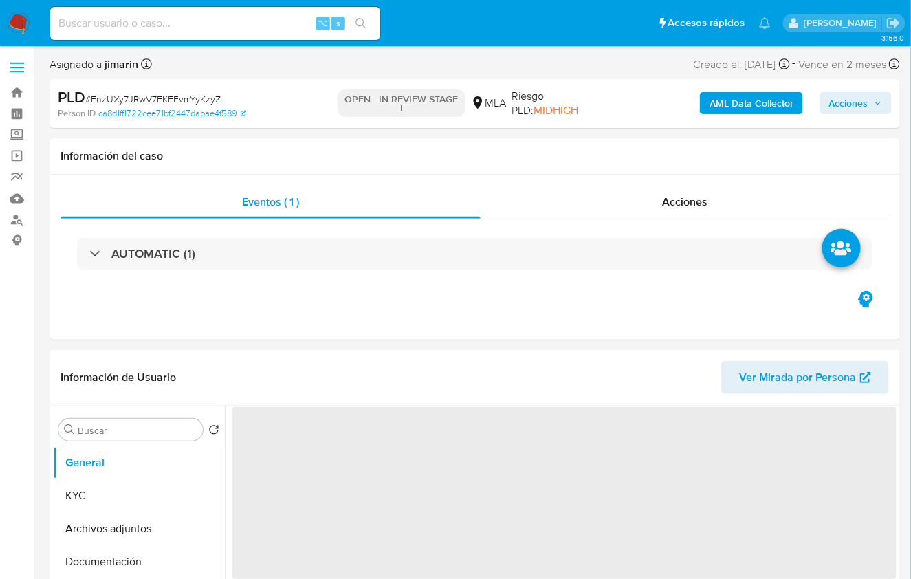
click at [177, 101] on span "# EnzUXy7JRwV7FKEFvmYyKzyZ" at bounding box center [152, 99] width 135 height 14
copy span "EnzUXy7JRwV7FKEFvmYyKzyZ"
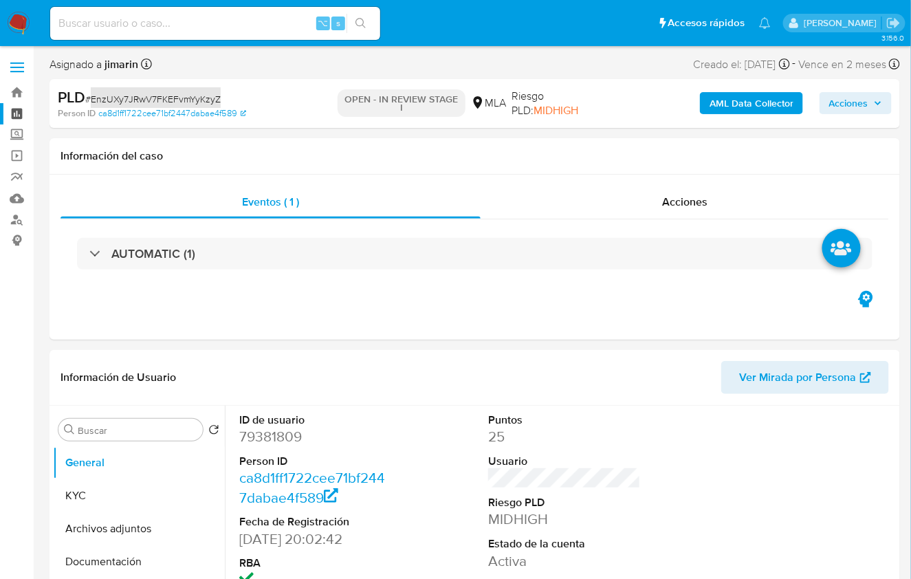
select select "10"
click at [267, 437] on dd "79381809" at bounding box center [315, 436] width 153 height 19
copy dd "79381809"
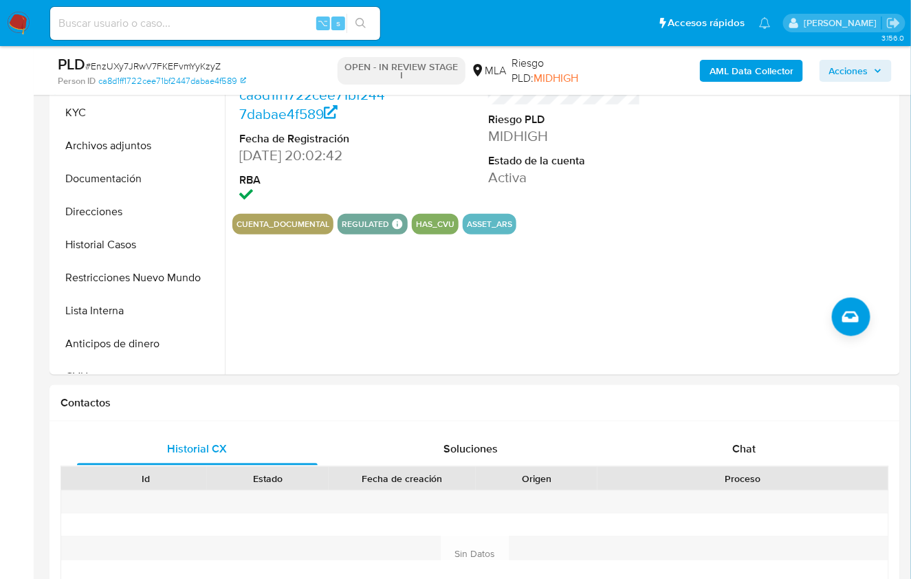
scroll to position [337, 0]
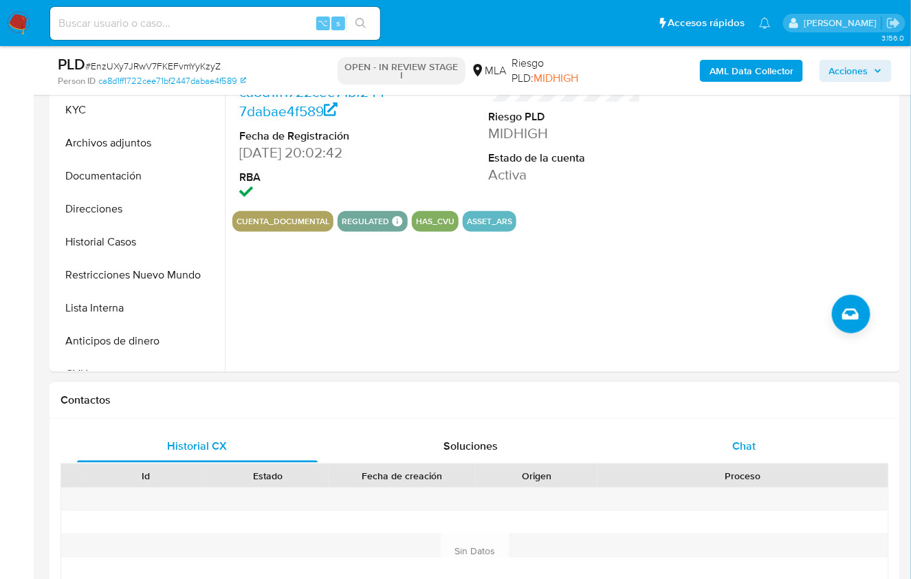
click at [752, 447] on span "Chat" at bounding box center [743, 446] width 23 height 16
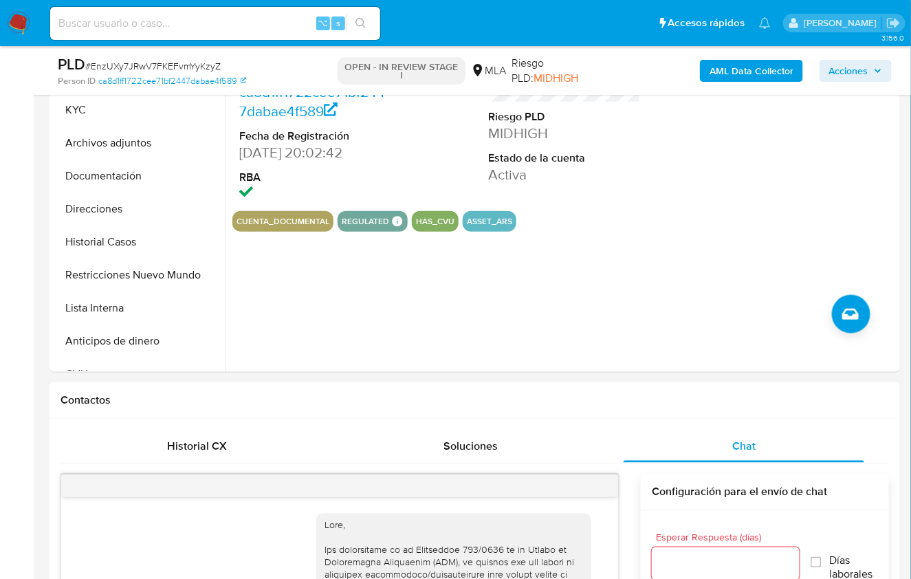
scroll to position [778, 0]
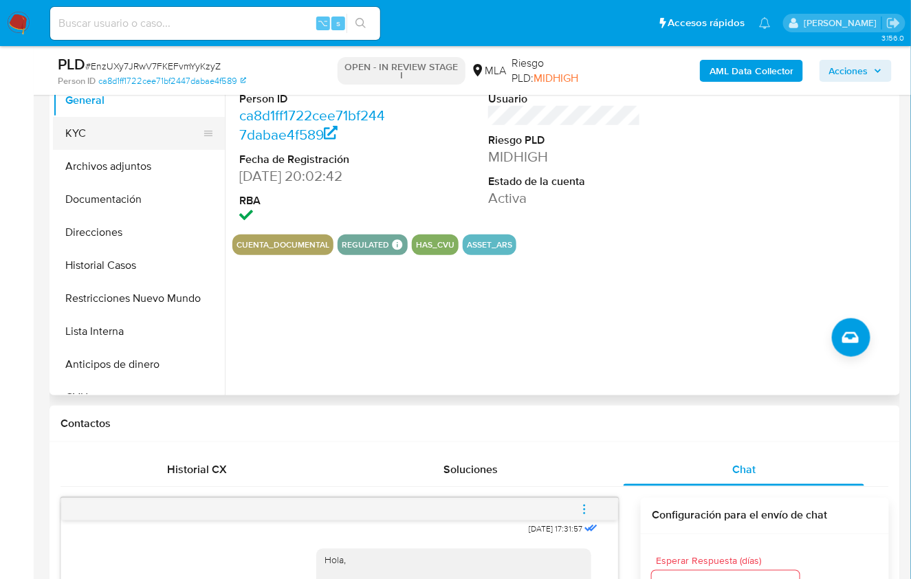
click at [100, 136] on button "KYC" at bounding box center [133, 133] width 161 height 33
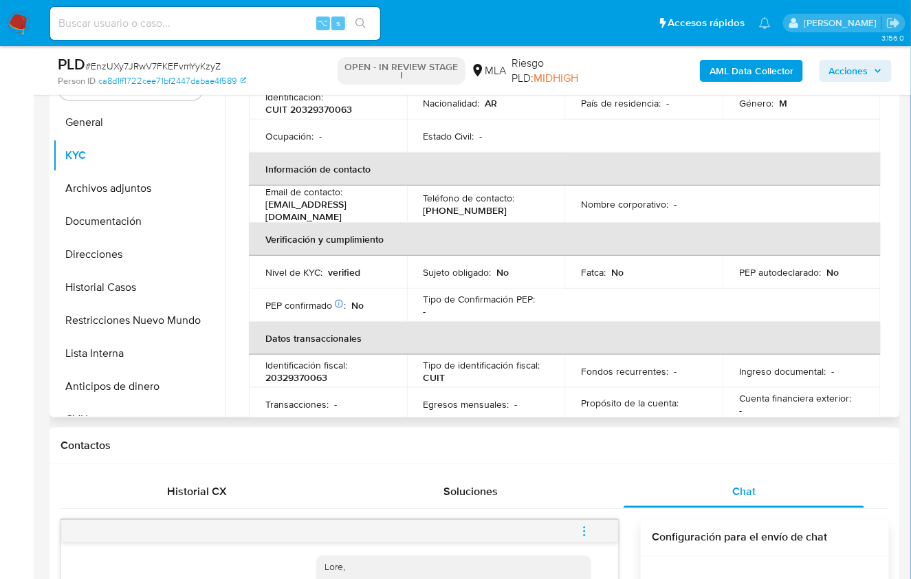
scroll to position [0, 0]
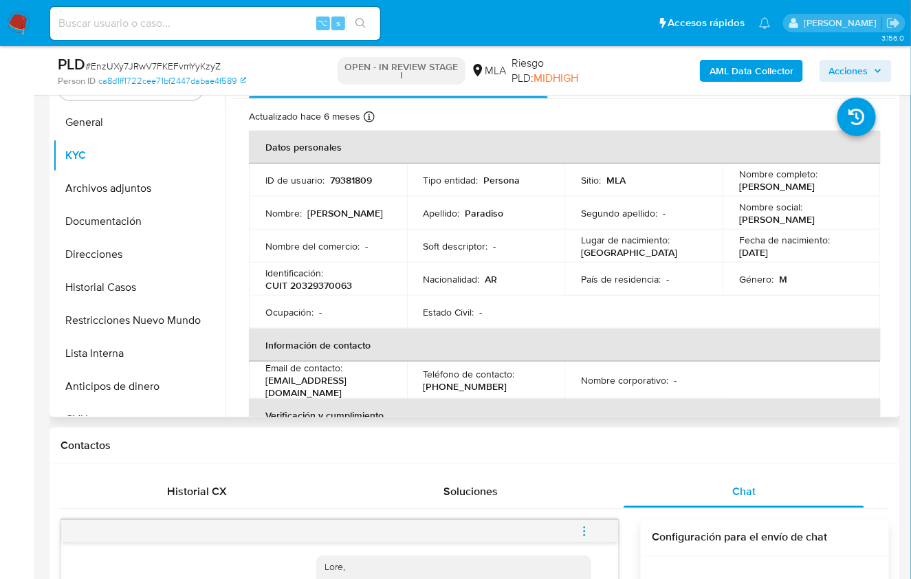
click at [327, 281] on p "CUIT 20329370063" at bounding box center [308, 285] width 87 height 12
drag, startPoint x: 327, startPoint y: 281, endPoint x: 488, endPoint y: 284, distance: 161.0
click at [327, 281] on p "CUIT 20329370063" at bounding box center [308, 285] width 87 height 12
copy p "20329370063"
click at [127, 193] on button "Archivos adjuntos" at bounding box center [133, 188] width 161 height 33
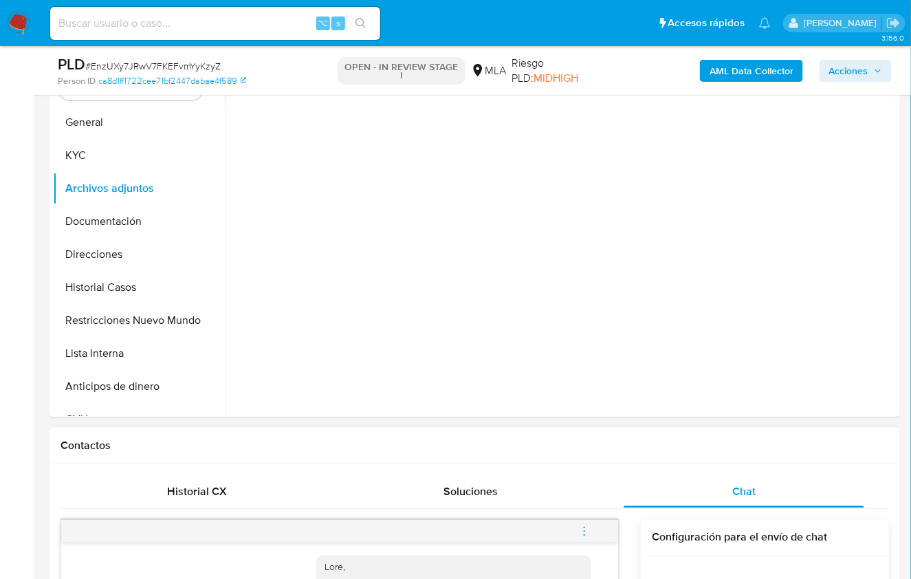
click at [588, 525] on icon "menu-action" at bounding box center [584, 531] width 12 height 12
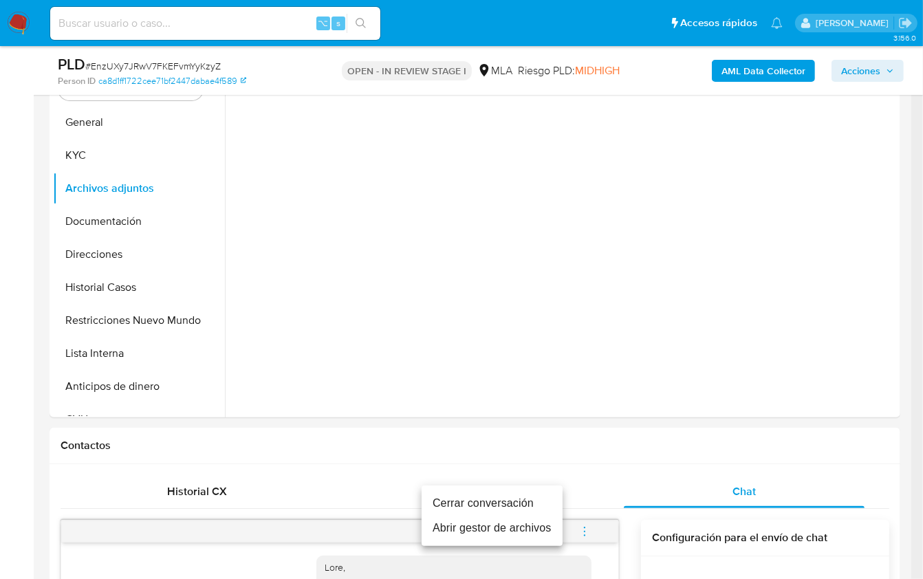
click at [505, 496] on li "Cerrar conversación" at bounding box center [492, 503] width 141 height 25
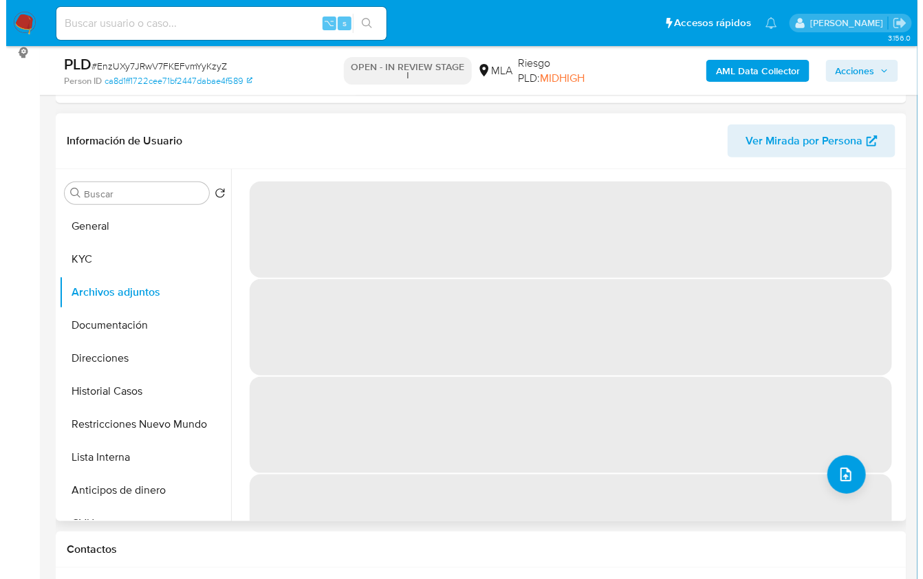
scroll to position [186, 0]
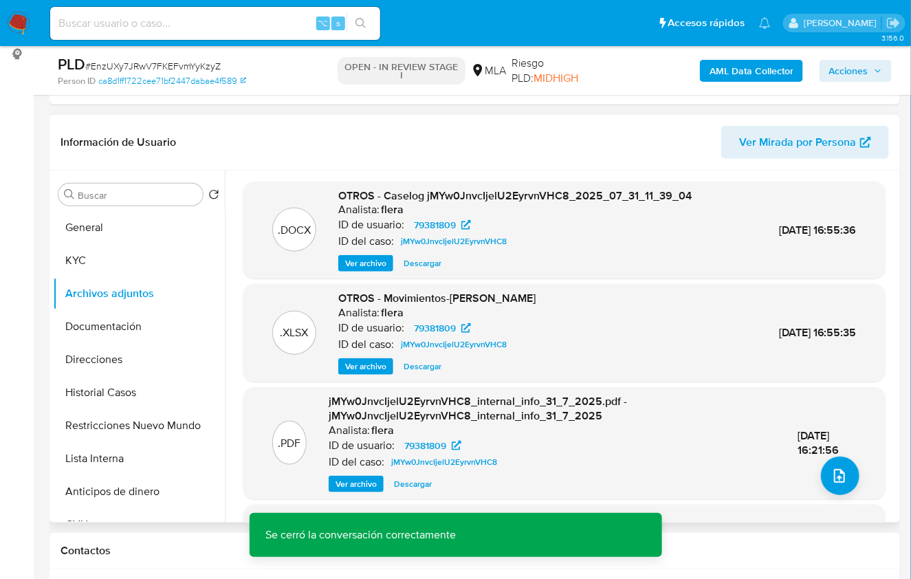
click at [373, 259] on span "Ver archivo" at bounding box center [365, 264] width 41 height 14
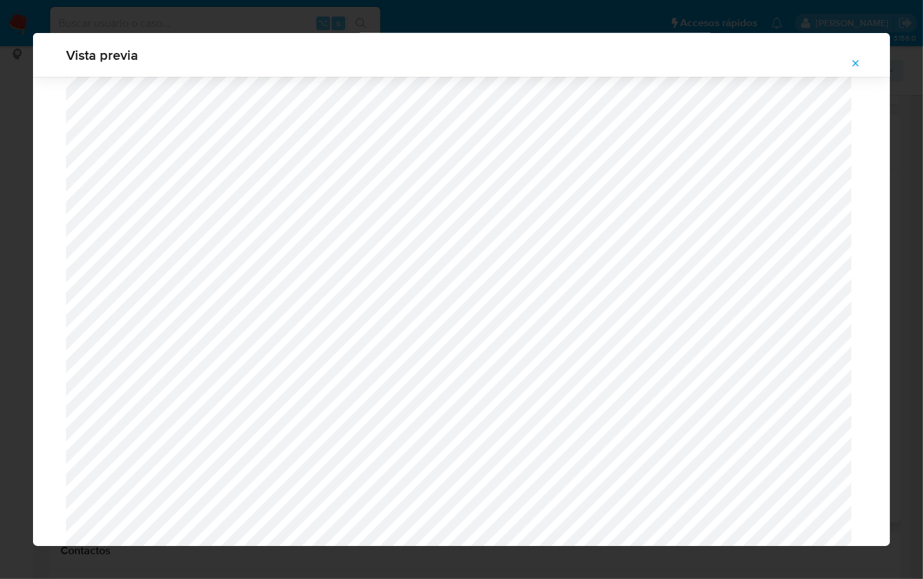
scroll to position [1352, 0]
click at [853, 69] on span "Attachment preview" at bounding box center [855, 63] width 11 height 19
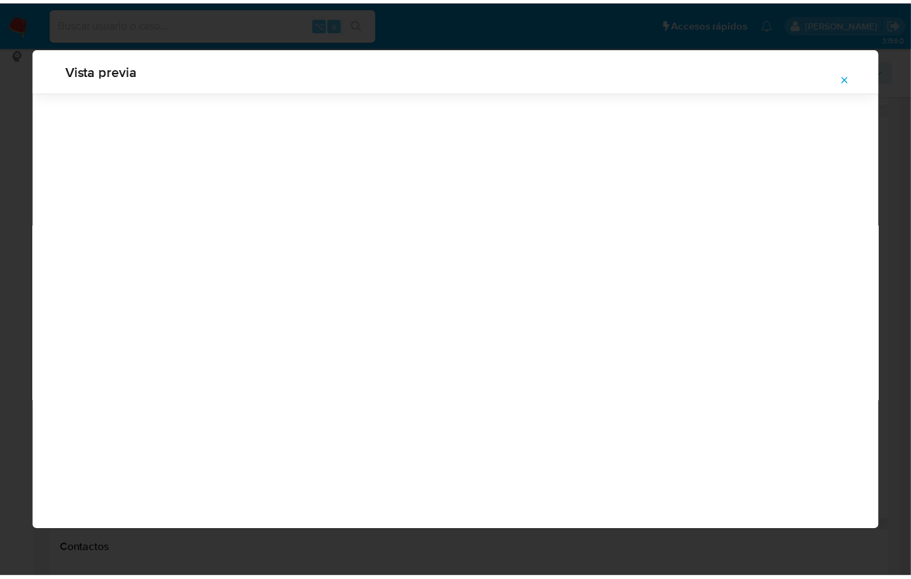
scroll to position [0, 0]
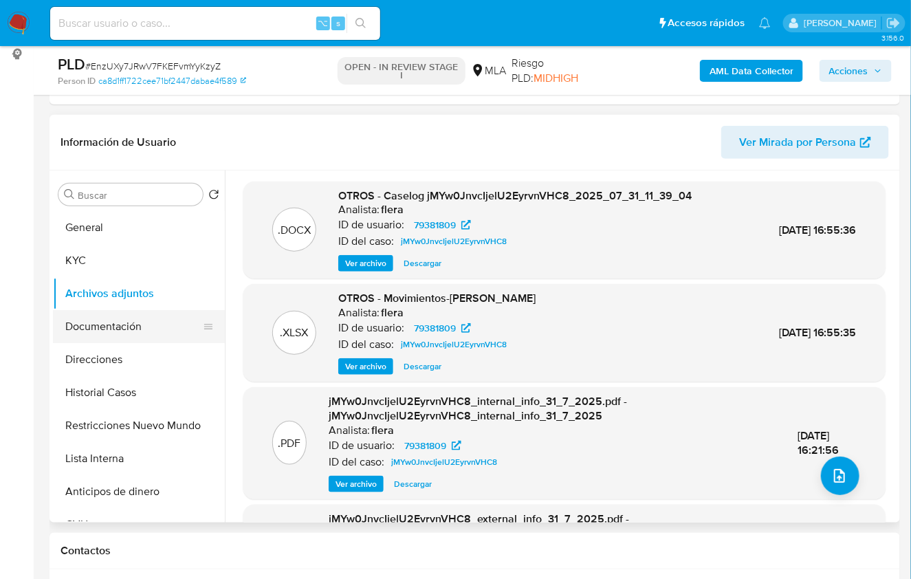
click at [120, 334] on button "Documentación" at bounding box center [133, 326] width 161 height 33
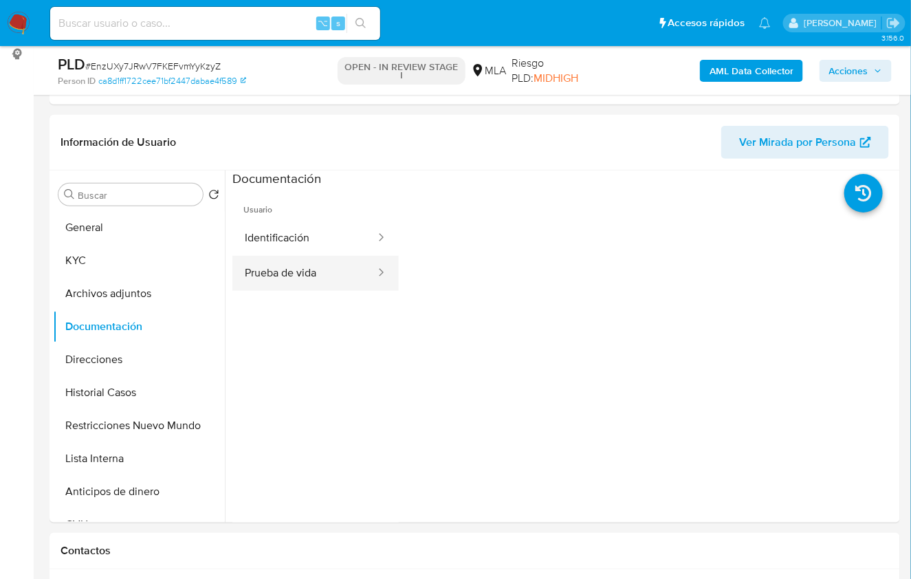
click at [318, 269] on button "Prueba de vida" at bounding box center [304, 273] width 144 height 35
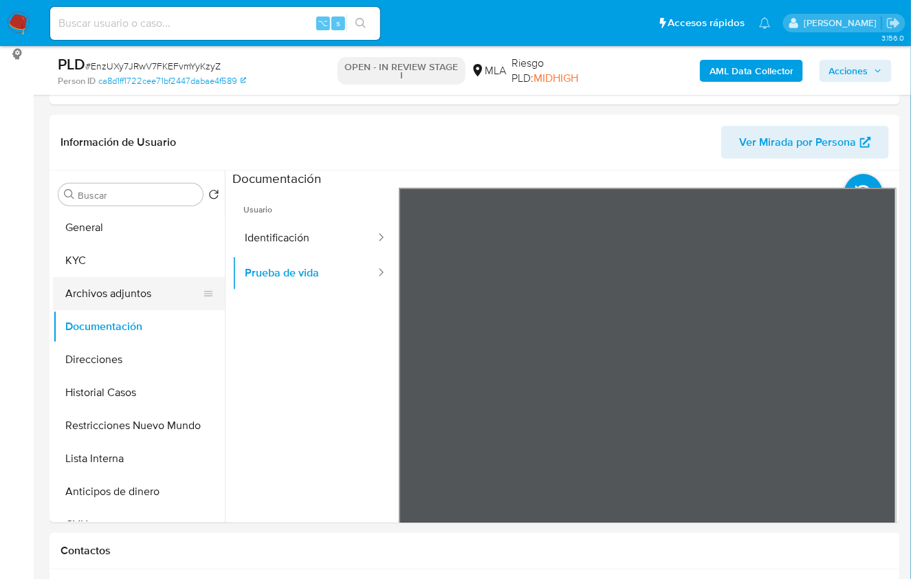
click at [131, 287] on button "Archivos adjuntos" at bounding box center [133, 293] width 161 height 33
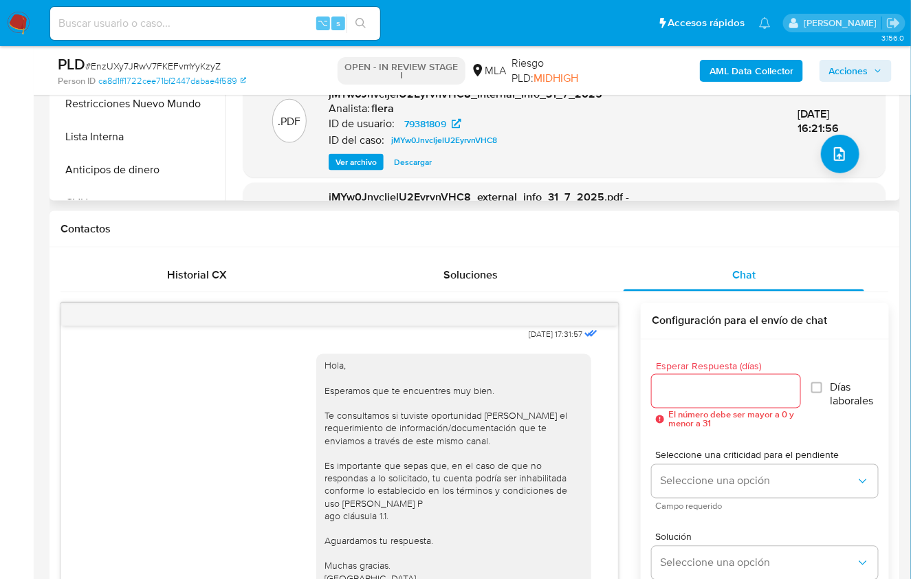
scroll to position [386, 0]
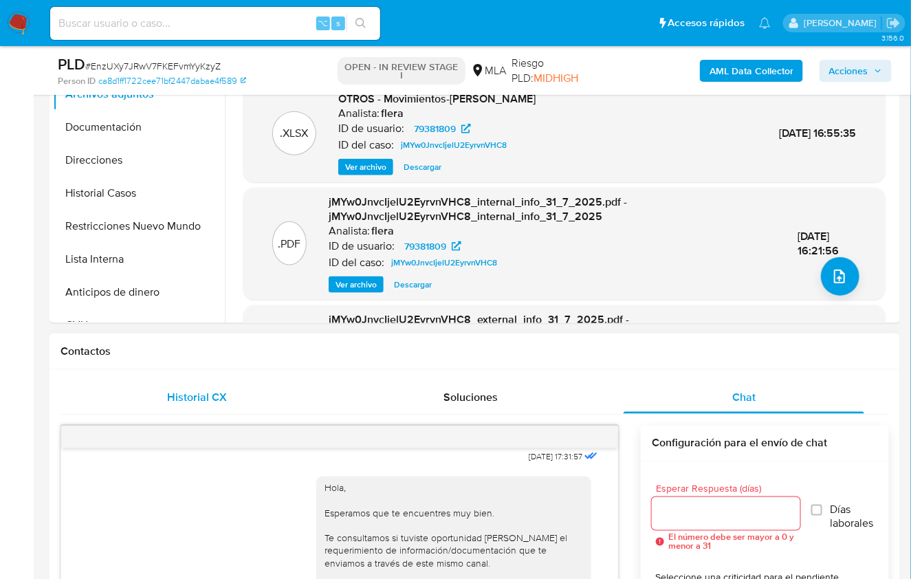
click at [209, 384] on div "Historial CX" at bounding box center [197, 397] width 241 height 33
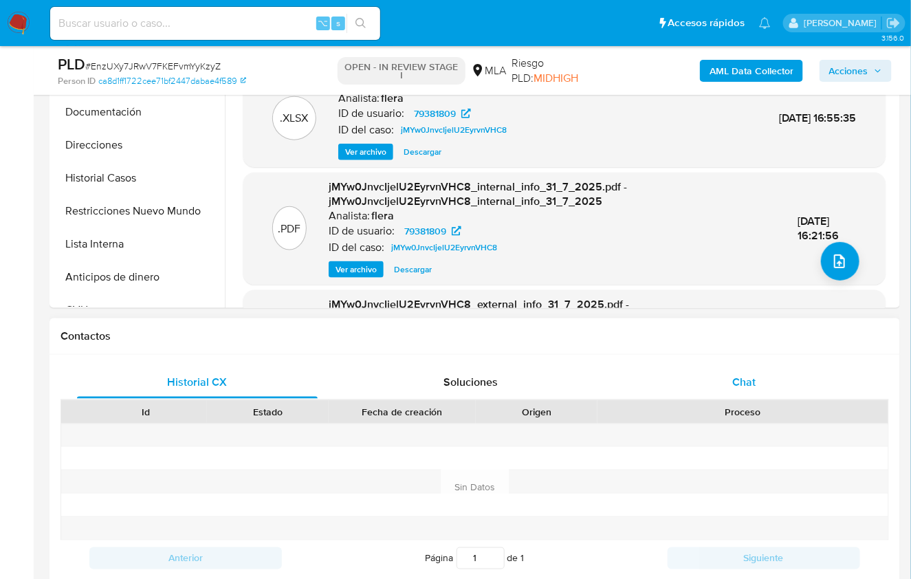
click at [739, 382] on span "Chat" at bounding box center [743, 382] width 23 height 16
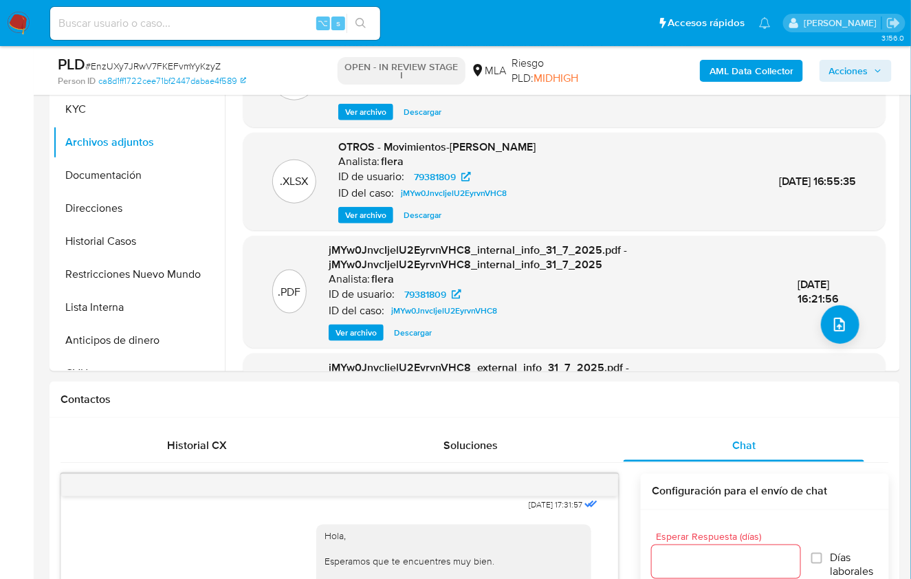
scroll to position [284, 0]
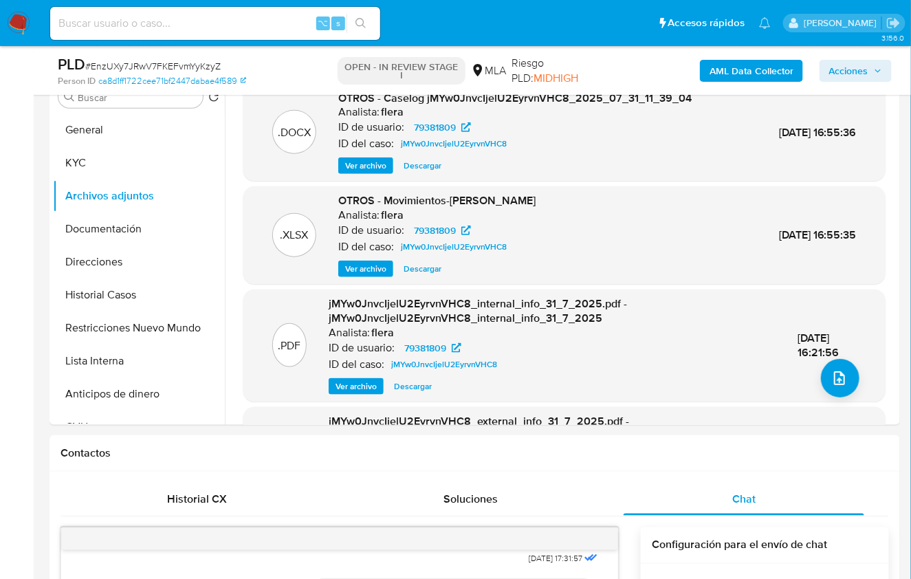
click at [726, 75] on b "AML Data Collector" at bounding box center [752, 71] width 84 height 22
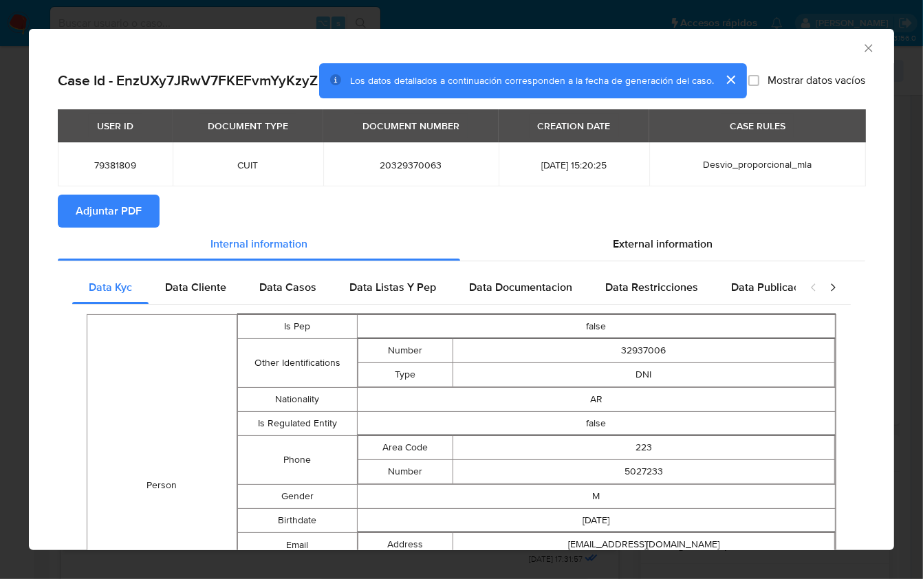
click at [153, 214] on button "Adjuntar PDF" at bounding box center [109, 211] width 102 height 33
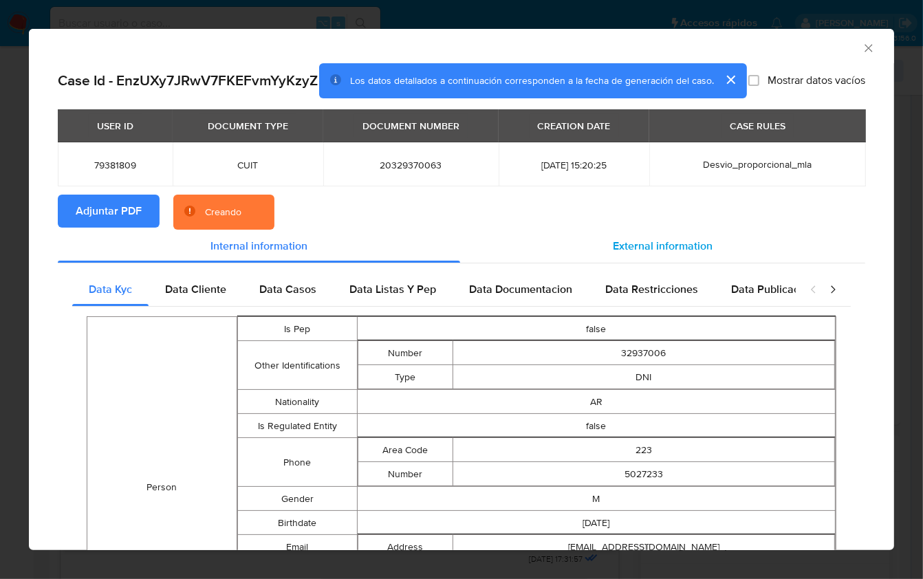
click at [550, 251] on div "External information" at bounding box center [662, 246] width 405 height 33
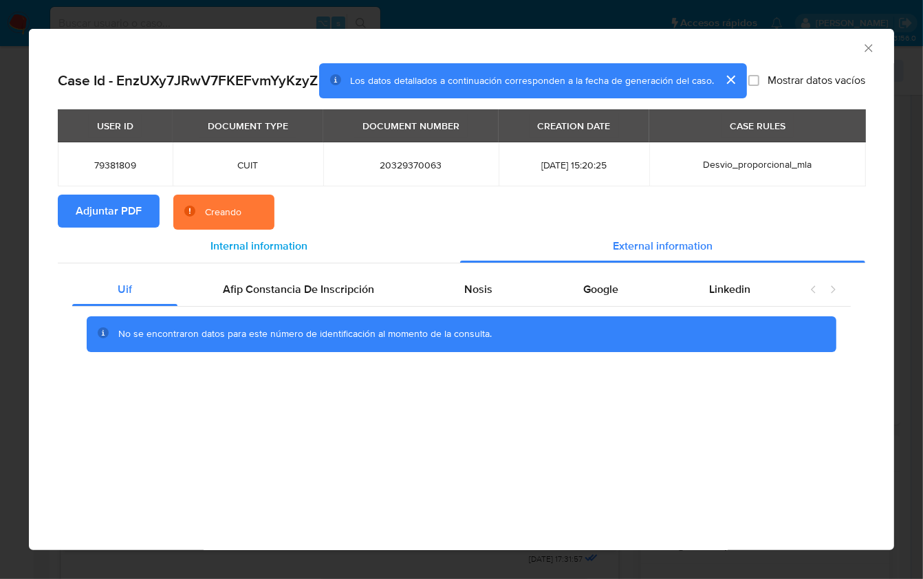
click at [300, 247] on span "Internal information" at bounding box center [258, 246] width 97 height 16
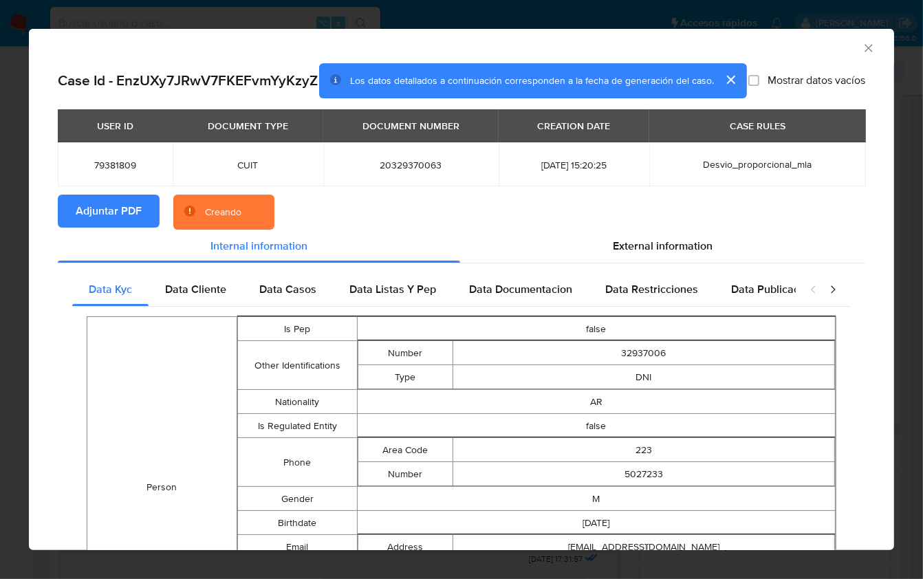
click at [820, 41] on div "AML Data Collector" at bounding box center [450, 46] width 823 height 15
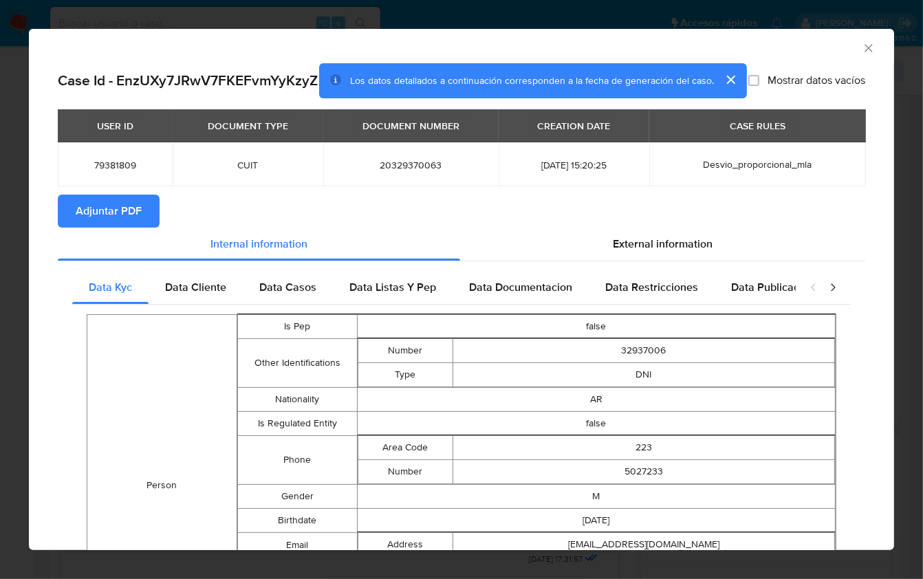
click at [864, 46] on icon "Cerrar ventana" at bounding box center [868, 48] width 8 height 8
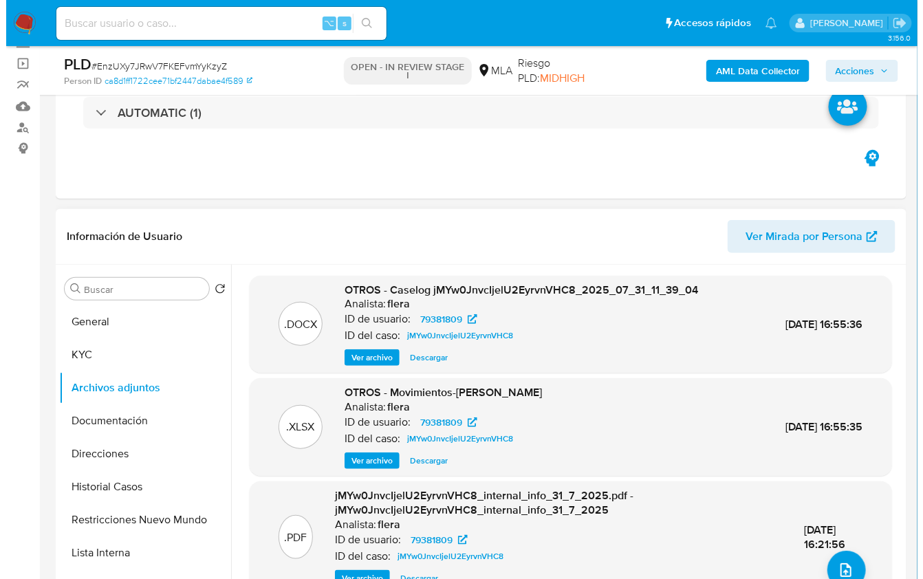
scroll to position [106, 0]
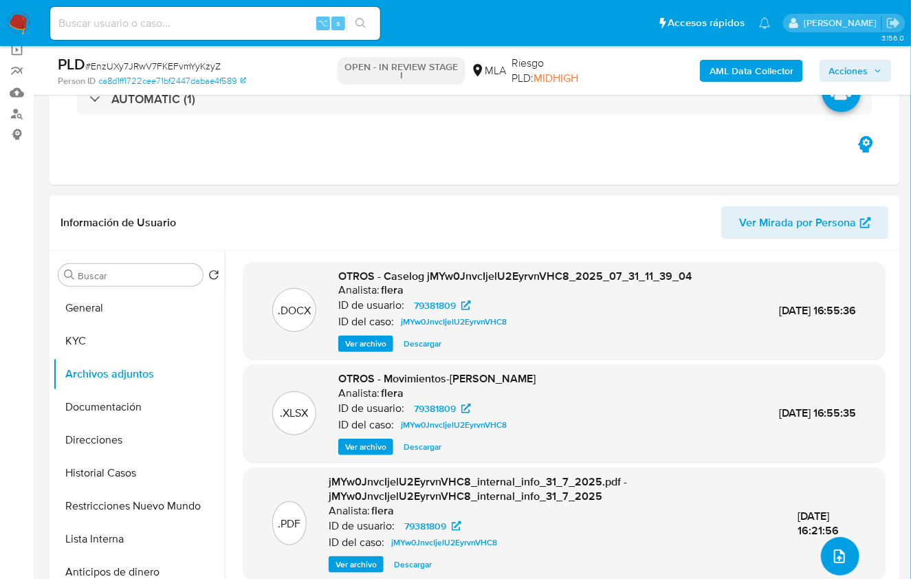
click at [845, 550] on button "upload-file" at bounding box center [840, 556] width 39 height 39
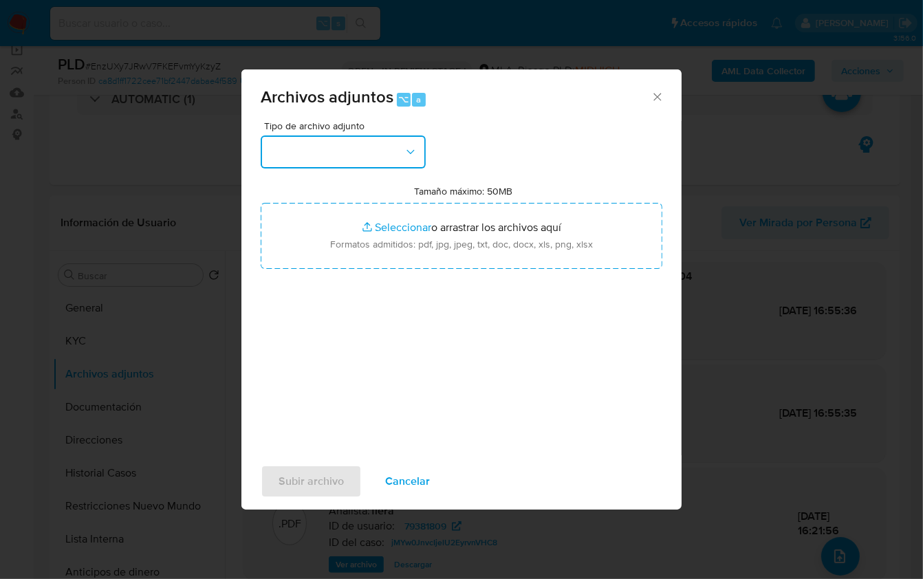
click at [367, 154] on button "button" at bounding box center [343, 151] width 165 height 33
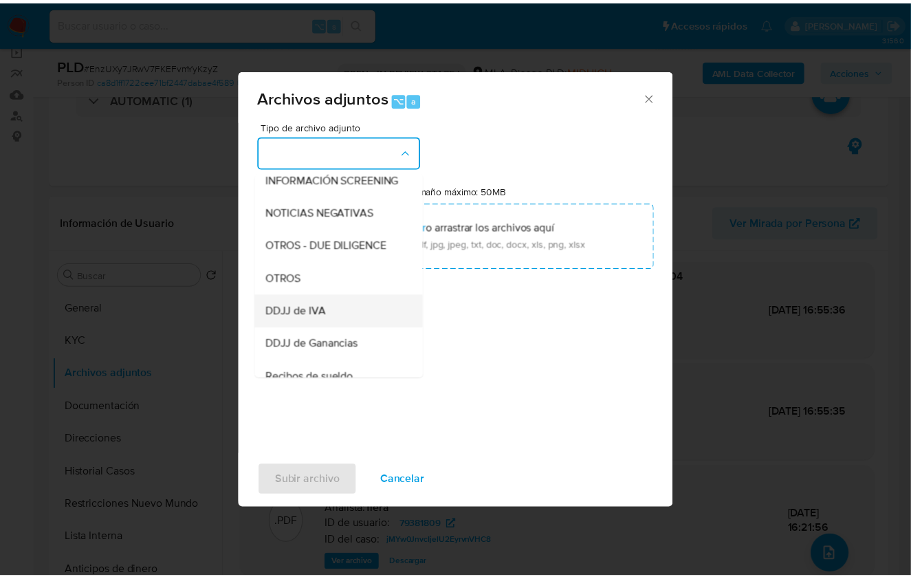
scroll to position [188, 0]
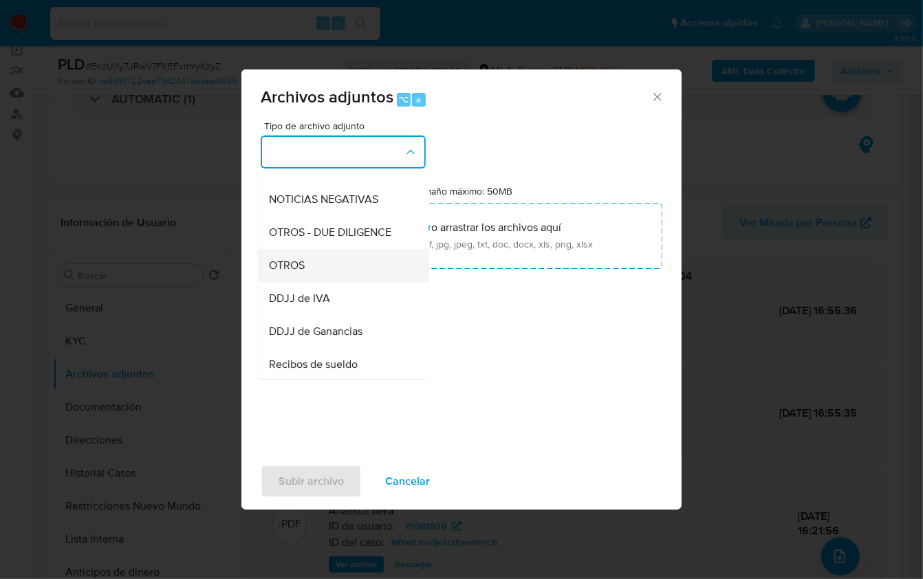
click at [305, 281] on div "OTROS" at bounding box center [339, 264] width 140 height 33
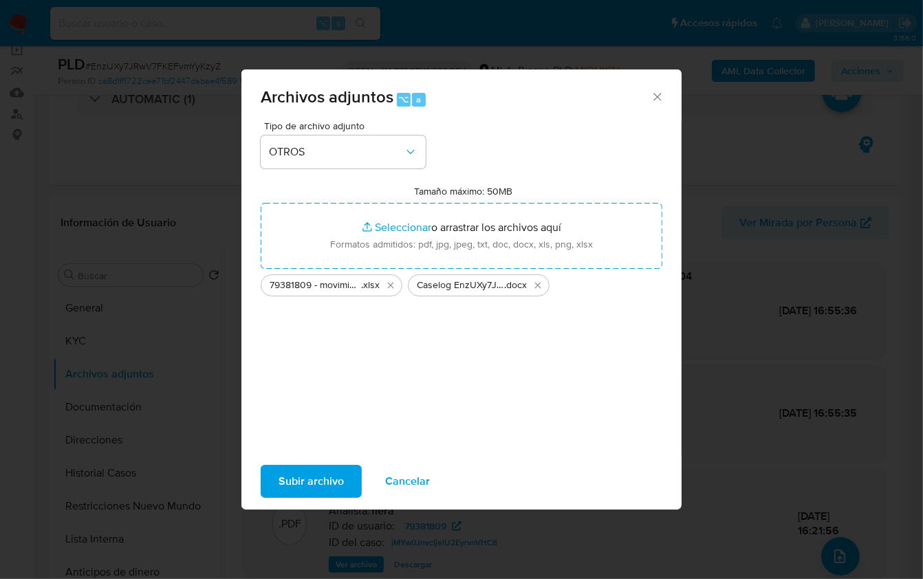
click at [309, 472] on span "Subir archivo" at bounding box center [311, 481] width 65 height 30
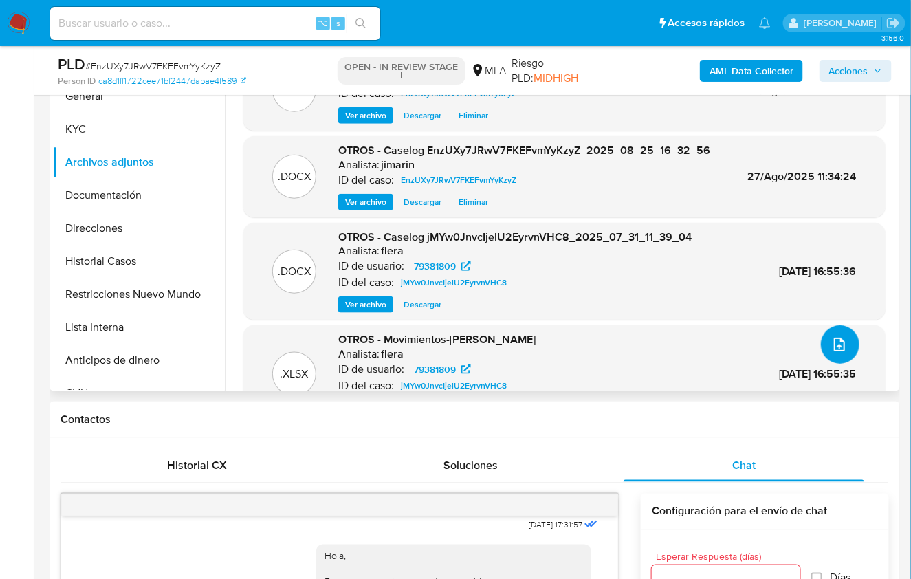
scroll to position [290, 0]
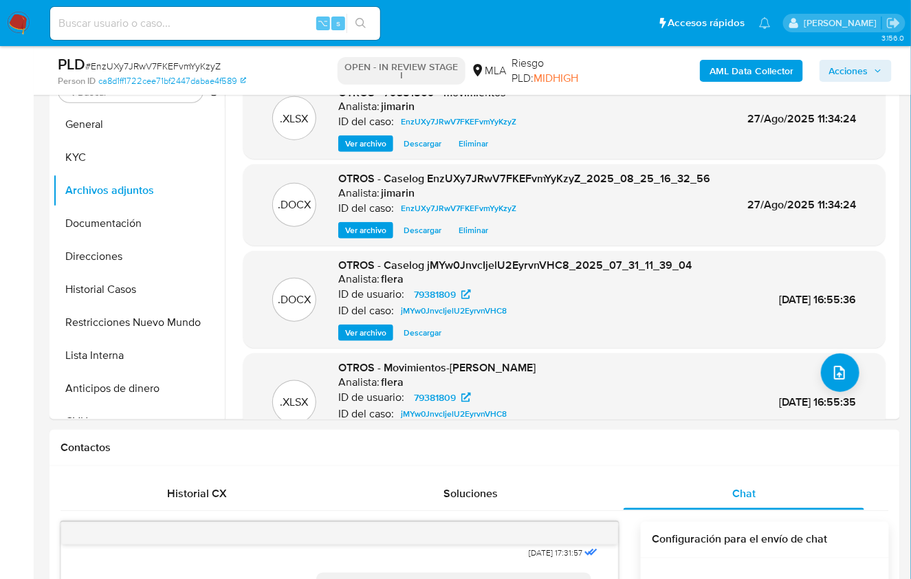
click at [862, 73] on span "Acciones" at bounding box center [848, 71] width 39 height 22
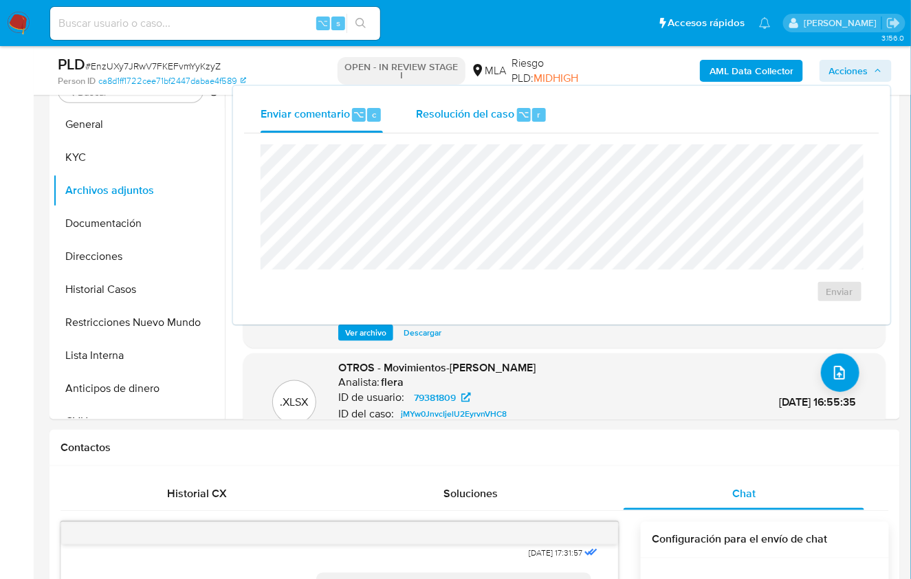
click at [452, 113] on span "Resolución del caso" at bounding box center [465, 114] width 98 height 16
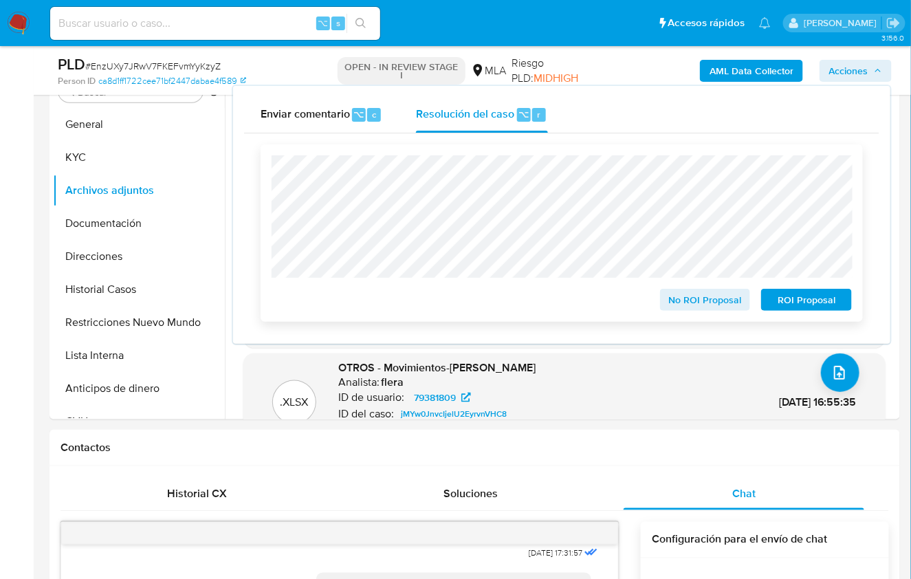
click at [681, 297] on span "No ROI Proposal" at bounding box center [706, 299] width 72 height 19
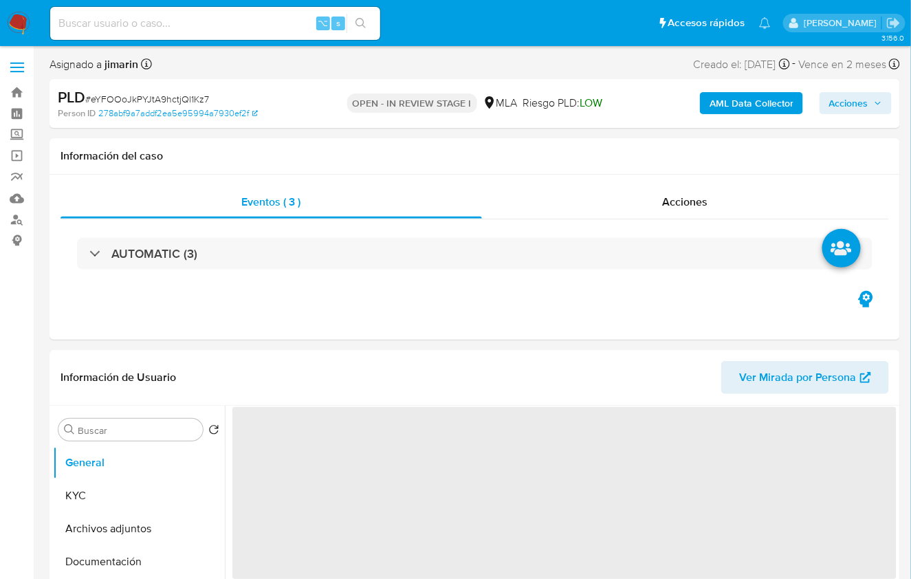
select select "10"
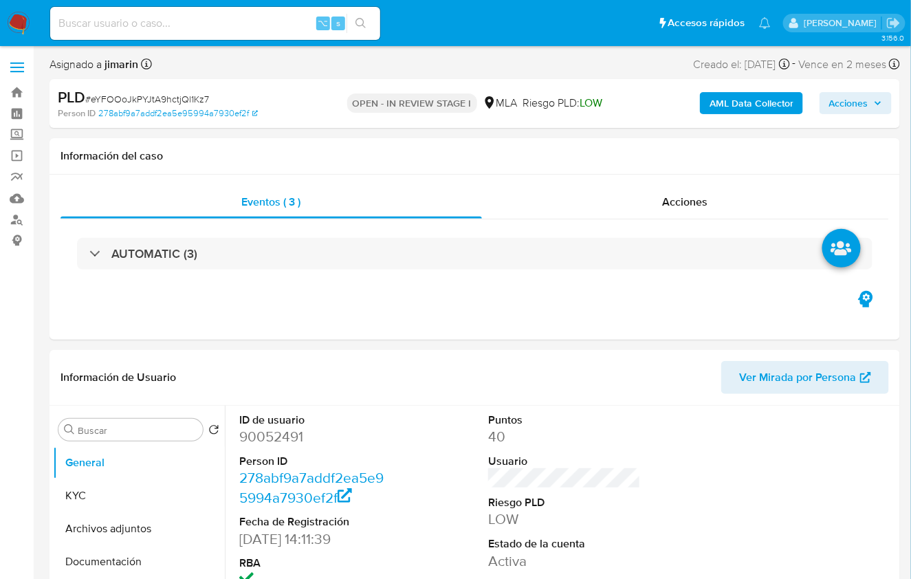
click at [157, 102] on span "# eYFOOoJkPYJtA9hctjQl1Kz7" at bounding box center [147, 99] width 124 height 14
copy span "eYFOOoJkPYJtA9hctjQl1Kz7"
click at [294, 433] on dd "90052491" at bounding box center [315, 436] width 153 height 19
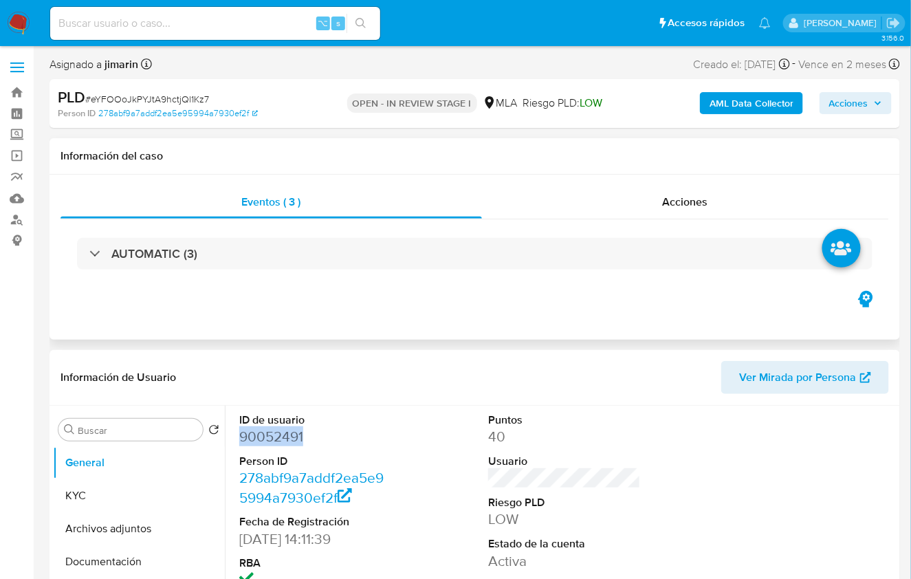
copy dd "90052491"
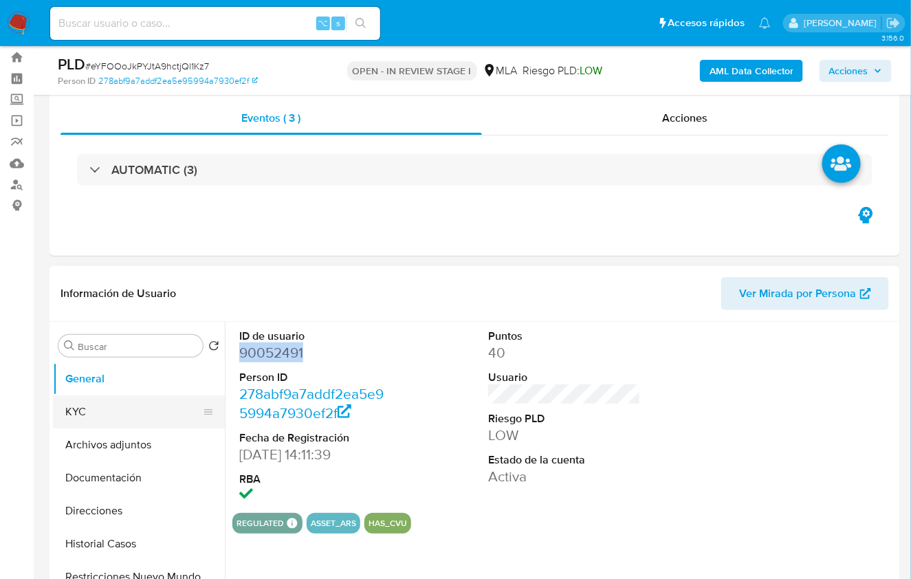
scroll to position [78, 0]
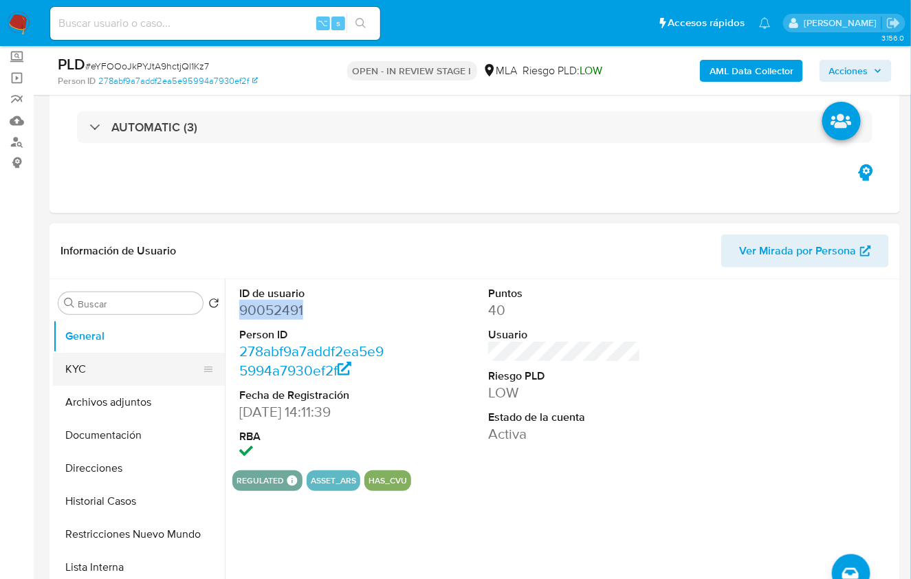
click at [109, 368] on button "KYC" at bounding box center [133, 369] width 161 height 33
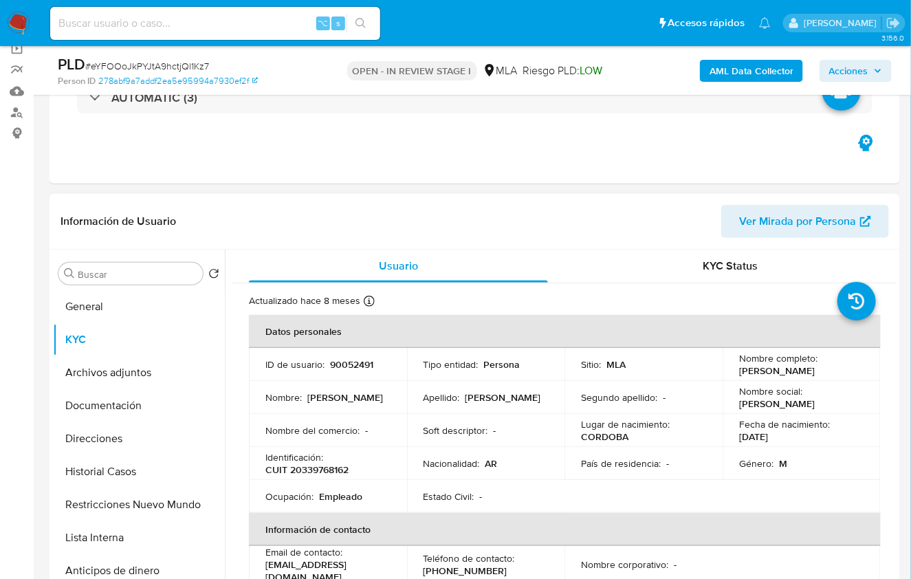
scroll to position [108, 0]
click at [328, 463] on p "CUIT 20339768162" at bounding box center [306, 469] width 83 height 12
click at [327, 468] on p "CUIT 20339768162" at bounding box center [306, 469] width 83 height 12
copy p "20339768162"
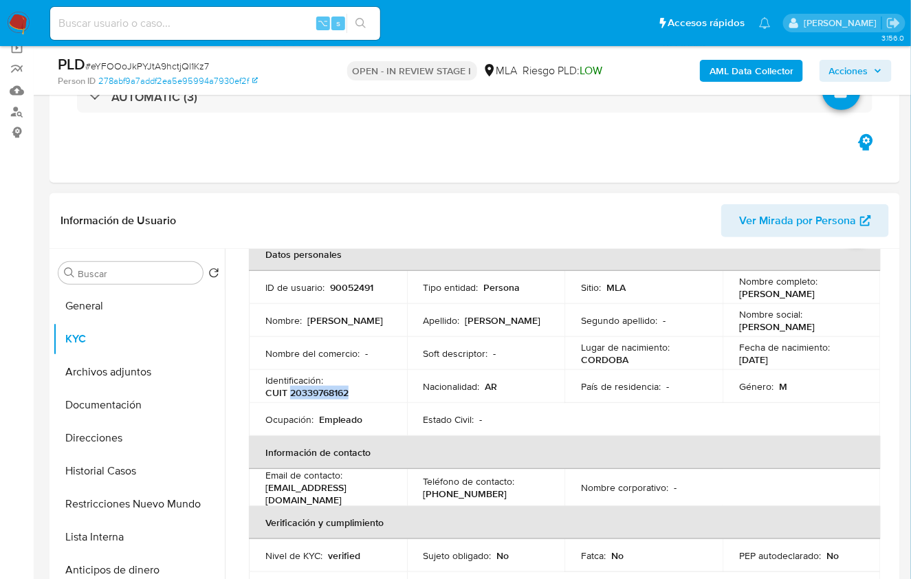
scroll to position [384, 0]
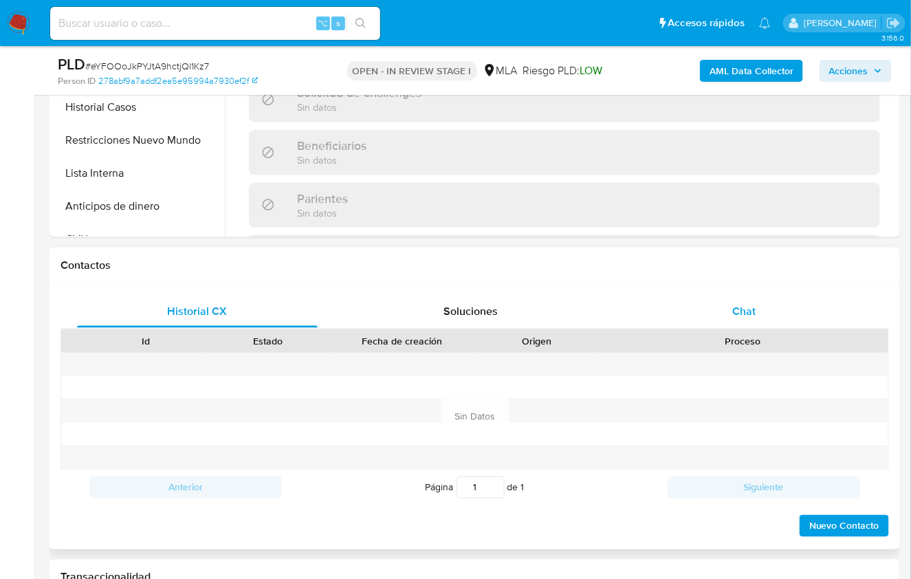
click at [708, 318] on div "Chat" at bounding box center [744, 311] width 241 height 33
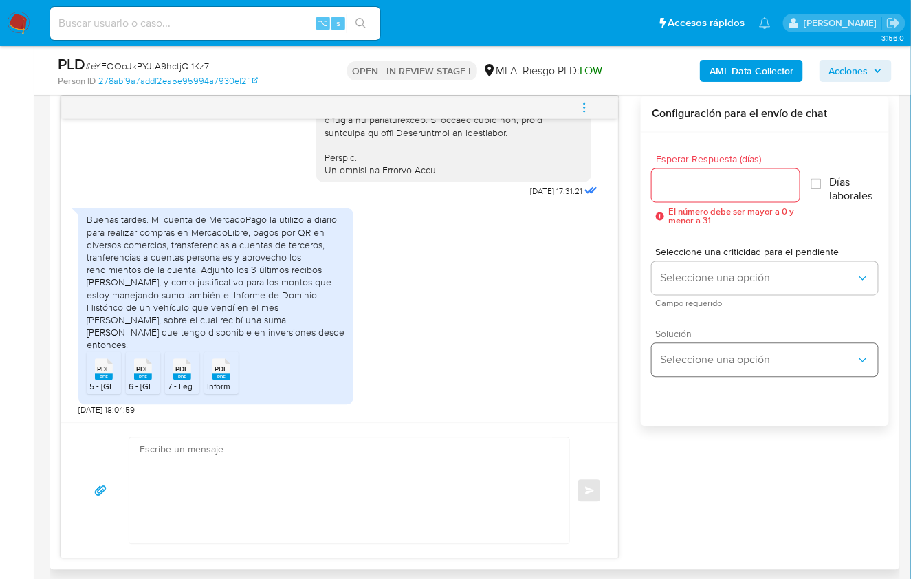
scroll to position [701, 0]
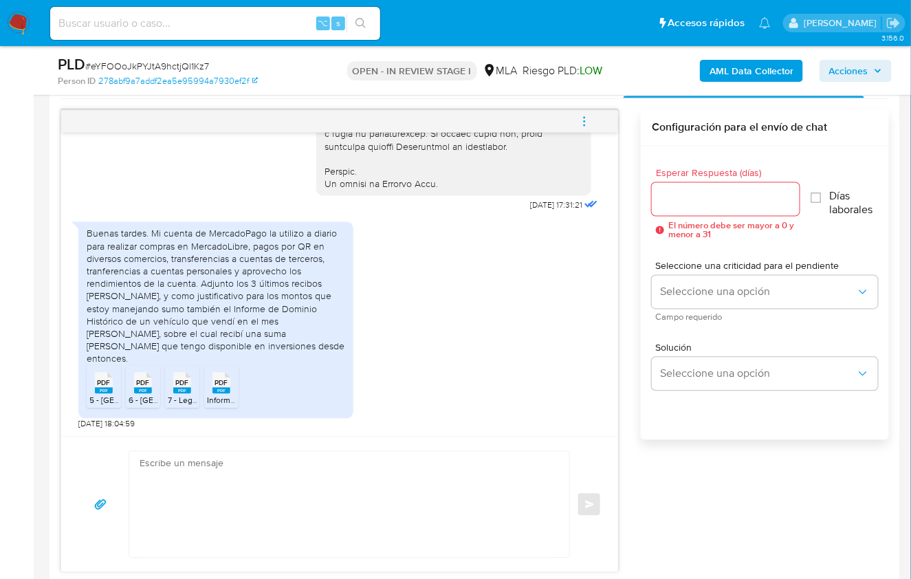
click at [102, 384] on span "PDF" at bounding box center [104, 383] width 13 height 9
click at [141, 383] on span "PDF" at bounding box center [143, 383] width 13 height 9
click at [172, 384] on div "PDF PDF" at bounding box center [182, 382] width 29 height 27
click at [222, 388] on rect at bounding box center [222, 391] width 18 height 6
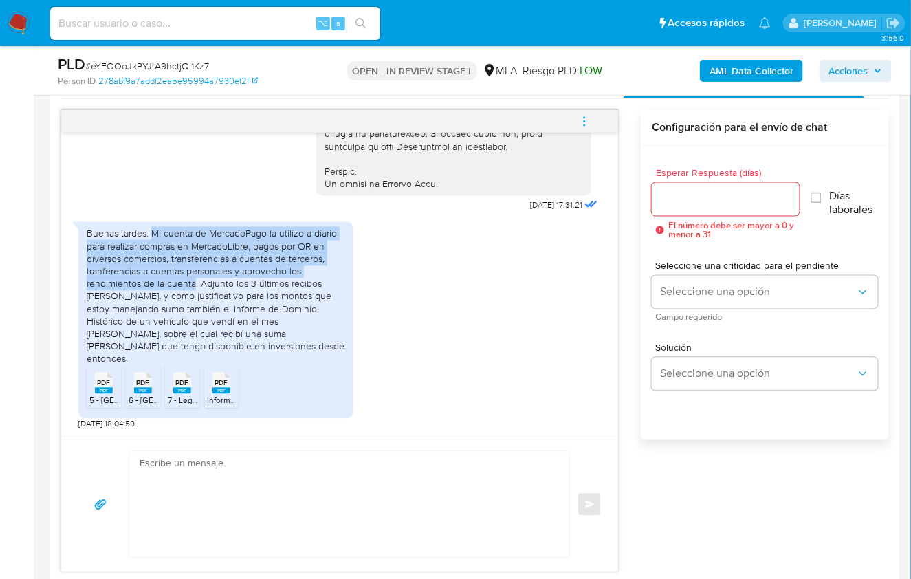
drag, startPoint x: 152, startPoint y: 246, endPoint x: 195, endPoint y: 298, distance: 67.5
click at [195, 298] on div "Buenas tardes. Mi cuenta de MercadoPago la utilizo a diario para realizar compr…" at bounding box center [216, 297] width 259 height 138
copy div "Mi cuenta de MercadoPago la utilizo a diario para realizar compras en MercadoLi…"
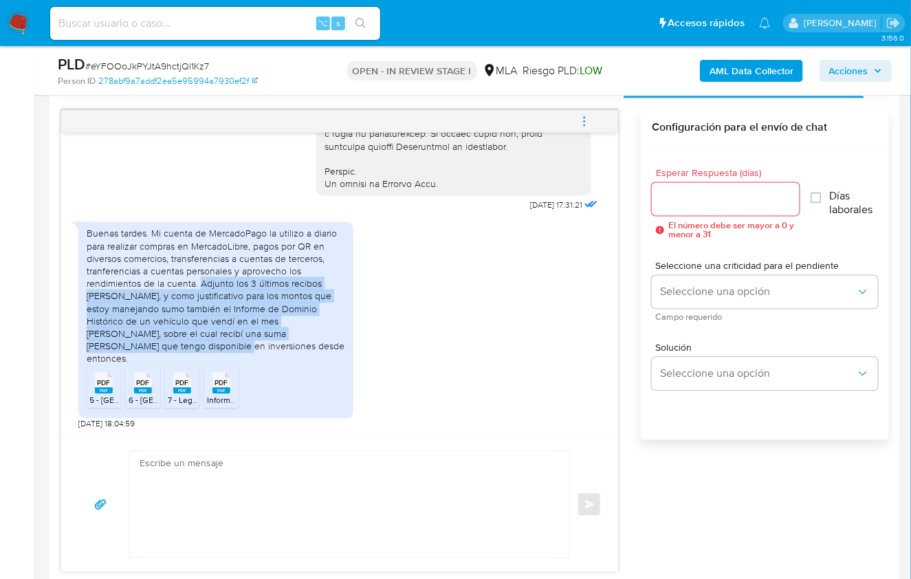
drag, startPoint x: 201, startPoint y: 296, endPoint x: 320, endPoint y: 345, distance: 128.3
click at [320, 345] on div "Buenas tardes. Mi cuenta de MercadoPago la utilizo a diario para realizar compr…" at bounding box center [216, 297] width 259 height 138
copy div "Adjunto los 3 últimos recibos de sueldo, y como justificativo para los montos q…"
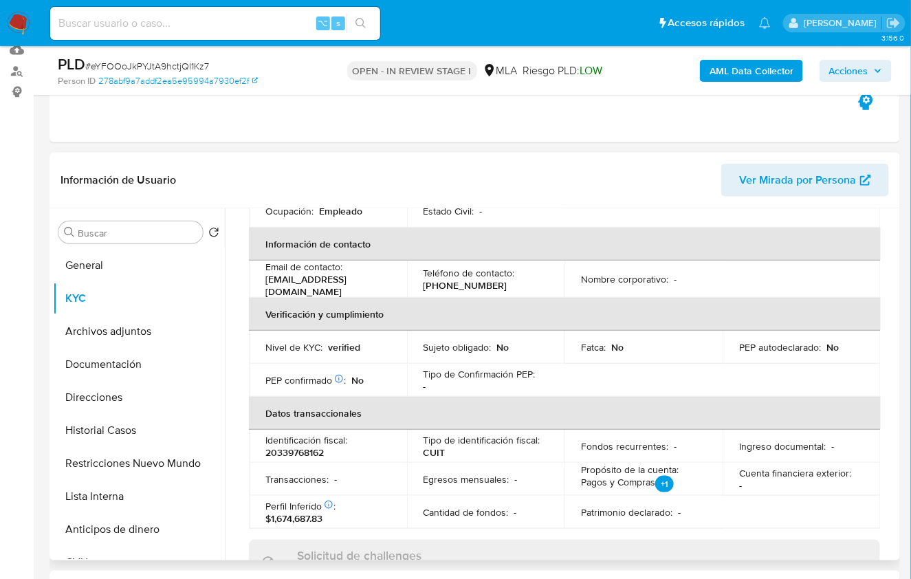
scroll to position [0, 0]
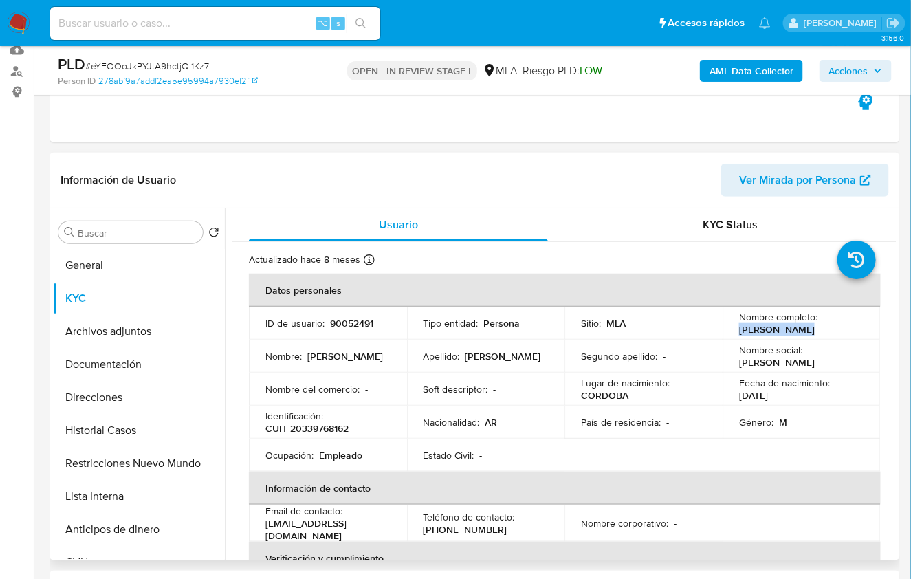
drag, startPoint x: 729, startPoint y: 332, endPoint x: 813, endPoint y: 334, distance: 83.9
click at [813, 334] on td "Nombre completo : Marcos Ferrer" at bounding box center [802, 323] width 158 height 33
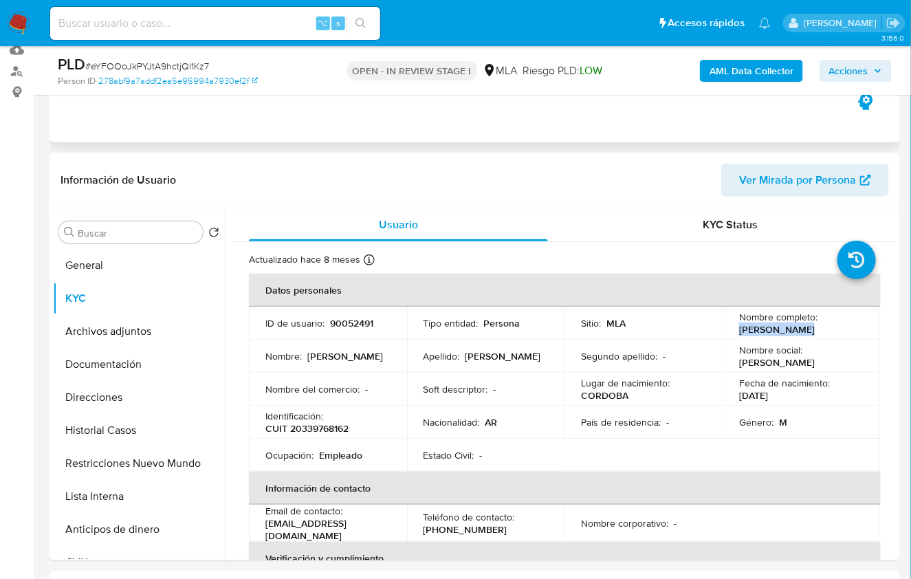
copy p "[PERSON_NAME]"
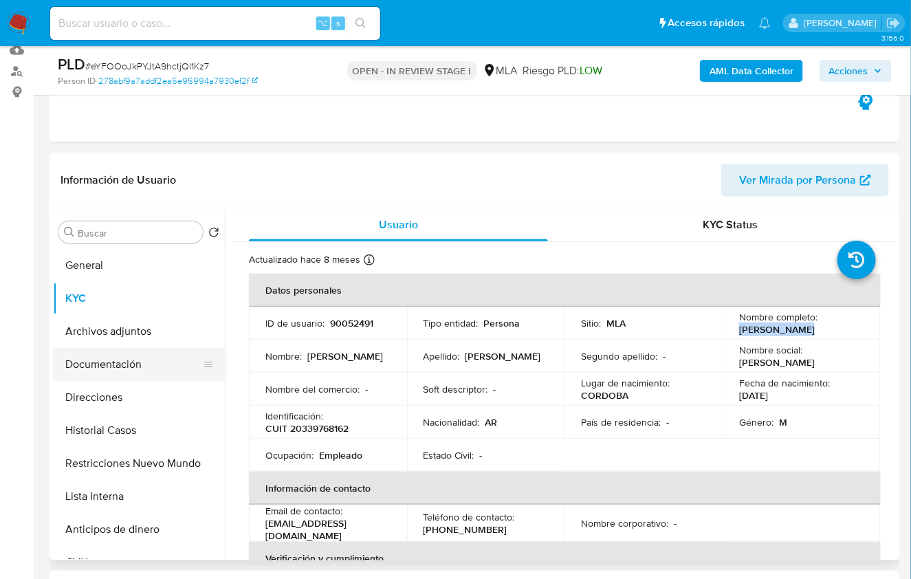
click at [142, 360] on button "Documentación" at bounding box center [133, 364] width 161 height 33
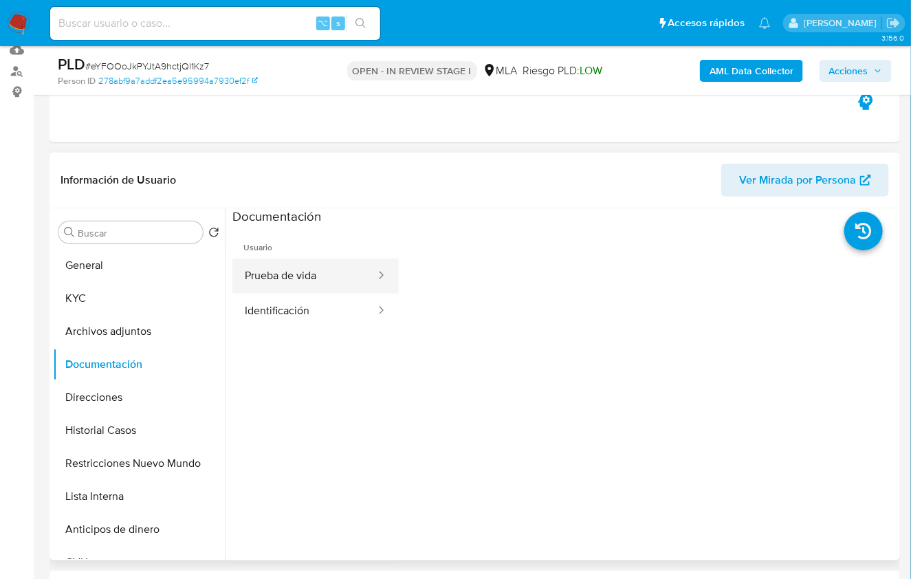
click at [307, 276] on button "Prueba de vida" at bounding box center [304, 276] width 144 height 35
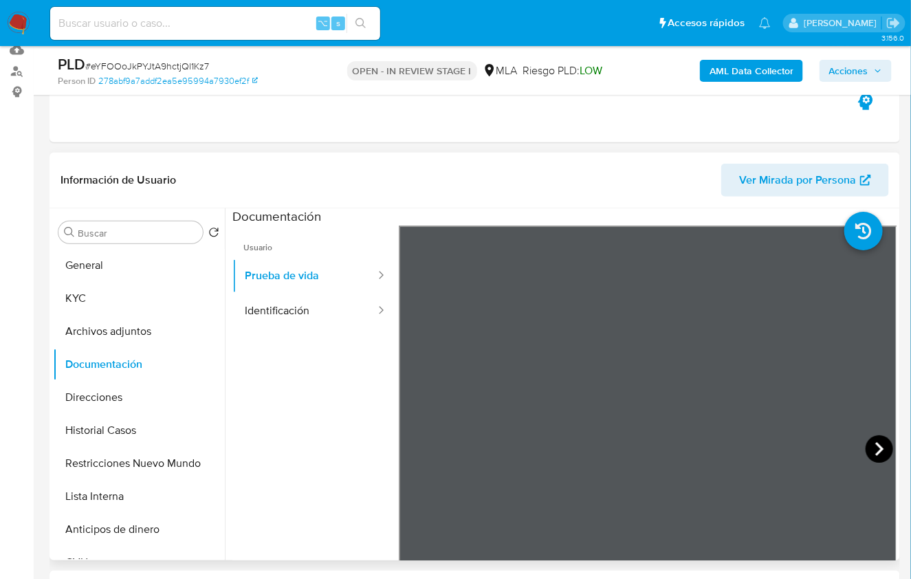
click at [880, 447] on icon at bounding box center [880, 449] width 28 height 28
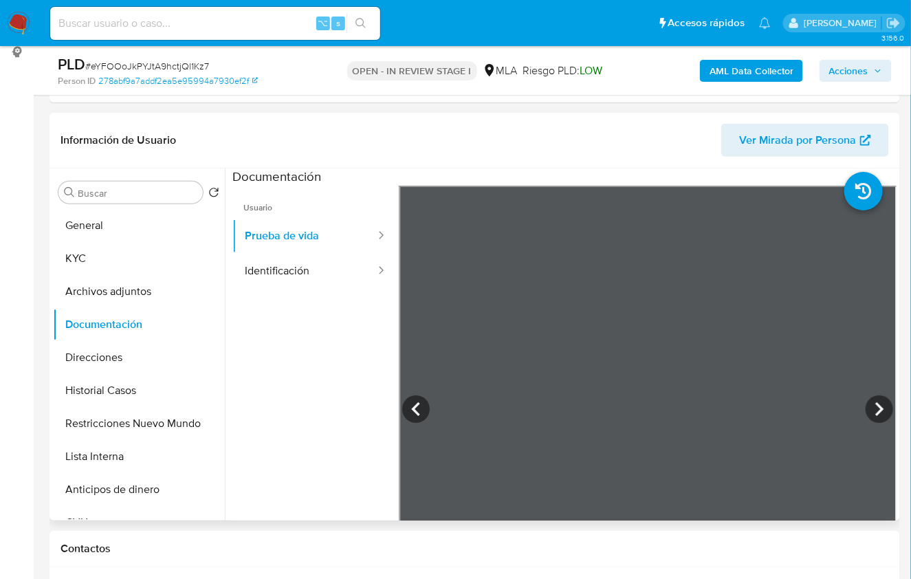
scroll to position [227, 0]
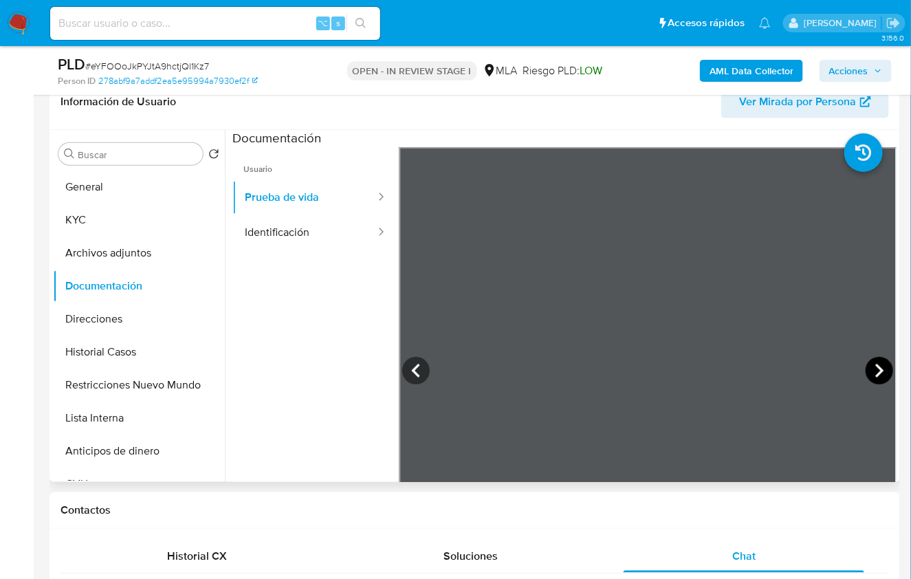
click at [867, 369] on icon at bounding box center [880, 371] width 28 height 28
click at [871, 371] on icon at bounding box center [880, 371] width 28 height 28
click at [873, 376] on icon at bounding box center [880, 371] width 28 height 28
click at [868, 370] on icon at bounding box center [880, 371] width 28 height 28
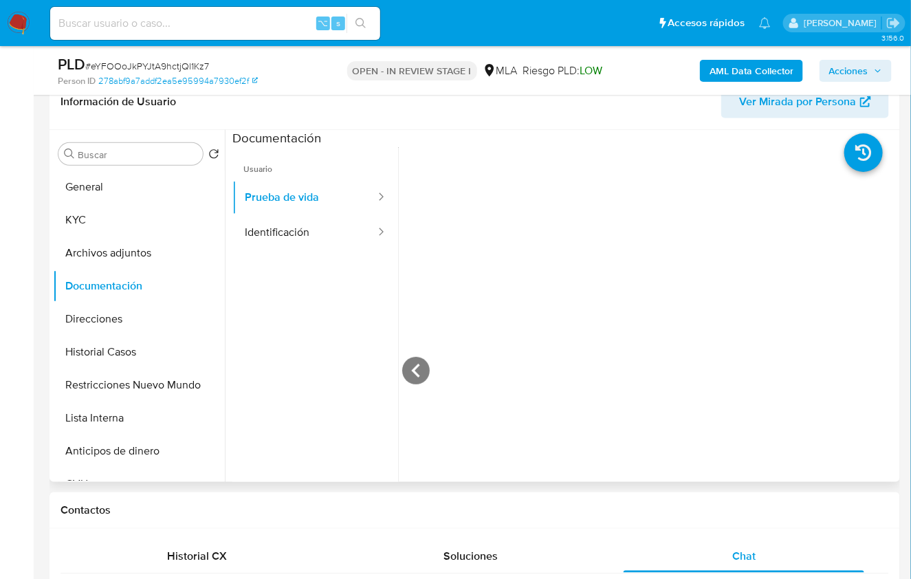
scroll to position [367, 0]
click at [281, 231] on button "Identificación" at bounding box center [304, 232] width 144 height 35
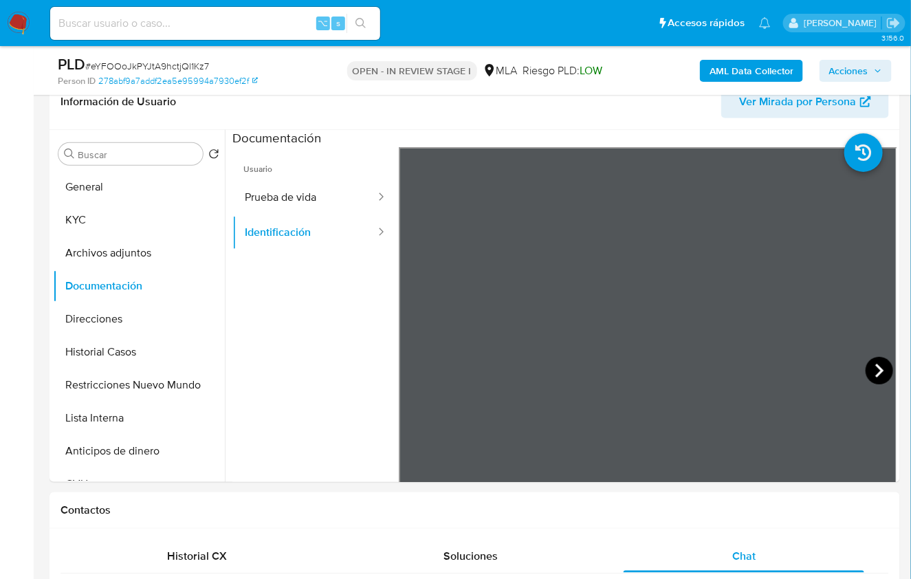
click at [866, 366] on icon at bounding box center [880, 371] width 28 height 28
click at [134, 431] on button "Lista Interna" at bounding box center [133, 418] width 161 height 33
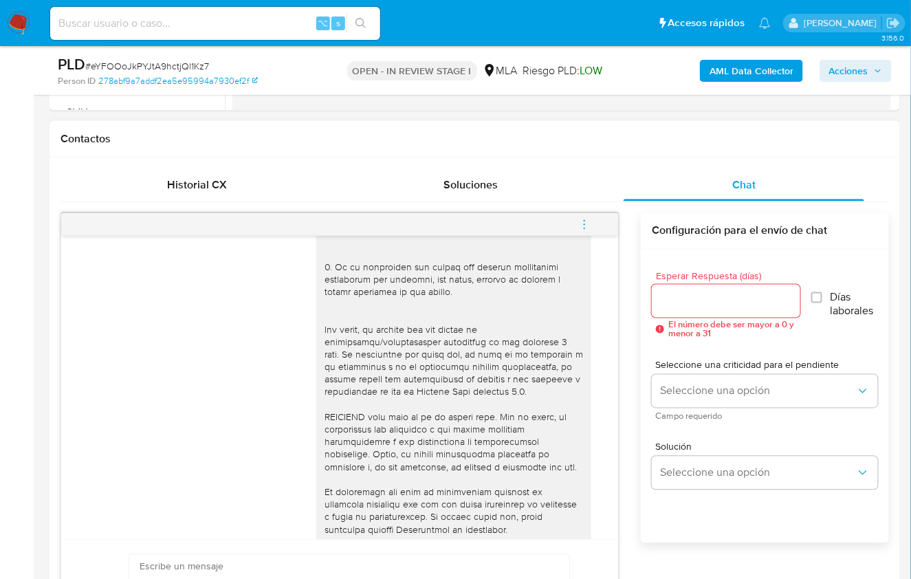
scroll to position [689, 0]
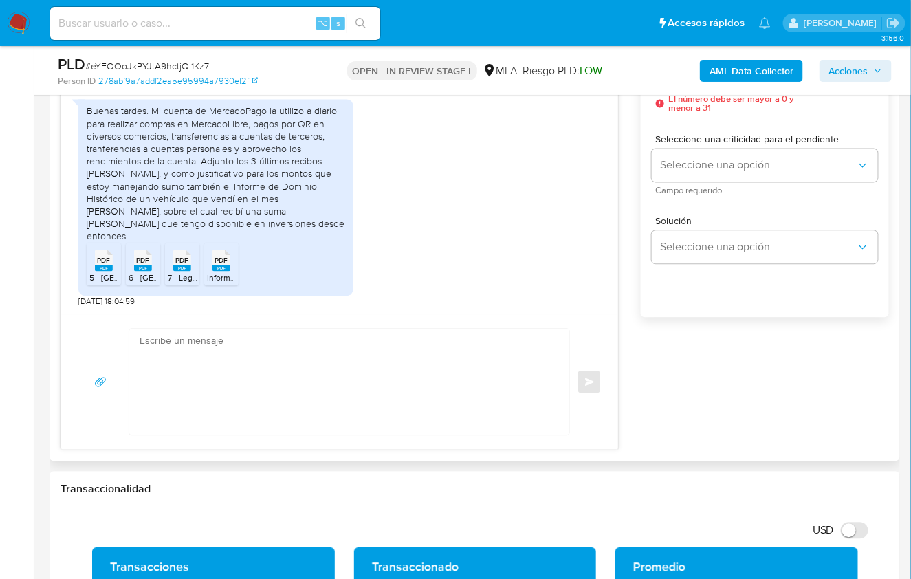
click at [270, 388] on textarea at bounding box center [346, 382] width 413 height 106
paste textarea "Hola, ¡Muchas gracias por tu respuesta! Confirmamos la recepción de la document…"
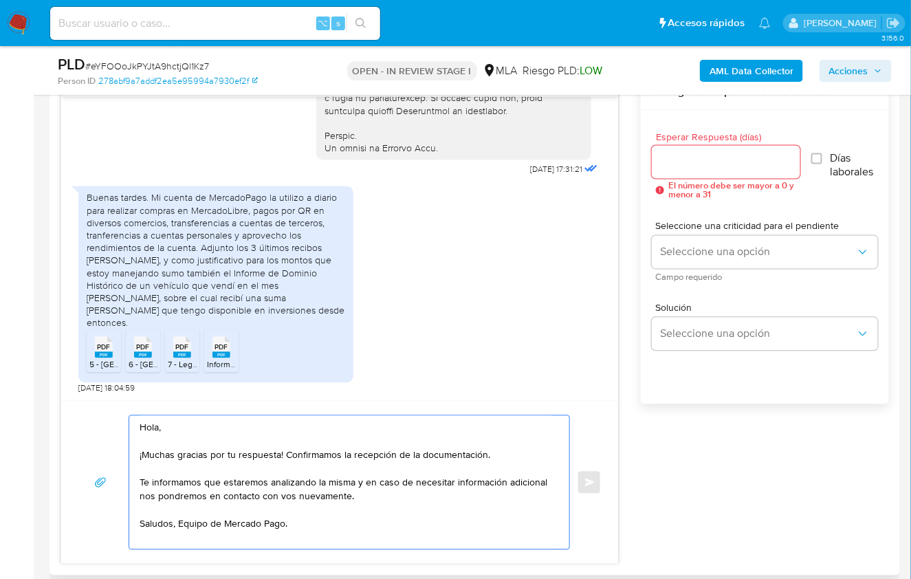
scroll to position [721, 0]
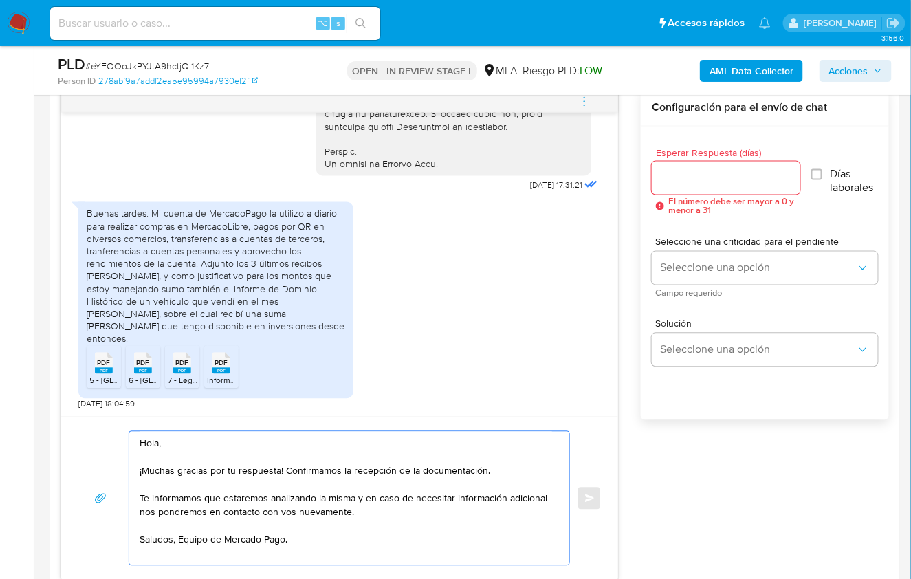
type textarea "Hola, ¡Muchas gracias por tu respuesta! Confirmamos la recepción de la document…"
click at [679, 185] on div at bounding box center [726, 178] width 149 height 33
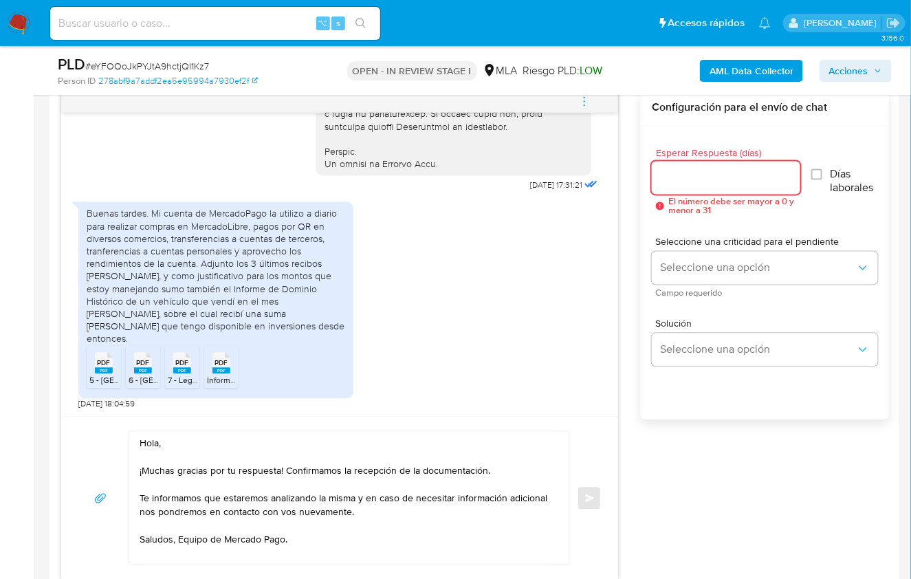
click at [680, 177] on input "Esperar Respuesta (días)" at bounding box center [726, 178] width 149 height 18
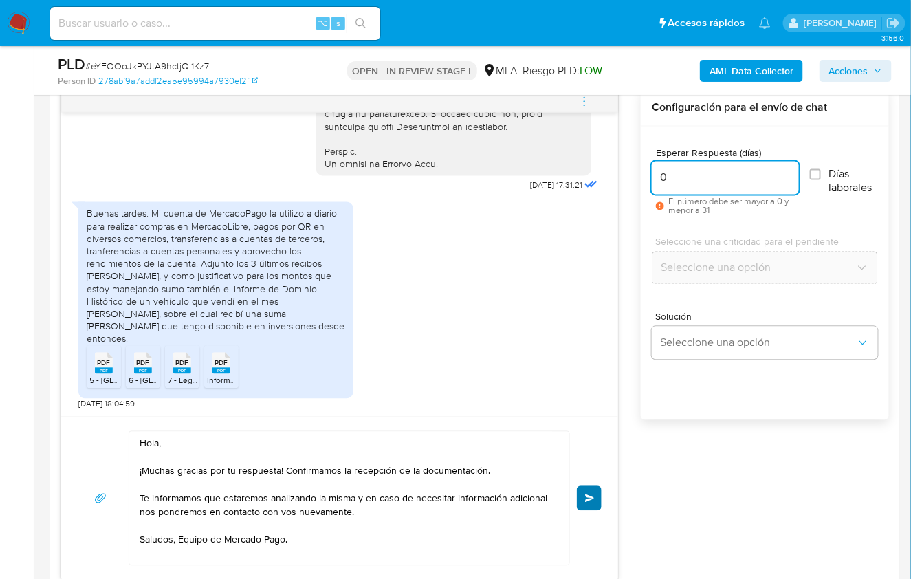
type input "0"
click at [594, 488] on button "Enviar" at bounding box center [589, 498] width 25 height 25
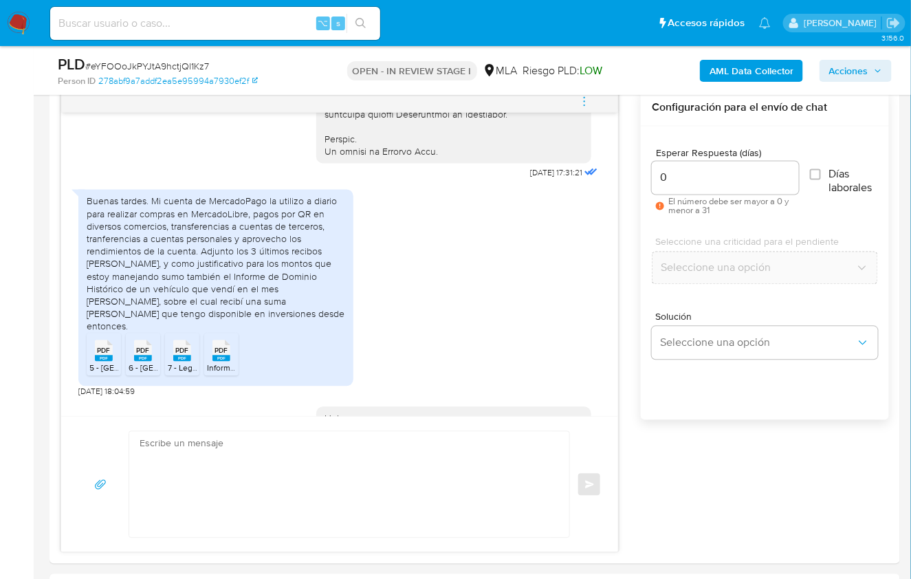
scroll to position [854, 0]
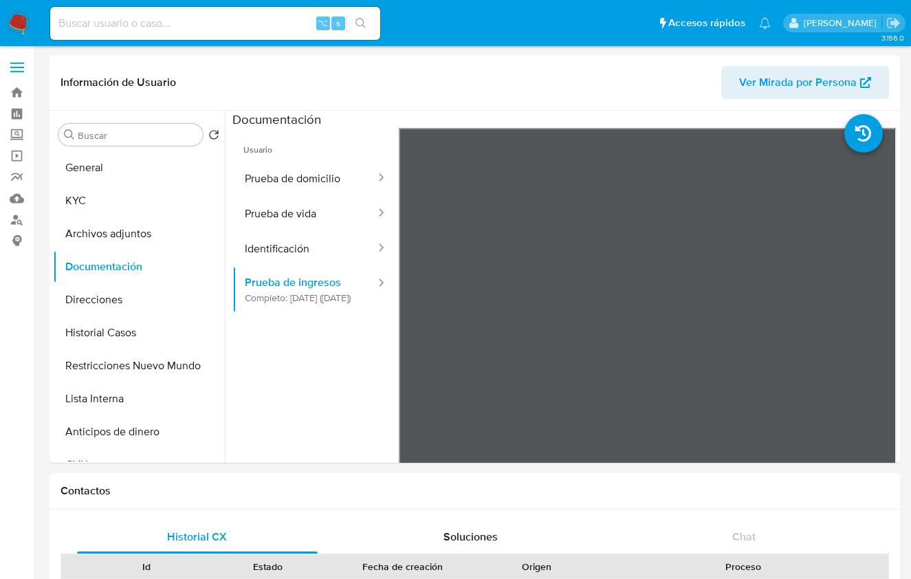
select select "10"
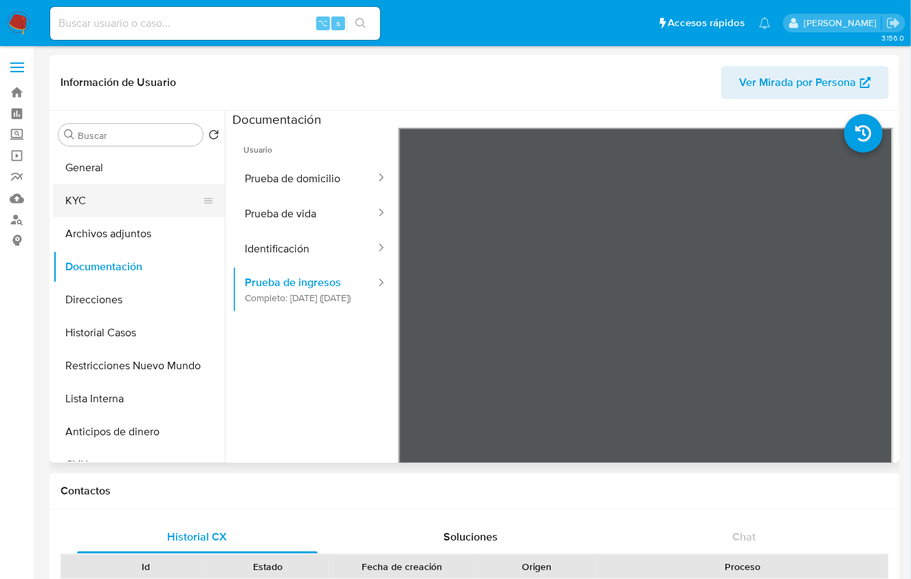
click at [78, 203] on button "KYC" at bounding box center [133, 200] width 161 height 33
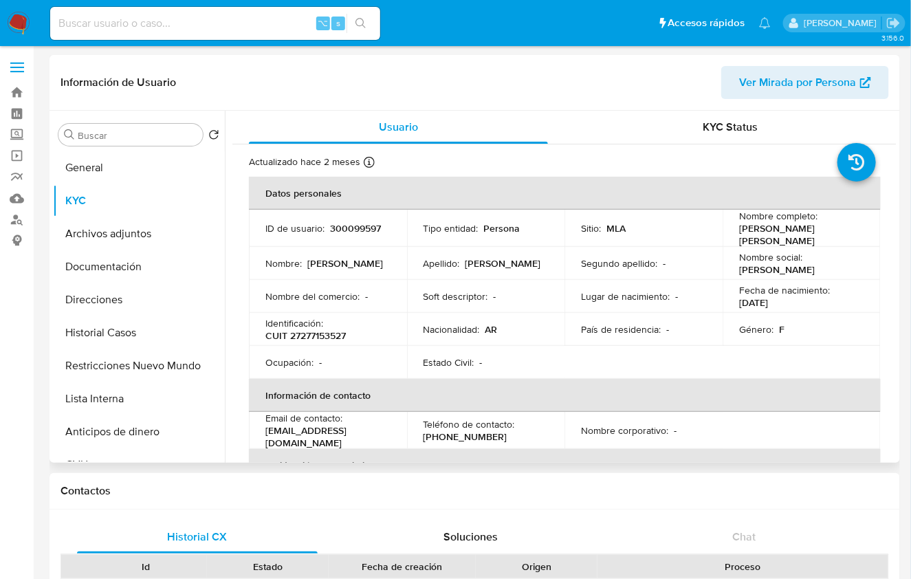
click at [369, 232] on p "300099597" at bounding box center [355, 228] width 51 height 12
copy p "300099597"
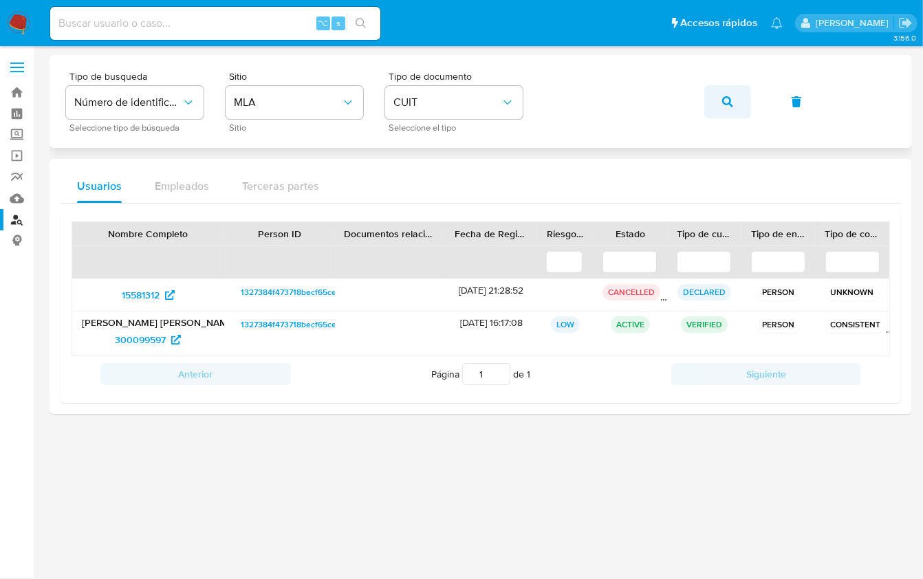
click at [701, 115] on div "Tipo de busqueda Número de identificación Seleccione tipo de búsqueda Sitio MLA…" at bounding box center [480, 102] width 829 height 60
click at [726, 107] on icon "button" at bounding box center [727, 101] width 11 height 11
click at [131, 329] on span "298749655" at bounding box center [140, 340] width 49 height 22
click at [19, 38] on nav "Pausado Ver notificaciones ⌥ s Accesos rápidos Presiona las siguientes teclas p…" at bounding box center [461, 23] width 923 height 46
click at [36, 23] on nav "Pausado Ver notificaciones ⌥ s Accesos rápidos Presiona las siguientes teclas p…" at bounding box center [461, 23] width 923 height 46
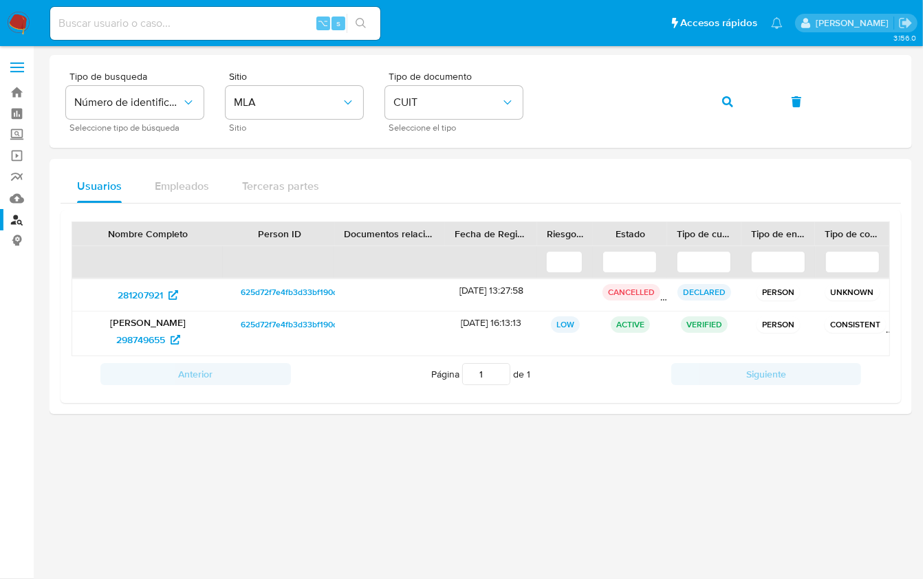
click at [21, 23] on img at bounding box center [18, 23] width 23 height 23
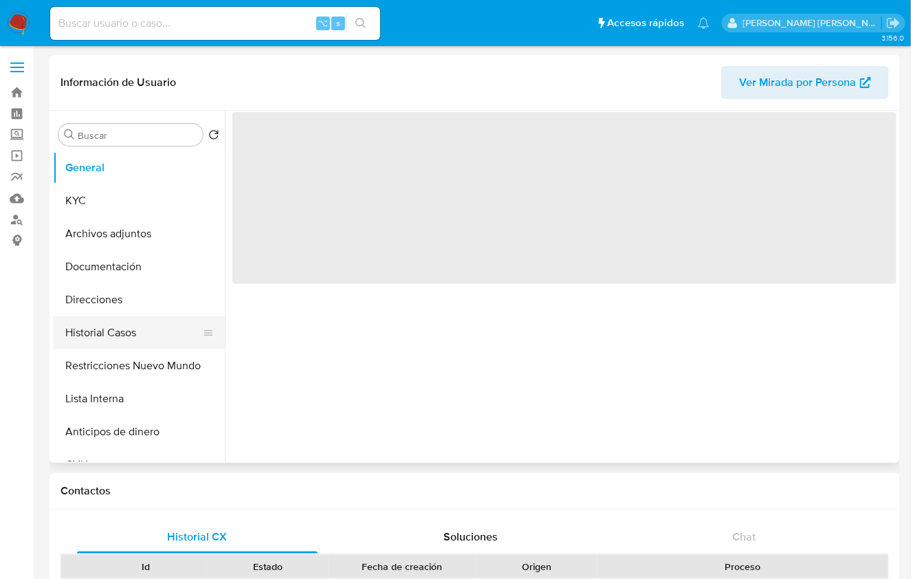
click at [119, 342] on button "Historial Casos" at bounding box center [133, 332] width 161 height 33
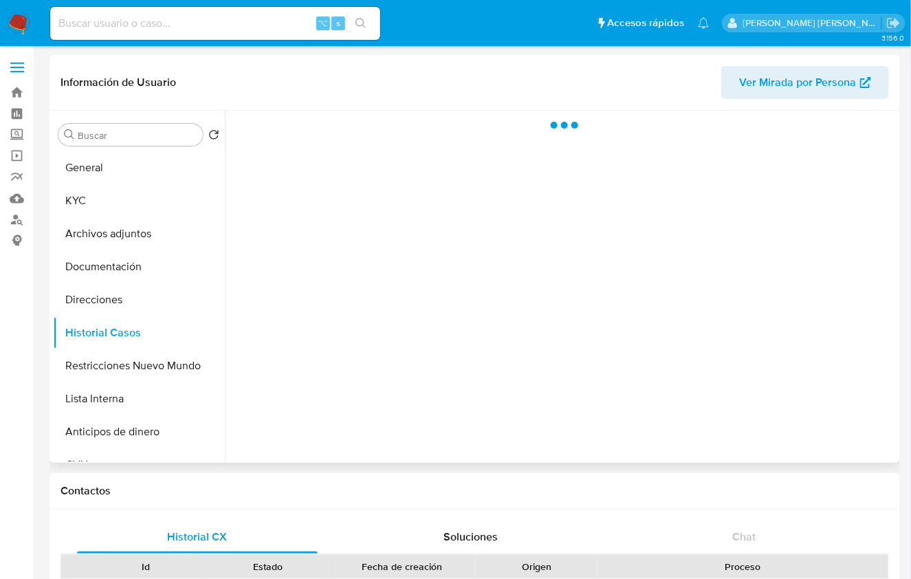
select select "10"
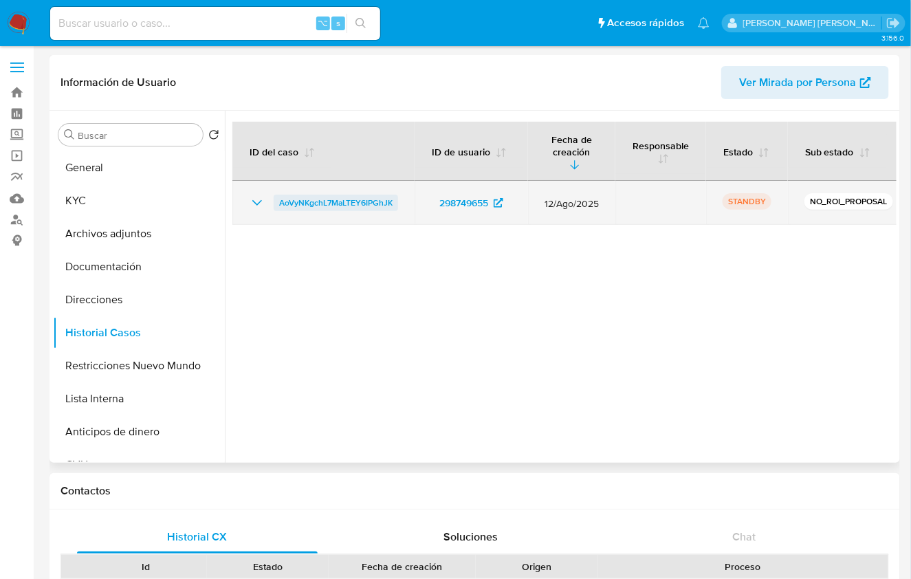
click at [366, 195] on span "AoVyNKgchL7MaLTEY6IPGhJK" at bounding box center [335, 203] width 113 height 17
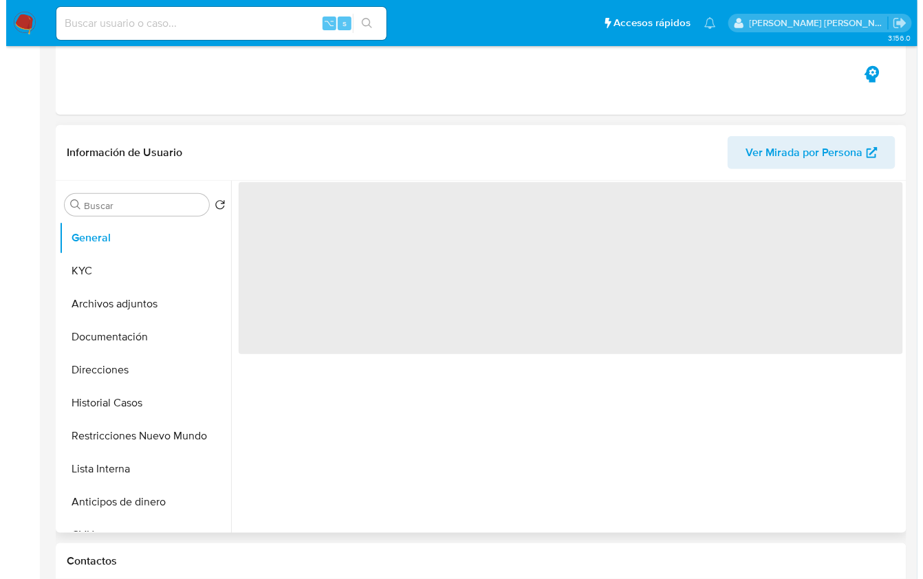
scroll to position [227, 0]
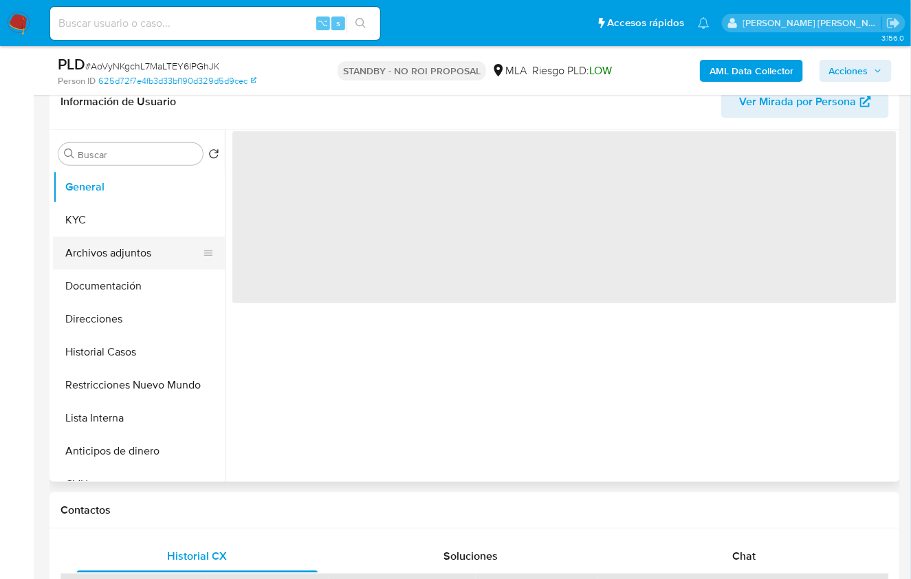
click at [82, 248] on button "Archivos adjuntos" at bounding box center [133, 253] width 161 height 33
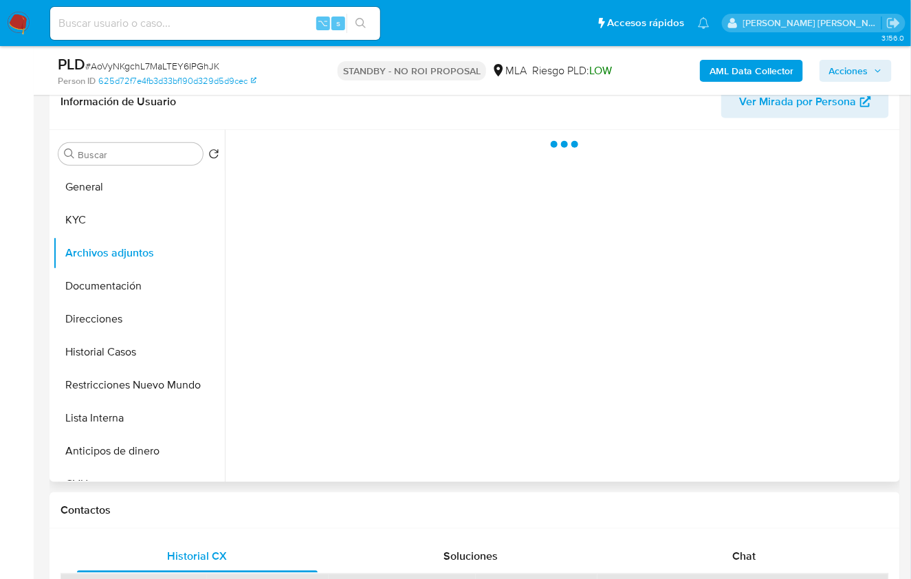
select select "10"
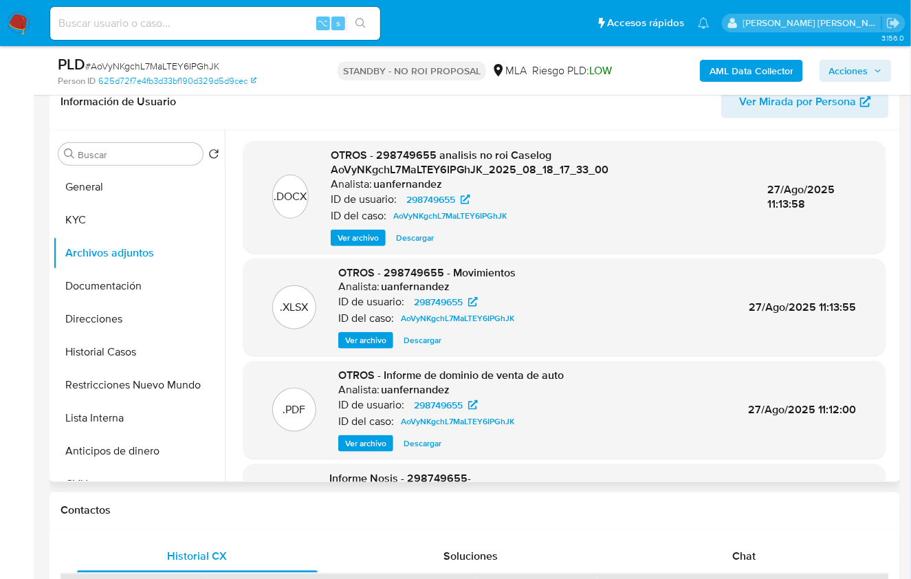
click at [361, 236] on span "Ver archivo" at bounding box center [358, 238] width 41 height 14
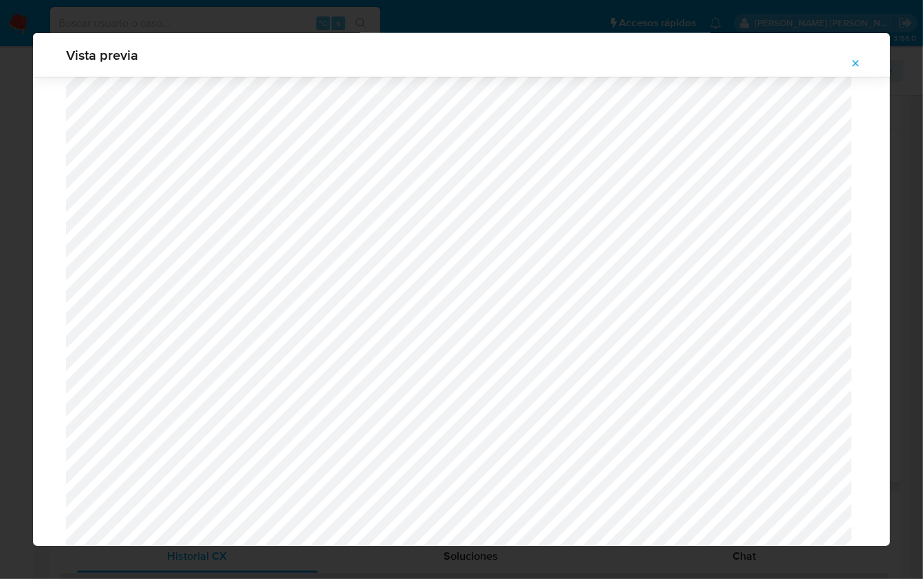
scroll to position [1412, 0]
click at [856, 62] on icon "Attachment preview" at bounding box center [855, 63] width 11 height 11
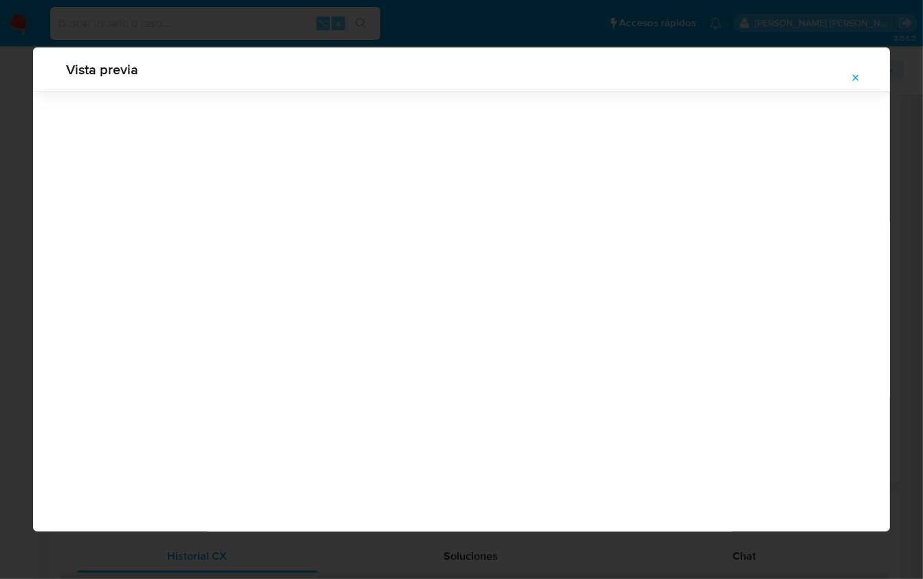
scroll to position [0, 0]
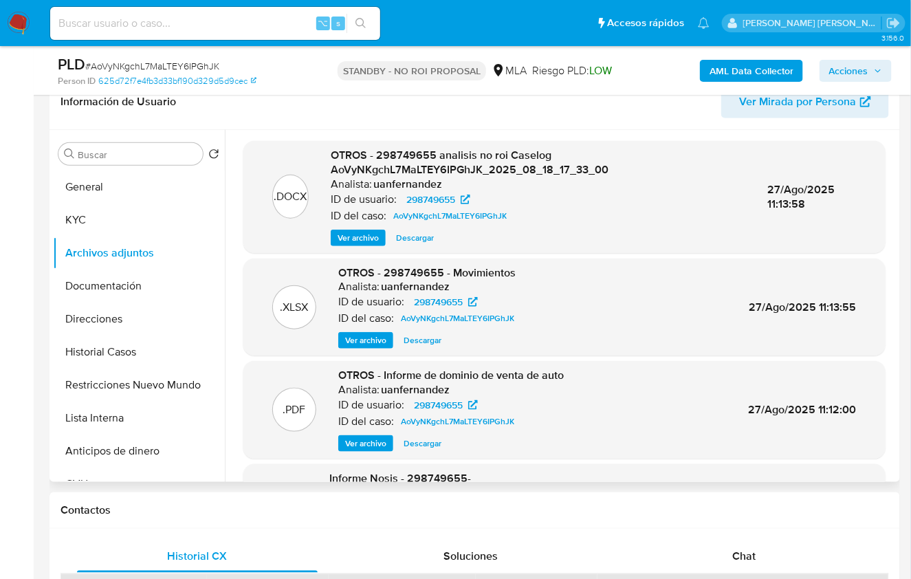
click at [367, 237] on span "Ver archivo" at bounding box center [358, 238] width 41 height 14
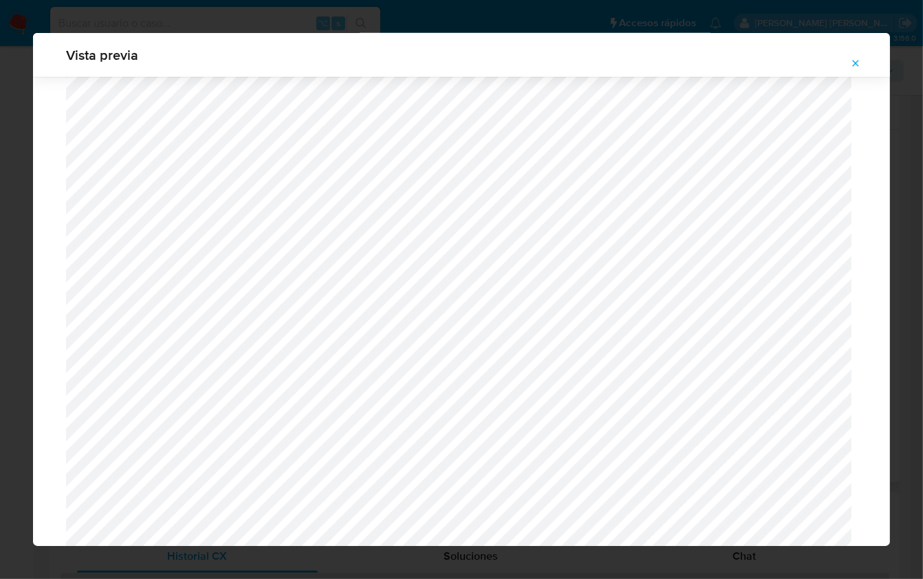
scroll to position [1194, 0]
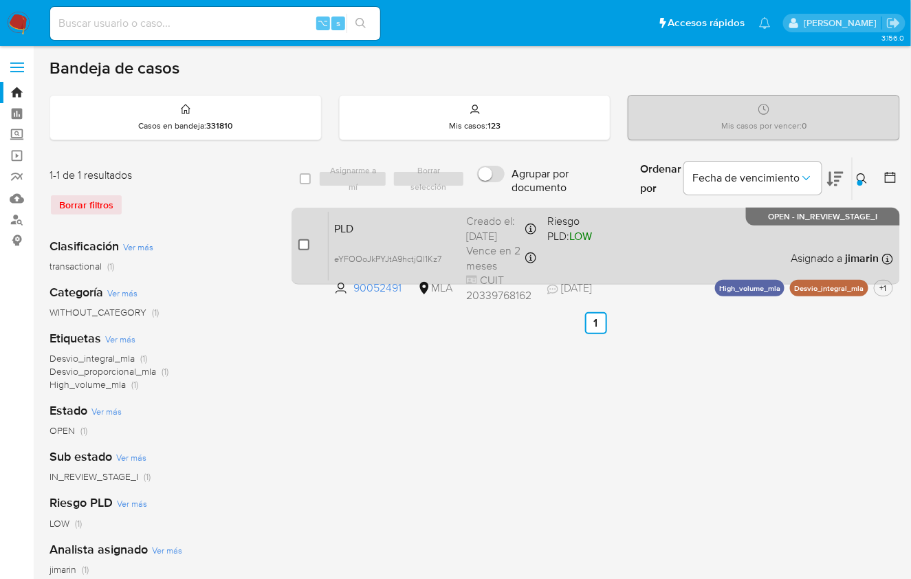
click at [302, 243] on input "checkbox" at bounding box center [303, 244] width 11 height 11
checkbox input "true"
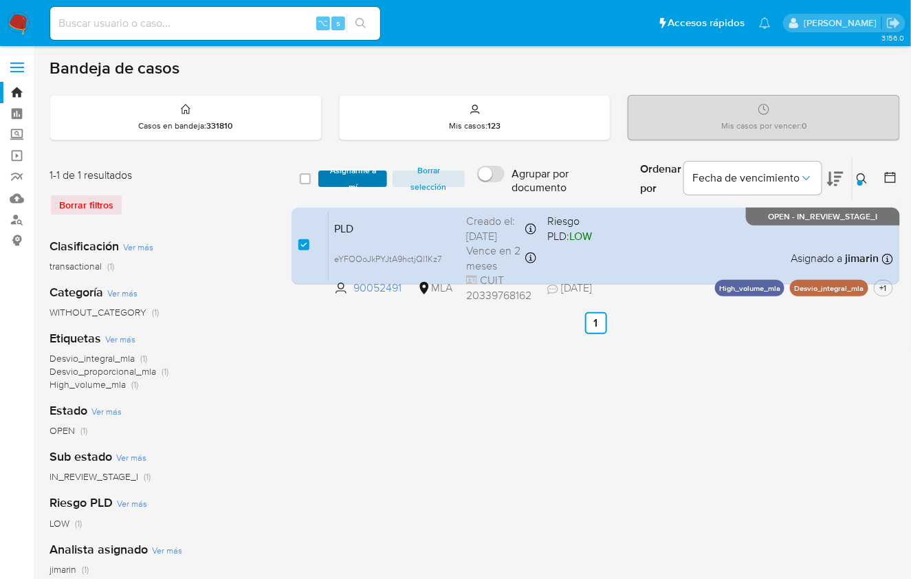
click at [338, 183] on span "Asignarme a mí" at bounding box center [352, 179] width 55 height 14
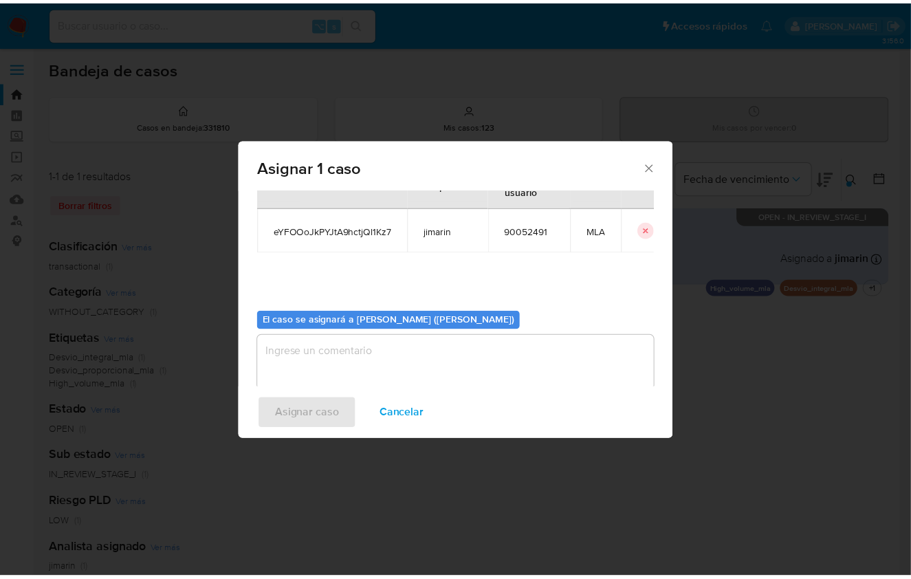
scroll to position [70, 0]
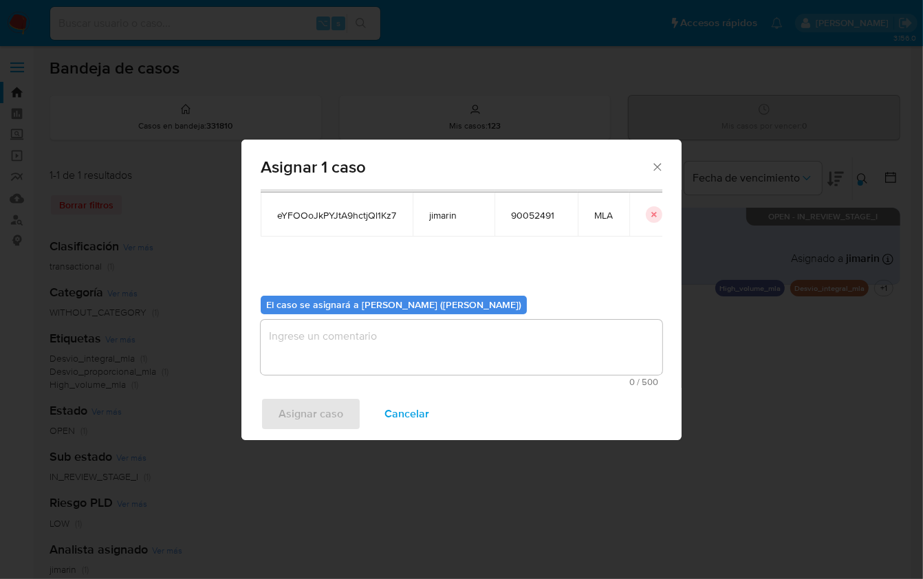
click at [371, 351] on textarea "assign-modal" at bounding box center [462, 347] width 402 height 55
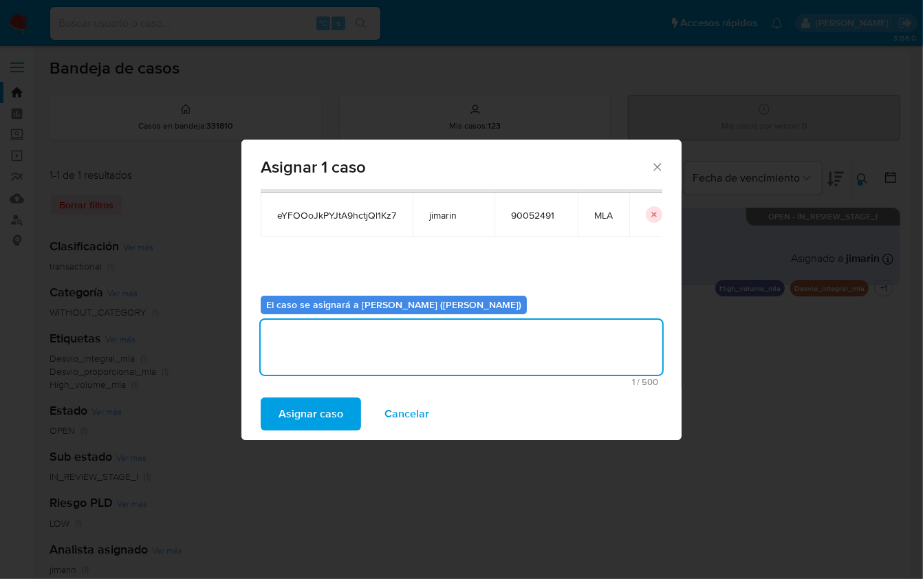
click at [329, 413] on span "Asignar caso" at bounding box center [311, 414] width 65 height 30
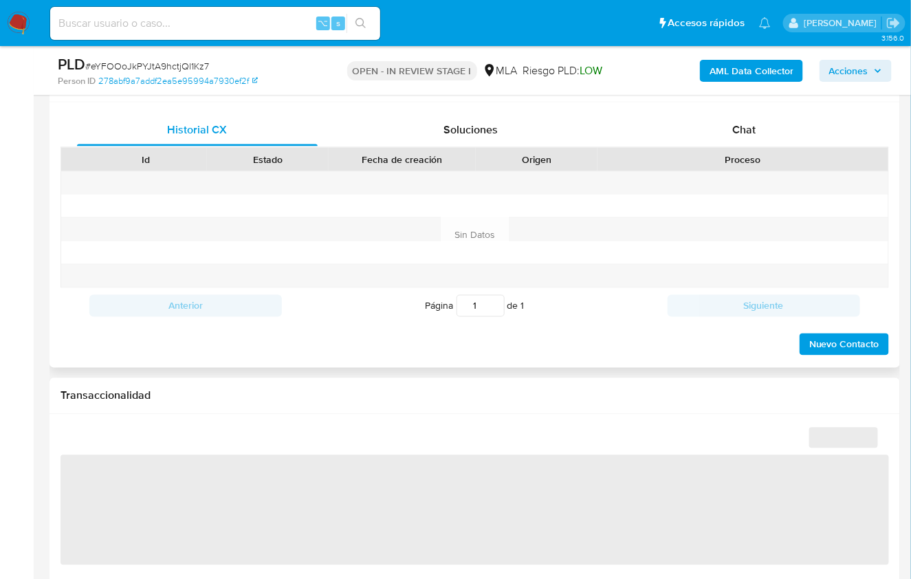
scroll to position [633, 0]
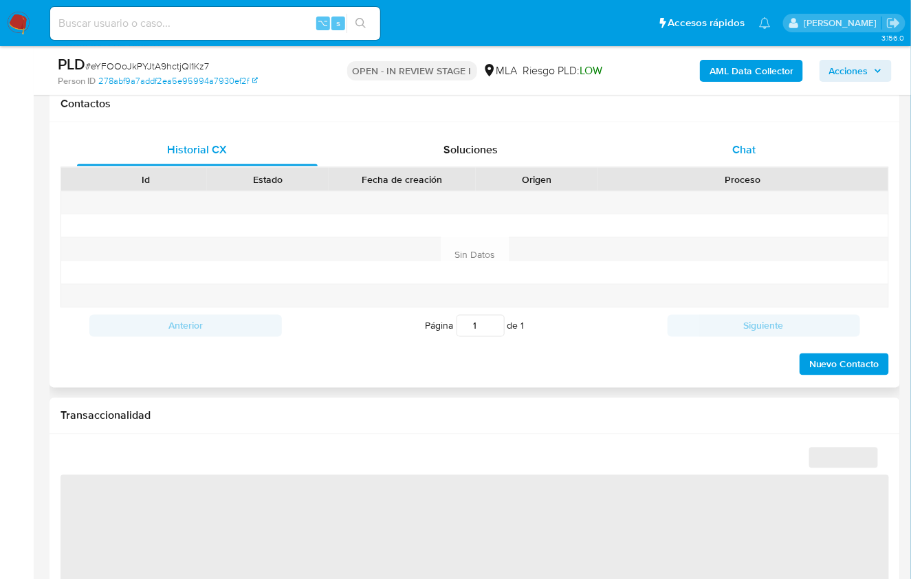
click at [748, 155] on span "Chat" at bounding box center [743, 150] width 23 height 16
select select "10"
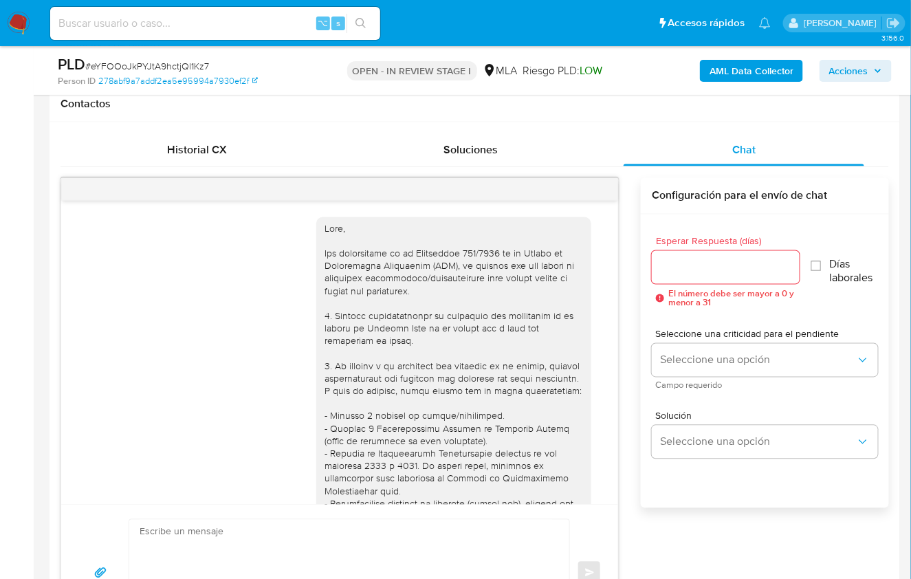
scroll to position [854, 0]
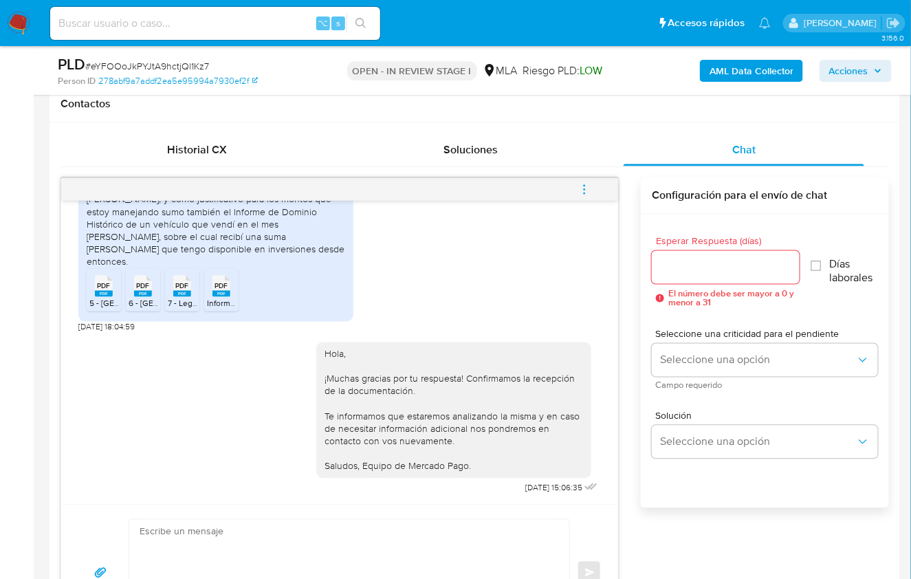
click at [597, 187] on button "menu-action" at bounding box center [584, 189] width 45 height 33
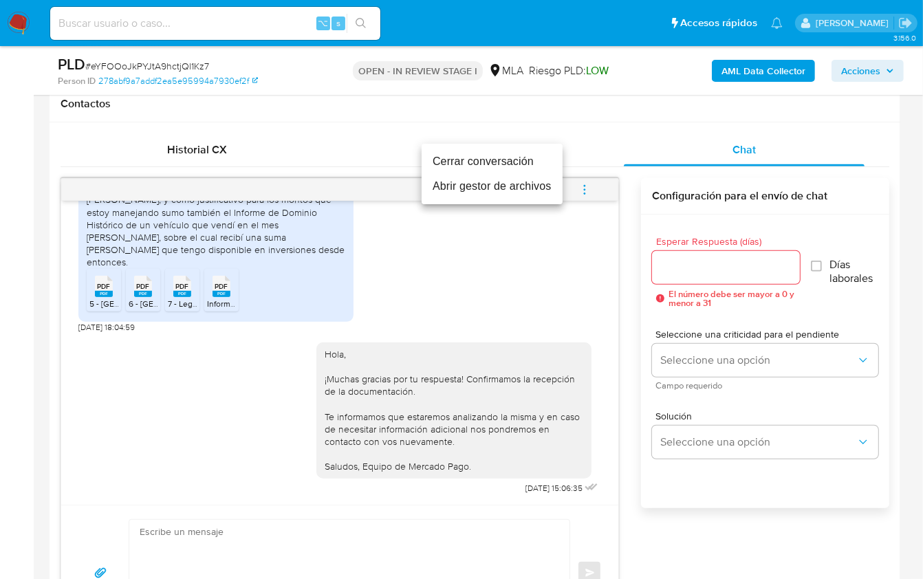
click at [471, 164] on li "Cerrar conversación" at bounding box center [492, 161] width 141 height 25
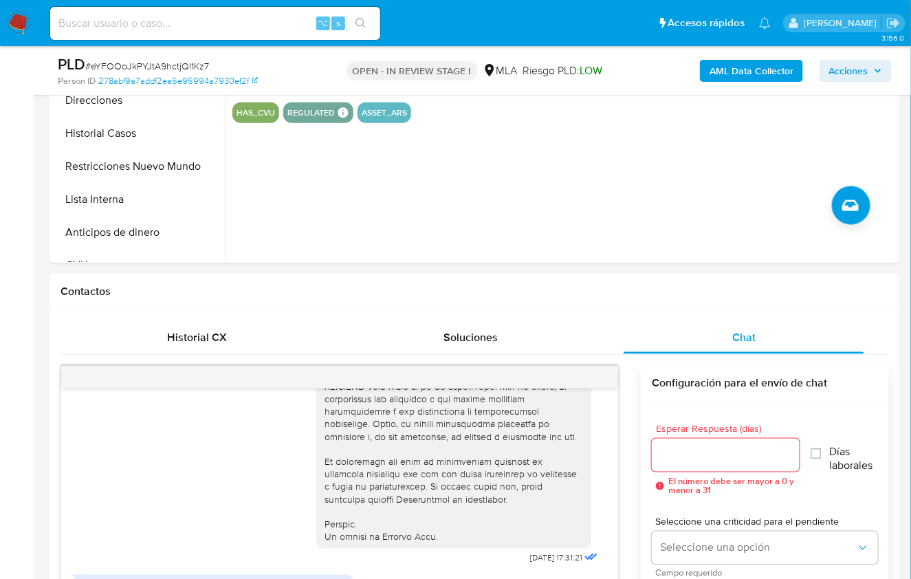
scroll to position [437, 0]
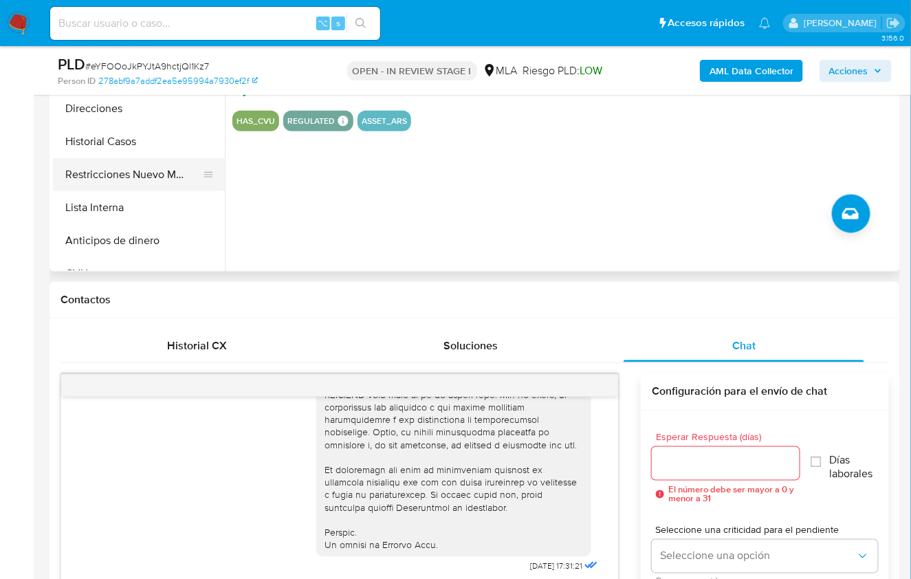
click at [155, 184] on button "Restricciones Nuevo Mundo" at bounding box center [133, 174] width 161 height 33
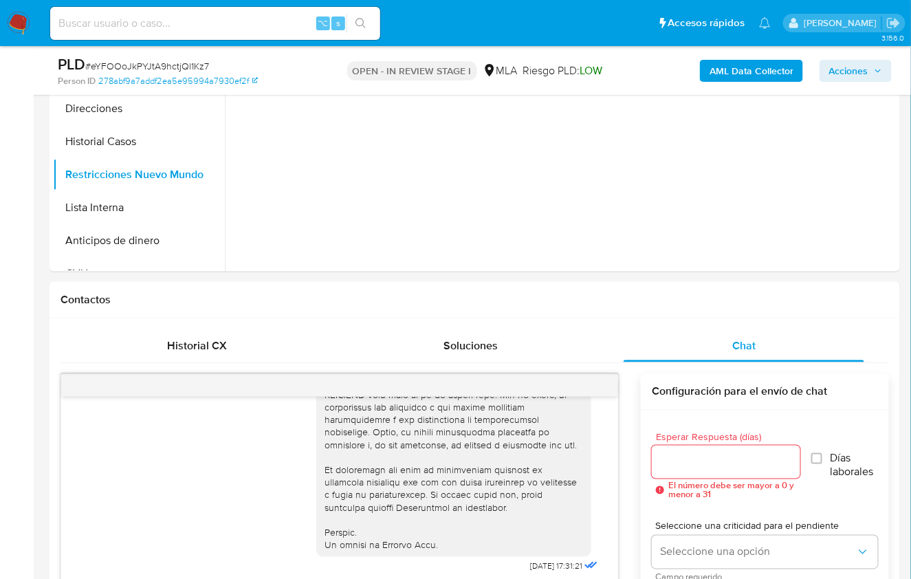
click at [755, 83] on div "AML Data Collector Acciones" at bounding box center [755, 70] width 274 height 32
click at [751, 79] on b "AML Data Collector" at bounding box center [752, 71] width 84 height 22
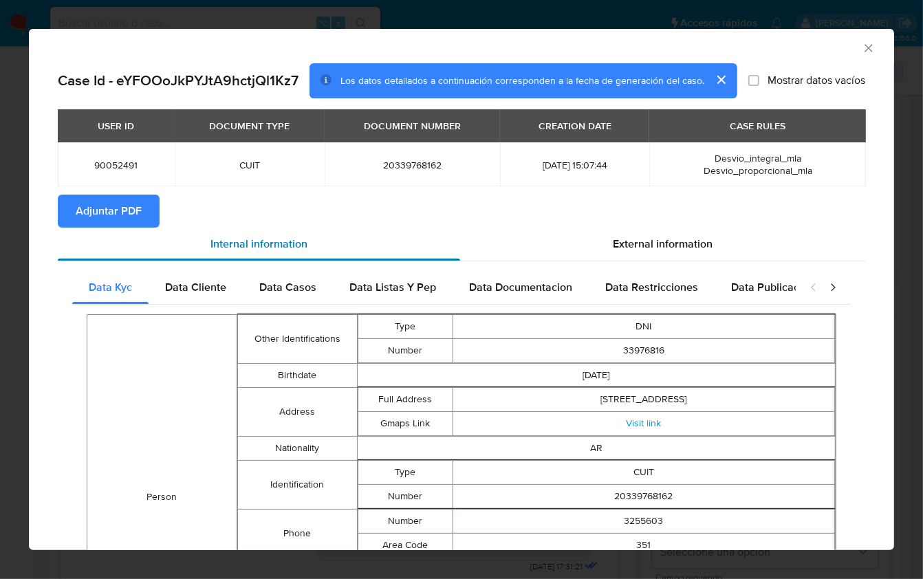
click at [125, 229] on div "Internal information" at bounding box center [259, 244] width 402 height 33
click at [135, 218] on span "Adjuntar PDF" at bounding box center [109, 211] width 66 height 30
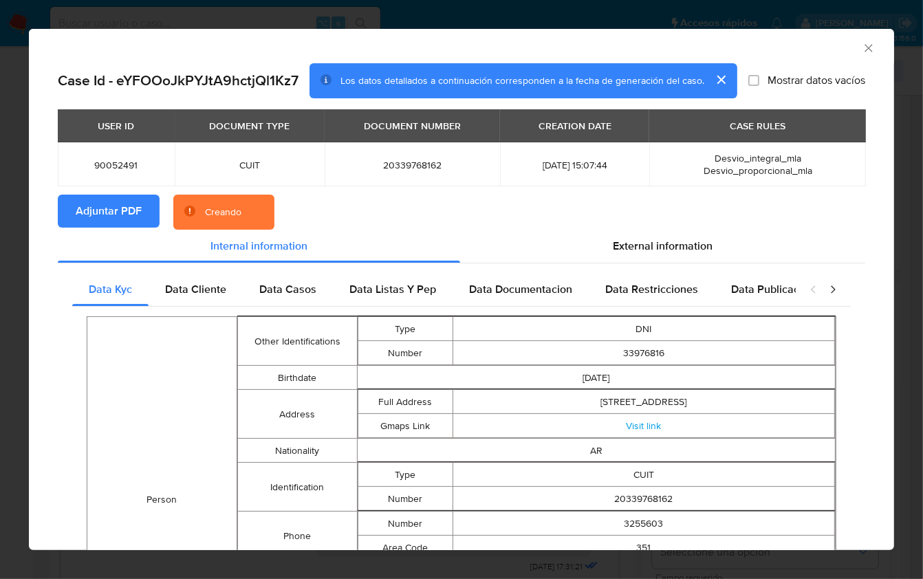
click at [512, 221] on section "Adjuntar PDF Creando" at bounding box center [461, 213] width 807 height 36
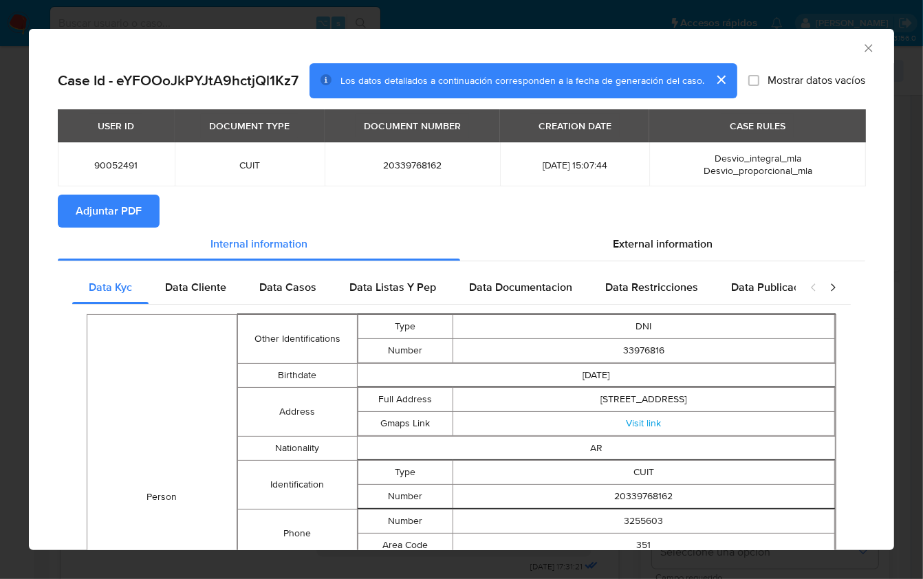
click at [864, 50] on icon "Cerrar ventana" at bounding box center [868, 48] width 8 height 8
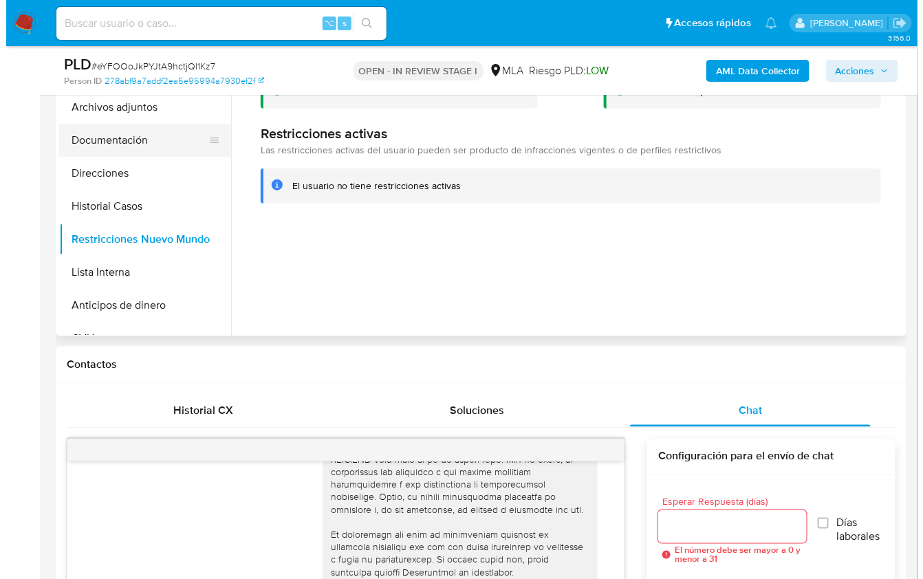
scroll to position [205, 0]
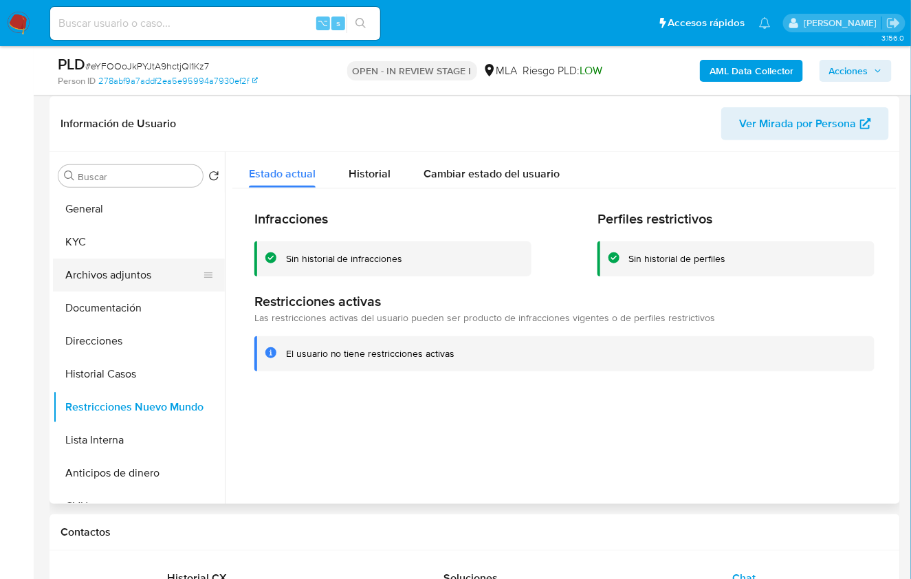
click at [165, 261] on button "Archivos adjuntos" at bounding box center [133, 275] width 161 height 33
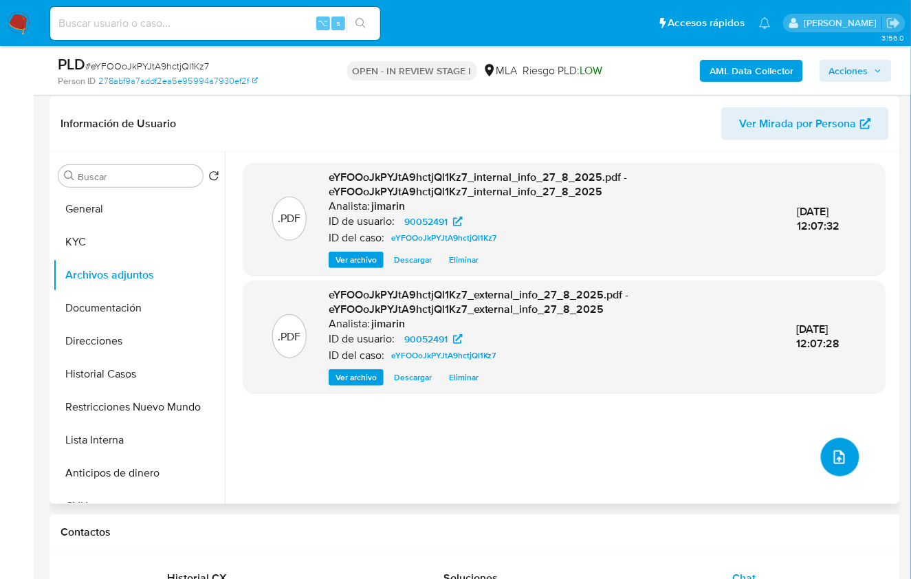
click at [835, 461] on icon "upload-file" at bounding box center [839, 457] width 17 height 17
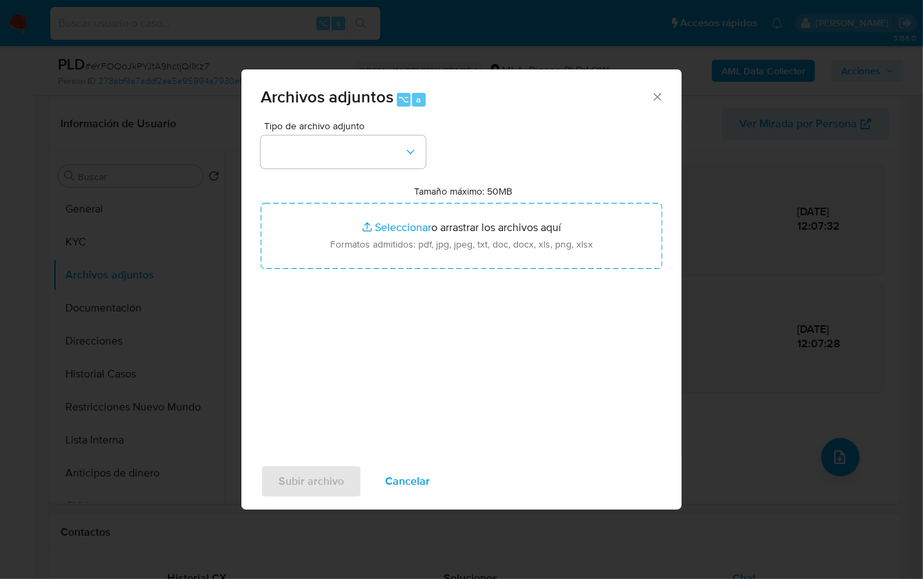
click at [336, 170] on div "Tipo de archivo adjunto Tamaño máximo: 50MB Seleccionar archivos Seleccionar o …" at bounding box center [462, 283] width 402 height 325
click at [338, 164] on button "button" at bounding box center [343, 151] width 165 height 33
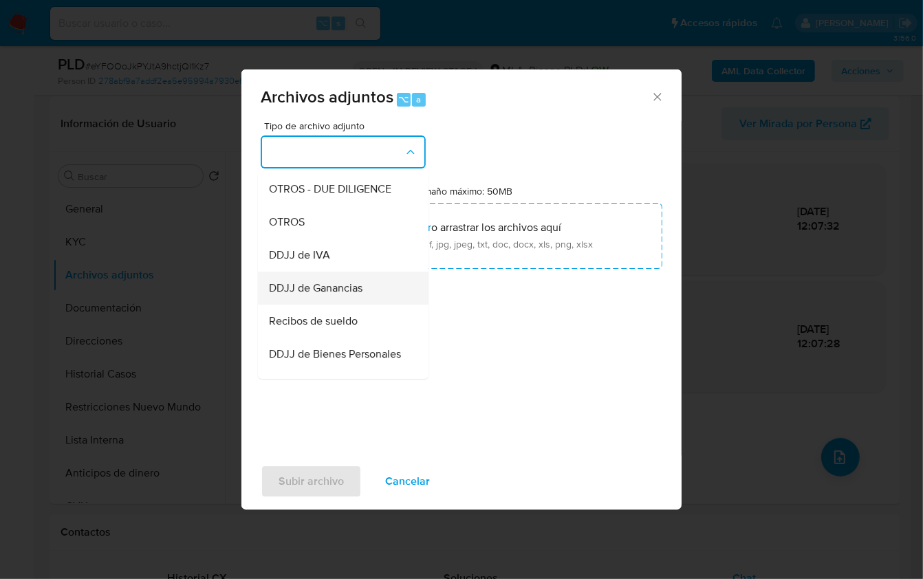
scroll to position [262, 0]
click at [338, 296] on span "Recibos de sueldo" at bounding box center [313, 290] width 89 height 14
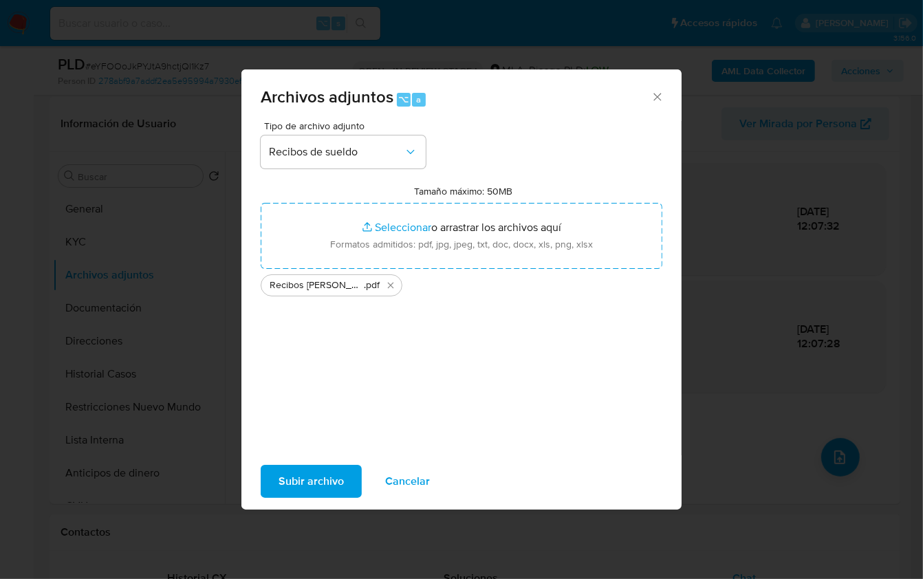
click at [306, 477] on span "Subir archivo" at bounding box center [311, 481] width 65 height 30
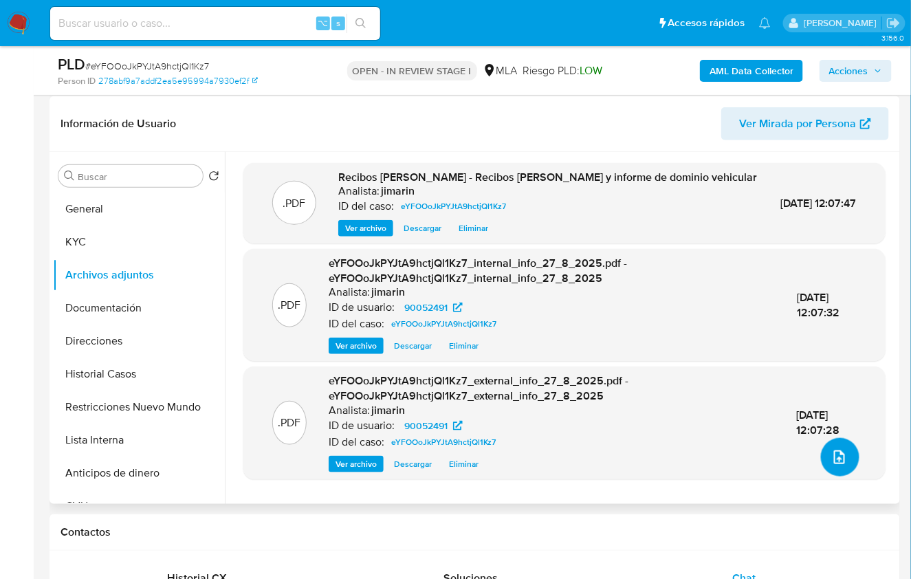
click at [841, 457] on icon "upload-file" at bounding box center [839, 457] width 17 height 17
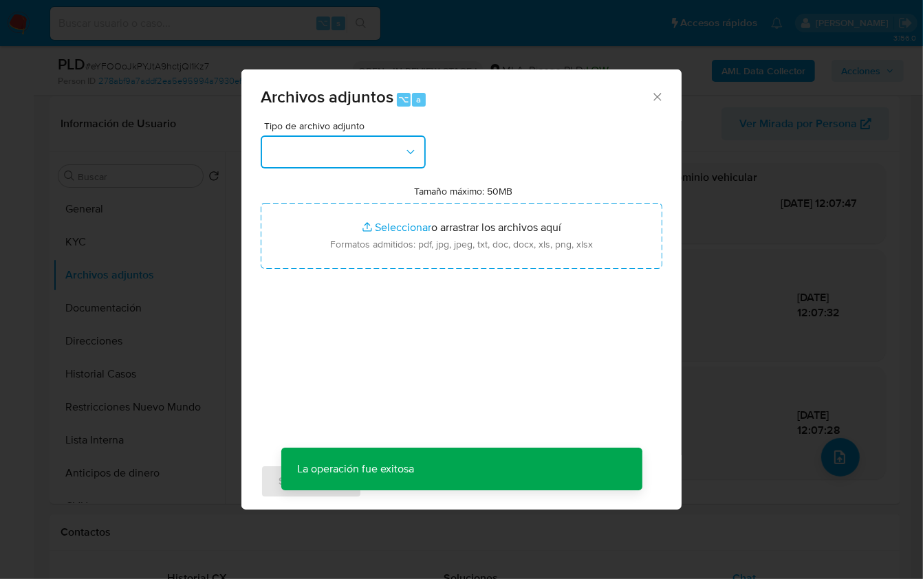
click at [403, 162] on button "button" at bounding box center [343, 151] width 165 height 33
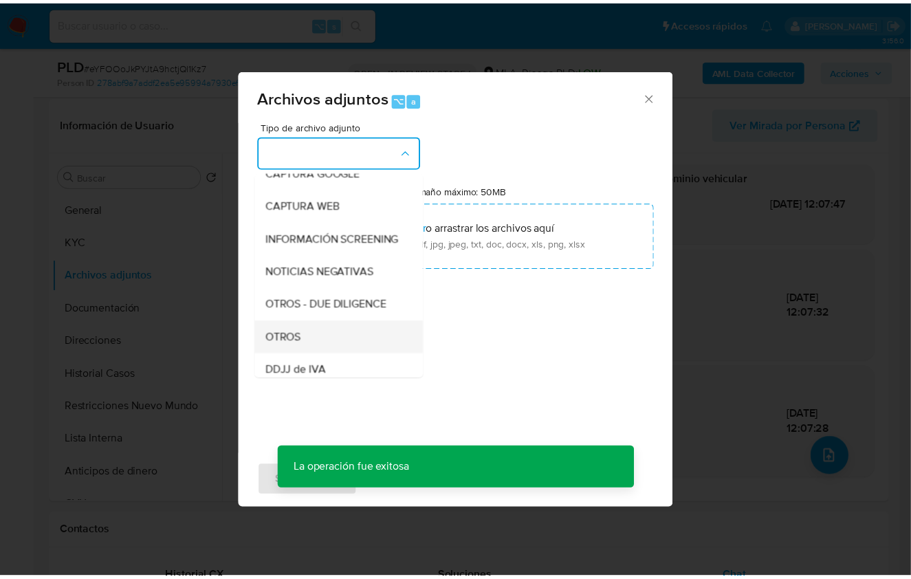
scroll to position [118, 0]
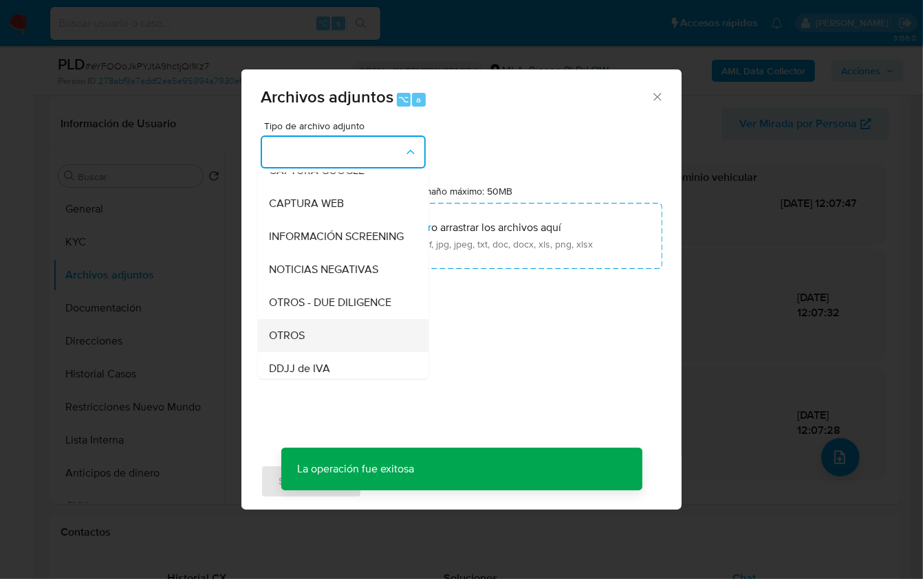
click at [300, 340] on span "OTROS" at bounding box center [287, 335] width 36 height 14
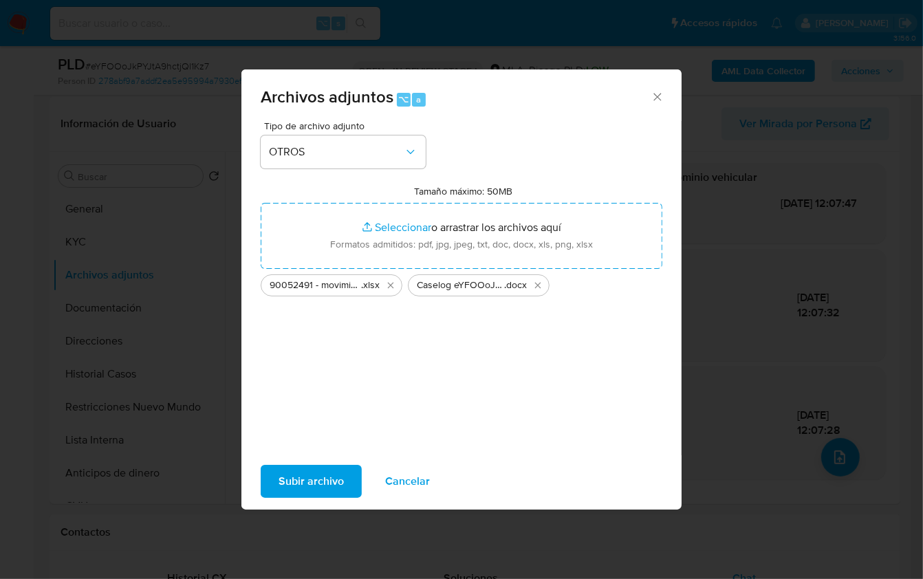
click at [312, 481] on span "Subir archivo" at bounding box center [311, 481] width 65 height 30
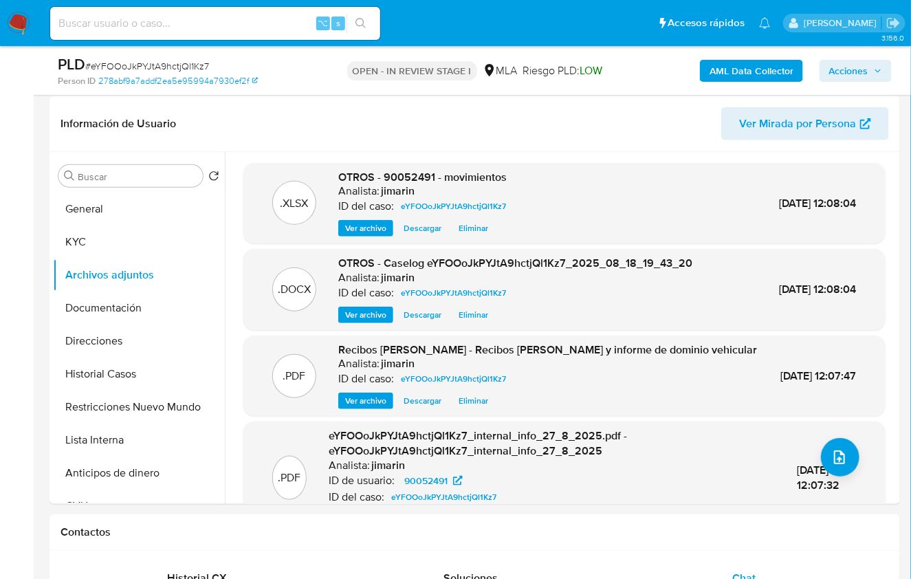
click at [859, 75] on span "Acciones" at bounding box center [848, 71] width 39 height 22
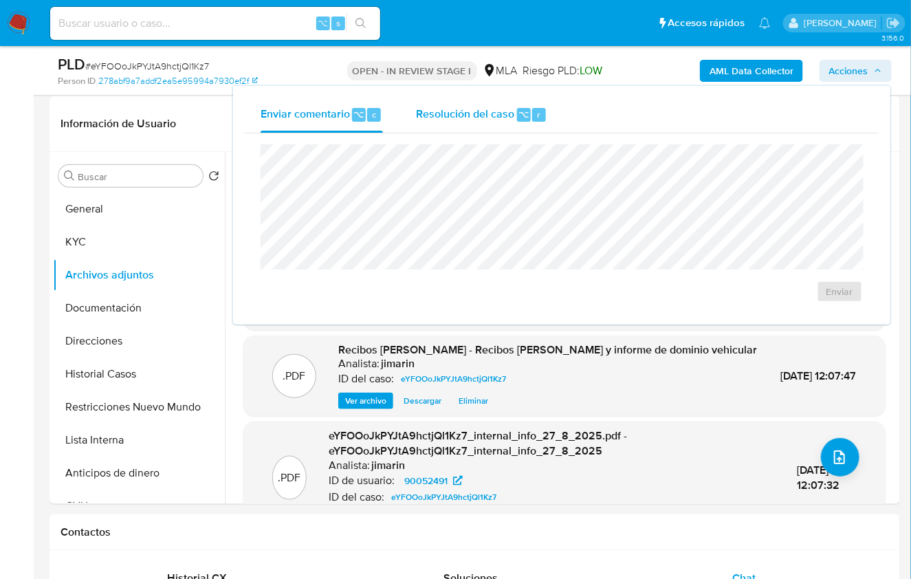
click at [520, 106] on div "Resolución del caso ⌥ r" at bounding box center [481, 115] width 131 height 36
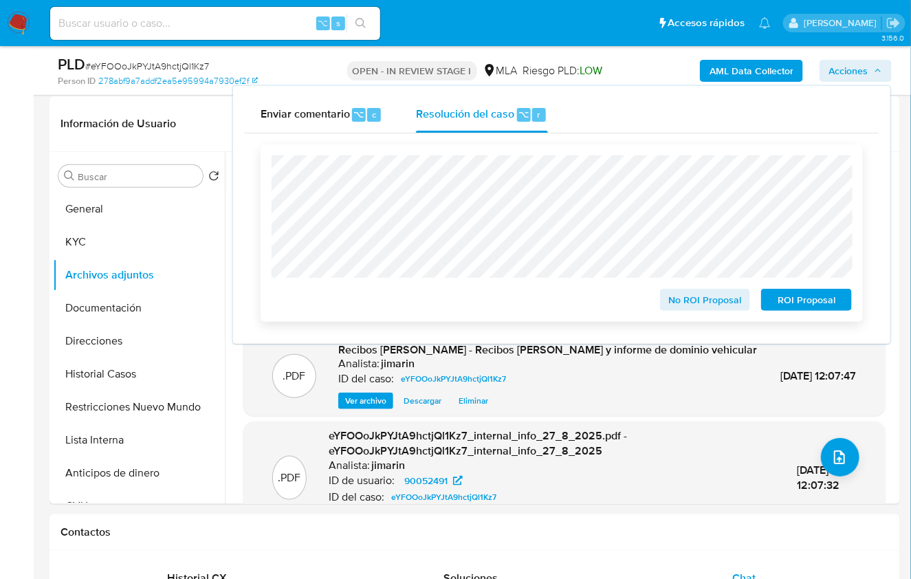
click at [685, 305] on span "No ROI Proposal" at bounding box center [706, 299] width 72 height 19
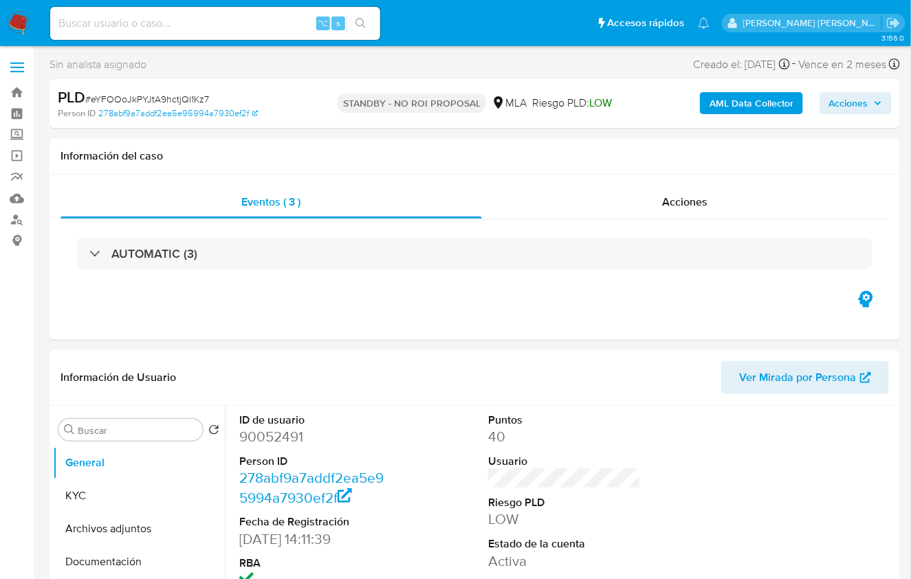
select select "10"
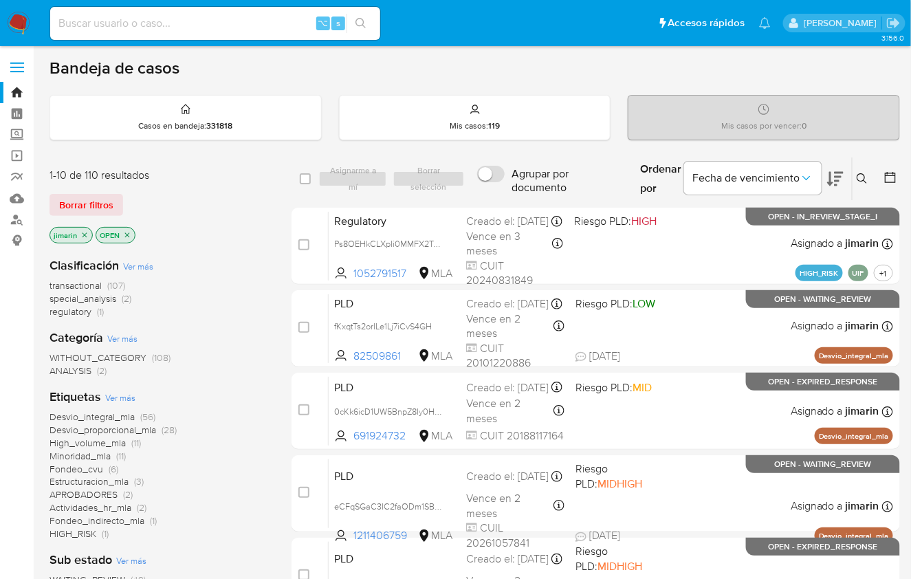
click at [852, 179] on div "Ingrese ID de usuario o caso Buscar Borrar filtros" at bounding box center [863, 178] width 23 height 43
click at [857, 179] on button at bounding box center [864, 179] width 23 height 17
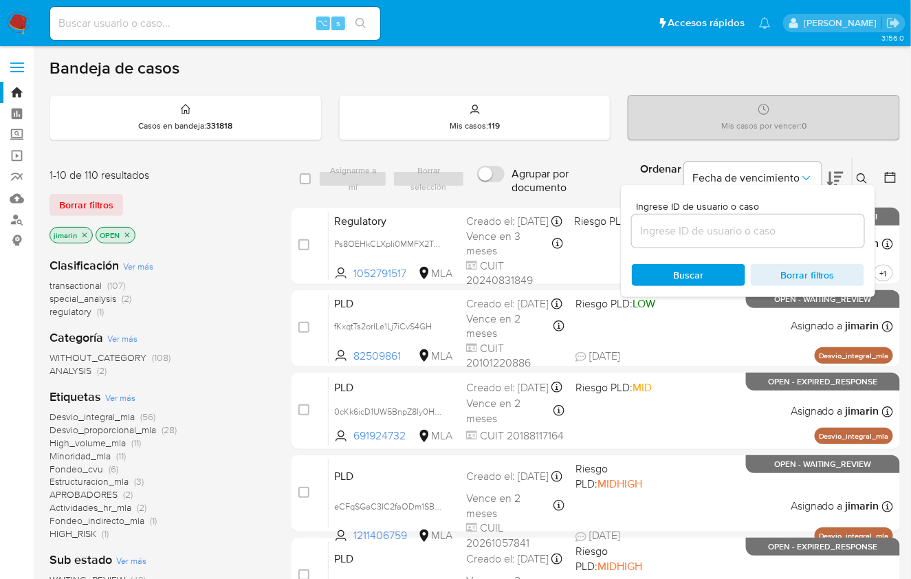
click at [816, 215] on div at bounding box center [748, 231] width 232 height 33
click at [792, 231] on input at bounding box center [748, 231] width 232 height 18
paste input "1149360015"
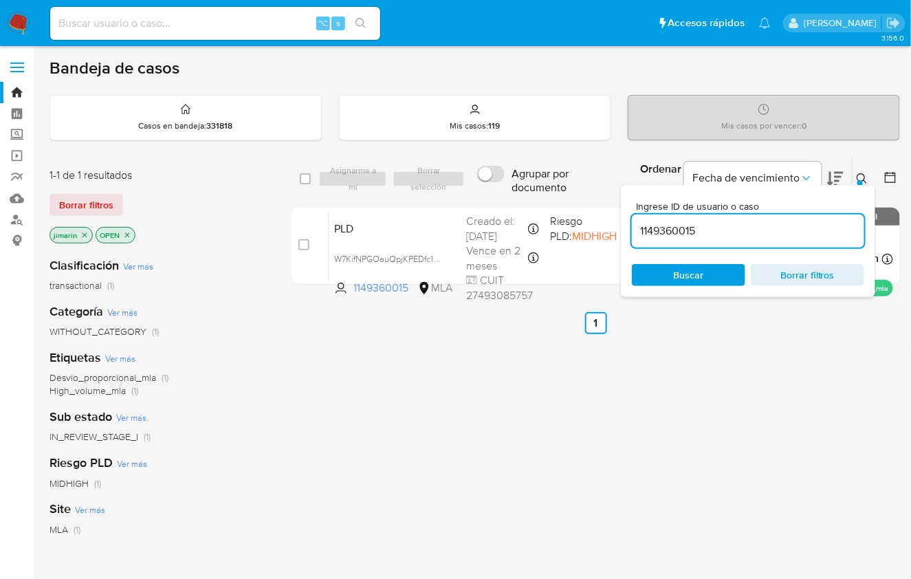
click at [861, 175] on icon at bounding box center [862, 178] width 11 height 11
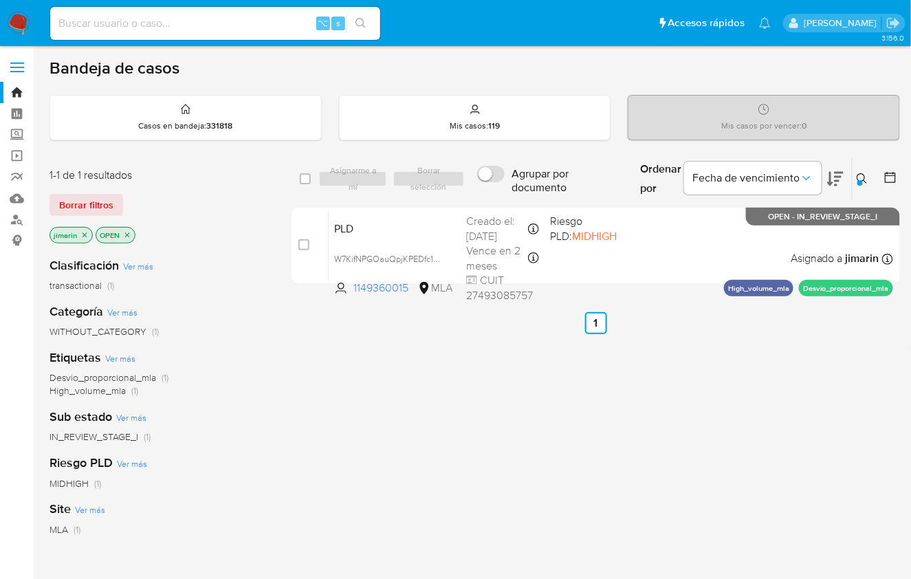
click at [127, 235] on icon "close-filter" at bounding box center [127, 235] width 8 height 8
click at [86, 233] on icon "close-filter" at bounding box center [84, 235] width 8 height 8
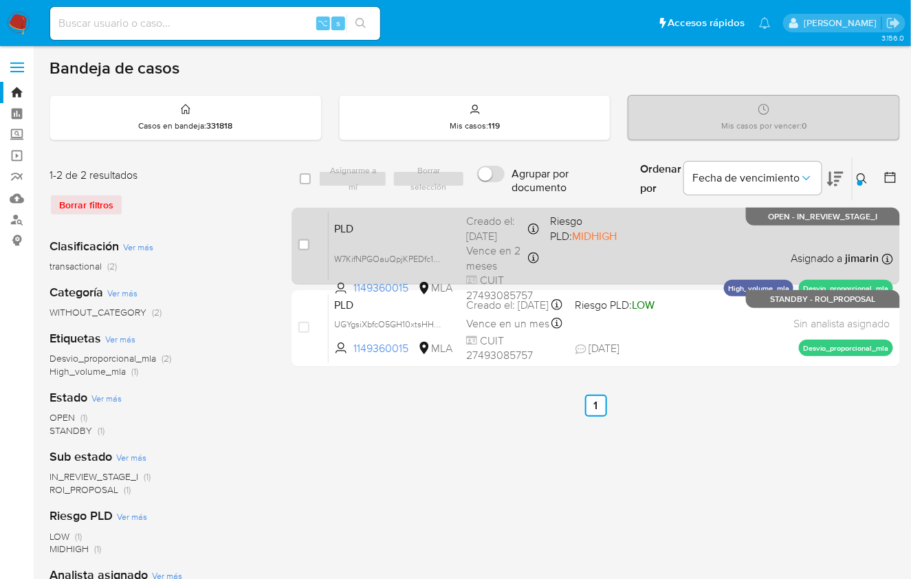
click at [746, 241] on div "PLD W7KifNPGOauQpjKPEDfc1BI3 1149360015 MLA Riesgo PLD: MIDHIGH Creado el: [DAT…" at bounding box center [611, 245] width 565 height 69
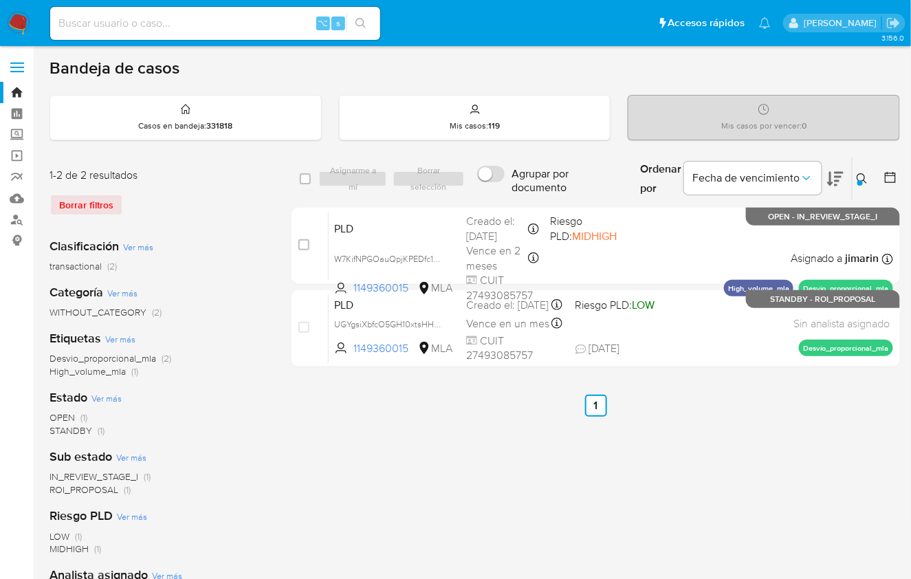
click at [862, 179] on icon at bounding box center [862, 178] width 11 height 11
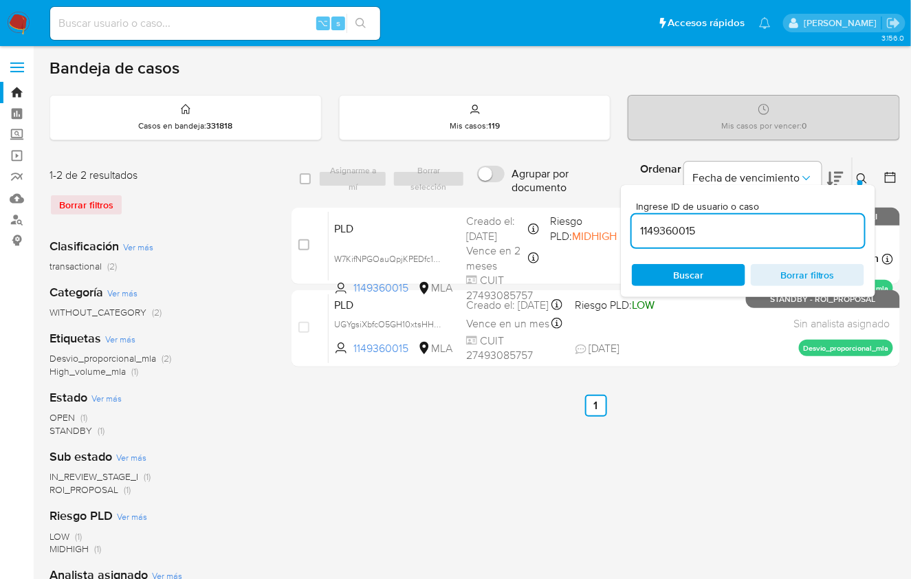
click at [745, 235] on input "1149360015" at bounding box center [748, 231] width 232 height 18
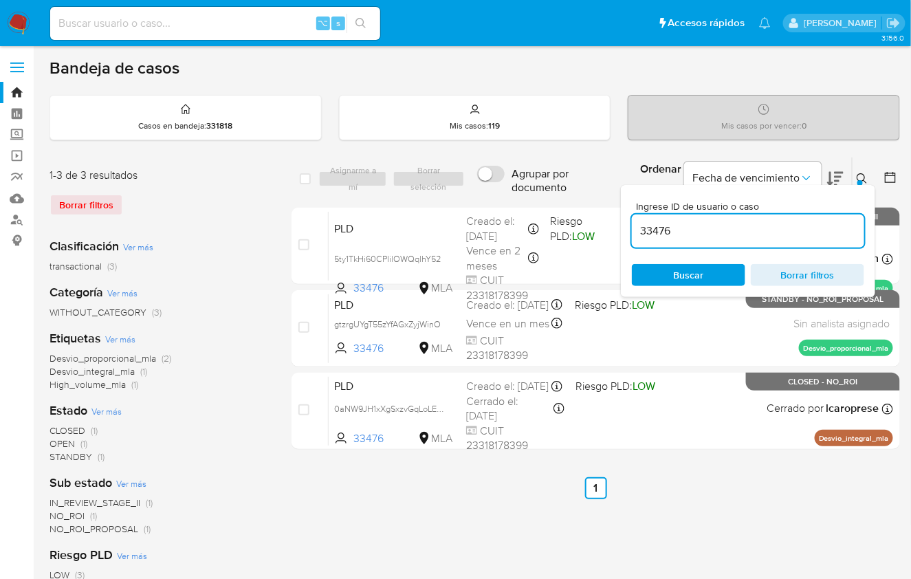
click at [855, 179] on button at bounding box center [864, 179] width 23 height 17
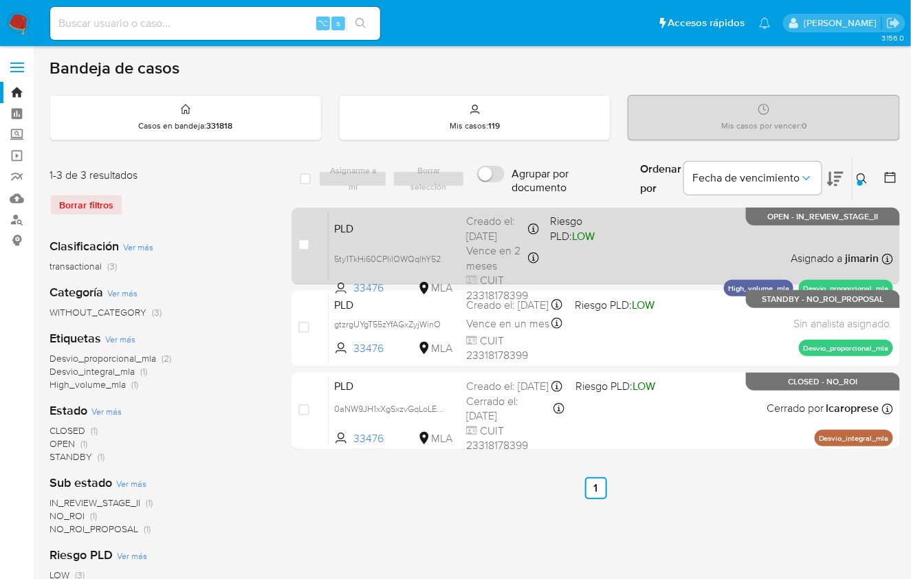
click at [729, 241] on div "PLD 5ty1TkHi60CPIilOWQqlhY52 33476 MLA Riesgo PLD: LOW Creado el: [DATE] Creado…" at bounding box center [611, 245] width 565 height 69
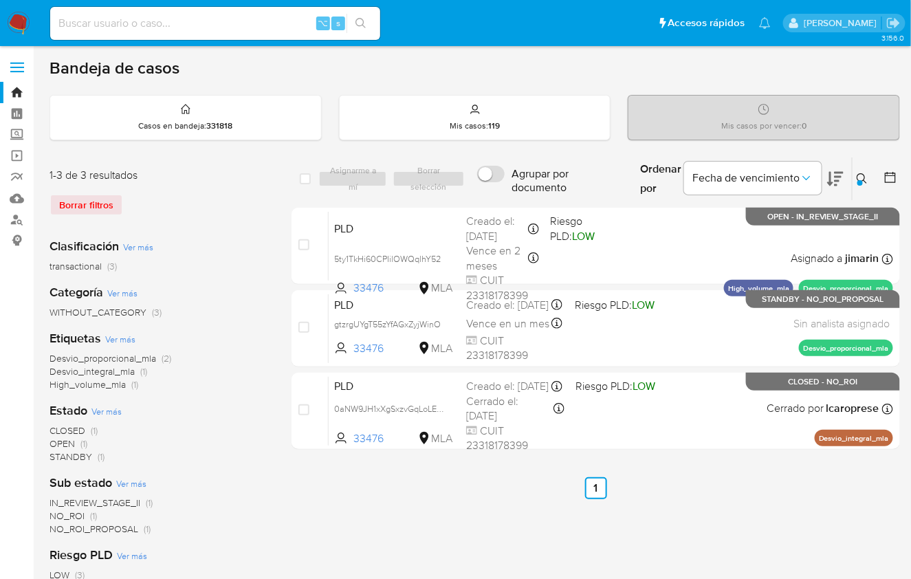
click at [851, 184] on div "Ordenar por Fecha de vencimiento" at bounding box center [740, 178] width 223 height 43
click at [859, 182] on div at bounding box center [861, 183] width 6 height 6
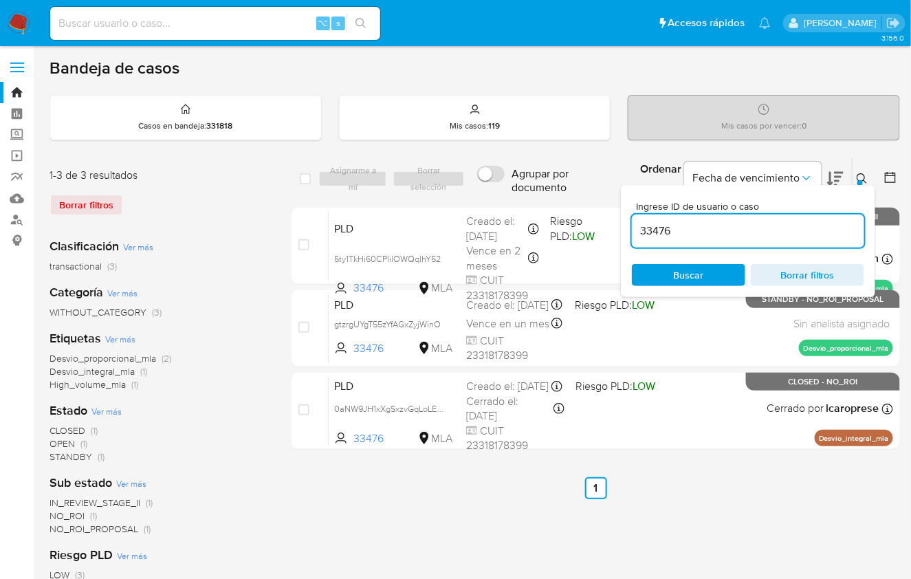
click at [758, 228] on input "33476" at bounding box center [748, 231] width 232 height 18
type input "383850264"
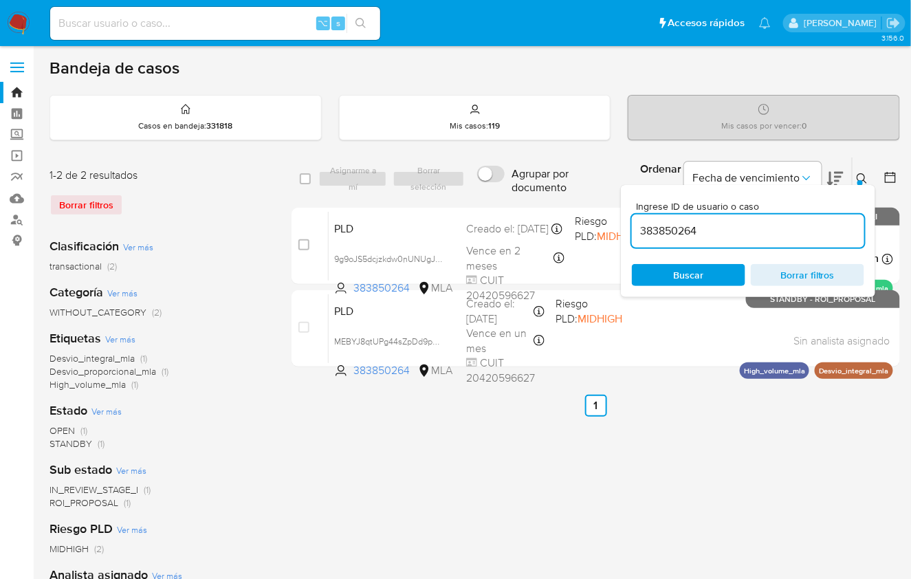
click at [857, 177] on icon at bounding box center [862, 178] width 11 height 11
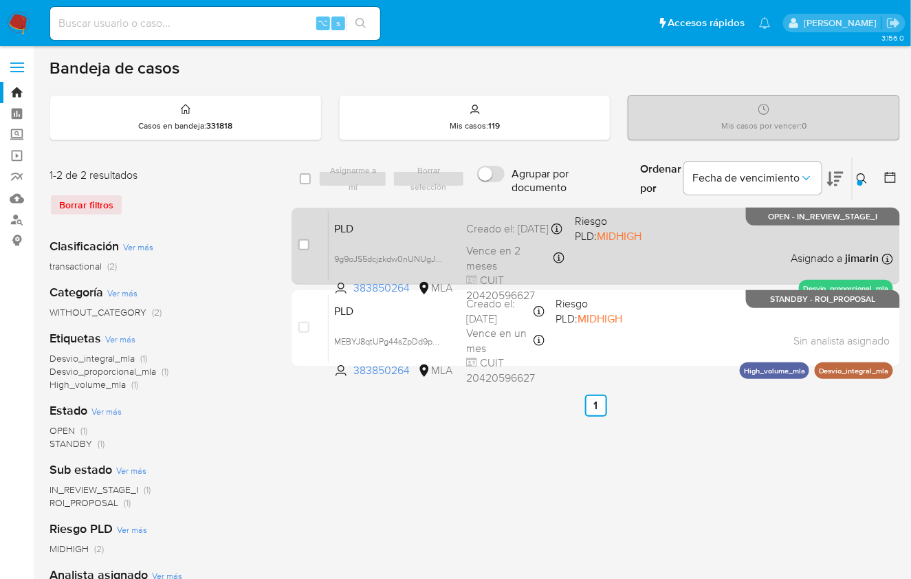
click at [755, 257] on div "PLD 9g9oJS5dcjzkdw0nUNUgJWsR 383850264 MLA Riesgo PLD: MIDHIGH Creado el: [DATE…" at bounding box center [611, 245] width 565 height 69
click at [607, 218] on span "Riesgo PLD: MIDHIGH" at bounding box center [609, 228] width 67 height 30
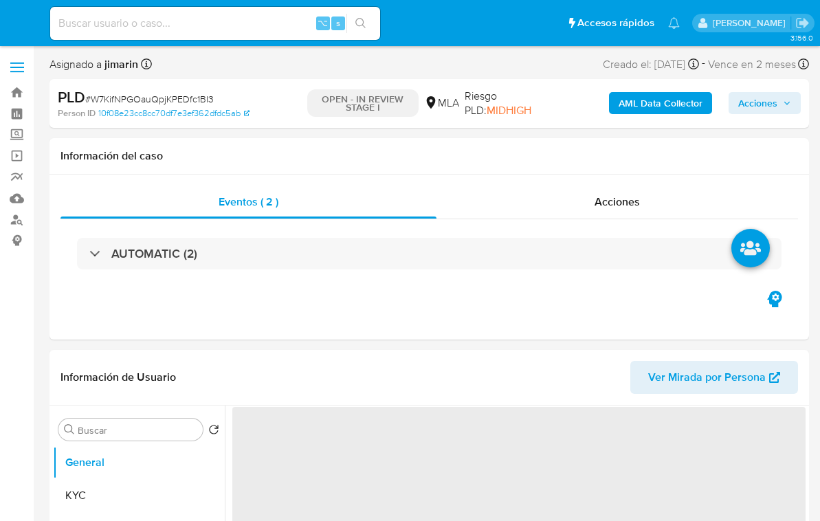
select select "10"
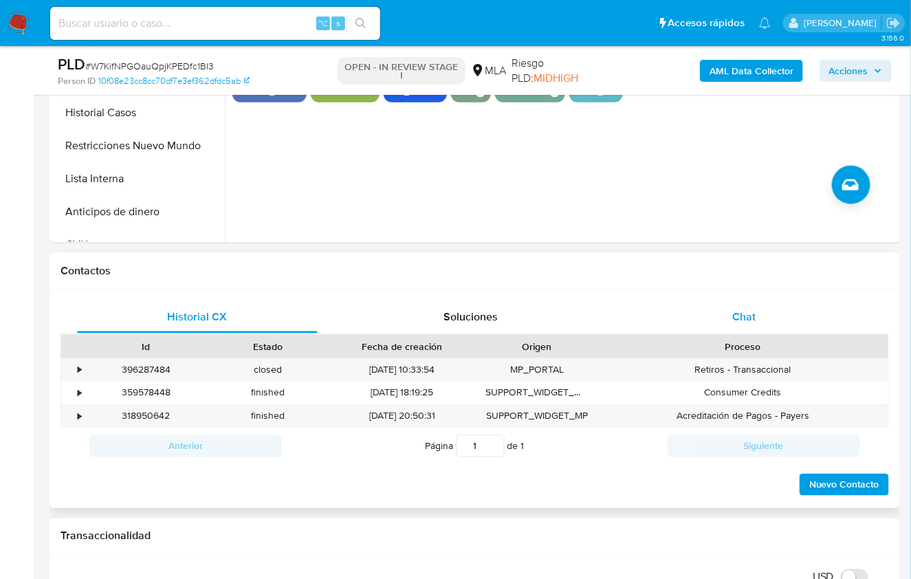
click at [750, 311] on span "Chat" at bounding box center [743, 317] width 23 height 16
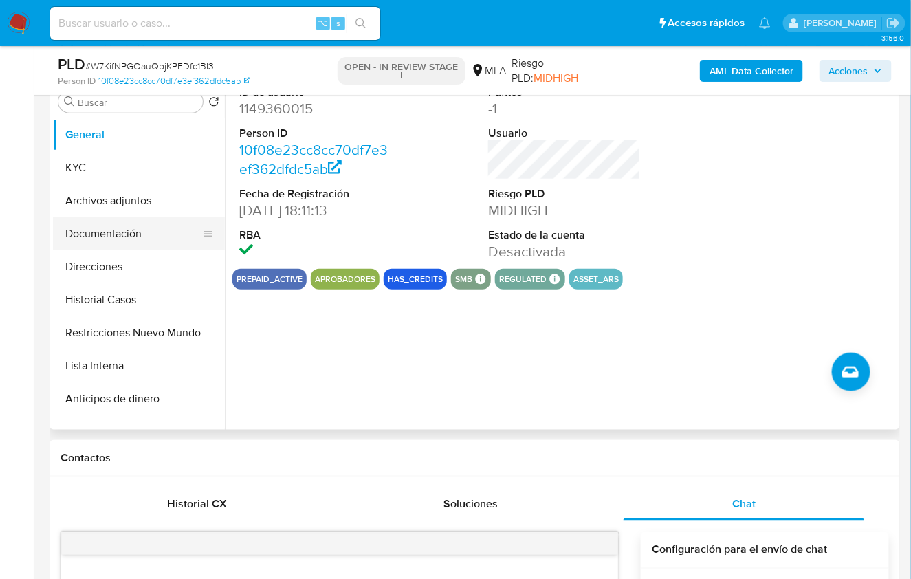
scroll to position [602, 0]
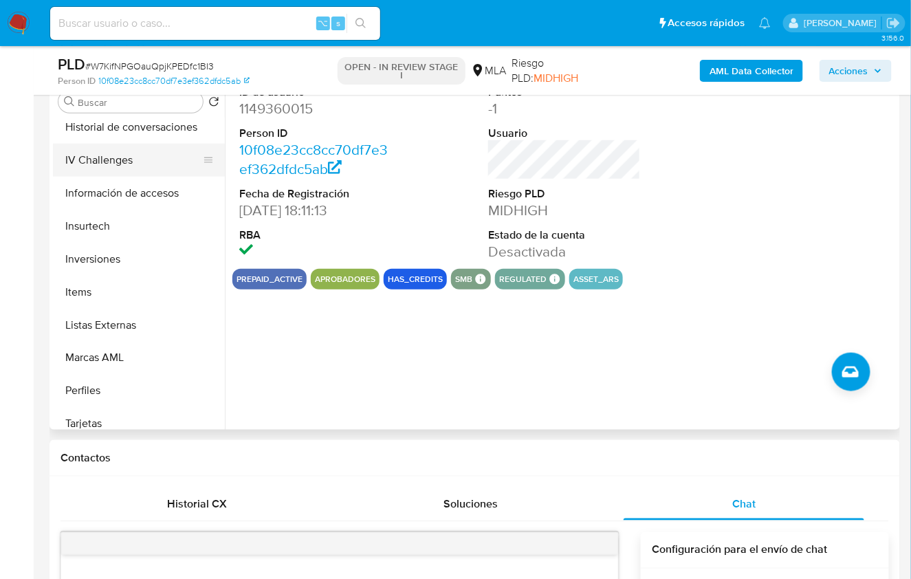
click at [135, 144] on button "IV Challenges" at bounding box center [133, 160] width 161 height 33
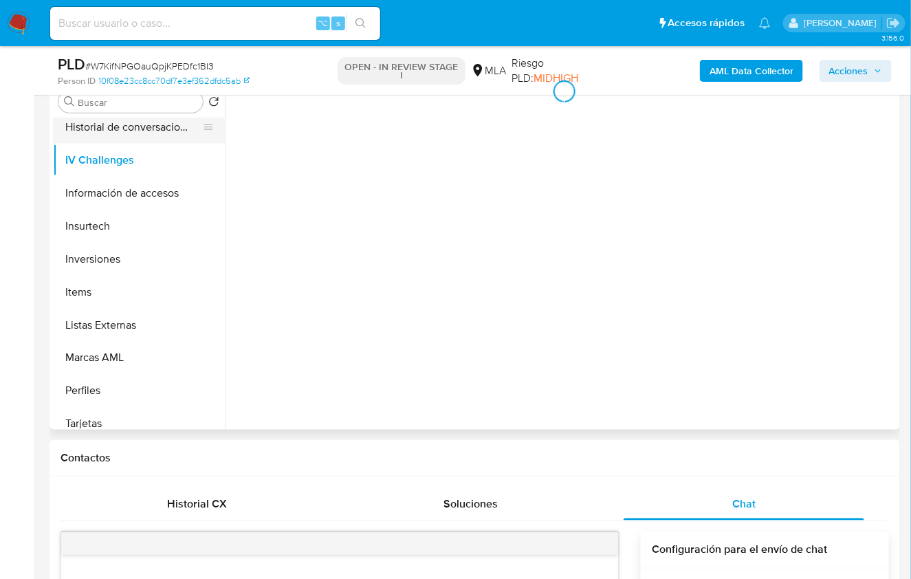
click at [135, 135] on button "Historial de conversaciones" at bounding box center [133, 127] width 161 height 33
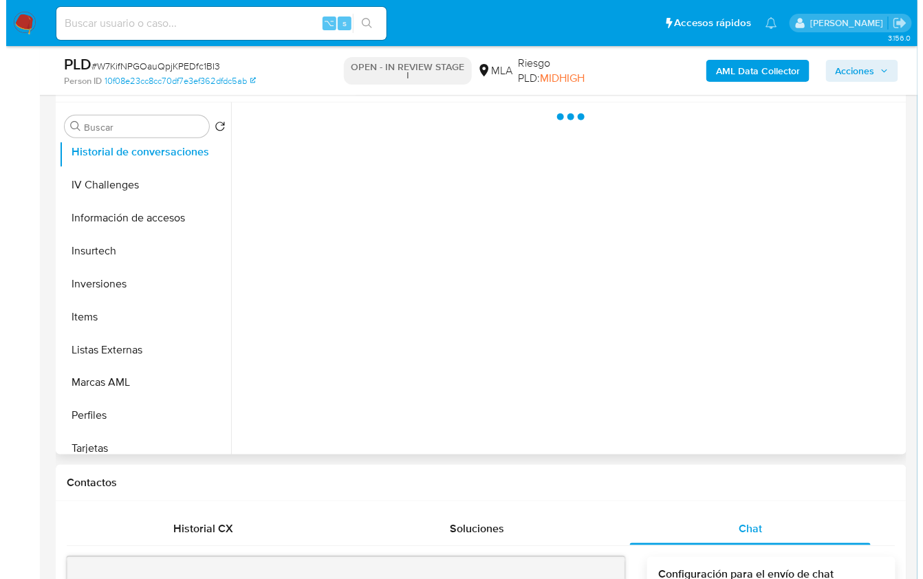
scroll to position [184, 0]
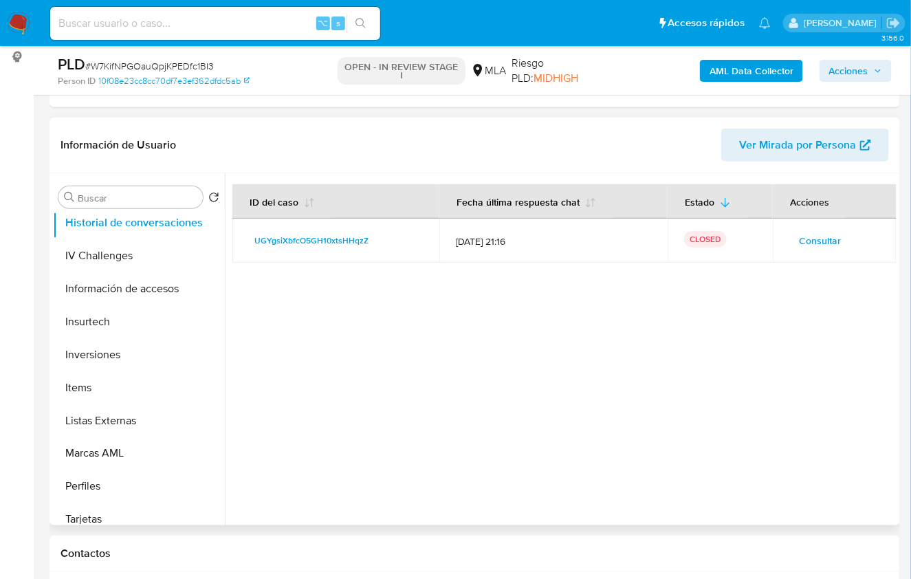
click at [820, 241] on button "Consultar" at bounding box center [820, 241] width 61 height 22
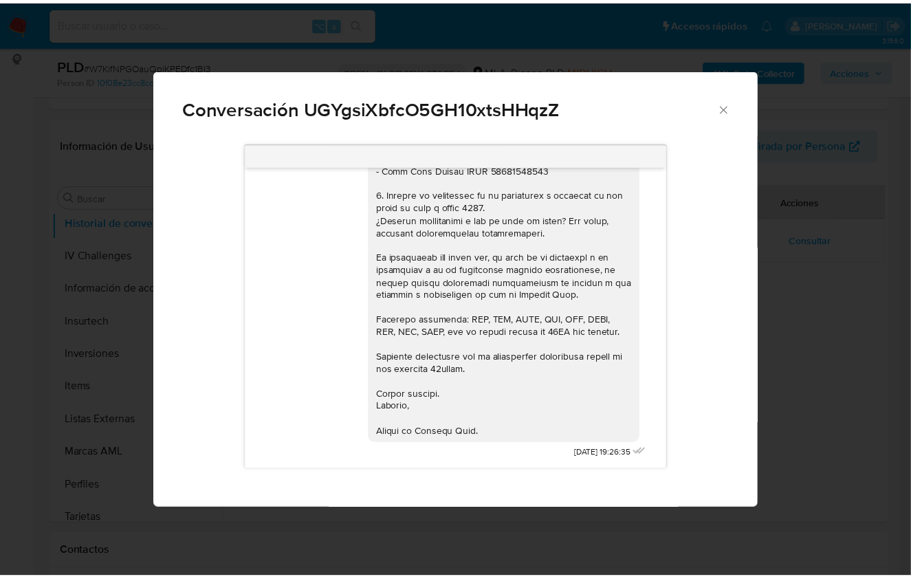
scroll to position [1971, 0]
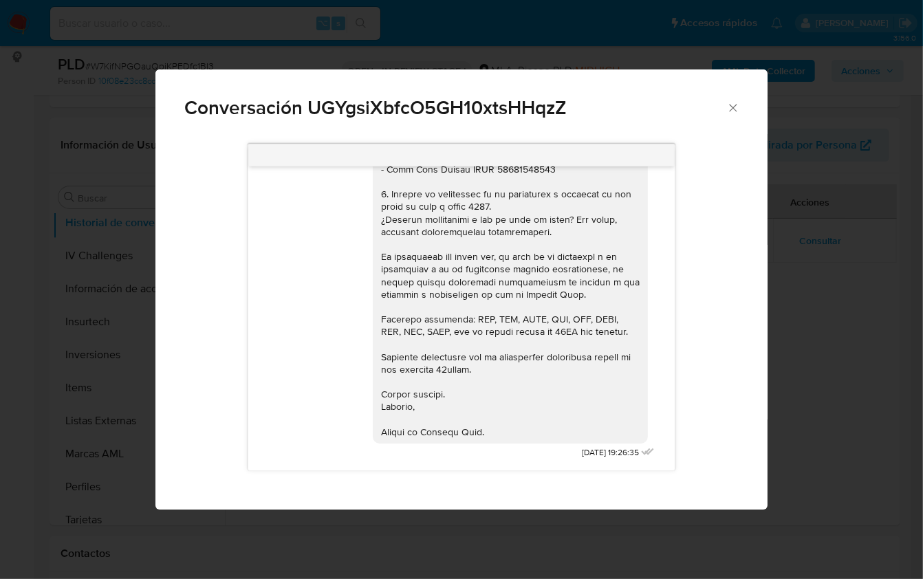
click at [820, 286] on div "Conversación UGYgsiXbfcO5GH10xtsHHqzZ 17/07/2025 19:46:56 Hola, ok ok. Respondo…" at bounding box center [461, 289] width 923 height 579
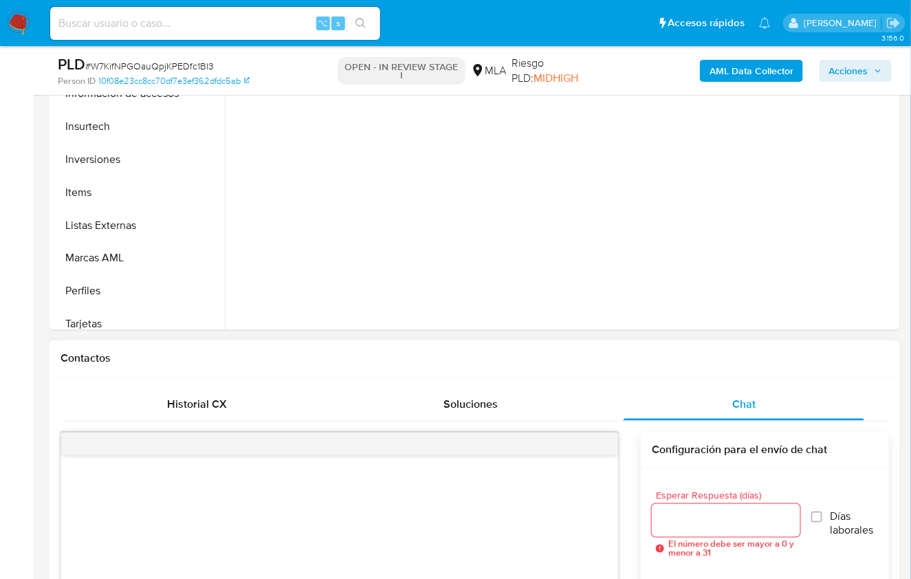
scroll to position [386, 0]
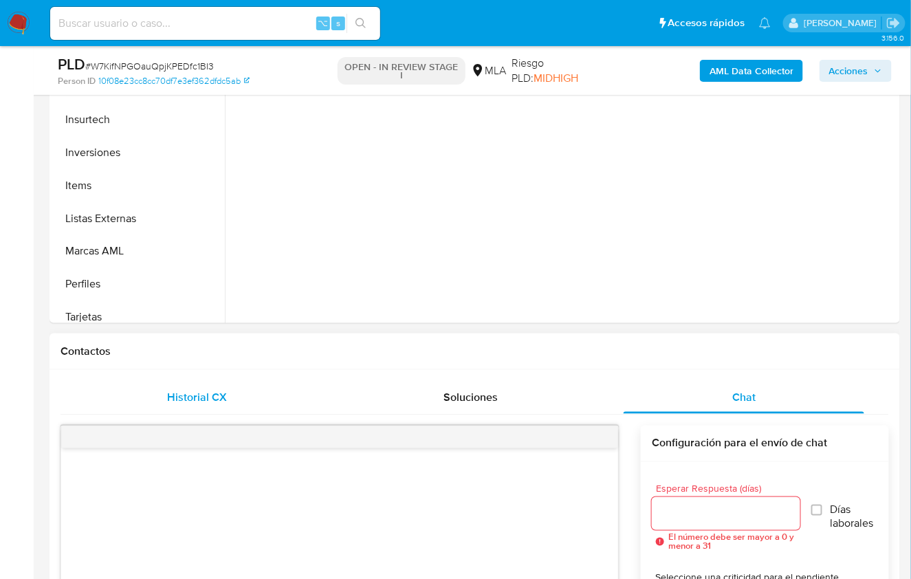
click at [174, 404] on span "Historial CX" at bounding box center [197, 397] width 60 height 16
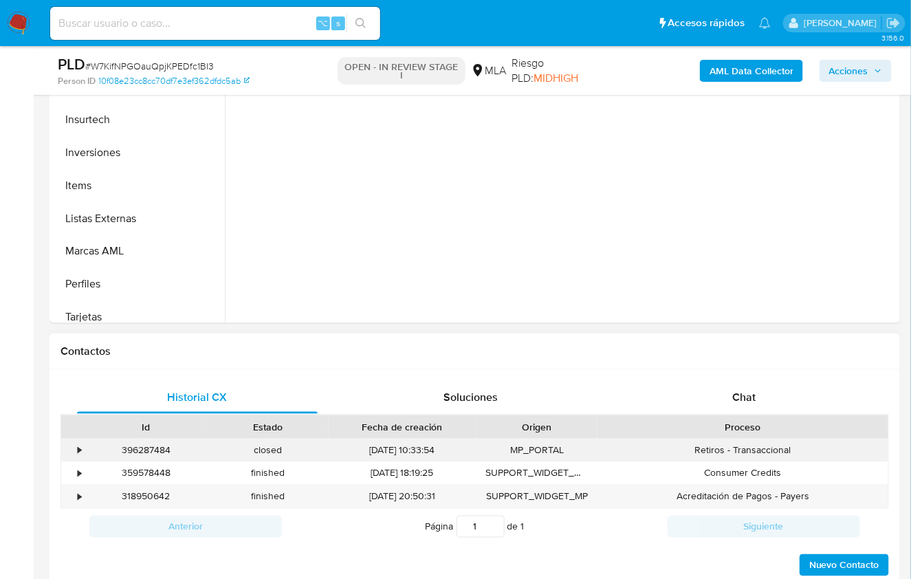
click at [154, 451] on div "396287484" at bounding box center [146, 450] width 122 height 23
copy div "396287484"
click at [739, 350] on h1 "Contactos" at bounding box center [475, 352] width 829 height 14
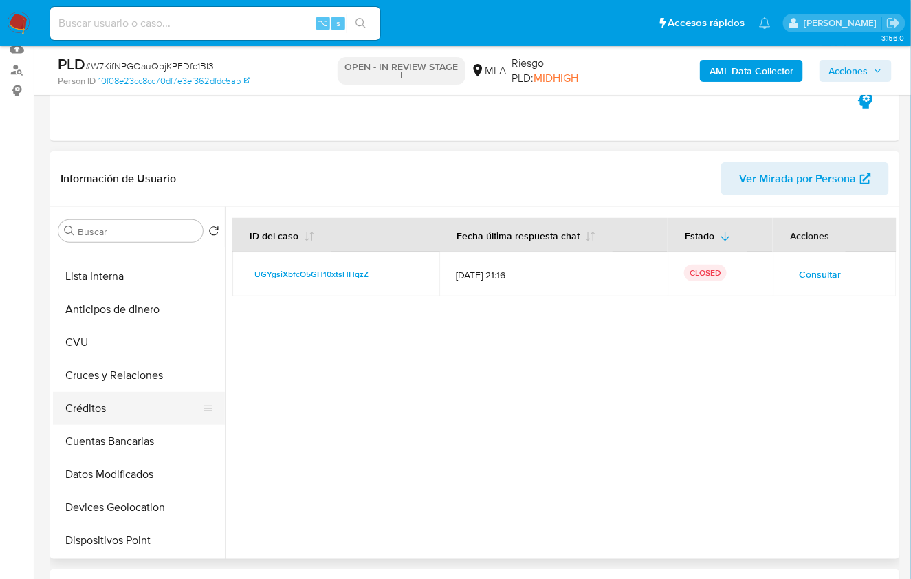
scroll to position [0, 0]
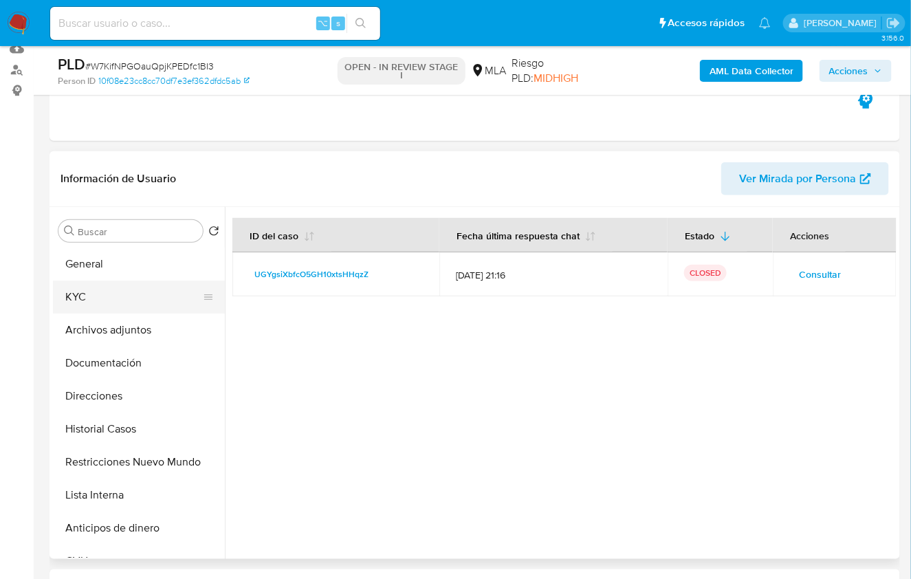
click at [109, 307] on button "KYC" at bounding box center [133, 297] width 161 height 33
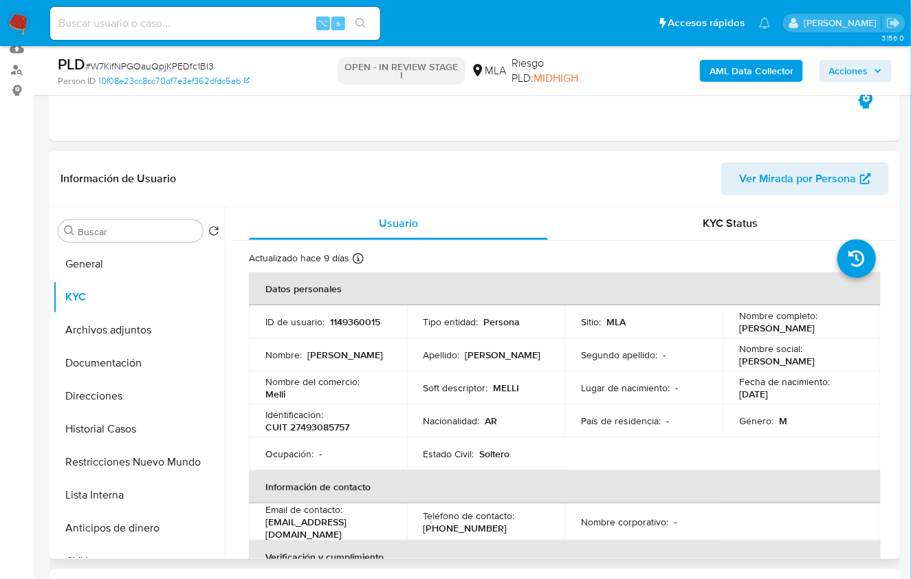
click at [358, 320] on p "1149360015" at bounding box center [355, 322] width 50 height 12
copy p "1149360015"
click at [147, 461] on button "Restricciones Nuevo Mundo" at bounding box center [133, 462] width 161 height 33
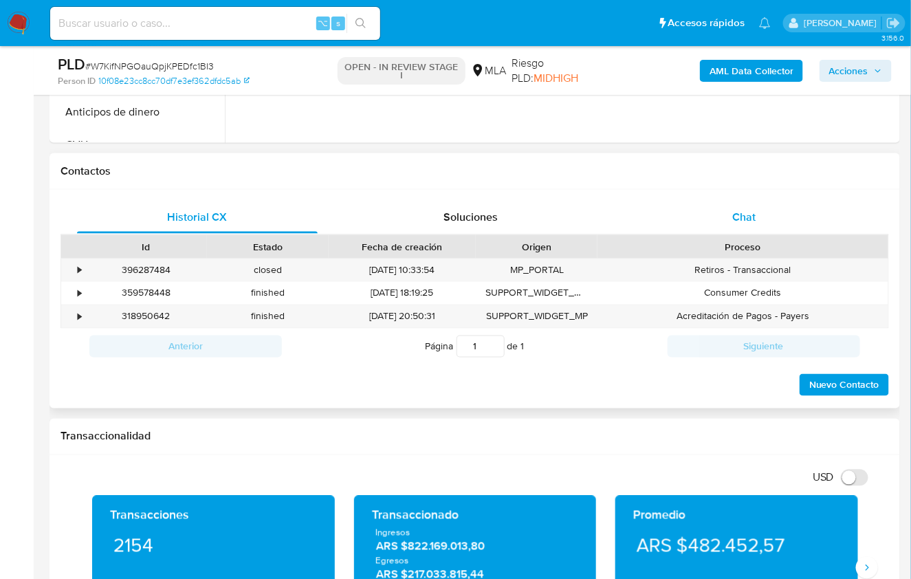
click at [758, 209] on div "Chat" at bounding box center [744, 217] width 241 height 33
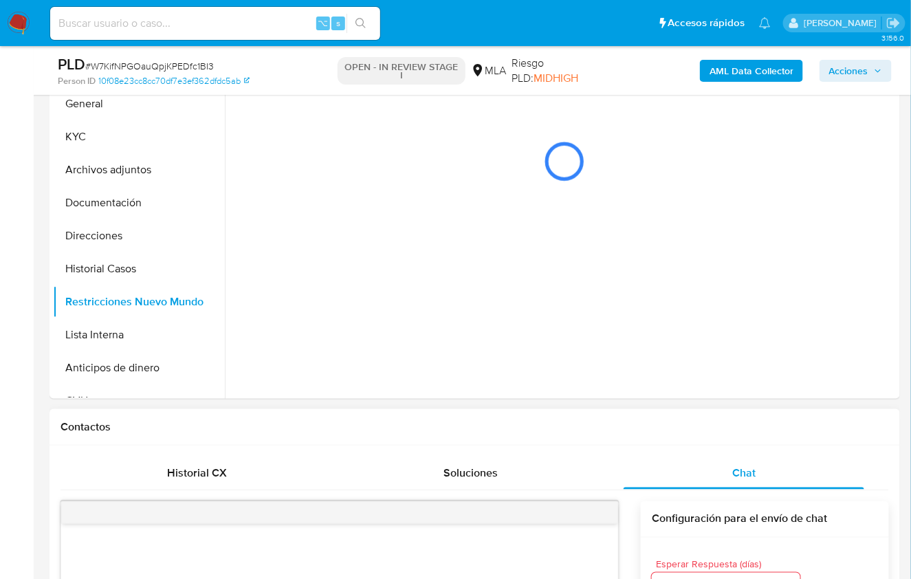
scroll to position [274, 0]
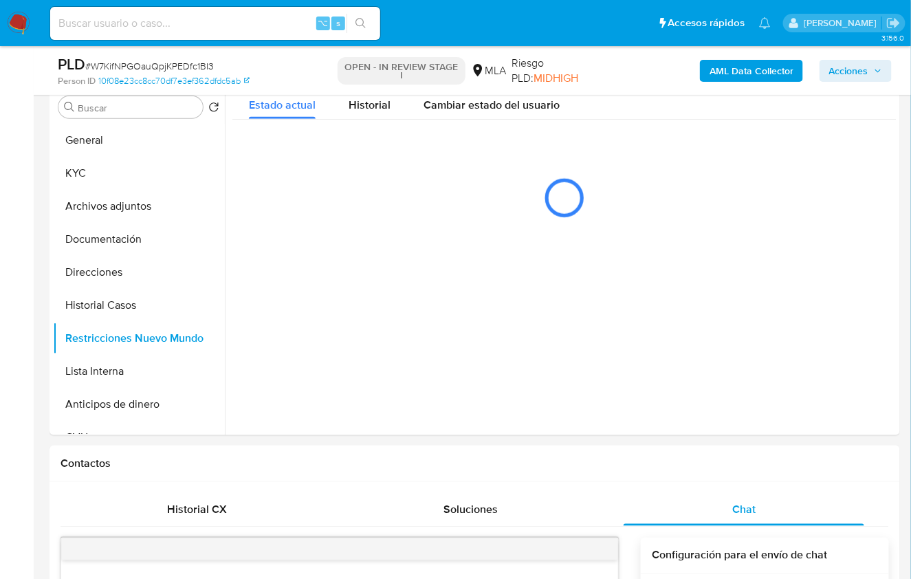
click at [726, 72] on b "AML Data Collector" at bounding box center [752, 71] width 84 height 22
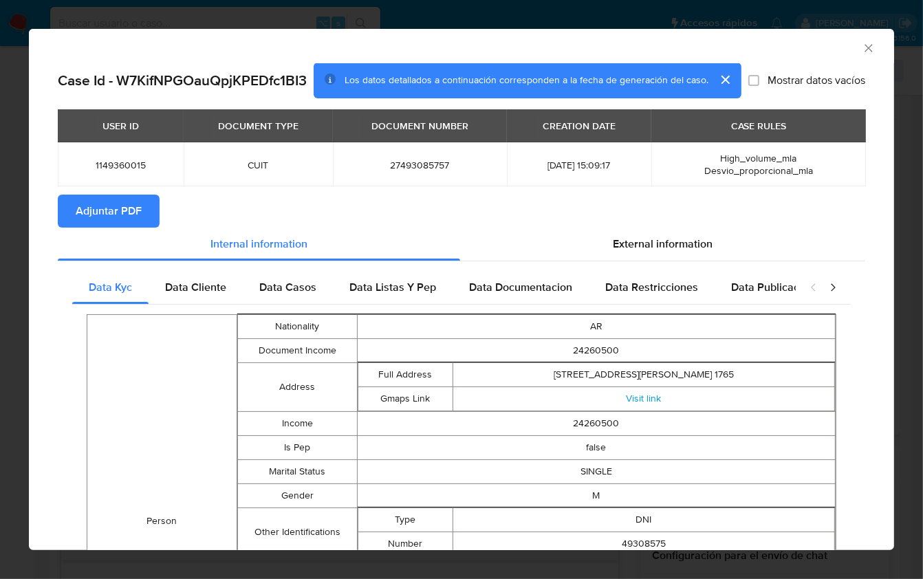
click at [125, 210] on span "Adjuntar PDF" at bounding box center [109, 211] width 66 height 30
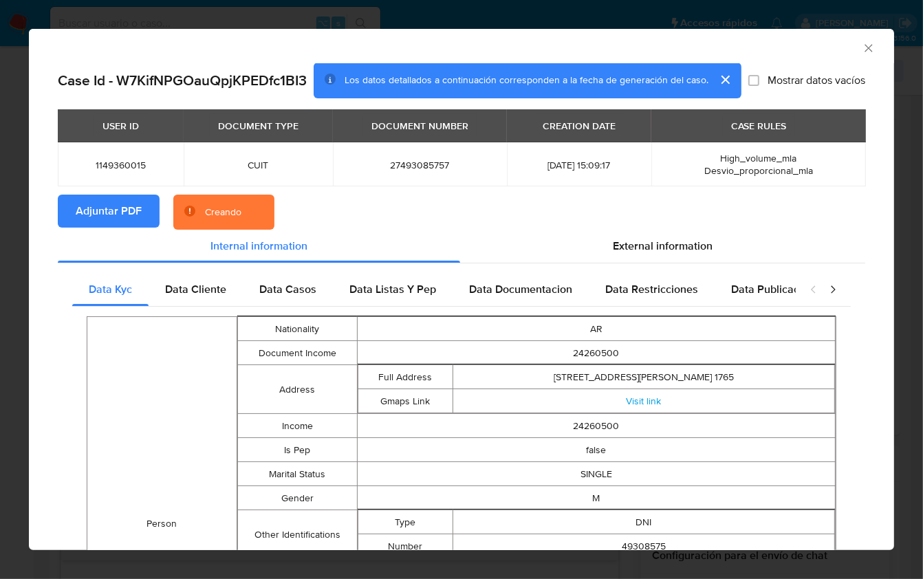
click at [162, 89] on h2 "Case Id - W7KifNPGOauQpjKPEDfc1BI3" at bounding box center [182, 81] width 249 height 18
copy h2 "W7KifNPGOauQpjKPEDfc1BI3"
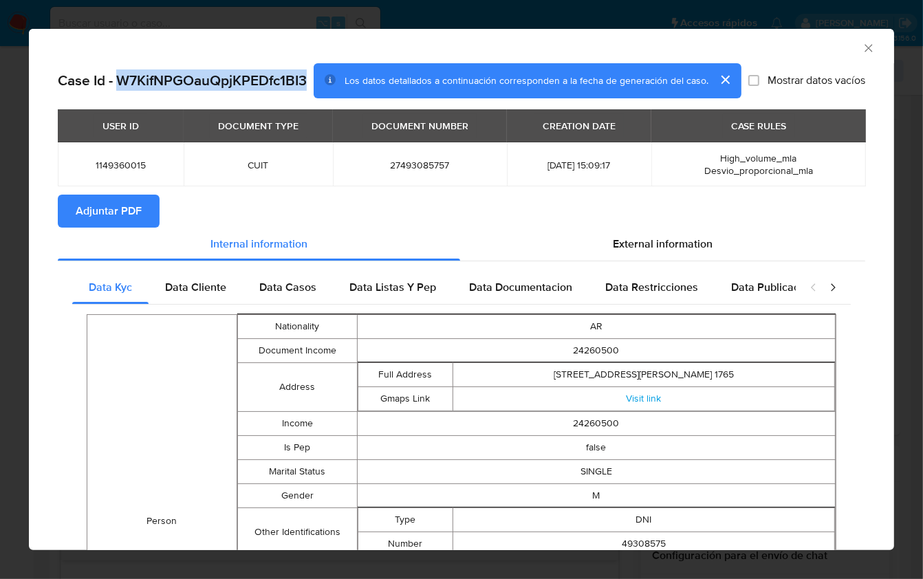
click at [820, 51] on icon "Cerrar ventana" at bounding box center [868, 48] width 8 height 8
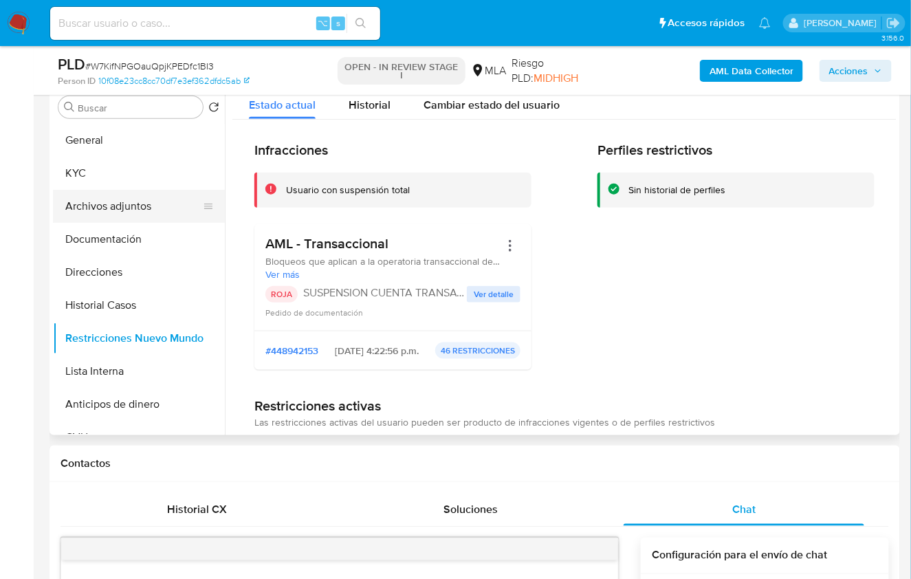
click at [102, 201] on button "Archivos adjuntos" at bounding box center [133, 206] width 161 height 33
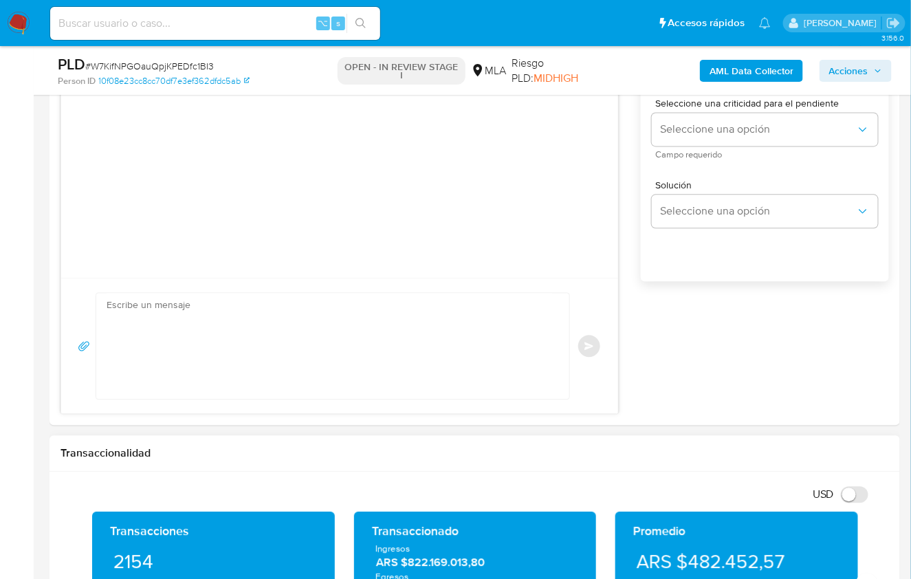
scroll to position [1081, 0]
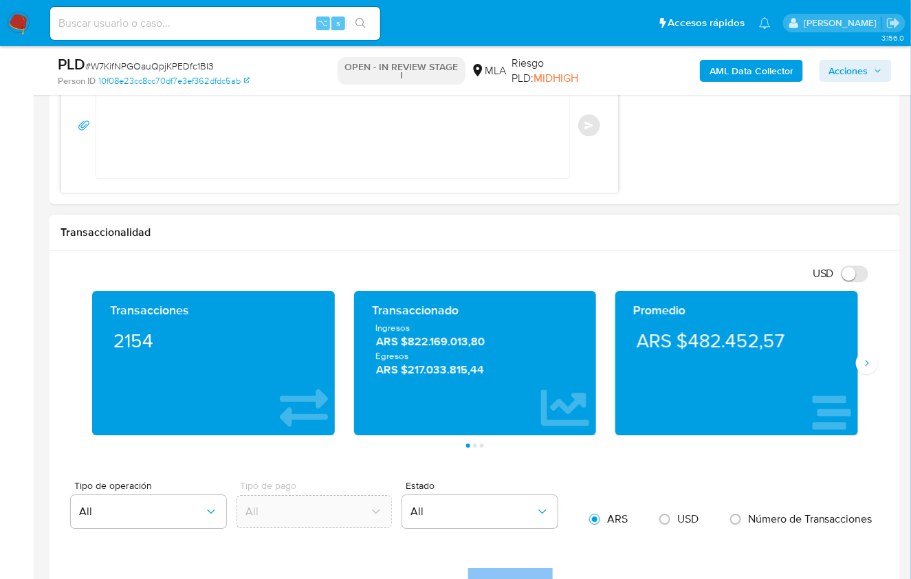
click at [820, 371] on div "Promedio ARS $482.452,57" at bounding box center [737, 363] width 262 height 144
click at [820, 365] on icon "Siguiente" at bounding box center [867, 363] width 11 height 11
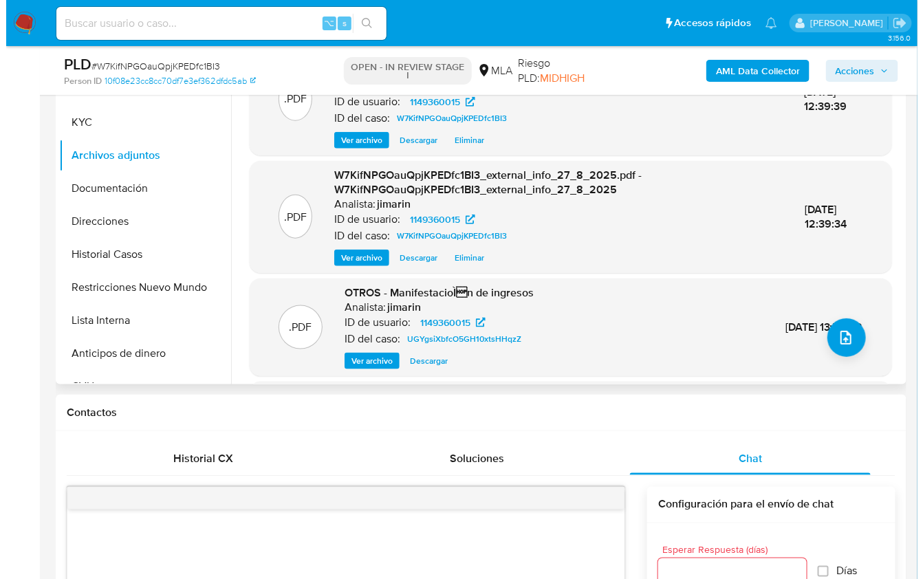
scroll to position [309, 0]
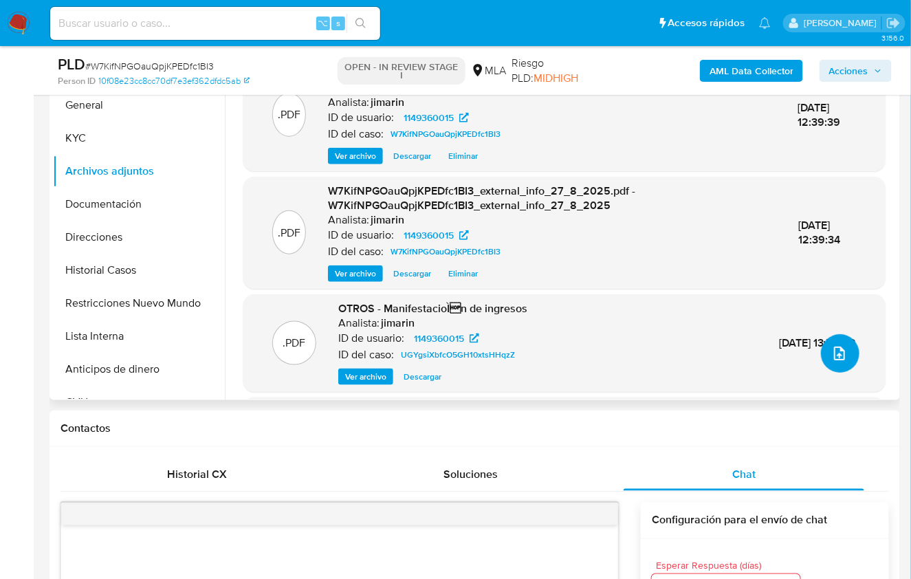
click at [820, 360] on icon "upload-file" at bounding box center [839, 353] width 17 height 17
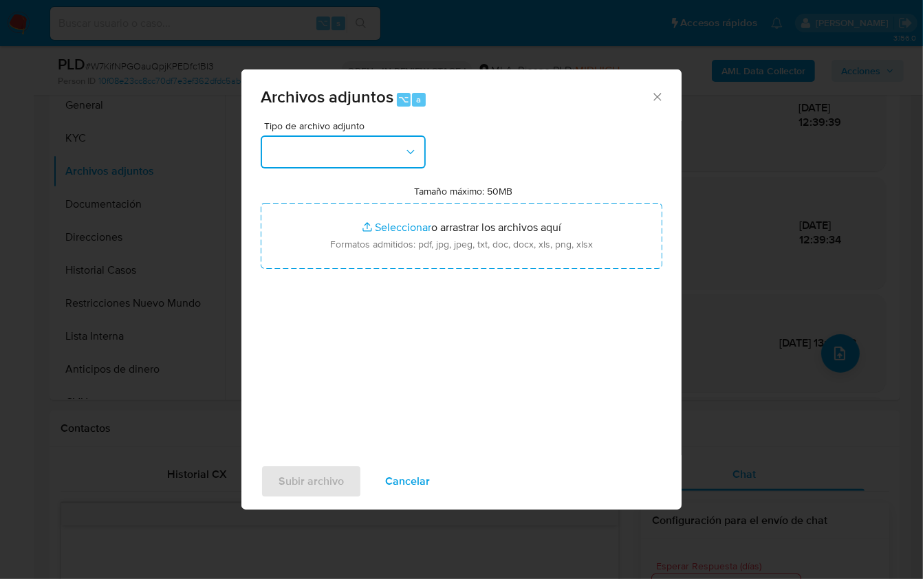
click at [314, 144] on button "button" at bounding box center [343, 151] width 165 height 33
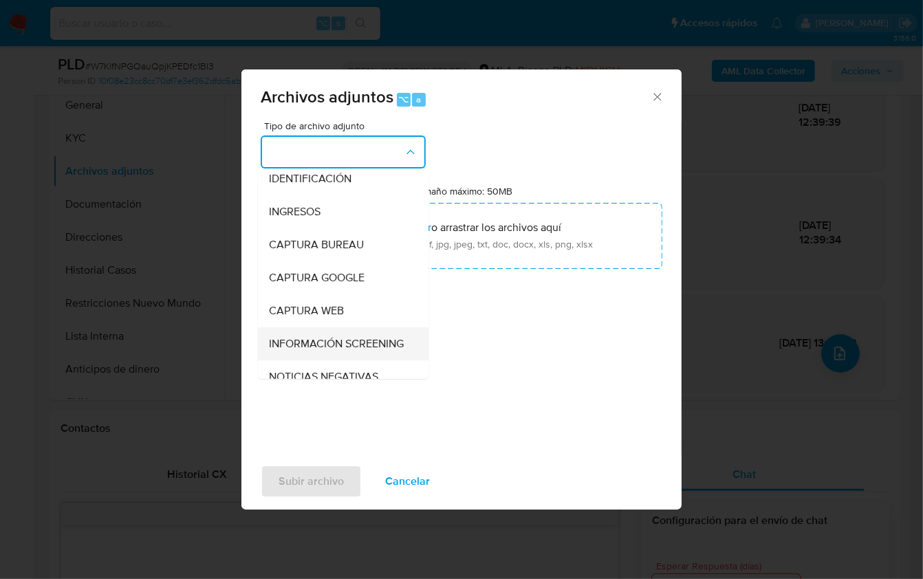
scroll to position [97, 0]
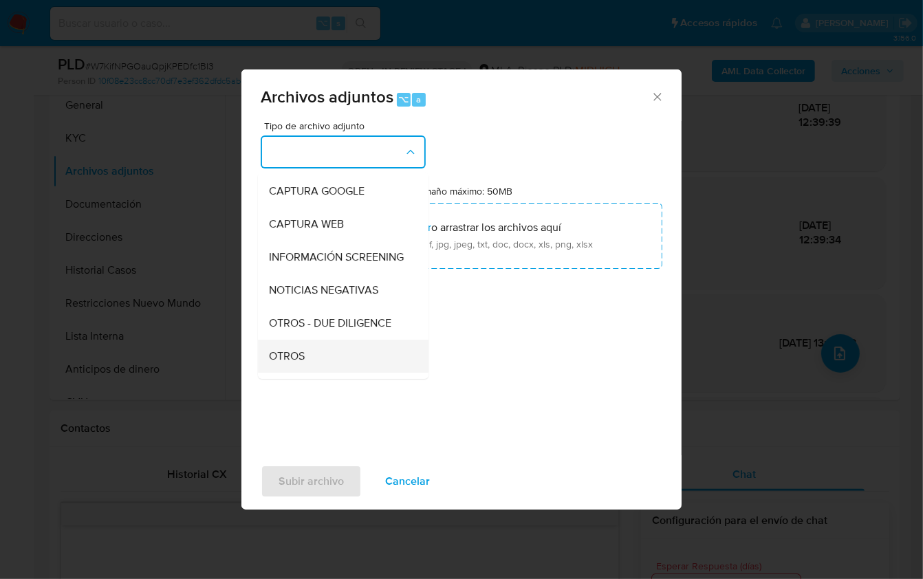
click at [300, 360] on div "OTROS" at bounding box center [339, 355] width 140 height 33
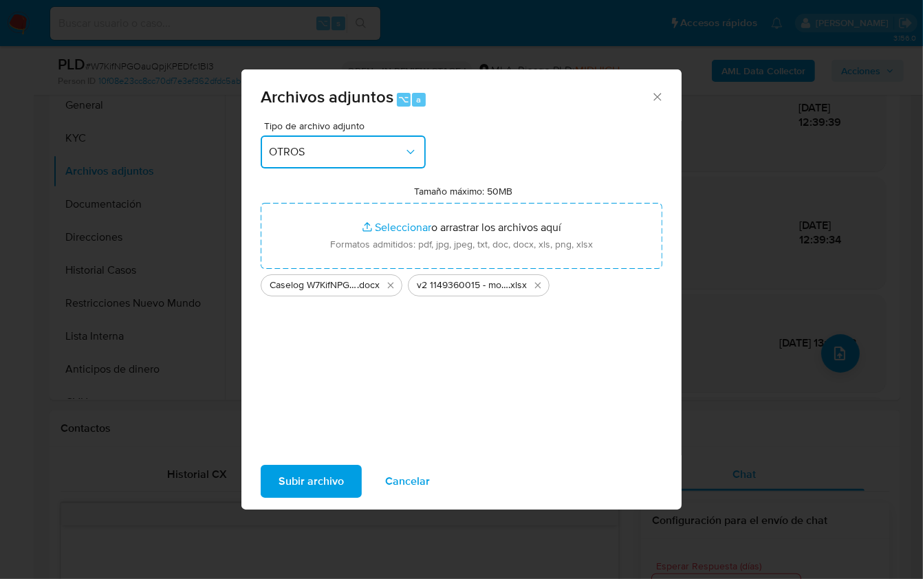
click at [277, 521] on div "Archivos adjuntos ⌥ a Tipo de archivo adjunto OTROS Tamaño máximo: 50MB Selecci…" at bounding box center [461, 289] width 923 height 579
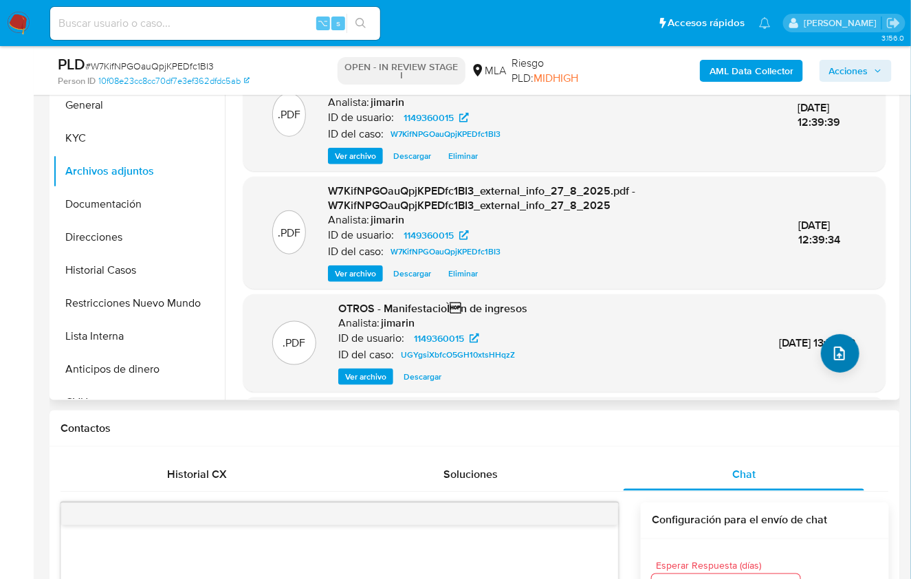
click at [820, 356] on div ".PDF OTROS - ManifestacioÌn de ingresos Analista: jimarin ID de usuario: 11493…" at bounding box center [564, 343] width 629 height 84
click at [820, 356] on icon "upload-file" at bounding box center [839, 354] width 11 height 14
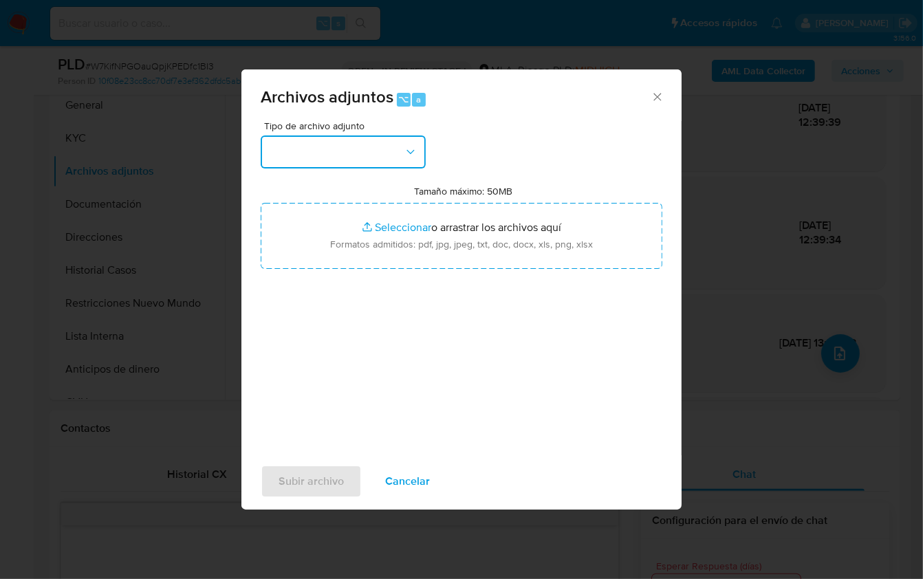
click at [333, 163] on button "button" at bounding box center [343, 151] width 165 height 33
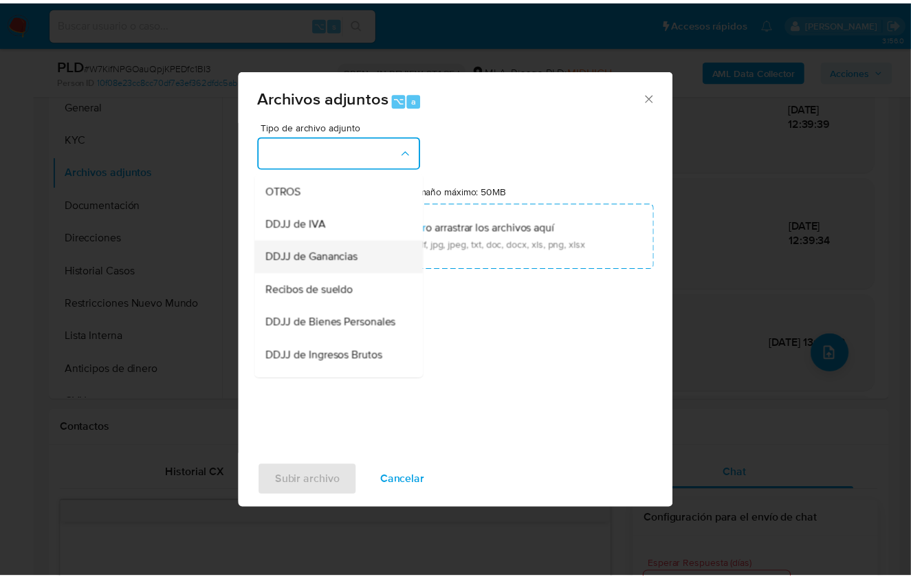
scroll to position [251, 0]
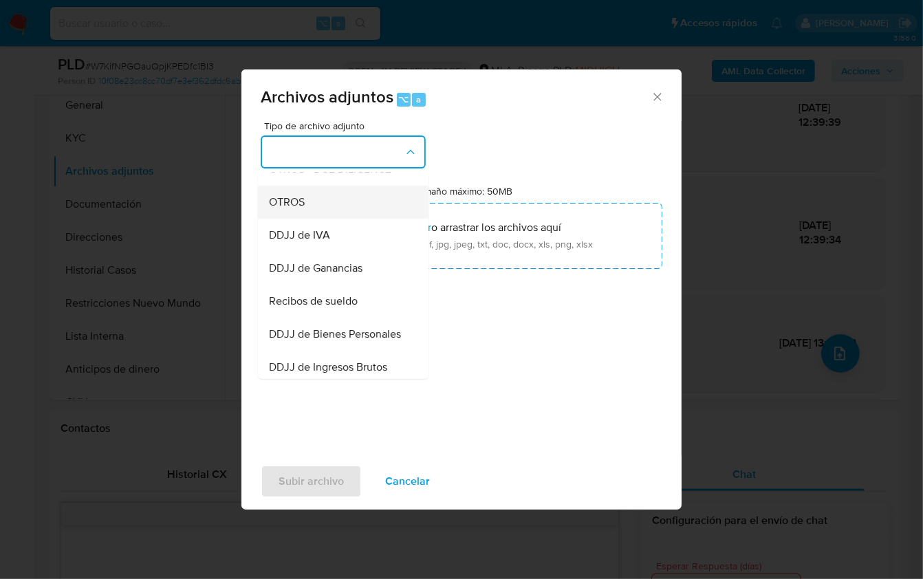
click at [303, 218] on div "OTROS" at bounding box center [339, 201] width 140 height 33
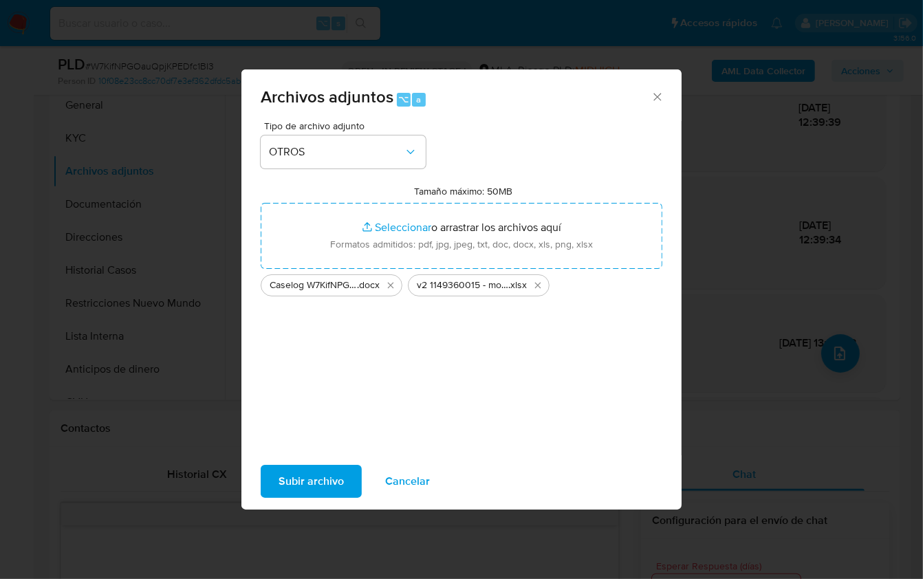
click at [312, 470] on span "Subir archivo" at bounding box center [311, 481] width 65 height 30
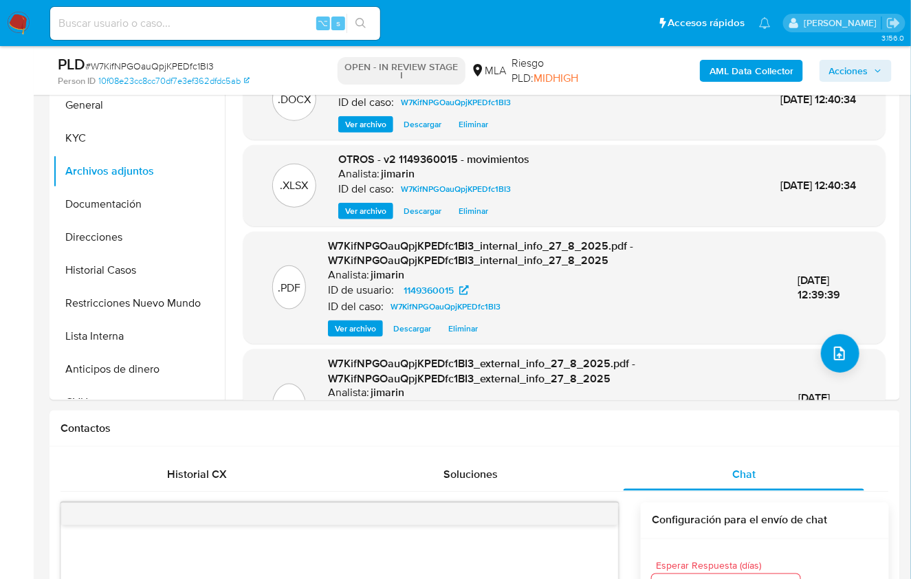
click at [820, 58] on div "AML Data Collector Acciones" at bounding box center [755, 70] width 274 height 32
click at [820, 64] on span "Acciones" at bounding box center [848, 71] width 39 height 22
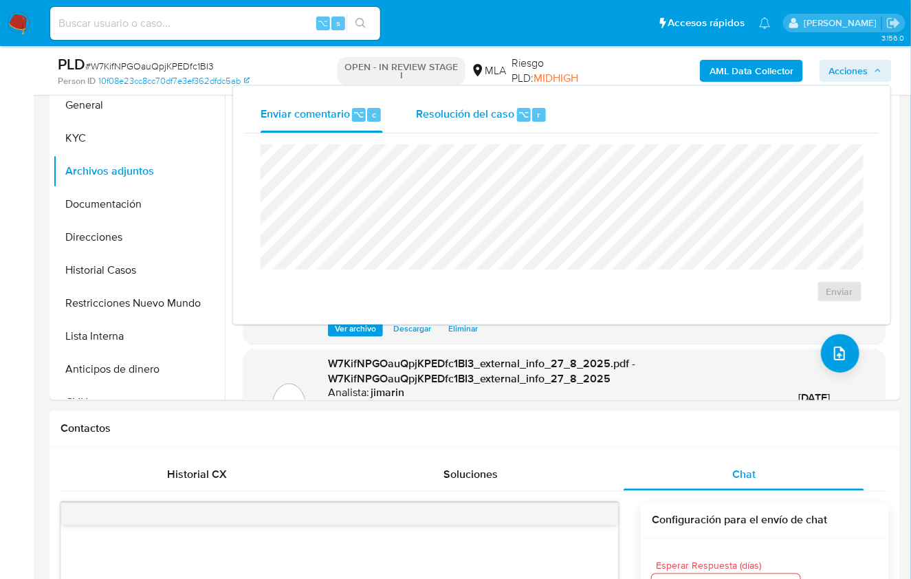
click at [467, 118] on span "Resolución del caso" at bounding box center [465, 114] width 98 height 16
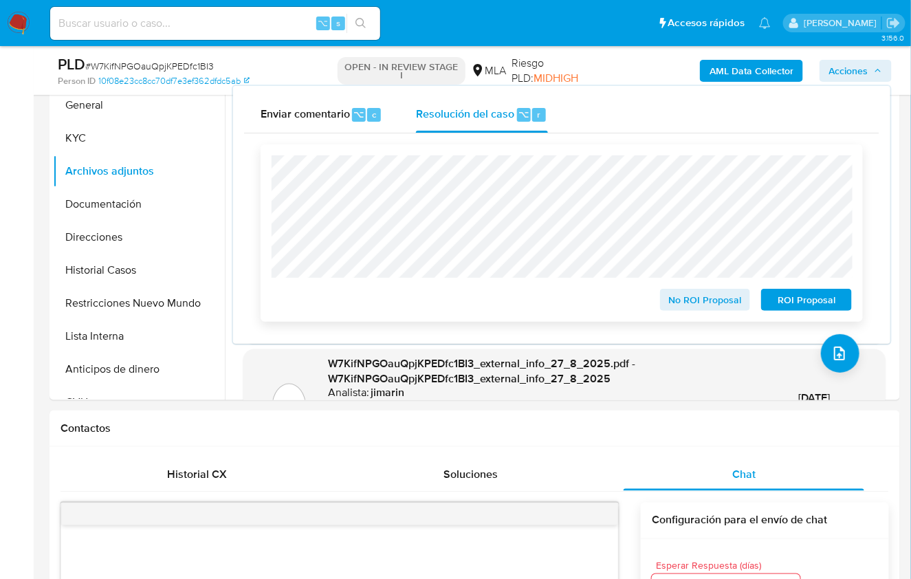
click at [815, 303] on span "ROI Proposal" at bounding box center [807, 299] width 72 height 19
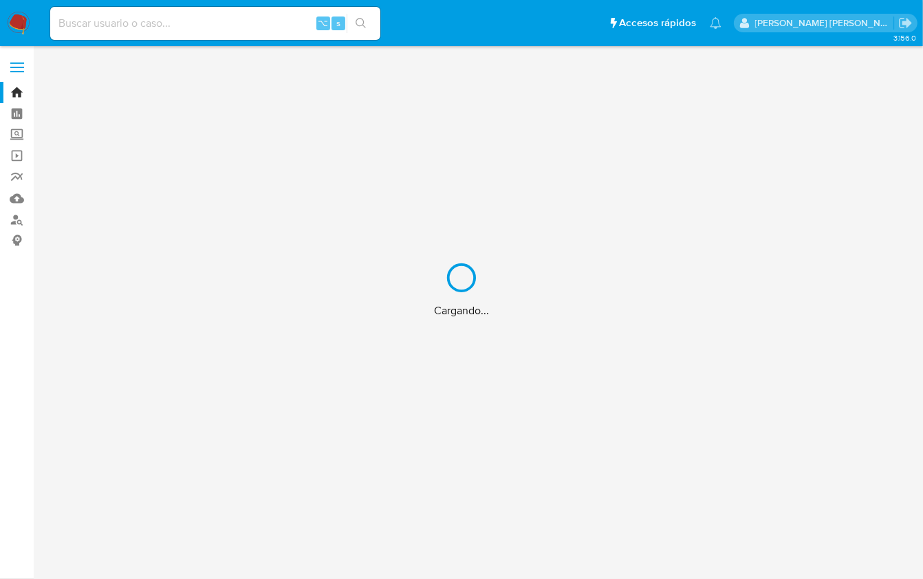
click at [118, 25] on div "Cargando..." at bounding box center [461, 289] width 923 height 579
click at [139, 22] on div "Cargando..." at bounding box center [461, 289] width 923 height 579
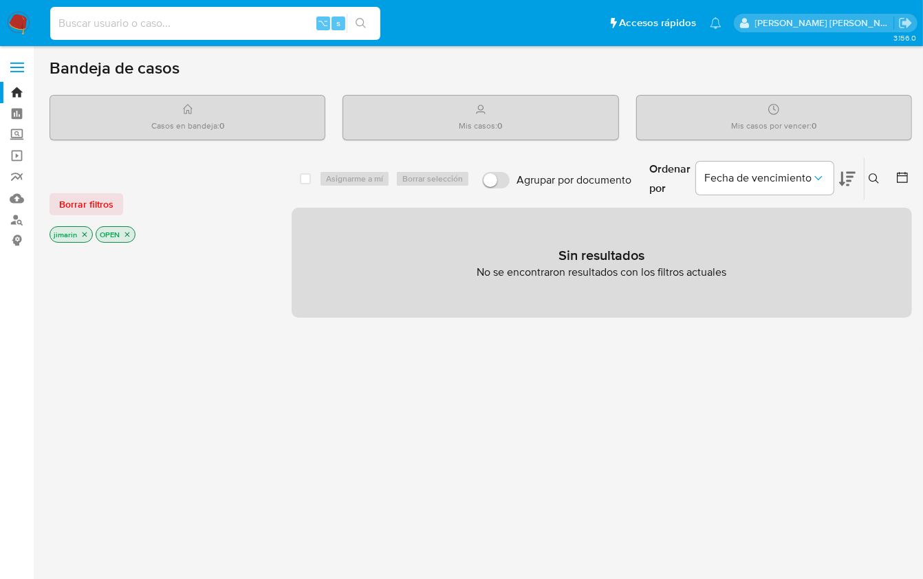
click at [143, 25] on input at bounding box center [215, 23] width 330 height 18
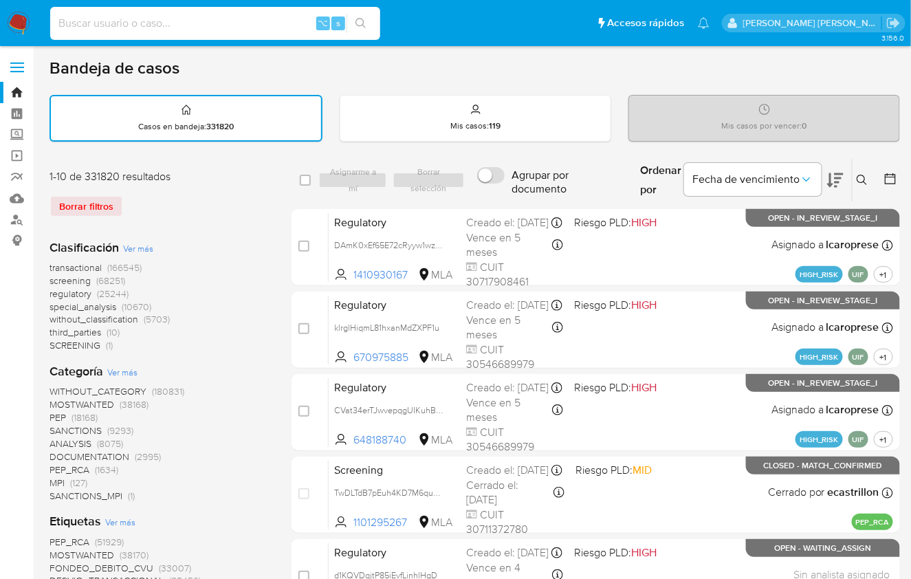
paste input "33476"
type input "33476"
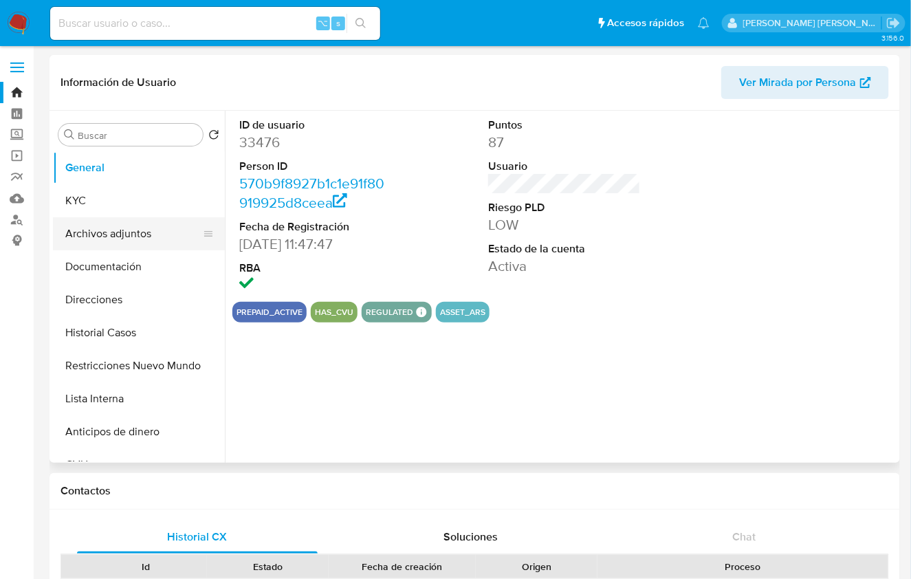
select select "10"
click at [130, 237] on button "Archivos adjuntos" at bounding box center [133, 233] width 161 height 33
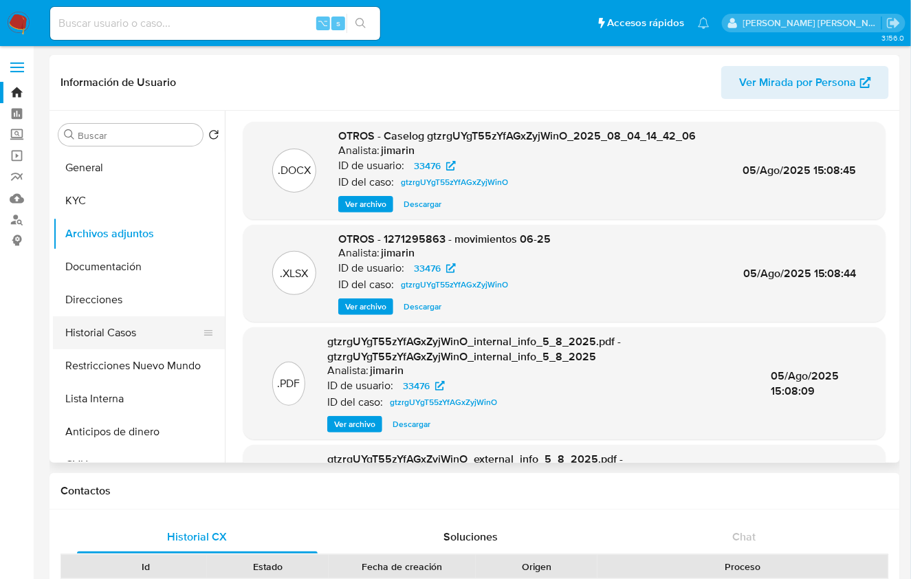
click at [142, 325] on button "Historial Casos" at bounding box center [133, 332] width 161 height 33
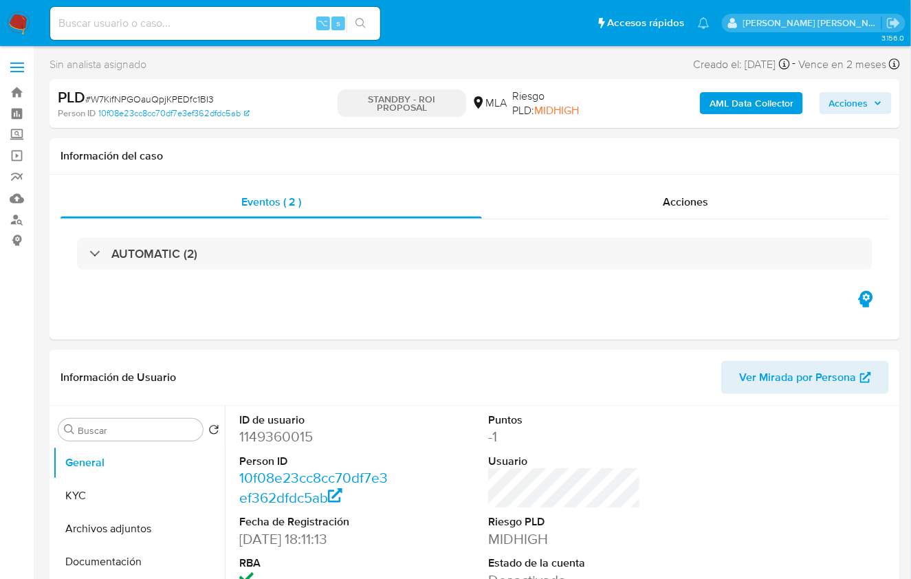
select select "10"
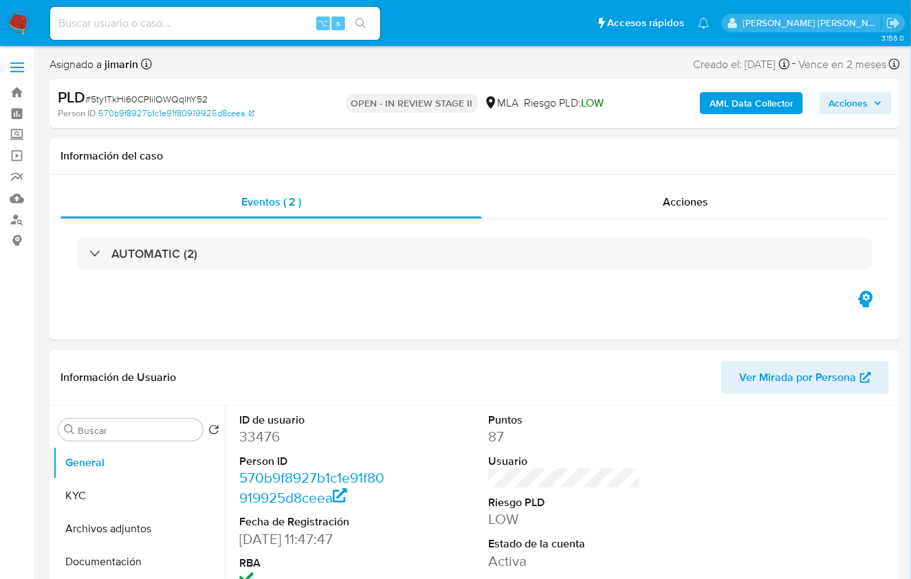
select select "10"
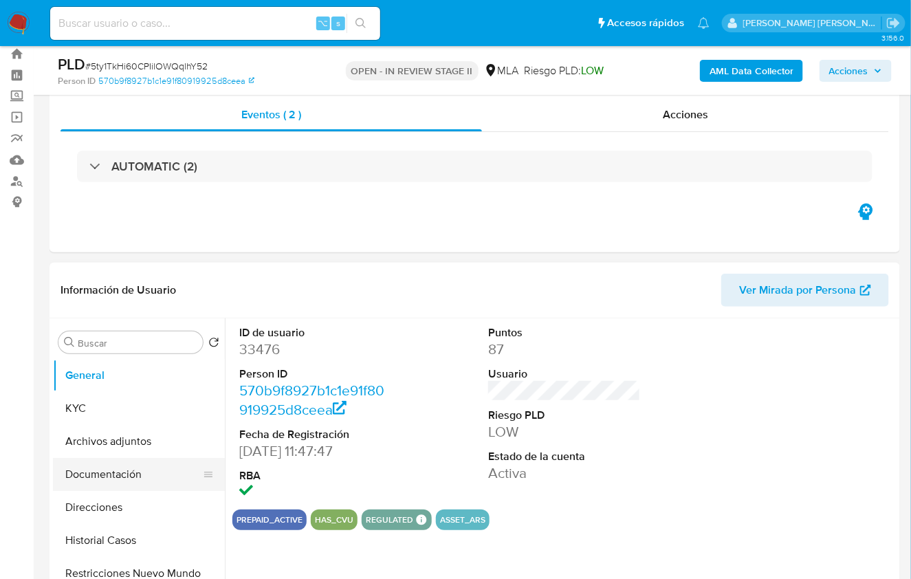
scroll to position [114, 0]
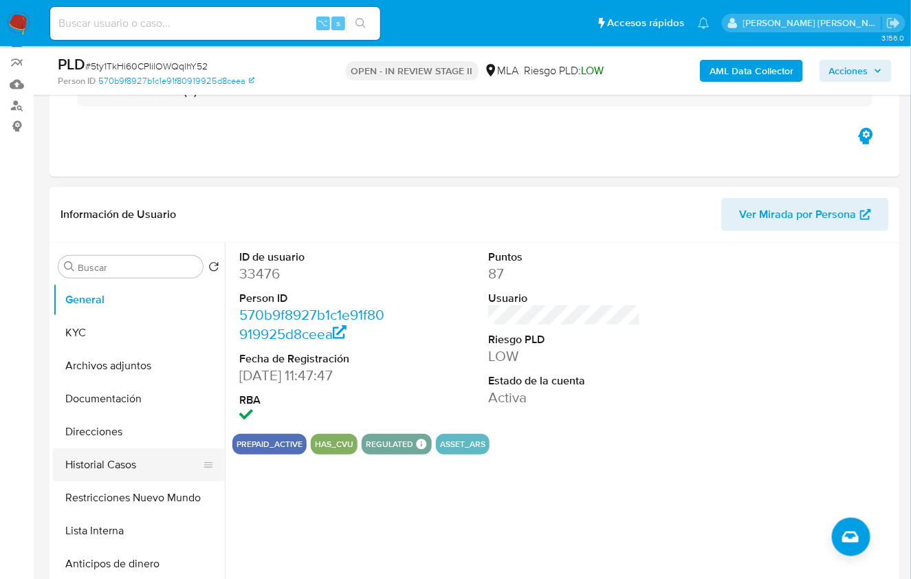
click at [137, 467] on button "Historial Casos" at bounding box center [133, 464] width 161 height 33
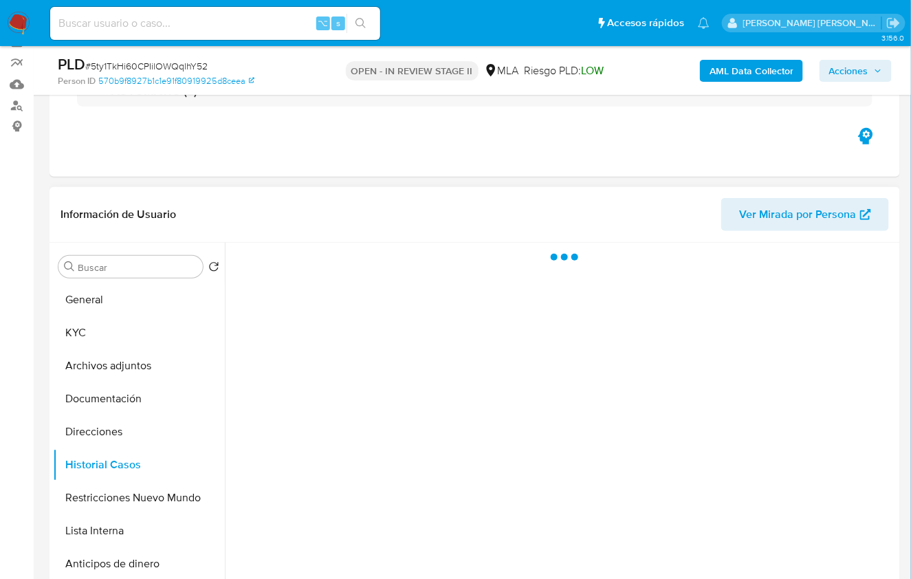
click at [369, 228] on header "Información de Usuario Ver Mirada por Persona" at bounding box center [475, 214] width 829 height 33
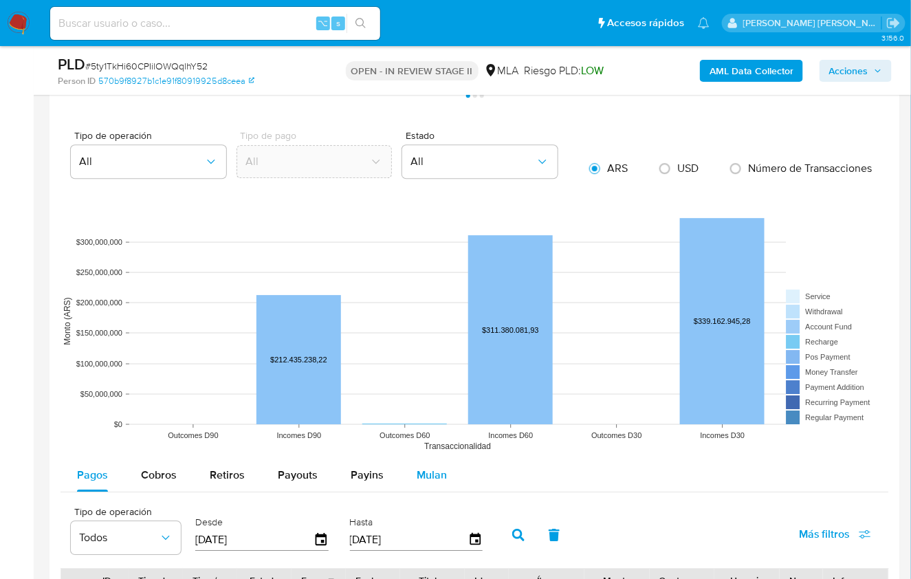
click at [439, 467] on span "Mulan" at bounding box center [432, 475] width 30 height 16
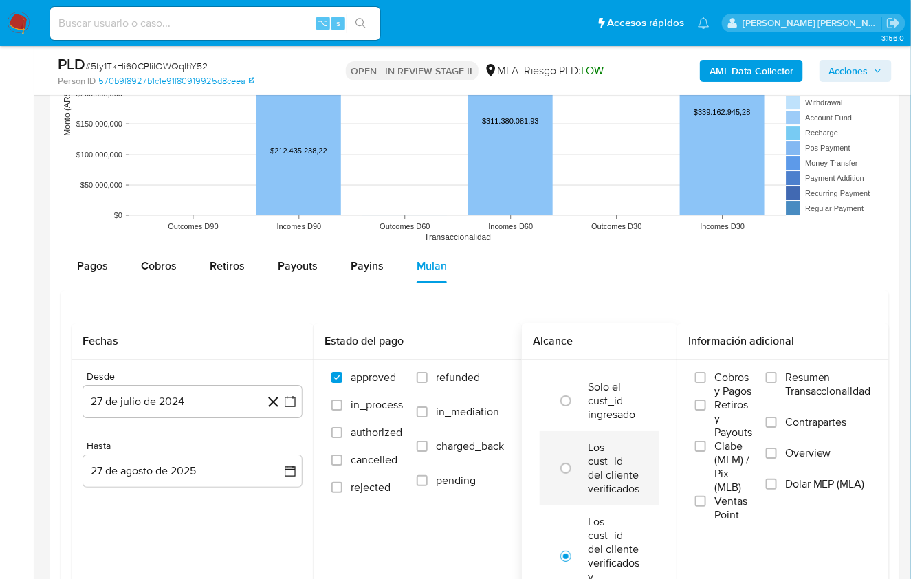
scroll to position [1393, 0]
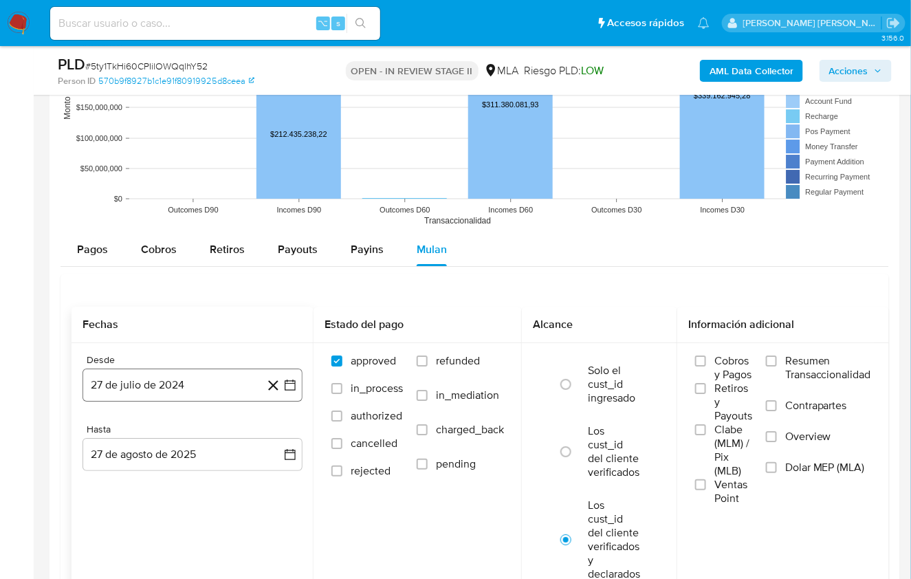
click at [161, 382] on button "27 de julio de 2024" at bounding box center [193, 385] width 220 height 33
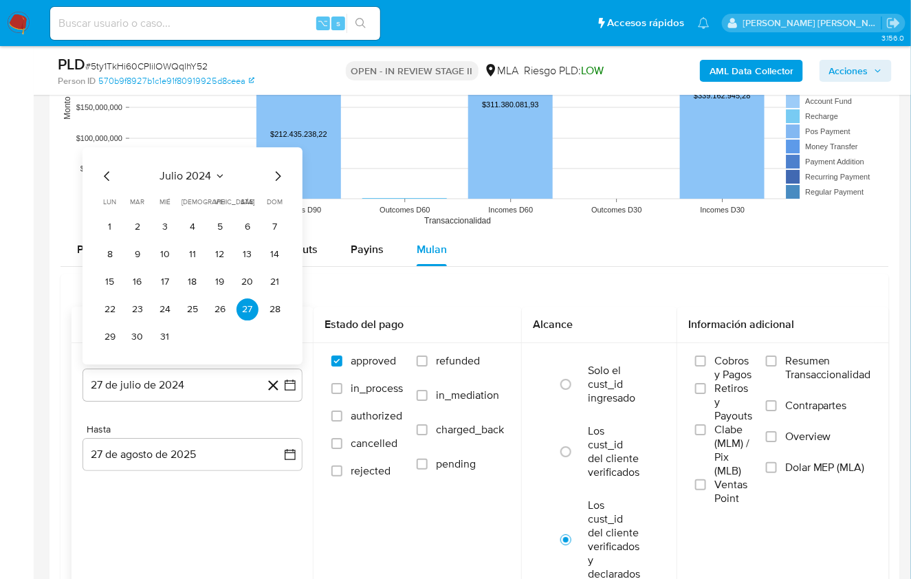
click at [210, 171] on span "julio 2024" at bounding box center [186, 176] width 52 height 14
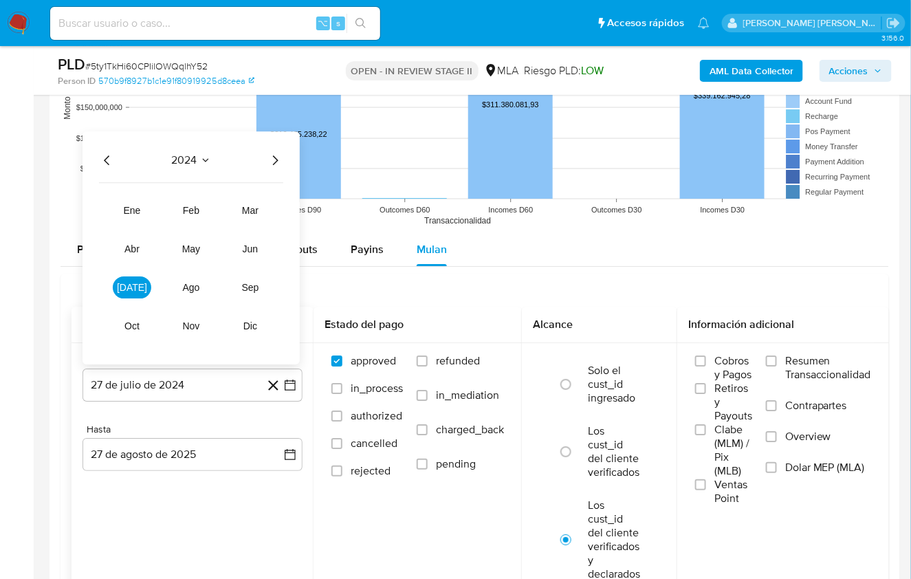
click at [279, 153] on icon "Año siguiente" at bounding box center [275, 160] width 17 height 17
click at [254, 243] on span "jun" at bounding box center [251, 248] width 16 height 11
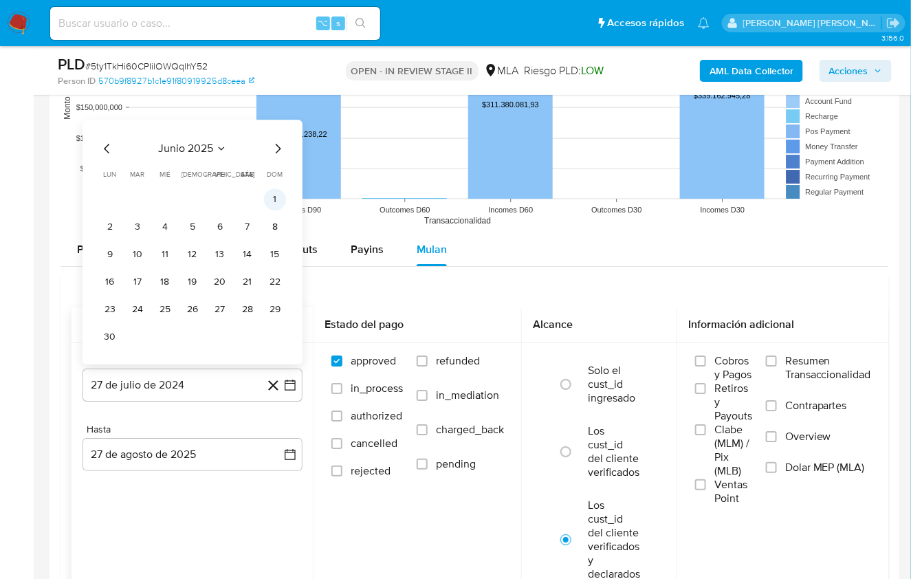
click at [279, 193] on button "1" at bounding box center [275, 199] width 22 height 22
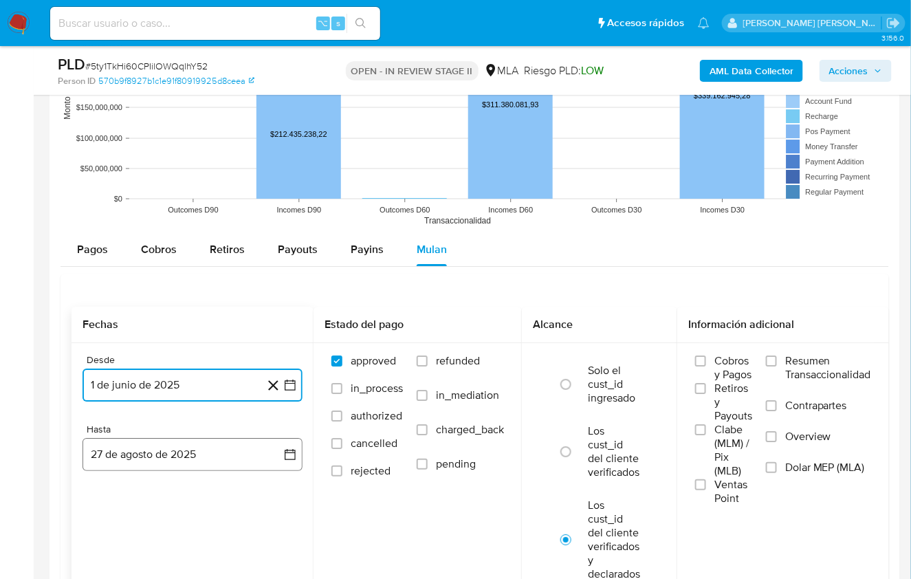
click at [168, 456] on button "27 de agosto de 2025" at bounding box center [193, 454] width 220 height 33
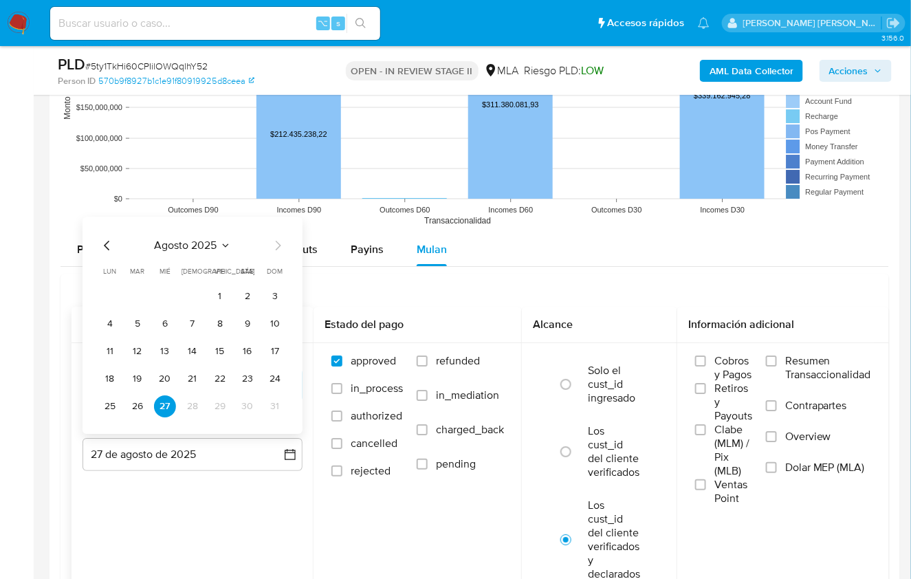
click at [105, 243] on icon "Mes anterior" at bounding box center [107, 245] width 17 height 17
click at [193, 396] on button "31" at bounding box center [193, 406] width 22 height 22
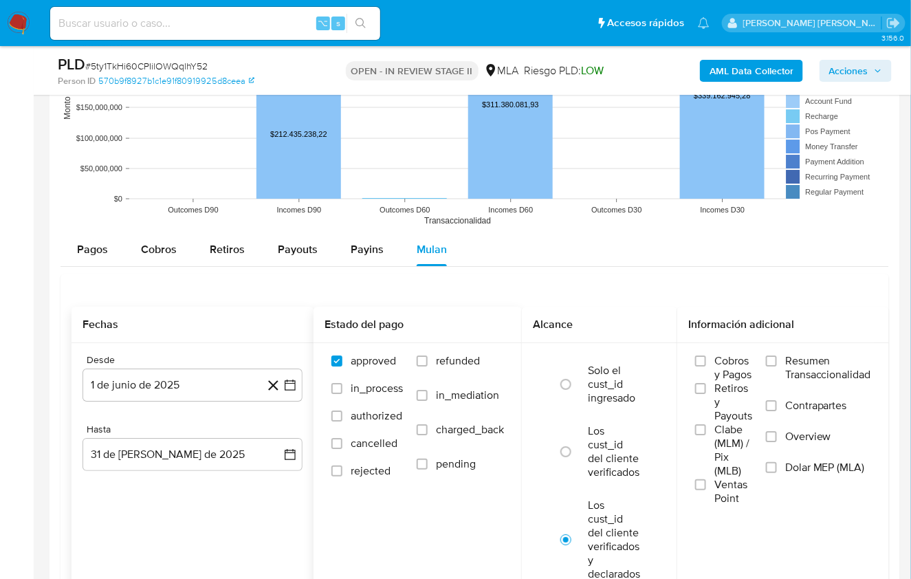
click at [464, 364] on label "refunded" at bounding box center [460, 371] width 87 height 34
click at [428, 364] on input "refunded" at bounding box center [422, 361] width 11 height 11
checkbox input "true"
click at [794, 466] on span "Dolar MEP (MLA)" at bounding box center [825, 468] width 80 height 14
click at [777, 466] on input "Dolar MEP (MLA)" at bounding box center [771, 467] width 11 height 11
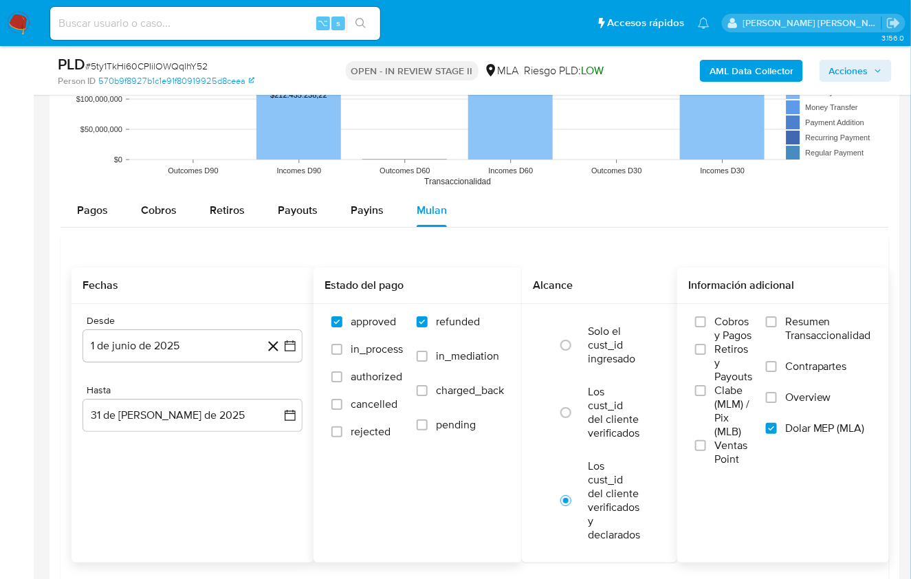
scroll to position [1600, 0]
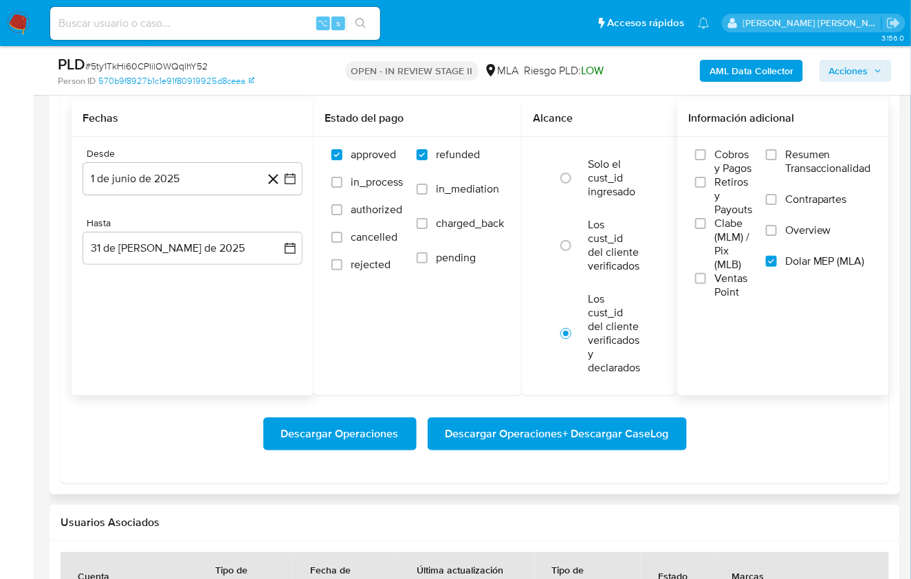
click at [553, 421] on span "Descargar Operaciones + Descargar CaseLog" at bounding box center [558, 434] width 224 height 30
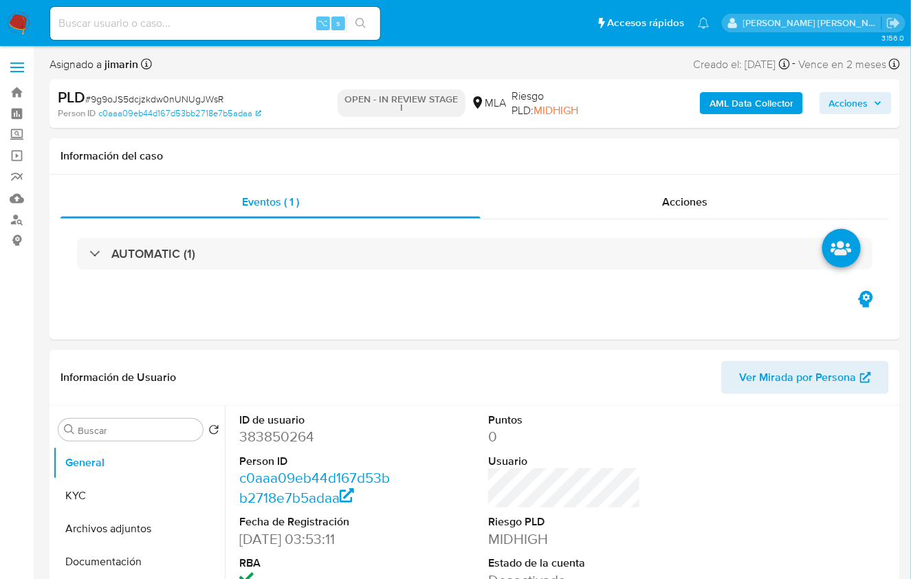
select select "10"
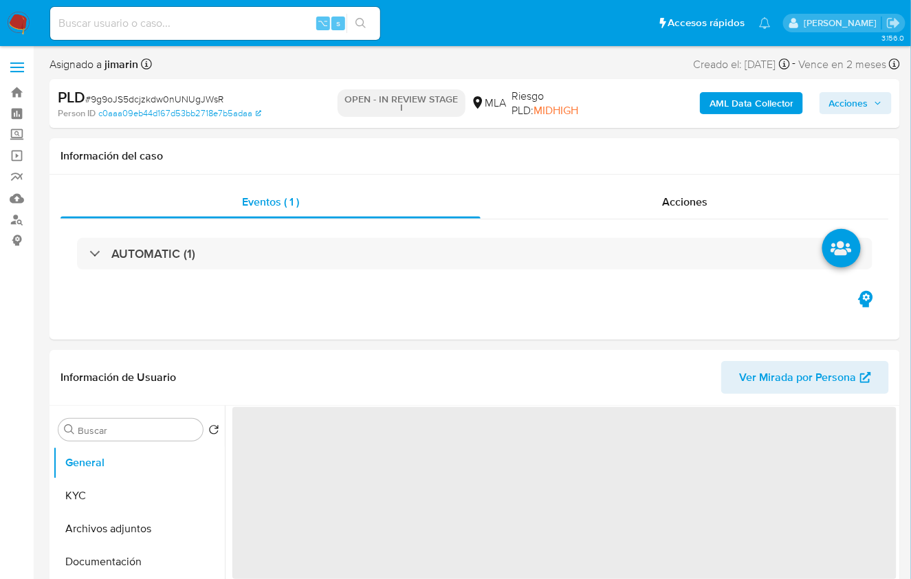
click at [167, 98] on span "# 9g9oJS5dcjzkdw0nUNUgJWsR" at bounding box center [154, 99] width 138 height 14
copy span "9g9oJS5dcjzkdw0nUNUgJWsR"
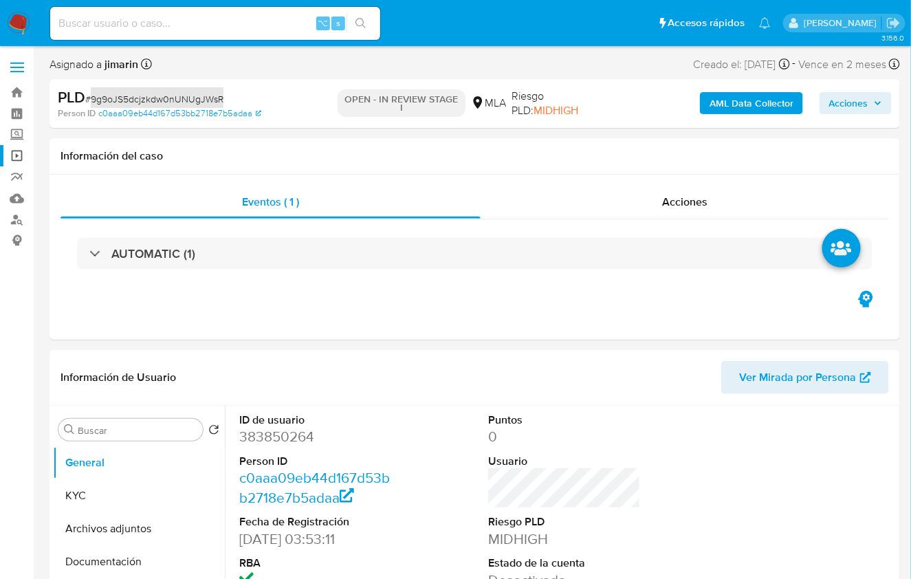
select select "10"
click at [272, 428] on dd "383850264" at bounding box center [315, 436] width 153 height 19
click at [271, 439] on dd "383850264" at bounding box center [315, 436] width 153 height 19
copy dd "383850264"
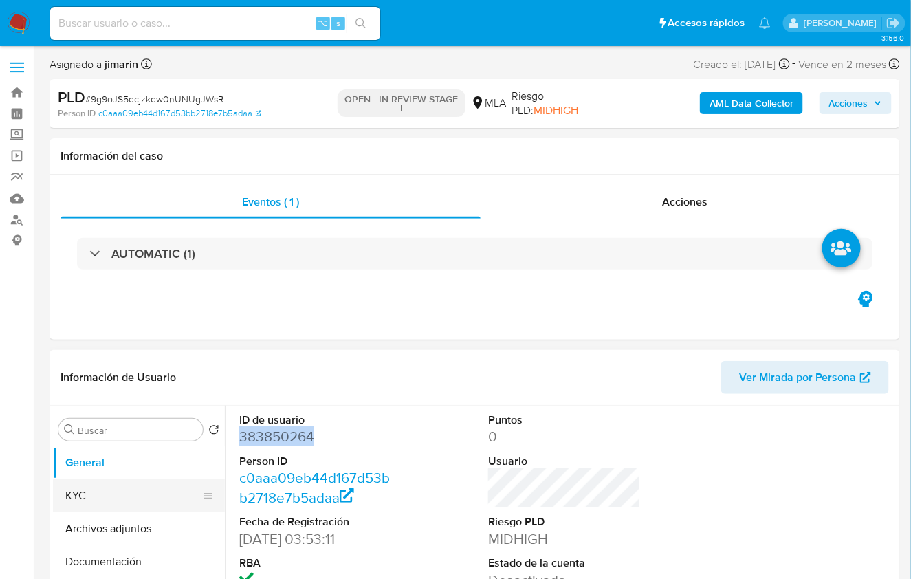
click at [82, 499] on button "KYC" at bounding box center [133, 495] width 161 height 33
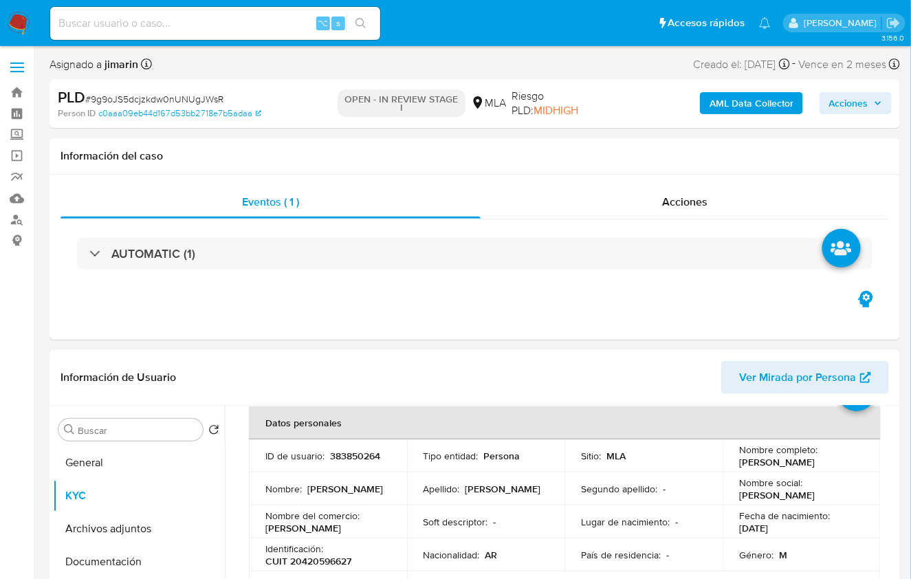
scroll to position [70, 0]
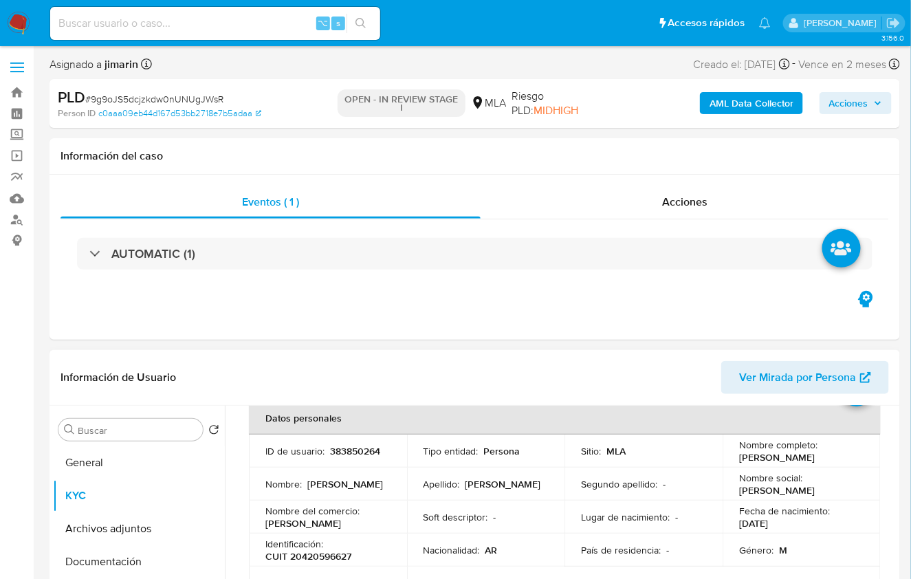
click at [307, 556] on p "CUIT 20420596627" at bounding box center [308, 556] width 86 height 12
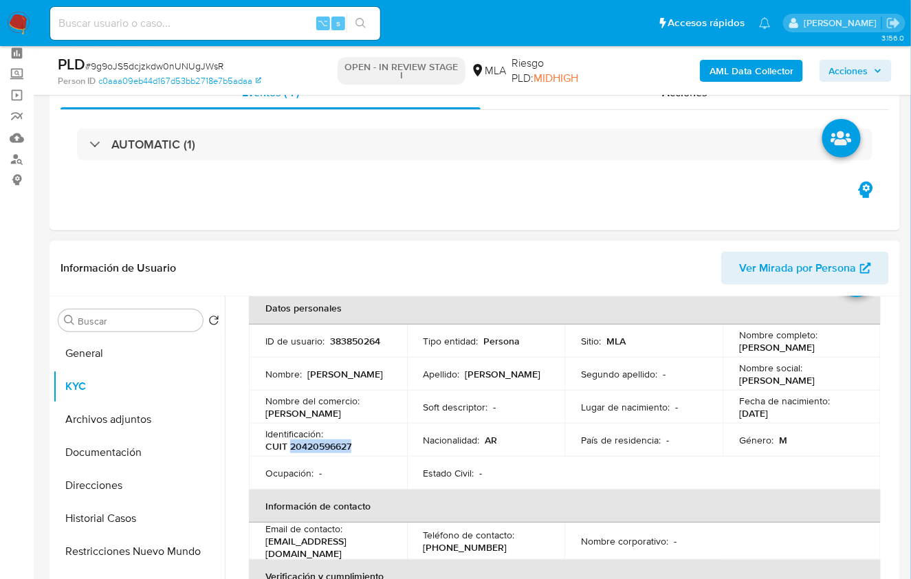
scroll to position [65, 0]
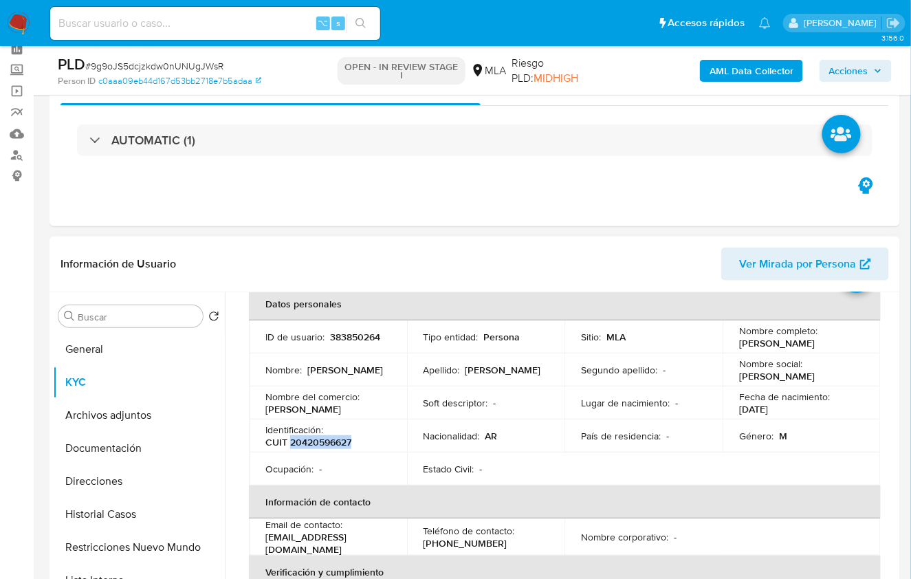
click at [325, 446] on p "CUIT 20420596627" at bounding box center [308, 442] width 86 height 12
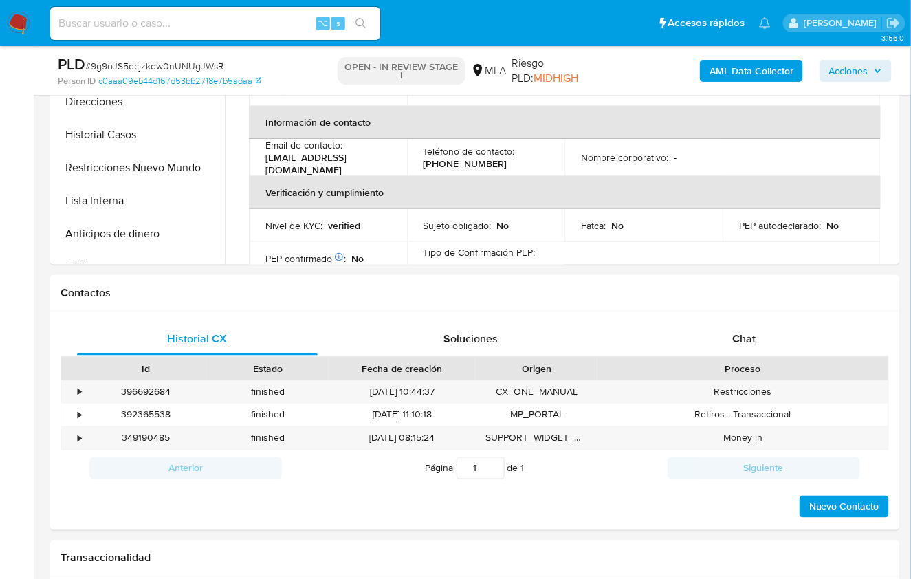
scroll to position [445, 0]
click at [764, 345] on div "Chat" at bounding box center [744, 338] width 241 height 33
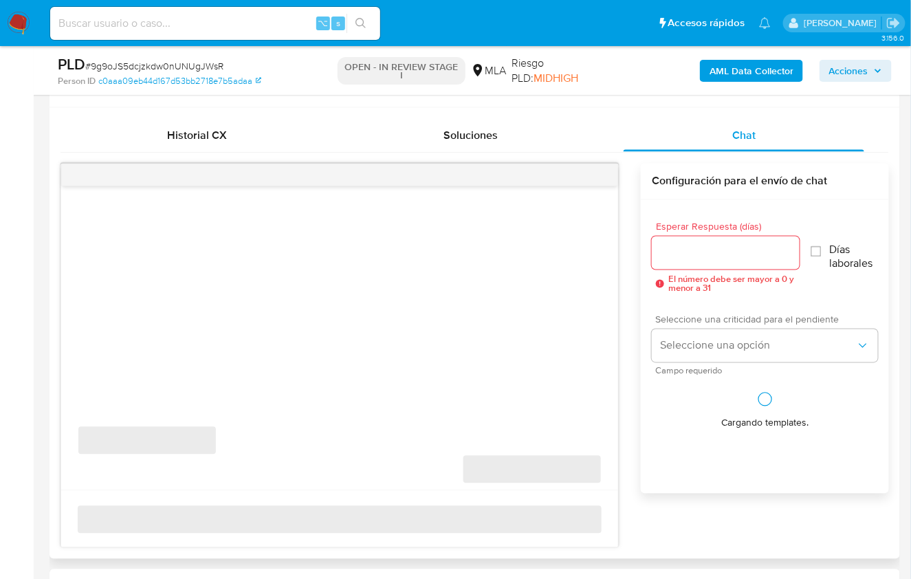
scroll to position [657, 0]
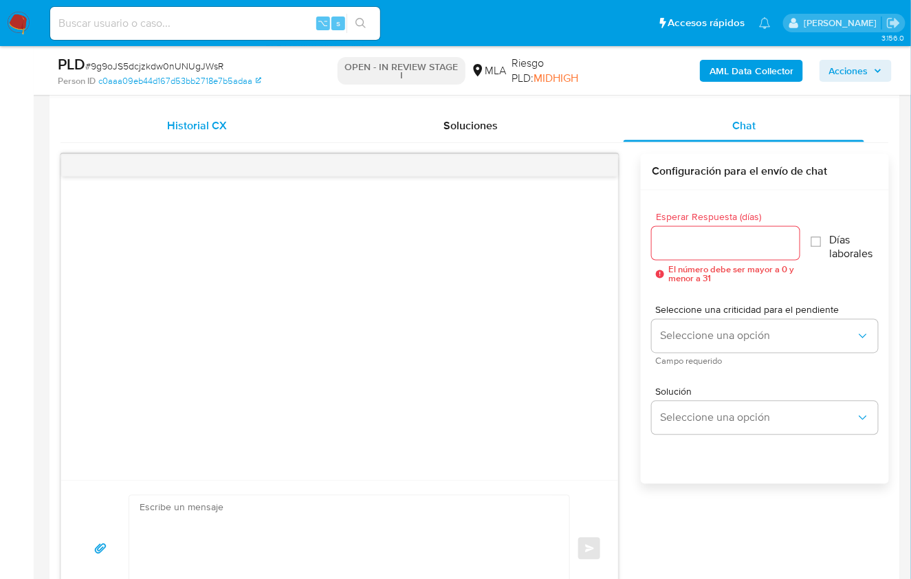
click at [239, 133] on div "Historial CX" at bounding box center [197, 125] width 241 height 33
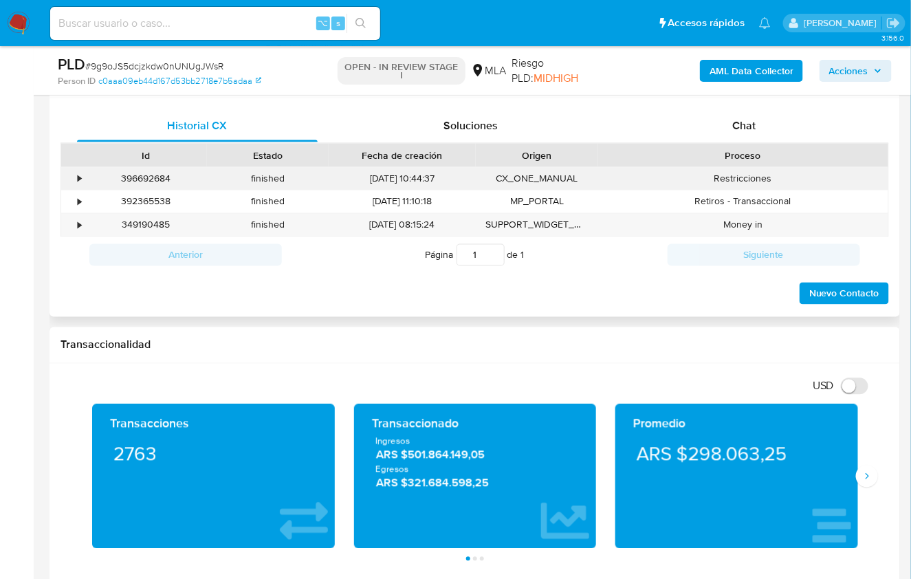
click at [143, 181] on div "396692684" at bounding box center [146, 179] width 122 height 23
copy div "396692684"
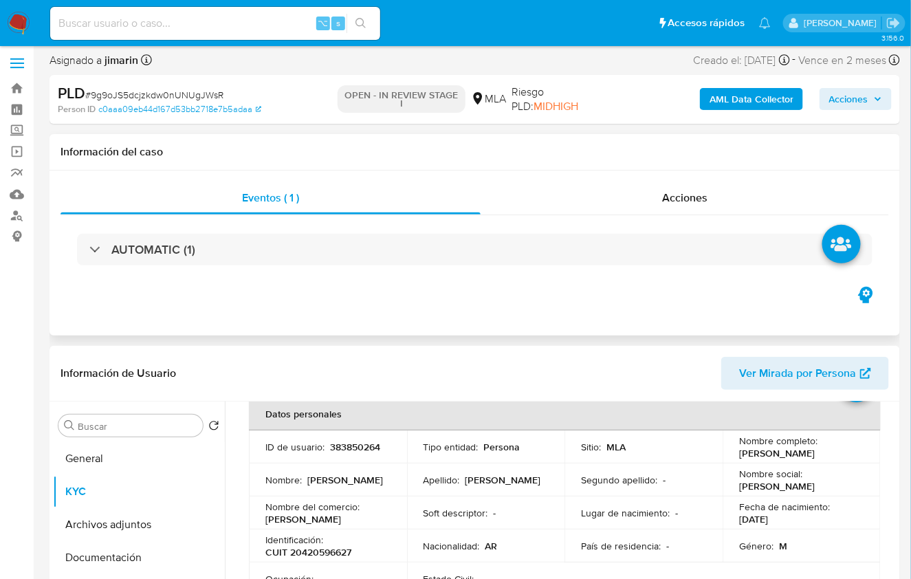
scroll to position [81, 0]
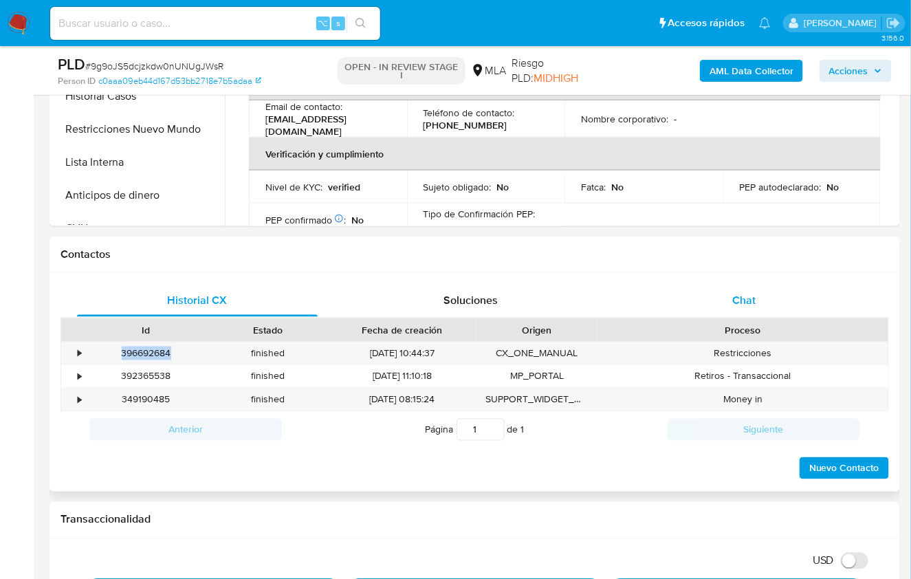
click at [781, 293] on div "Chat" at bounding box center [744, 300] width 241 height 33
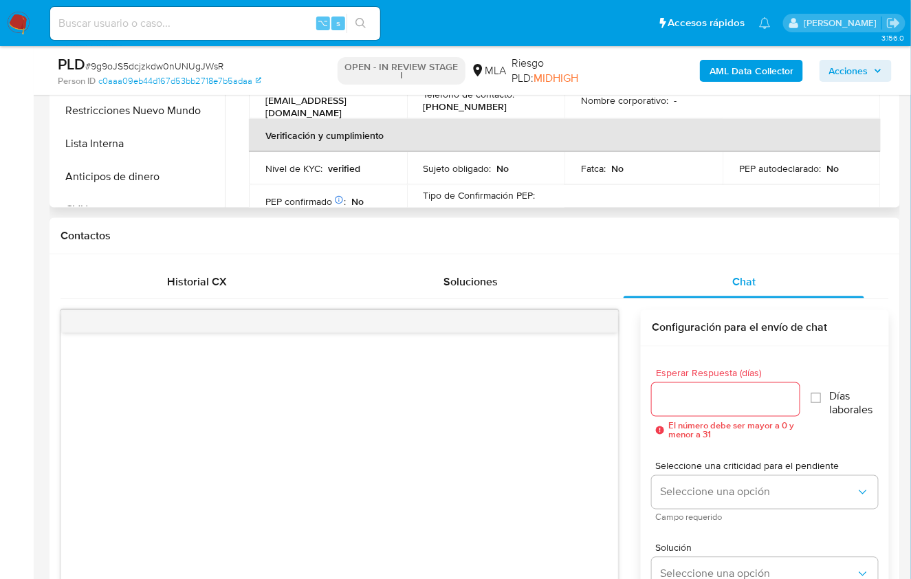
scroll to position [481, 0]
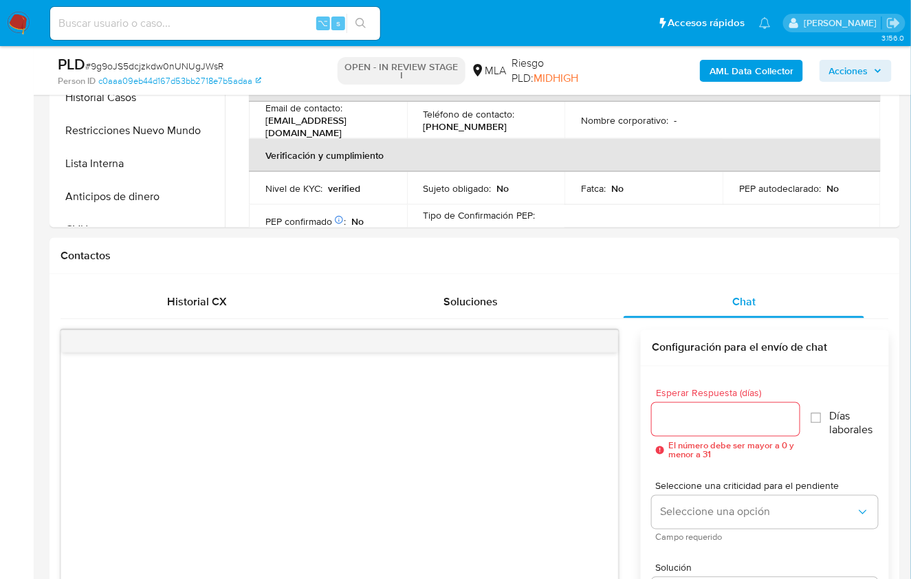
click at [748, 72] on b "AML Data Collector" at bounding box center [752, 71] width 84 height 22
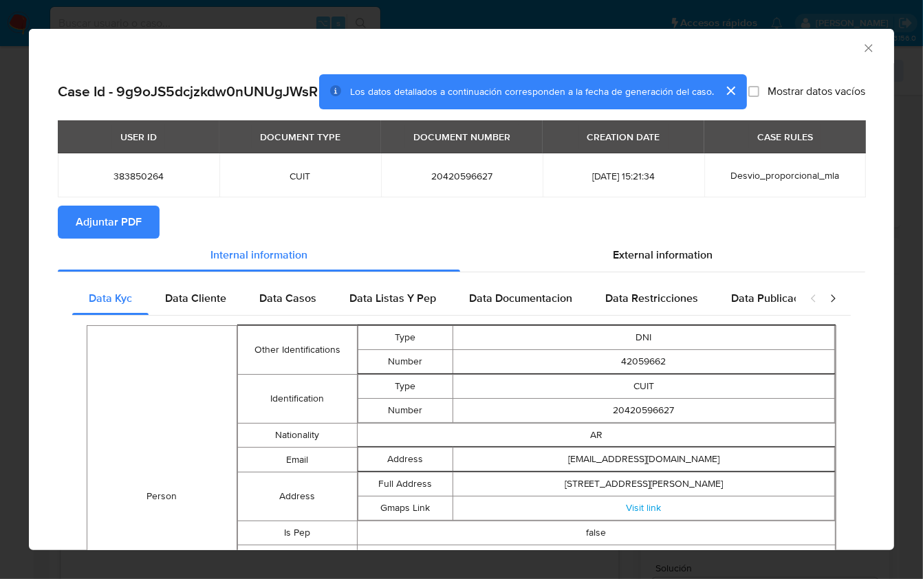
click at [95, 237] on span "Adjuntar PDF" at bounding box center [109, 222] width 66 height 30
click at [857, 57] on div "AML Data Collector" at bounding box center [461, 46] width 865 height 34
click at [862, 50] on icon "Cerrar ventana" at bounding box center [869, 48] width 14 height 14
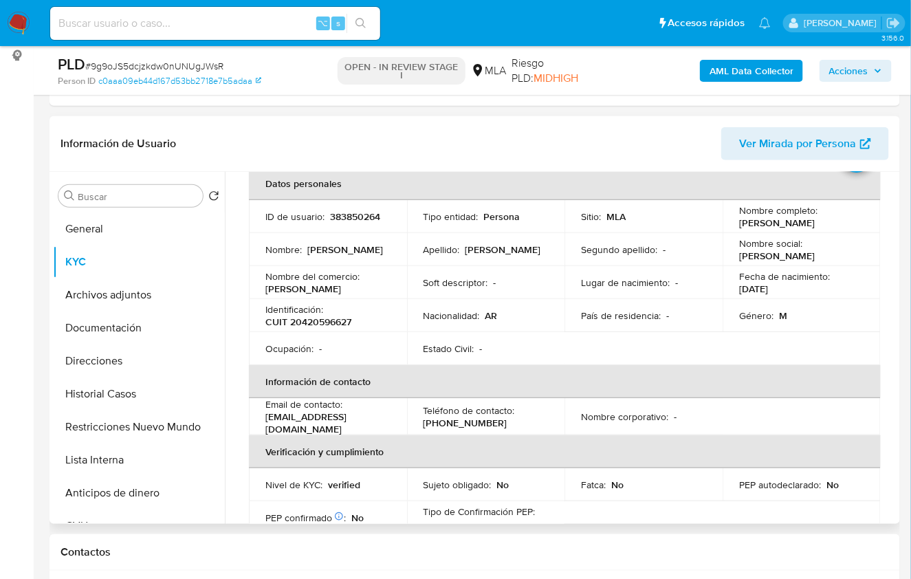
scroll to position [184, 0]
click at [118, 291] on button "Archivos adjuntos" at bounding box center [133, 296] width 161 height 33
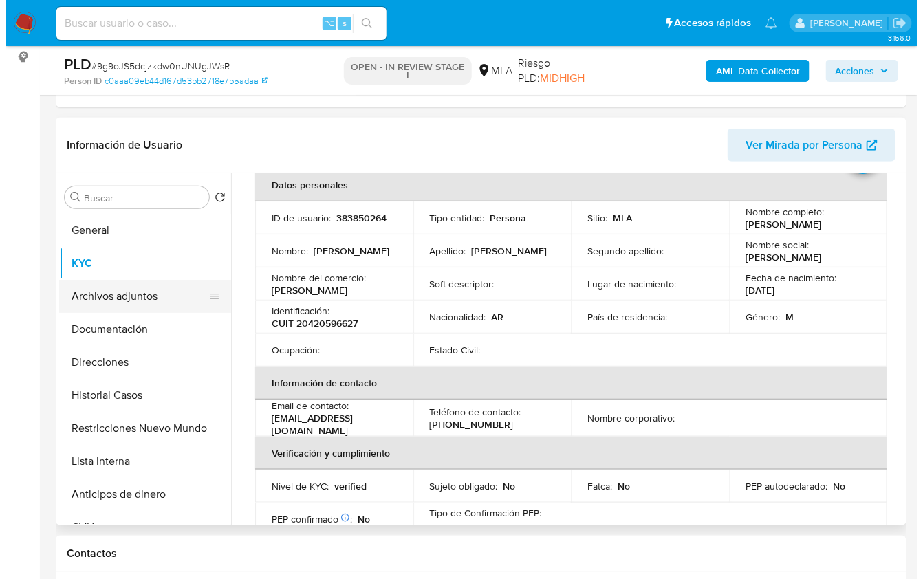
scroll to position [0, 0]
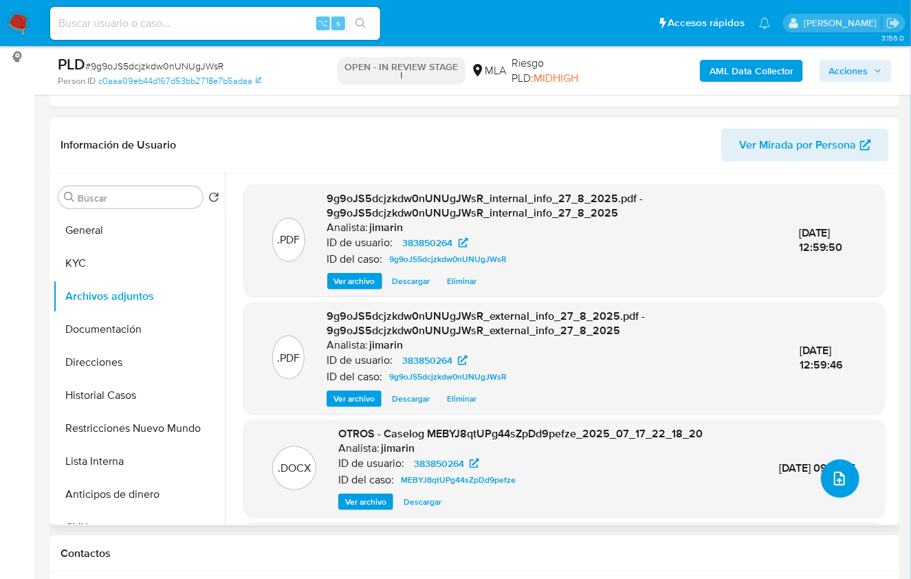
click at [828, 492] on button "upload-file" at bounding box center [840, 478] width 39 height 39
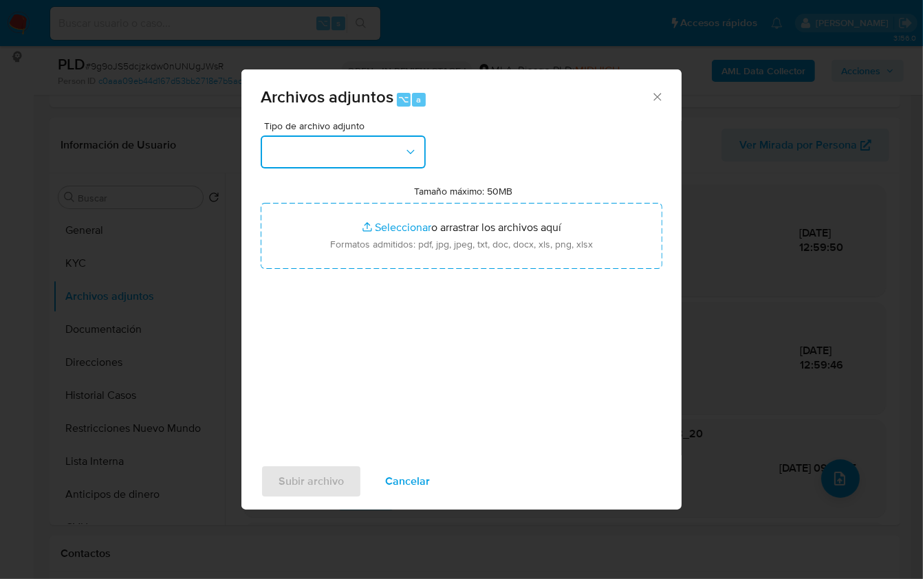
click at [312, 154] on button "button" at bounding box center [343, 151] width 165 height 33
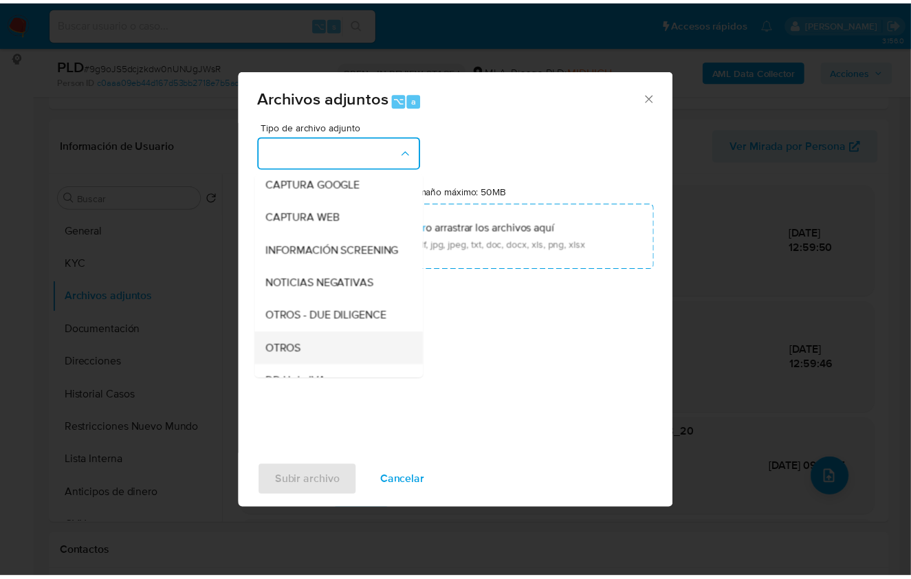
scroll to position [187, 0]
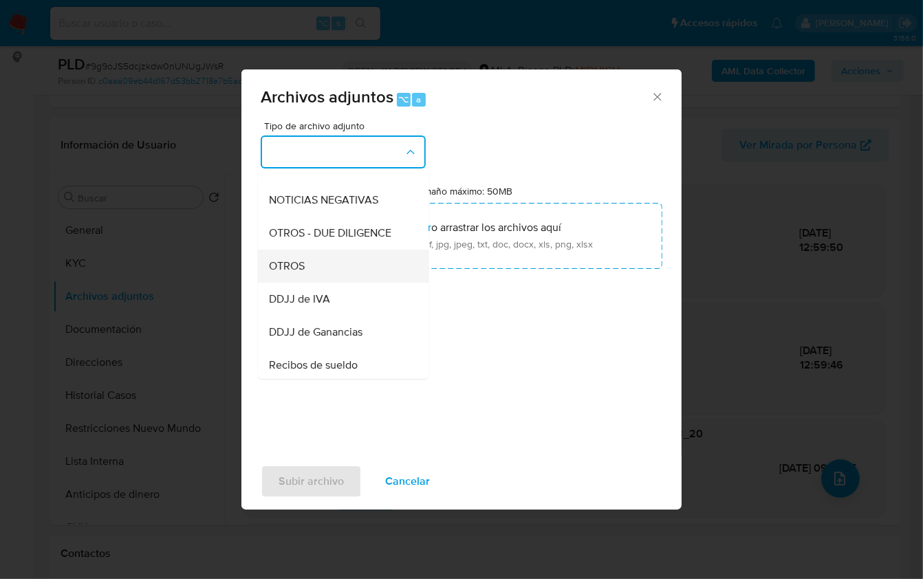
click at [320, 282] on div "OTROS" at bounding box center [339, 265] width 140 height 33
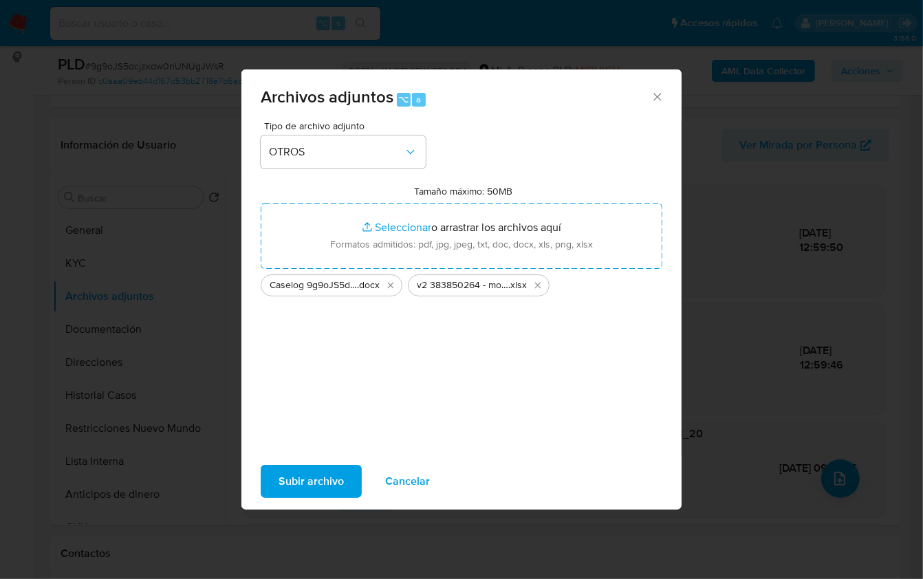
click at [318, 477] on span "Subir archivo" at bounding box center [311, 481] width 65 height 30
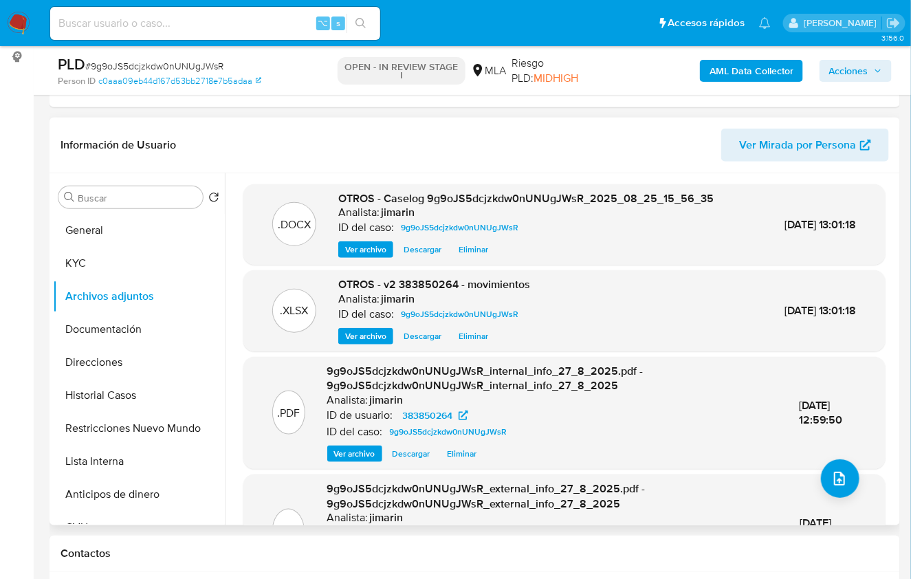
click at [336, 148] on header "Información de Usuario Ver Mirada por Persona" at bounding box center [475, 145] width 829 height 33
click at [860, 69] on span "Acciones" at bounding box center [848, 71] width 39 height 22
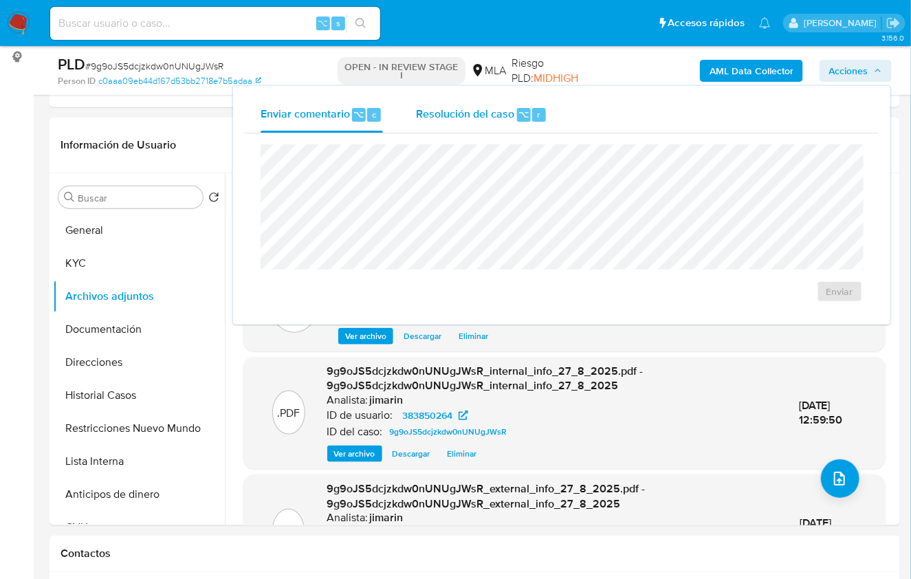
click at [498, 121] on span "Resolución del caso" at bounding box center [465, 114] width 98 height 16
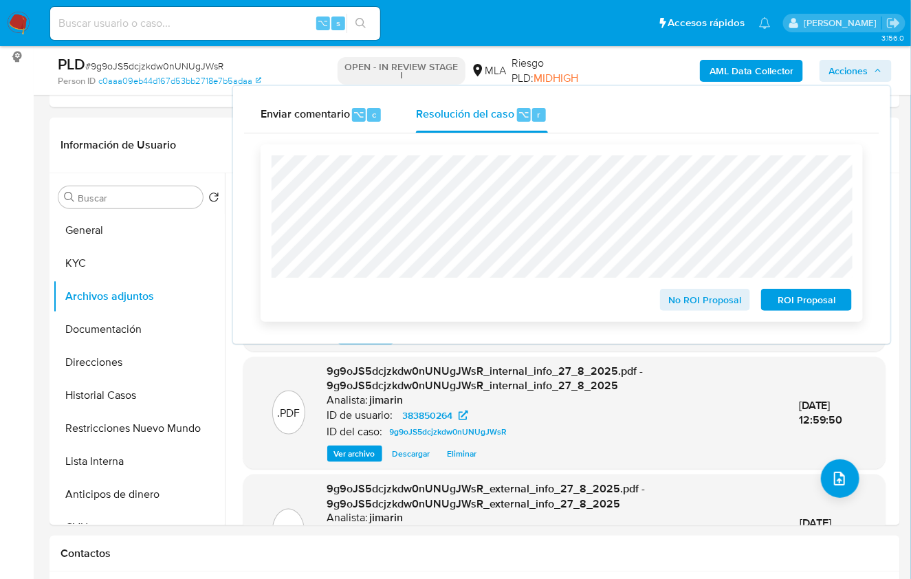
drag, startPoint x: 792, startPoint y: 303, endPoint x: 775, endPoint y: 303, distance: 16.5
click at [792, 303] on span "ROI Proposal" at bounding box center [807, 299] width 72 height 19
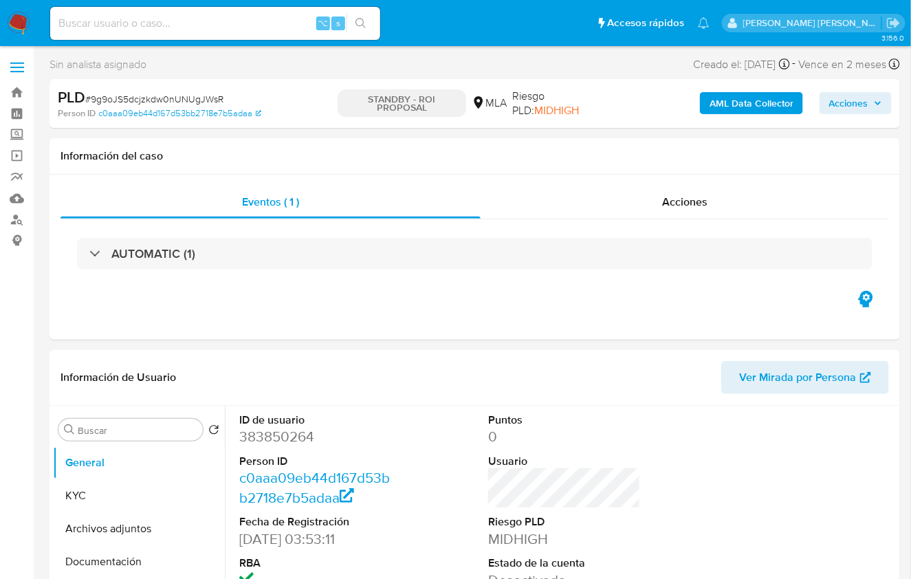
select select "10"
